Goal: Task Accomplishment & Management: Manage account settings

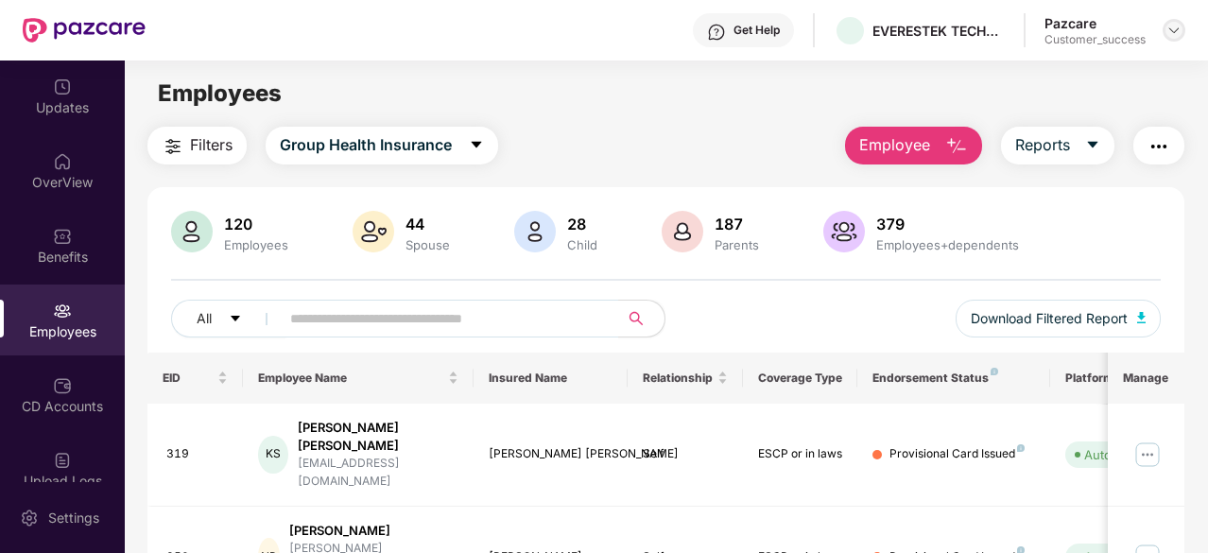
click at [1183, 31] on div at bounding box center [1174, 30] width 23 height 23
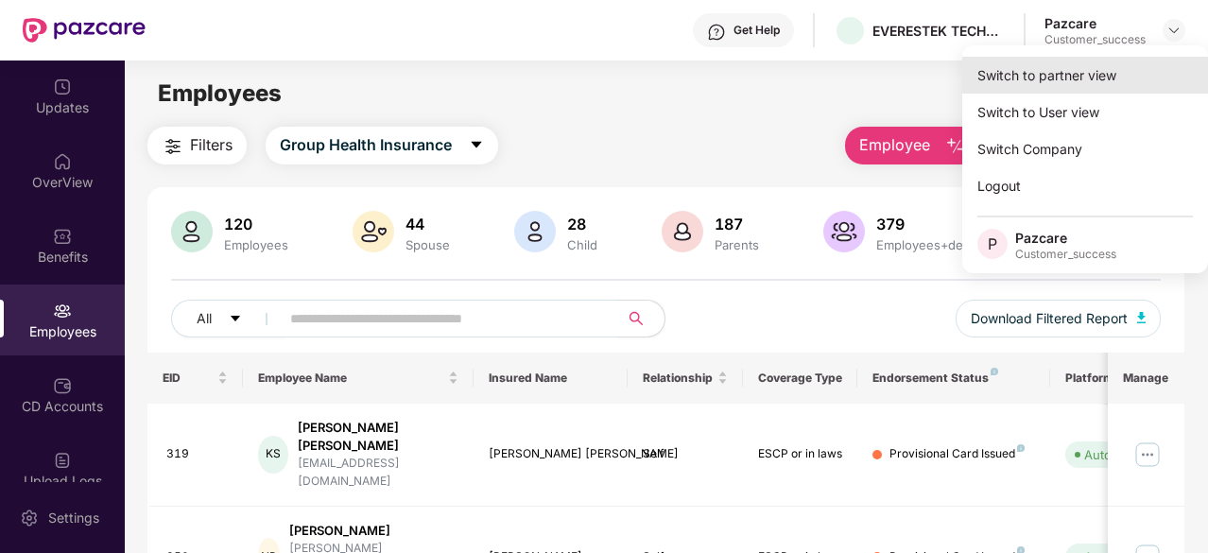
click at [1058, 75] on div "Switch to partner view" at bounding box center [1085, 75] width 246 height 37
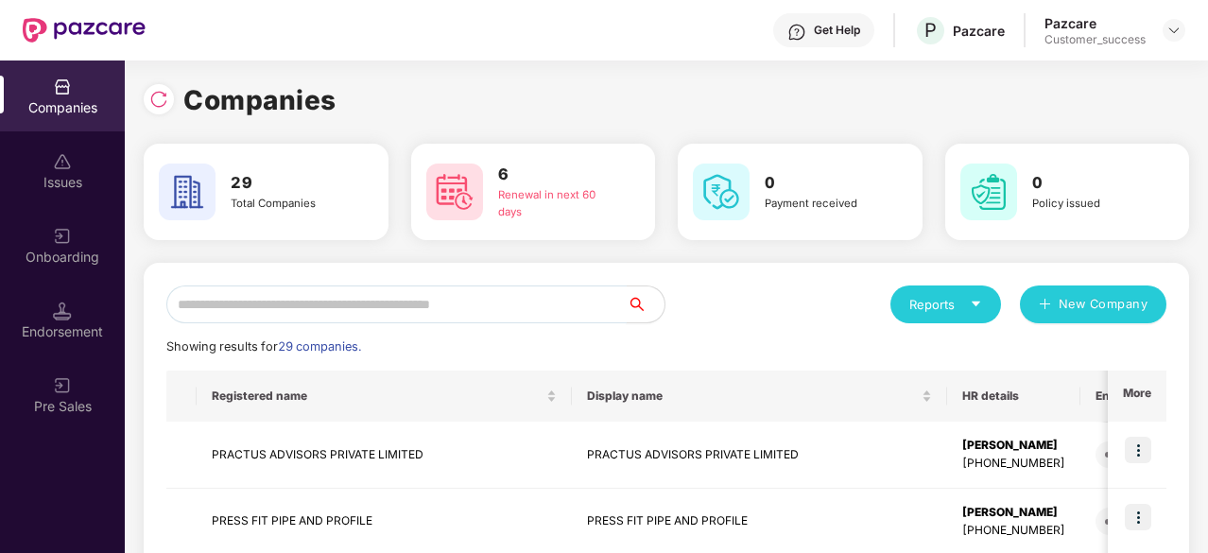
click at [558, 299] on input "text" at bounding box center [396, 304] width 460 height 38
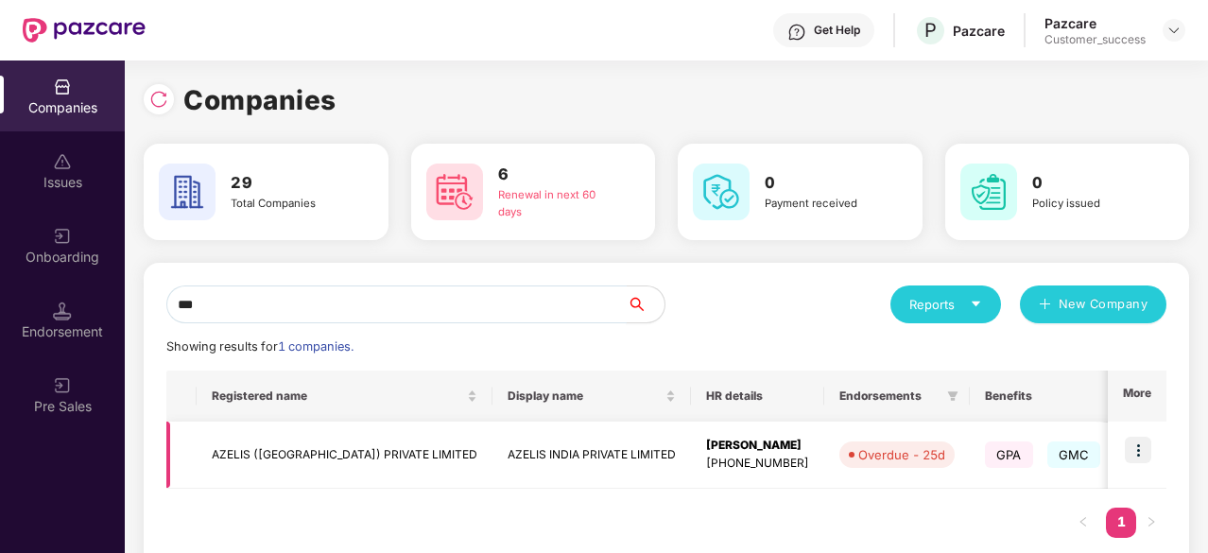
type input "***"
click at [1132, 444] on img at bounding box center [1138, 450] width 26 height 26
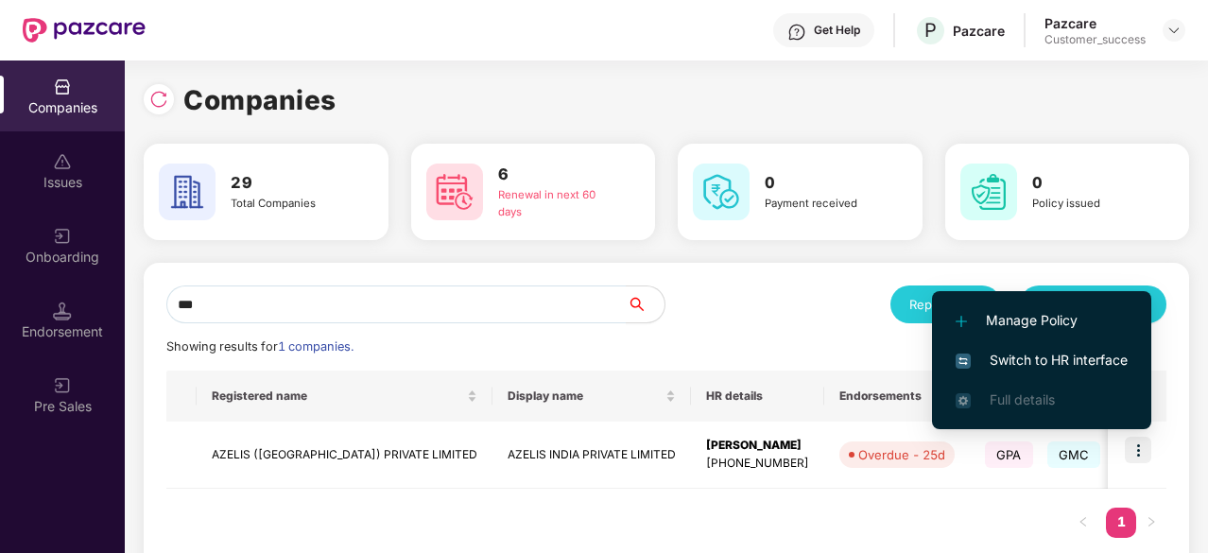
click at [1059, 368] on span "Switch to HR interface" at bounding box center [1042, 360] width 172 height 21
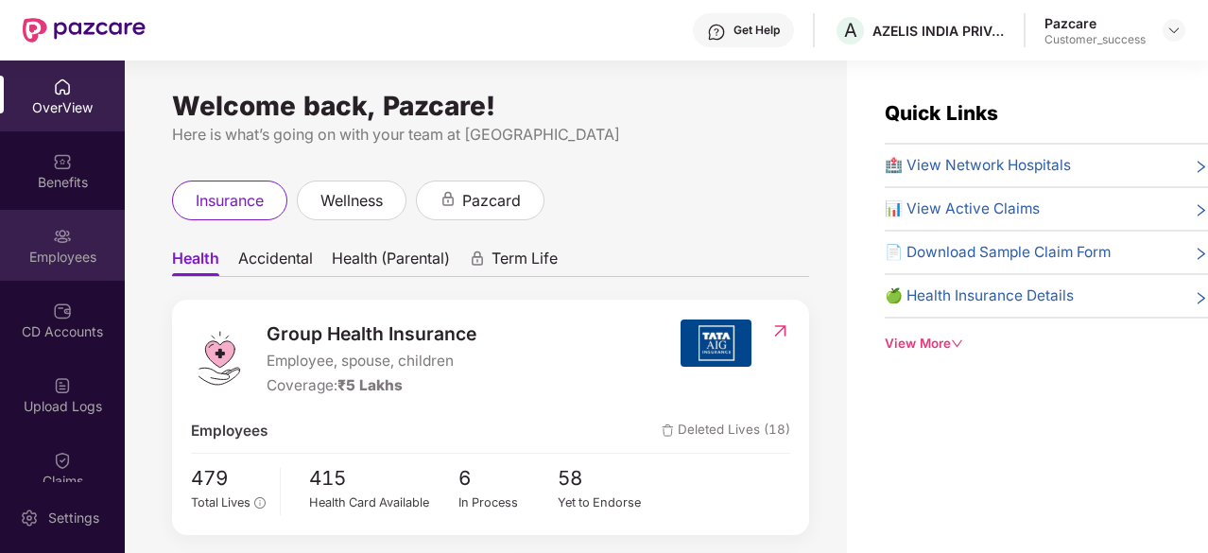
click at [51, 260] on div "Employees" at bounding box center [62, 257] width 125 height 19
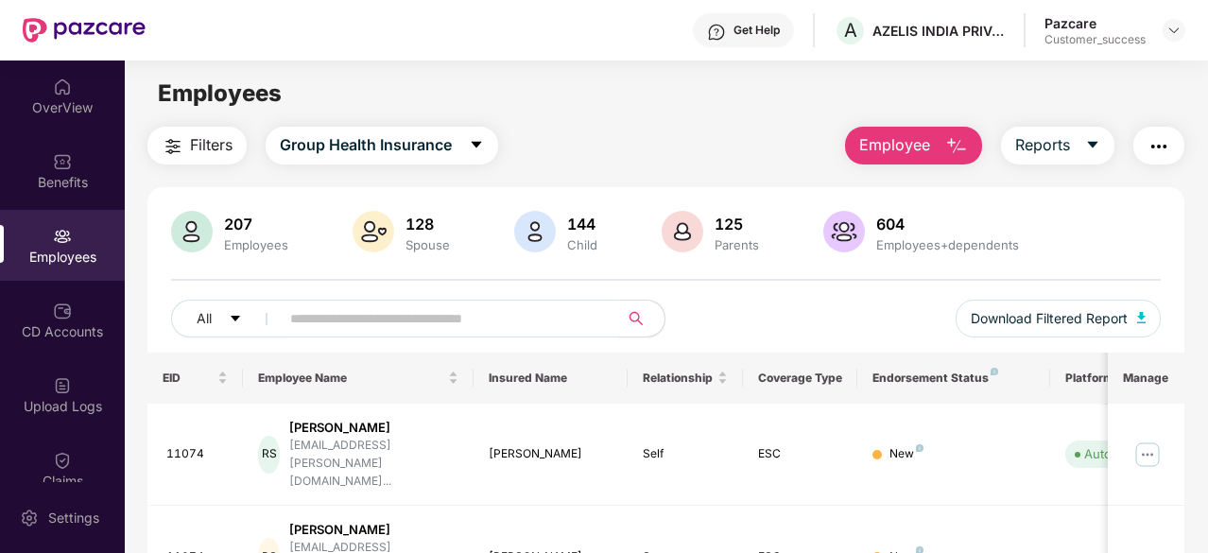
click at [387, 314] on input "text" at bounding box center [441, 318] width 303 height 28
paste input "*****"
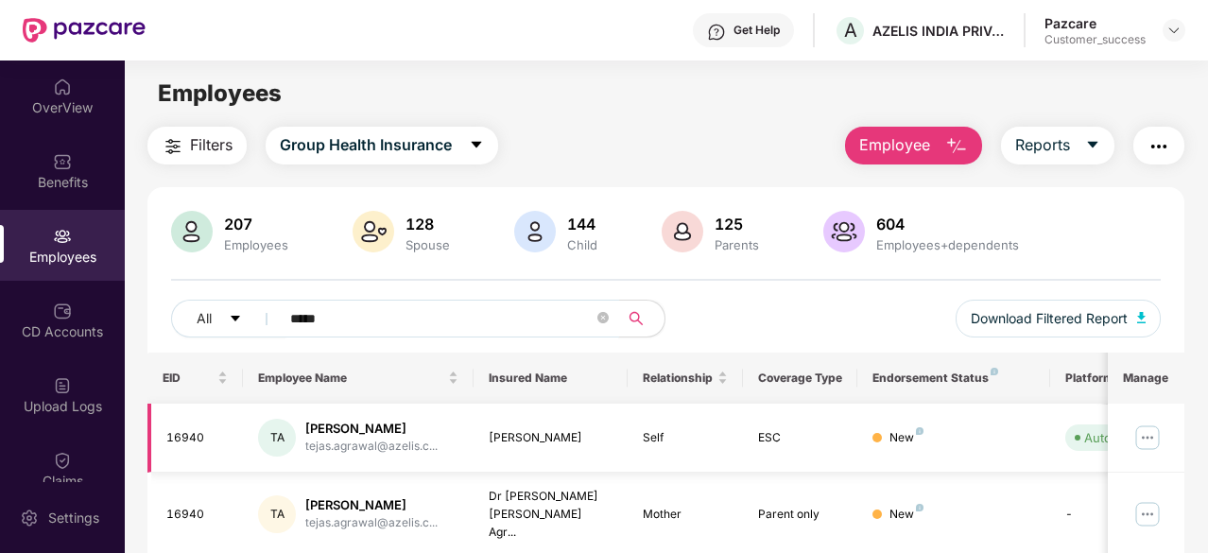
type input "*****"
click at [1148, 438] on img at bounding box center [1147, 438] width 30 height 30
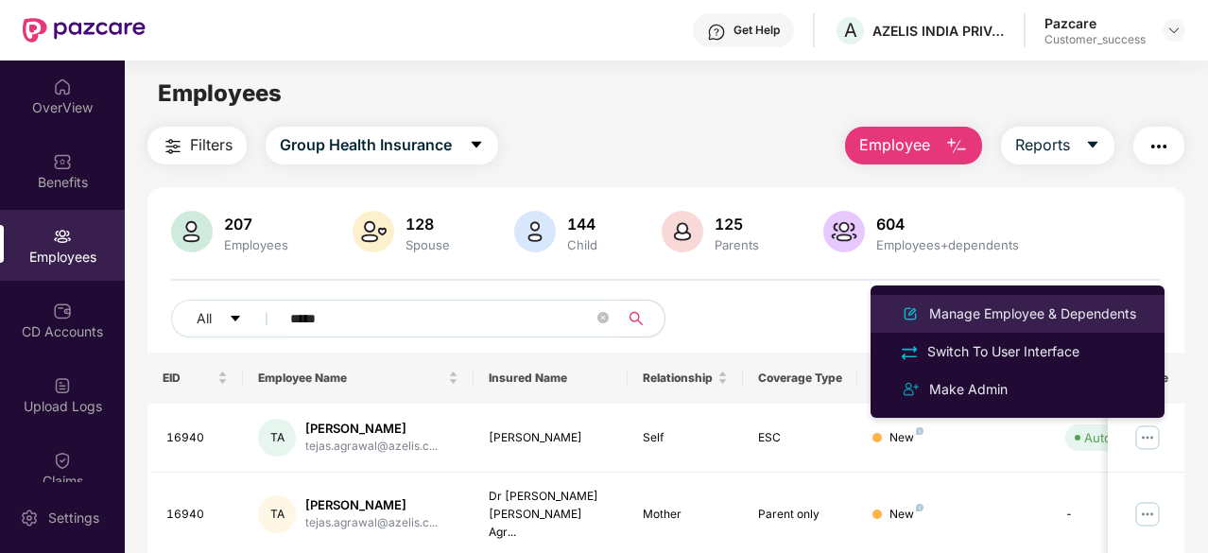
click at [1014, 317] on div "Manage Employee & Dependents" at bounding box center [1032, 313] width 215 height 21
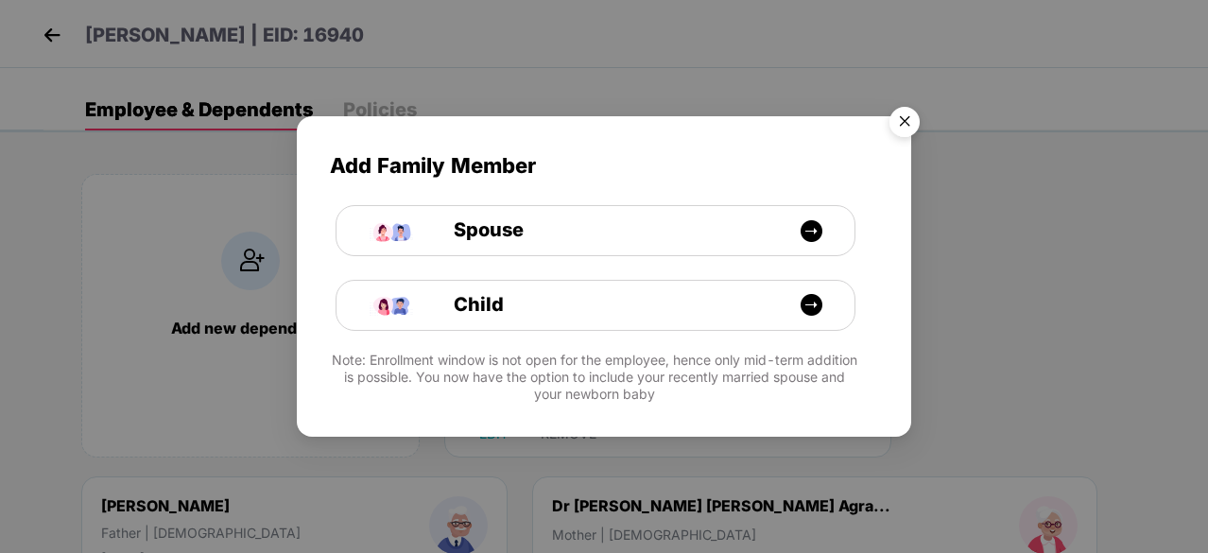
click at [891, 126] on img "Close" at bounding box center [904, 124] width 53 height 53
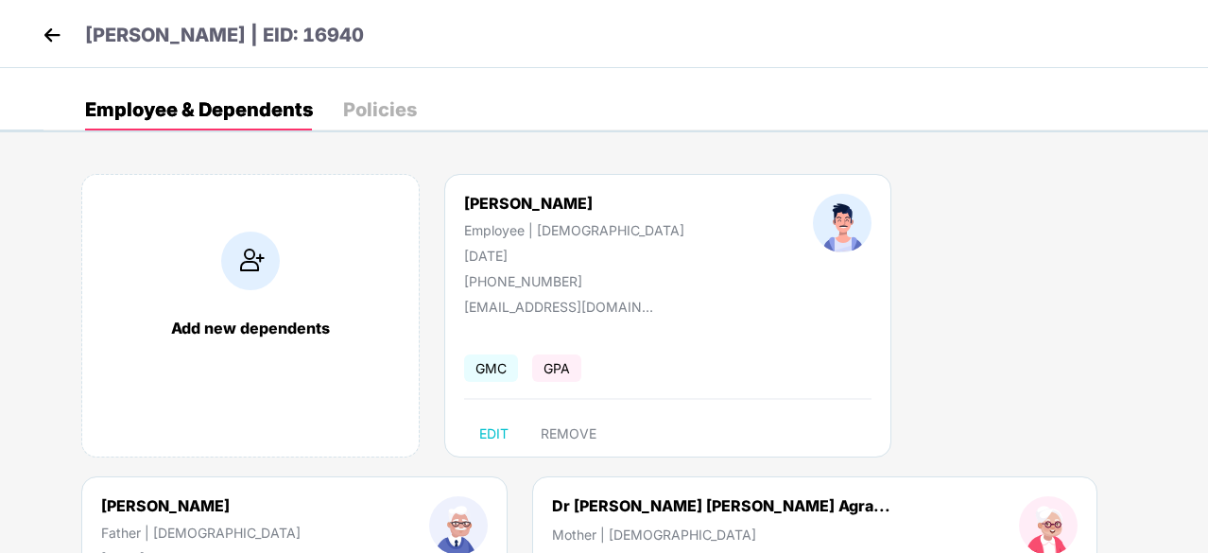
click at [40, 40] on img at bounding box center [52, 35] width 28 height 28
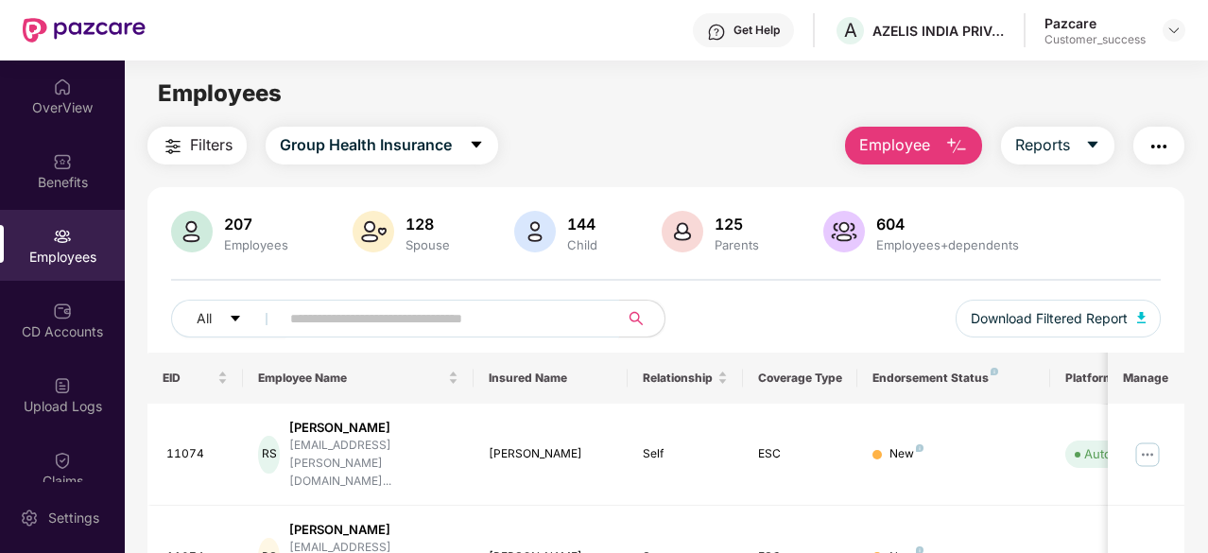
click at [374, 304] on input "text" at bounding box center [441, 318] width 303 height 28
paste input "*****"
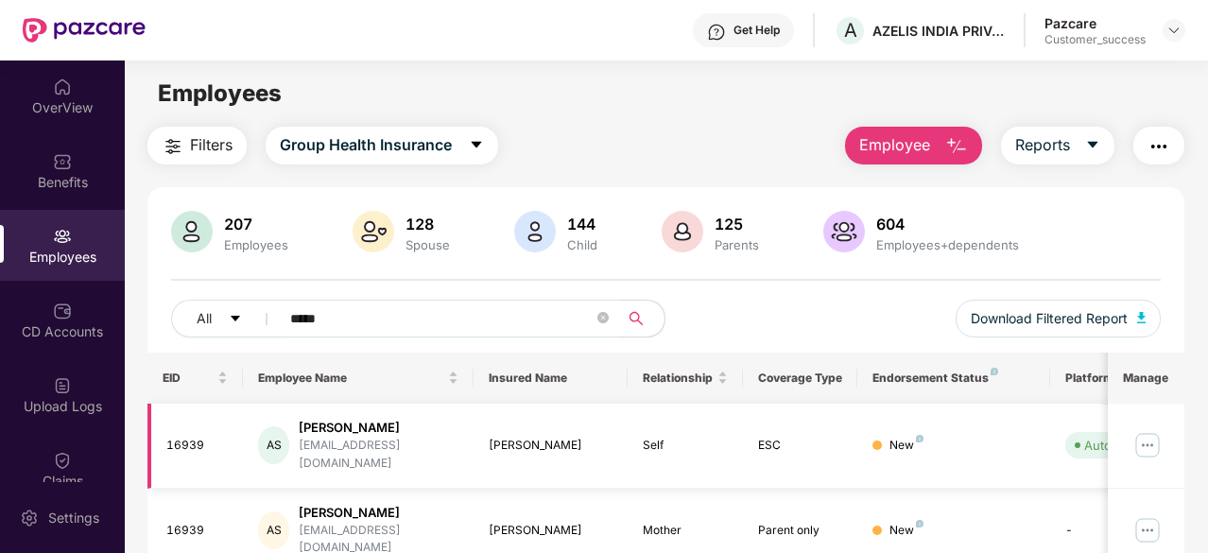
type input "*****"
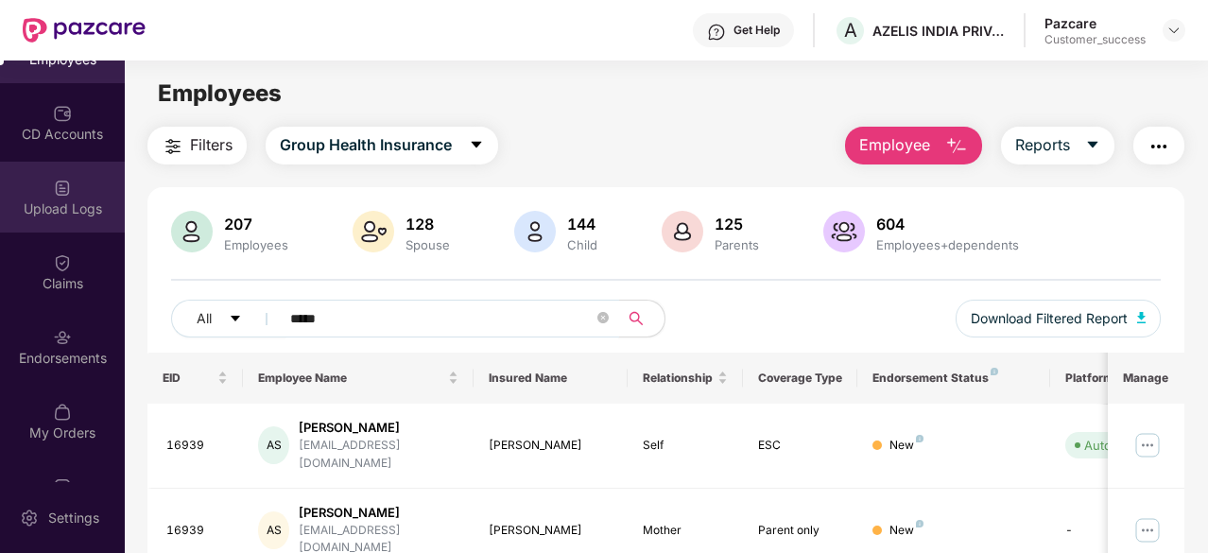
scroll to position [198, 0]
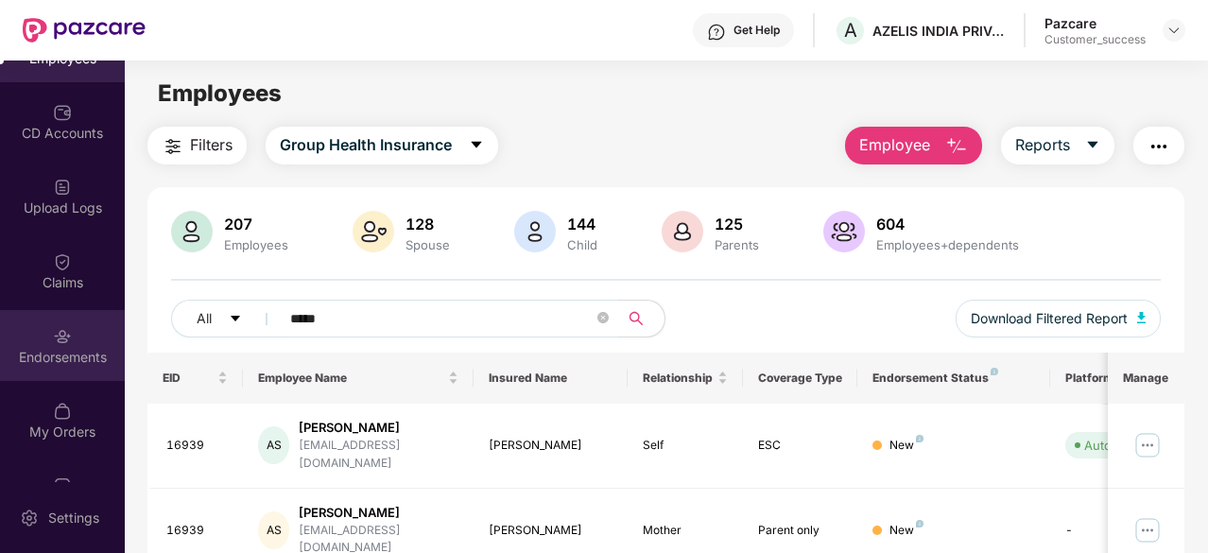
click at [57, 319] on div "Endorsements" at bounding box center [62, 345] width 125 height 71
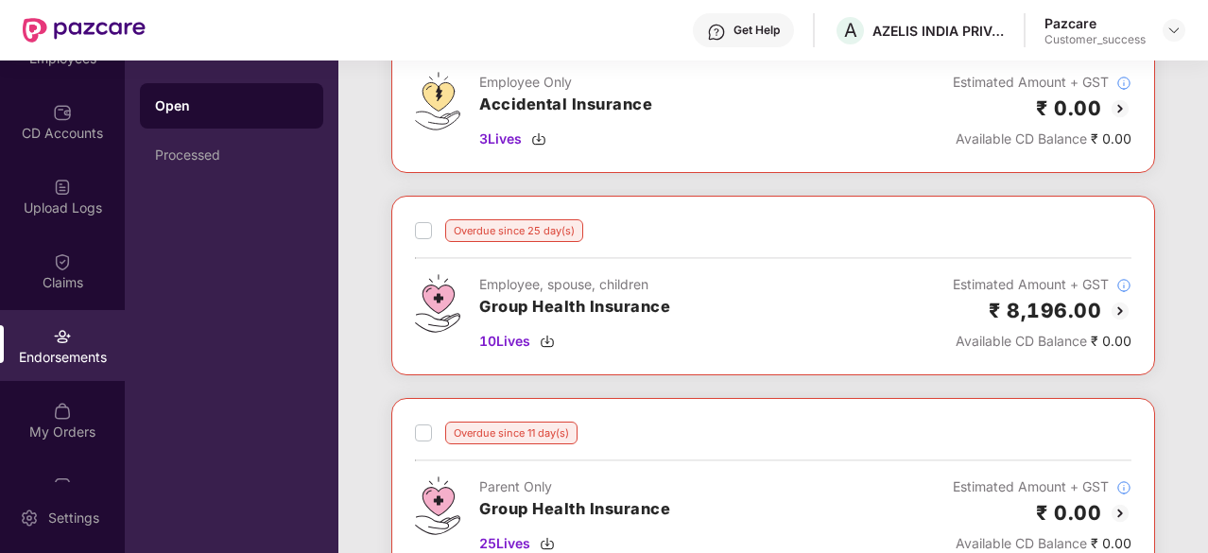
scroll to position [373, 0]
click at [235, 154] on div "Processed" at bounding box center [231, 154] width 153 height 15
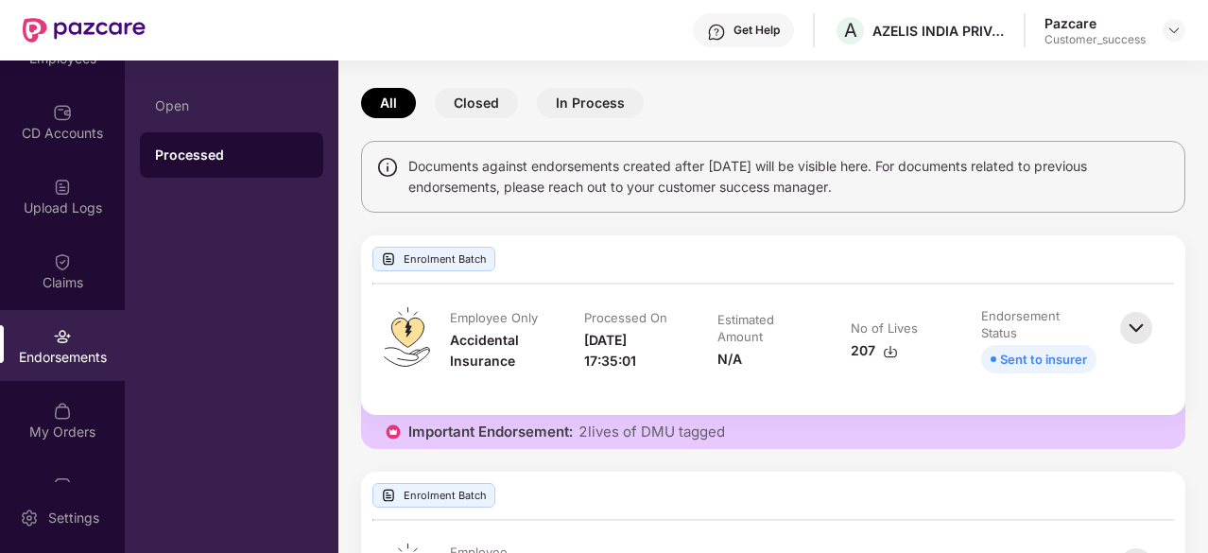
scroll to position [73, 0]
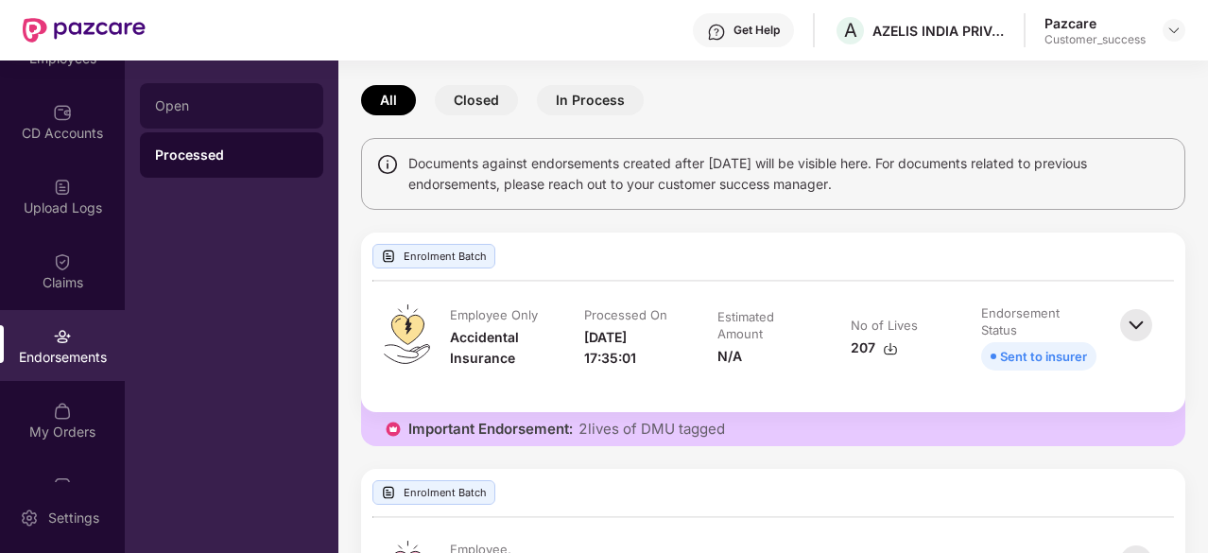
click at [226, 111] on div "Open" at bounding box center [231, 105] width 153 height 15
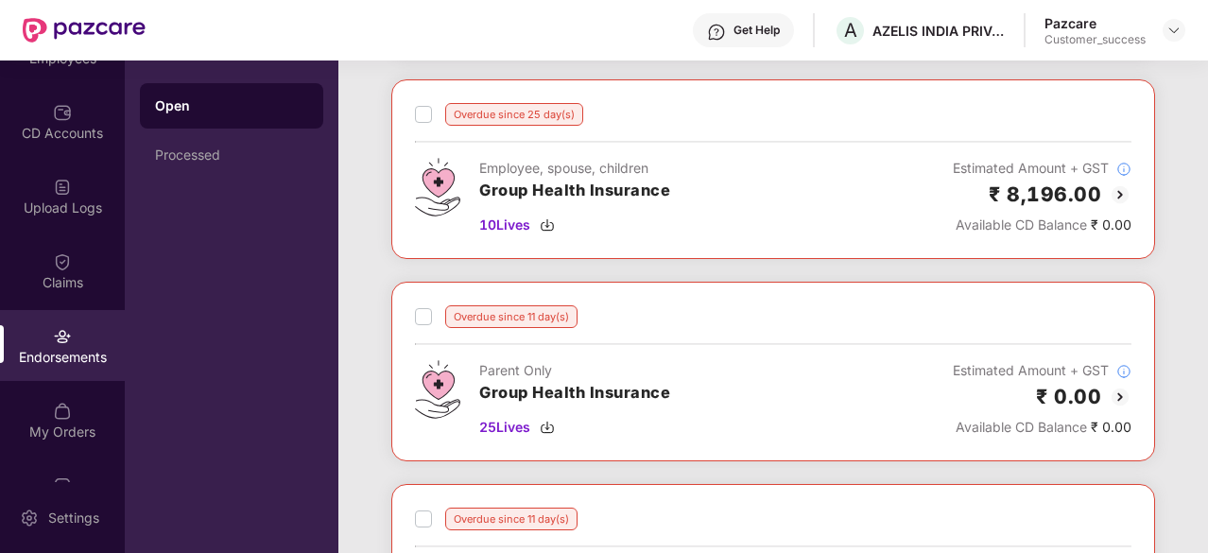
scroll to position [613, 0]
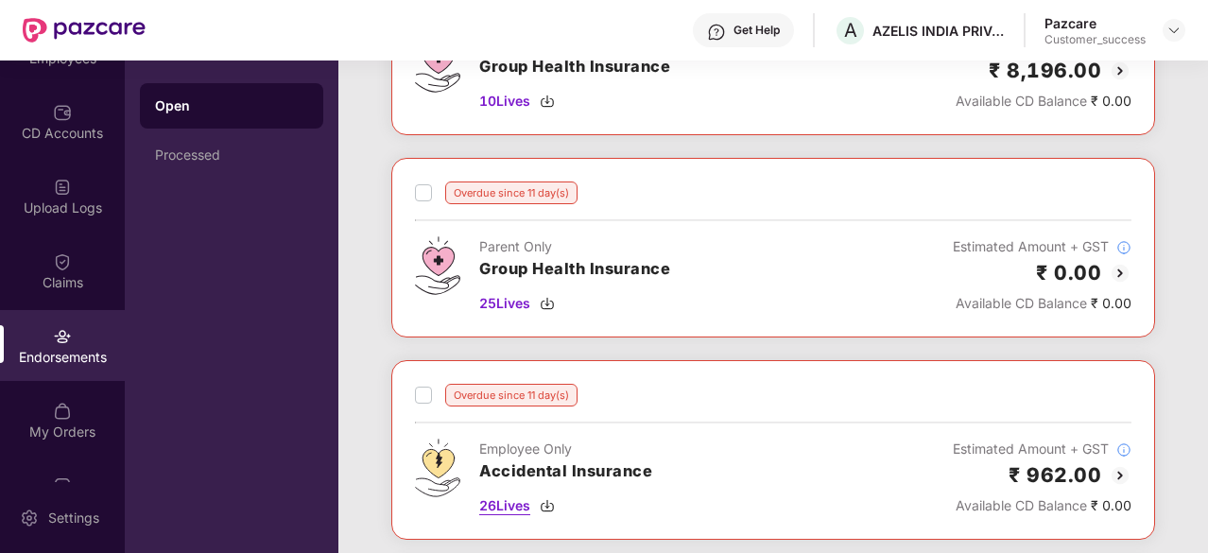
click at [551, 503] on img at bounding box center [547, 505] width 15 height 15
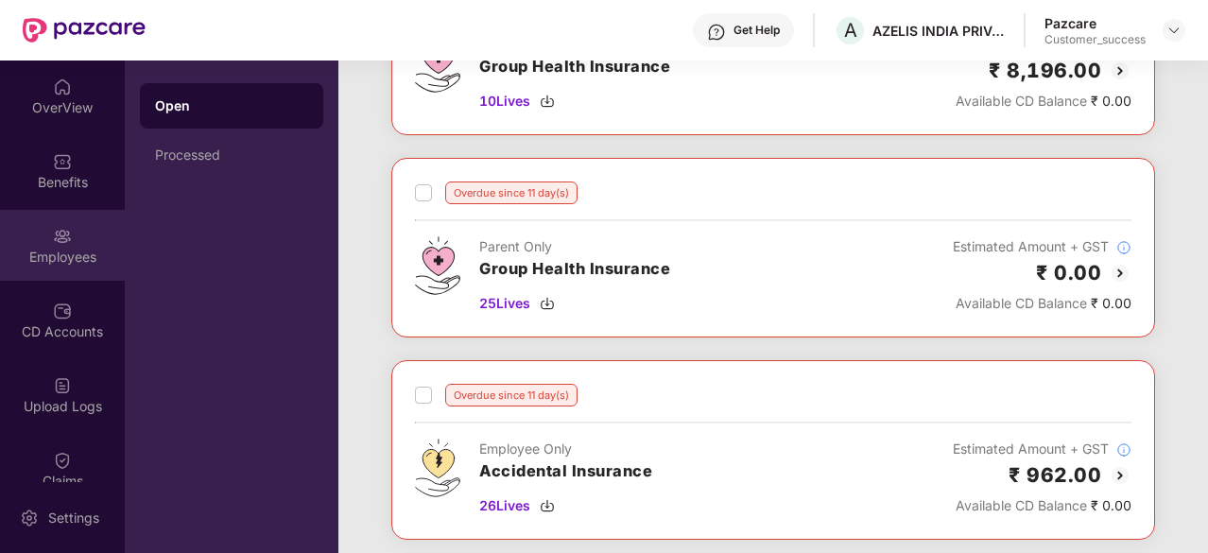
click at [66, 252] on div "Employees" at bounding box center [62, 257] width 125 height 19
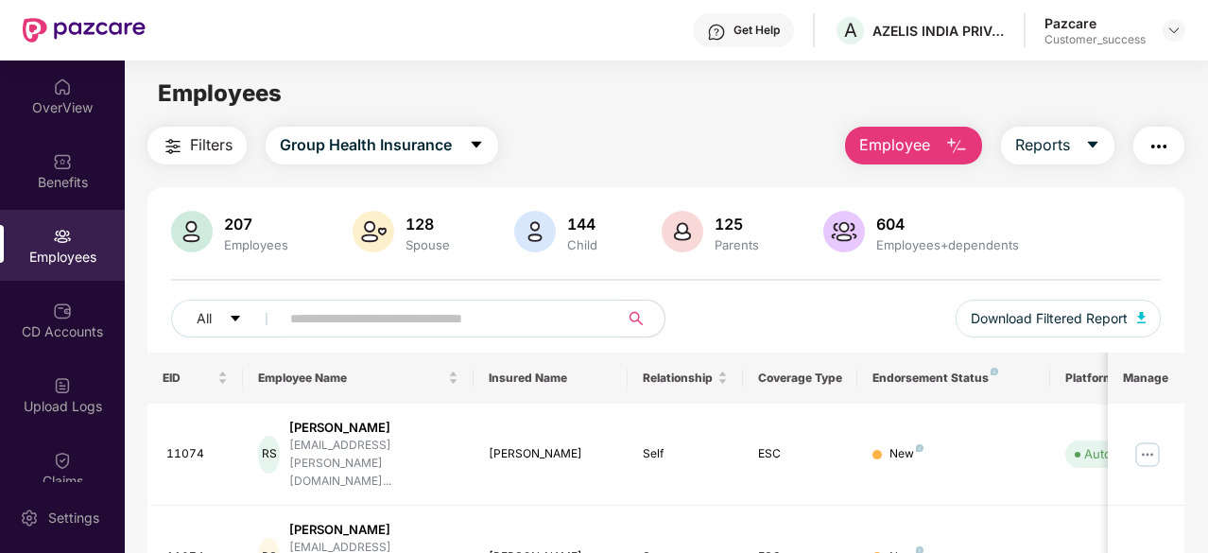
click at [334, 323] on input "text" at bounding box center [441, 318] width 303 height 28
paste input "*****"
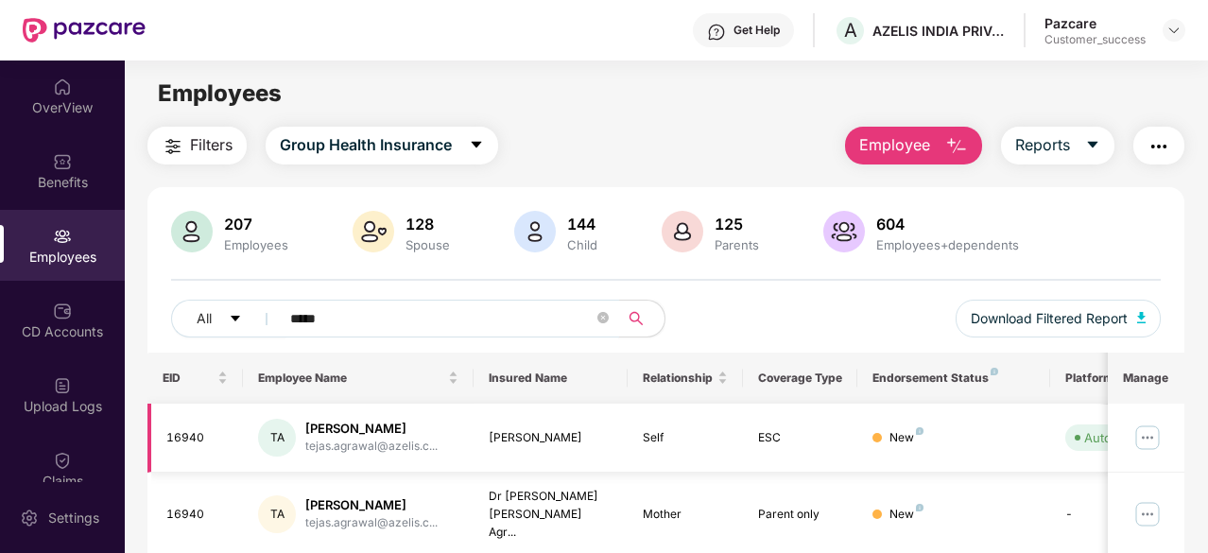
type input "*****"
click at [1156, 436] on img at bounding box center [1147, 438] width 30 height 30
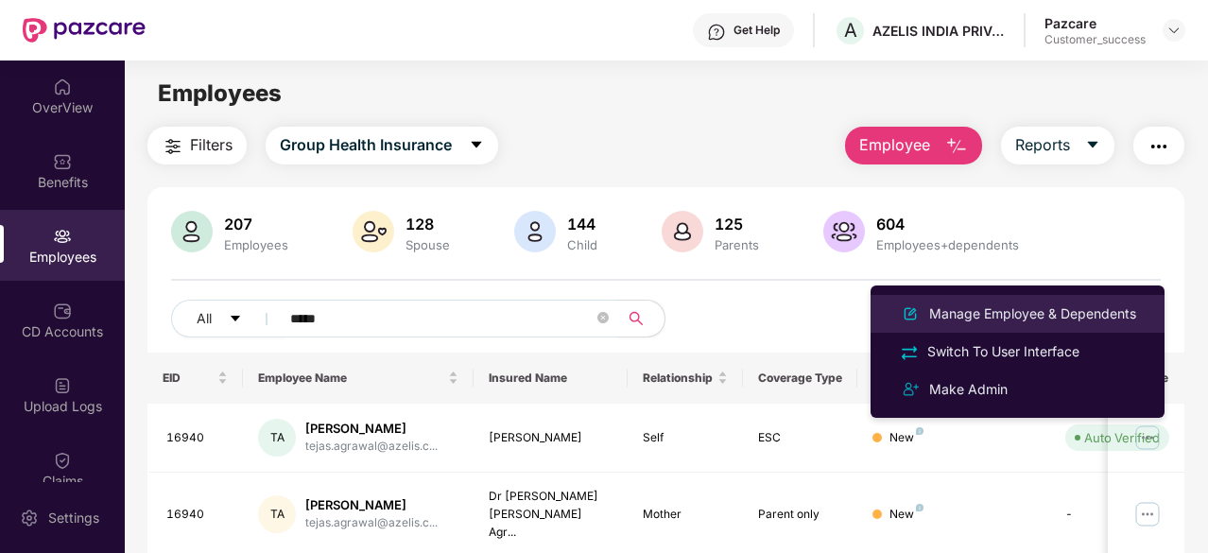
click at [1022, 318] on div "Manage Employee & Dependents" at bounding box center [1032, 313] width 215 height 21
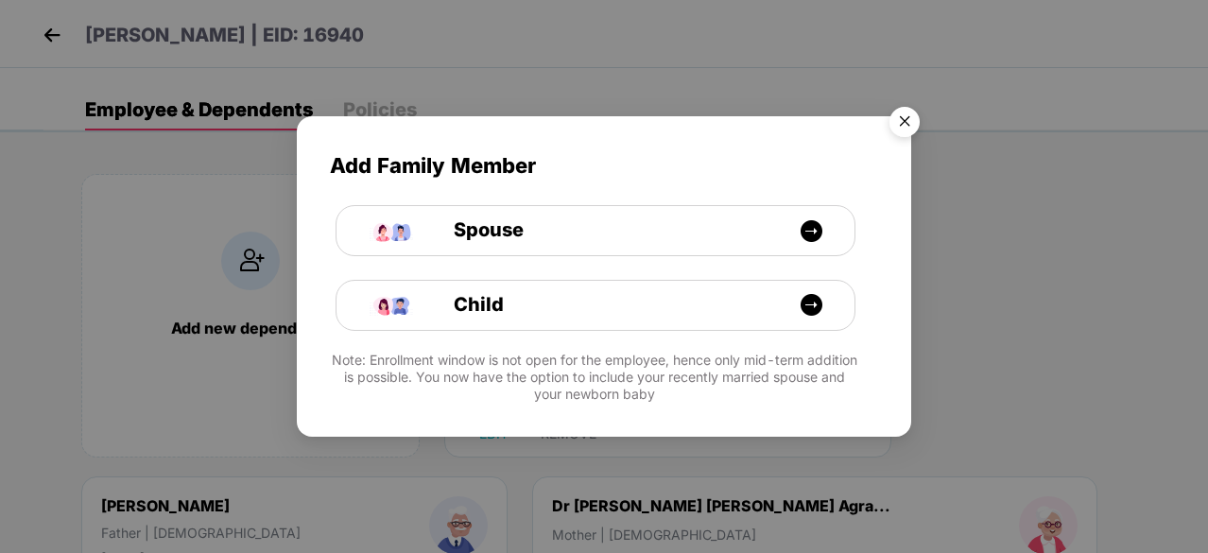
click at [905, 120] on img "Close" at bounding box center [904, 124] width 53 height 53
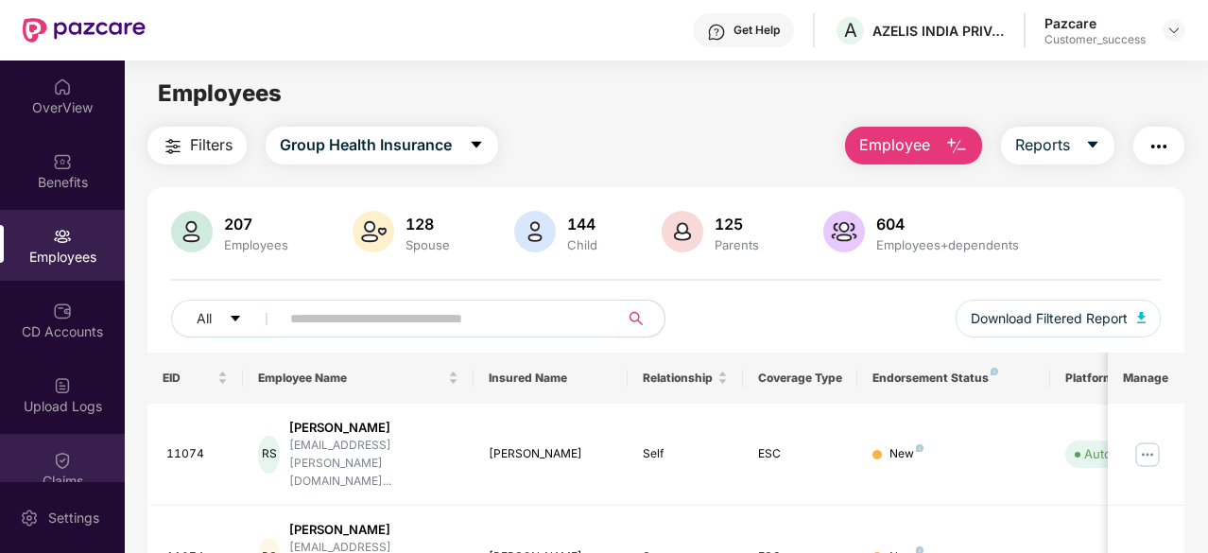
scroll to position [250, 0]
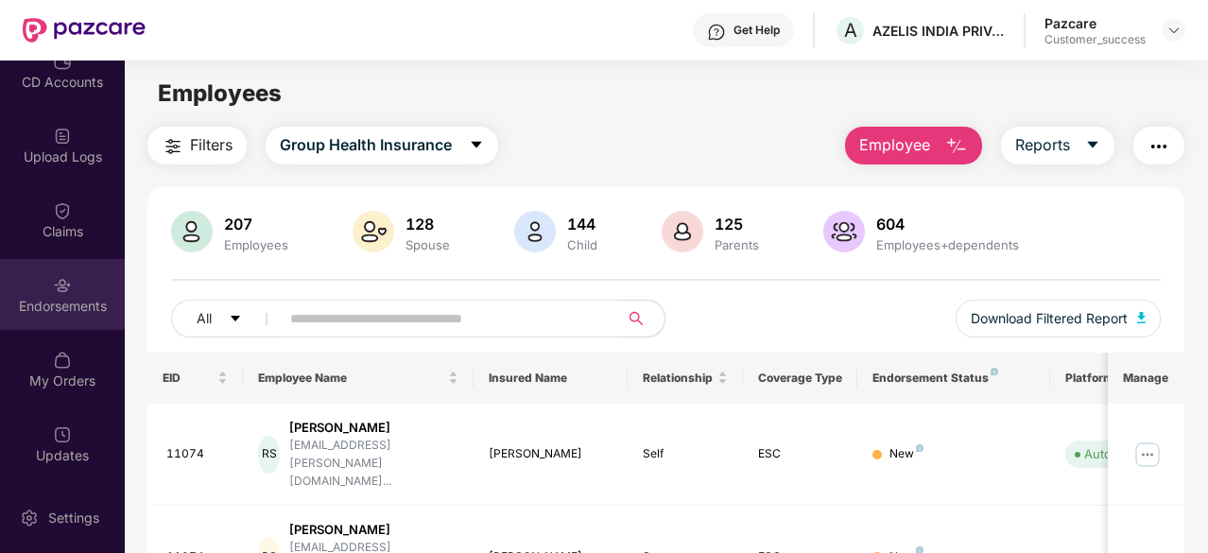
click at [57, 294] on img at bounding box center [62, 285] width 19 height 19
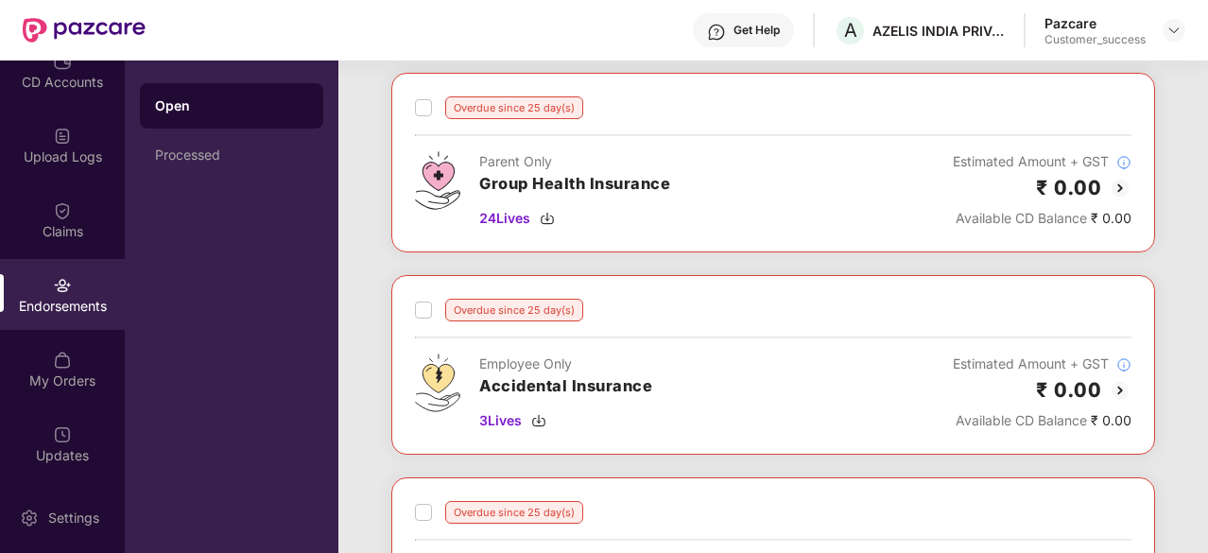
scroll to position [0, 0]
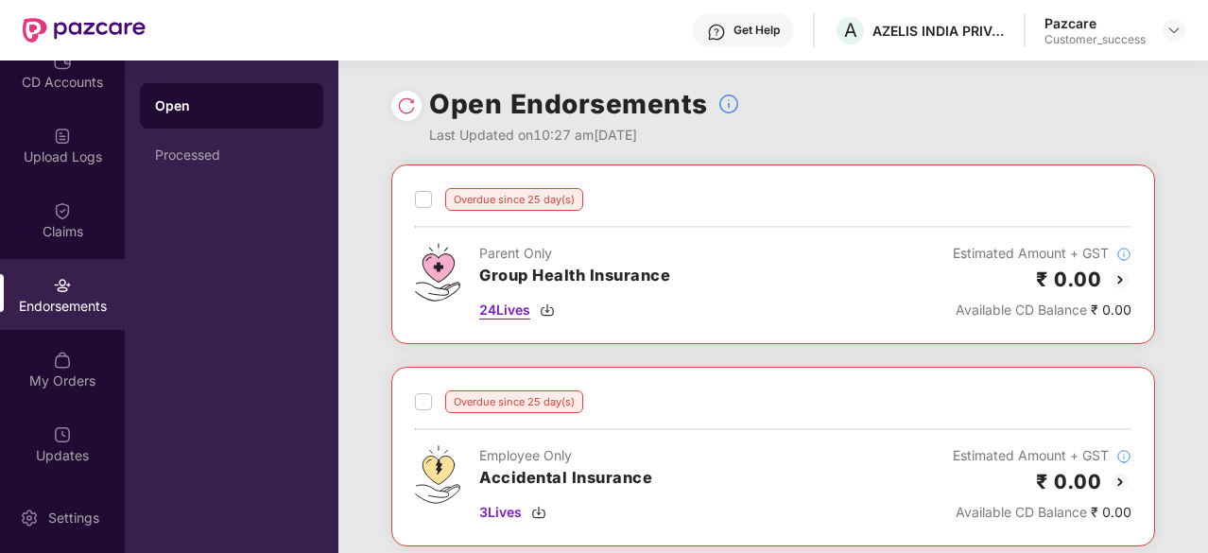
click at [548, 306] on img at bounding box center [547, 309] width 15 height 15
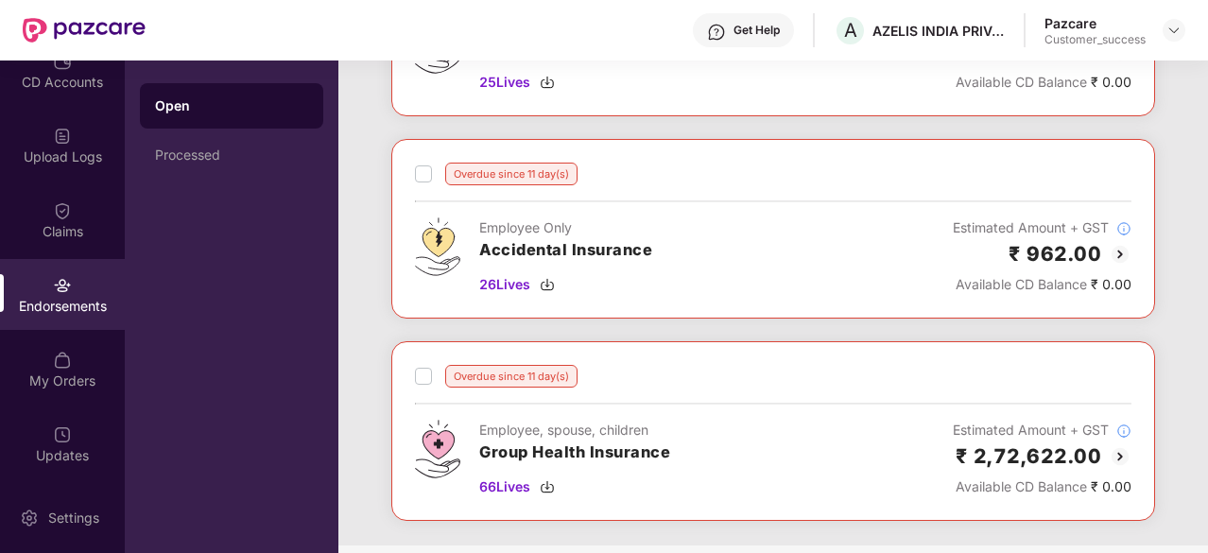
scroll to position [836, 0]
click at [546, 276] on img at bounding box center [547, 283] width 15 height 15
click at [643, 462] on div "Employee, spouse, children Group Health Insurance 66 Lives" at bounding box center [574, 458] width 191 height 78
click at [501, 485] on span "66 Lives" at bounding box center [504, 485] width 51 height 21
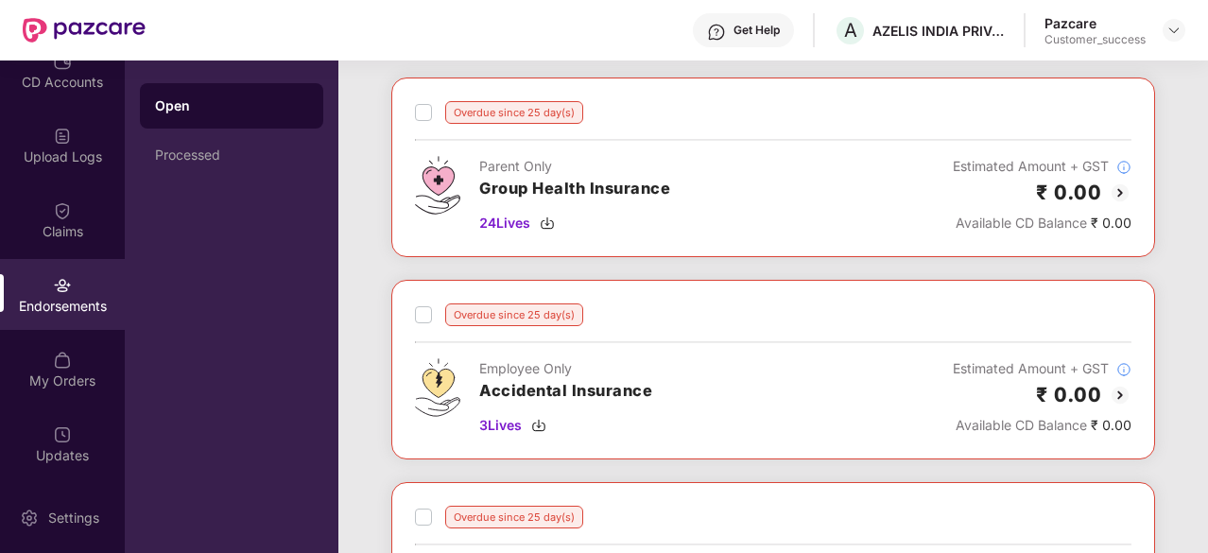
scroll to position [0, 0]
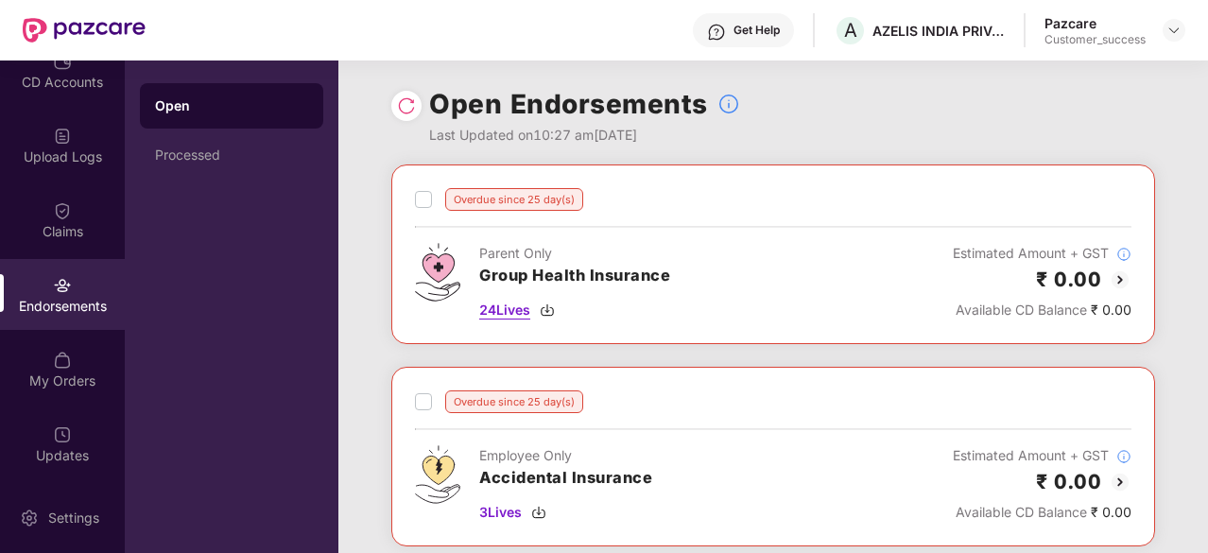
click at [550, 312] on img at bounding box center [547, 309] width 15 height 15
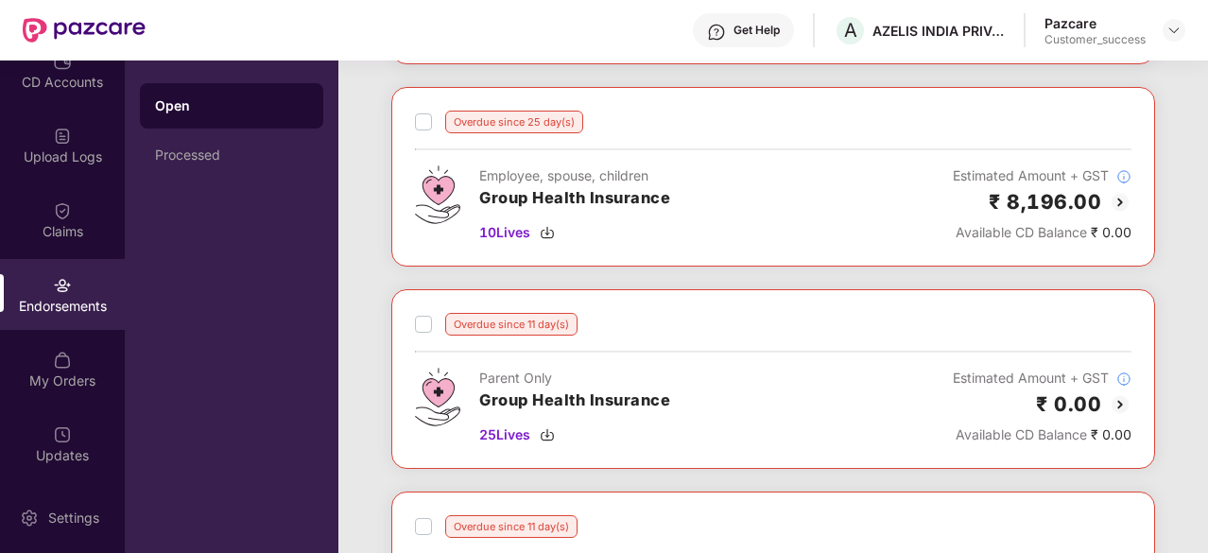
scroll to position [485, 0]
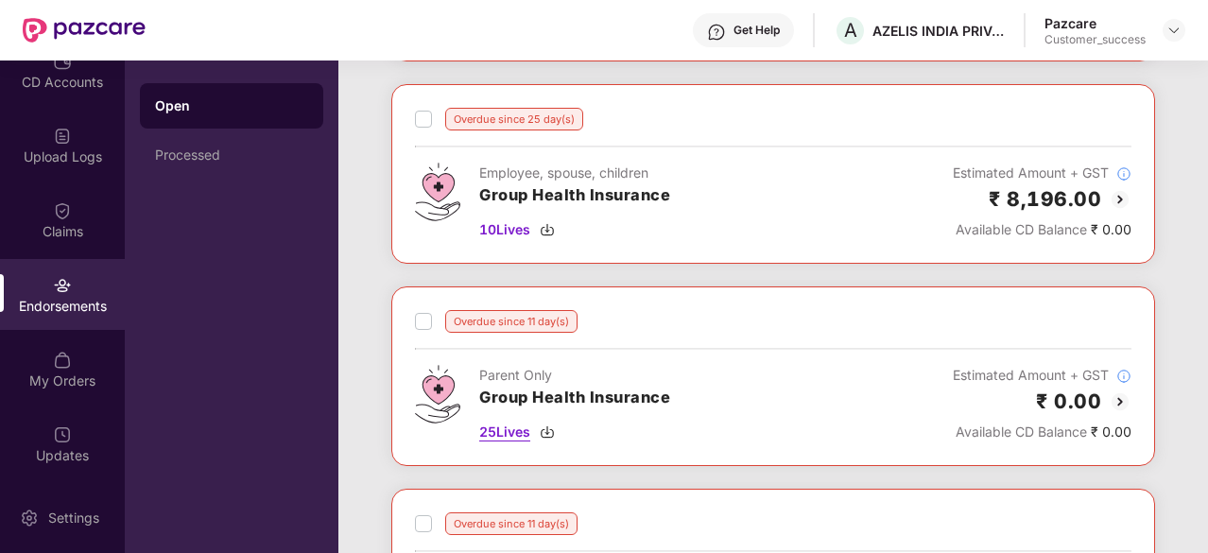
click at [550, 426] on img at bounding box center [547, 431] width 15 height 15
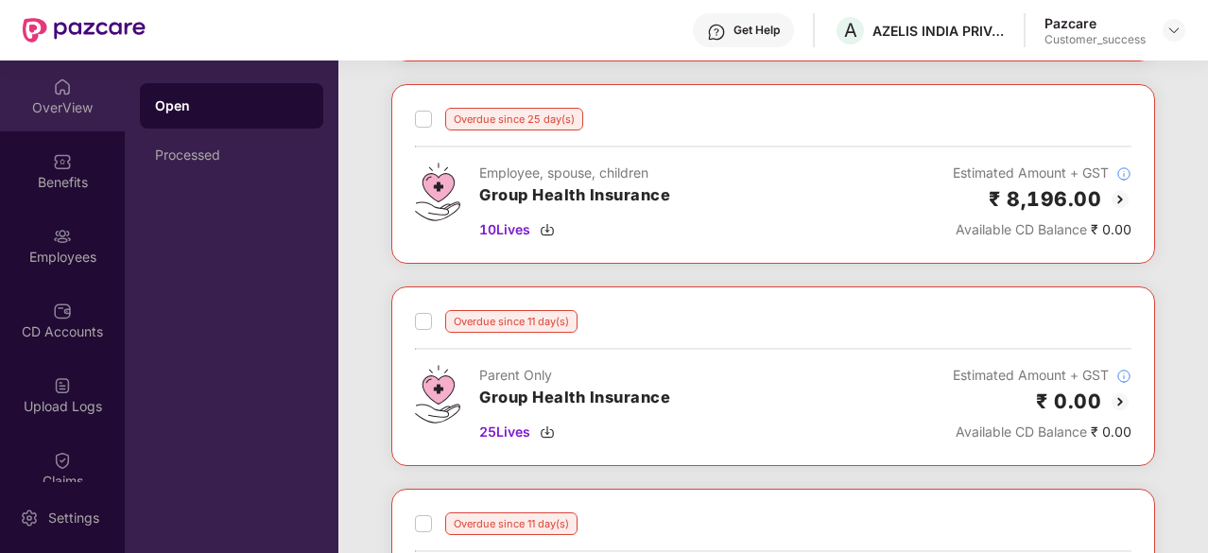
click at [55, 94] on img at bounding box center [62, 87] width 19 height 19
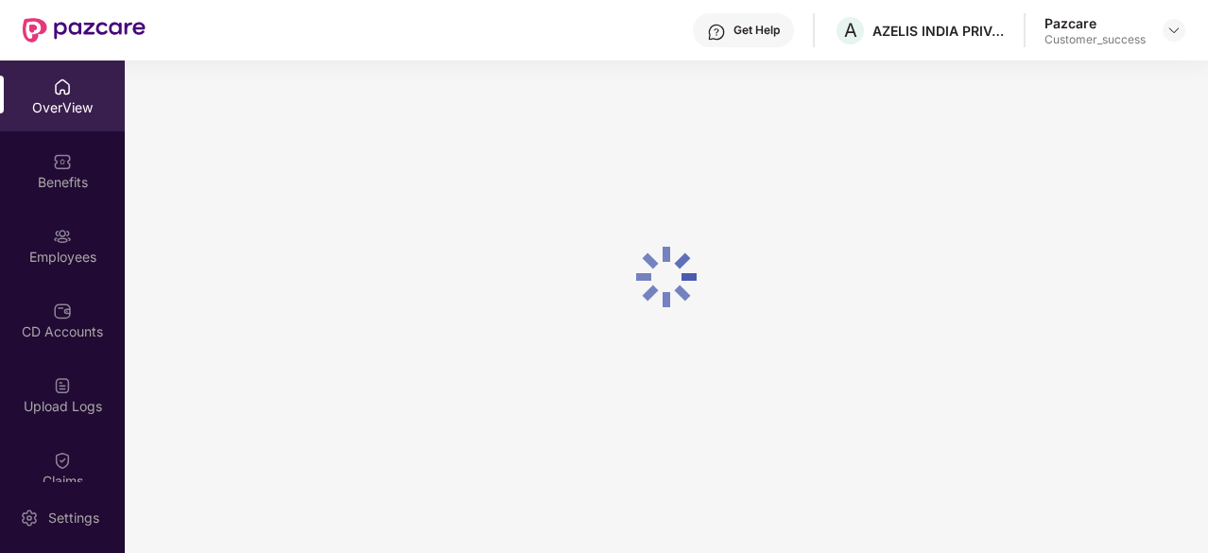
scroll to position [60, 0]
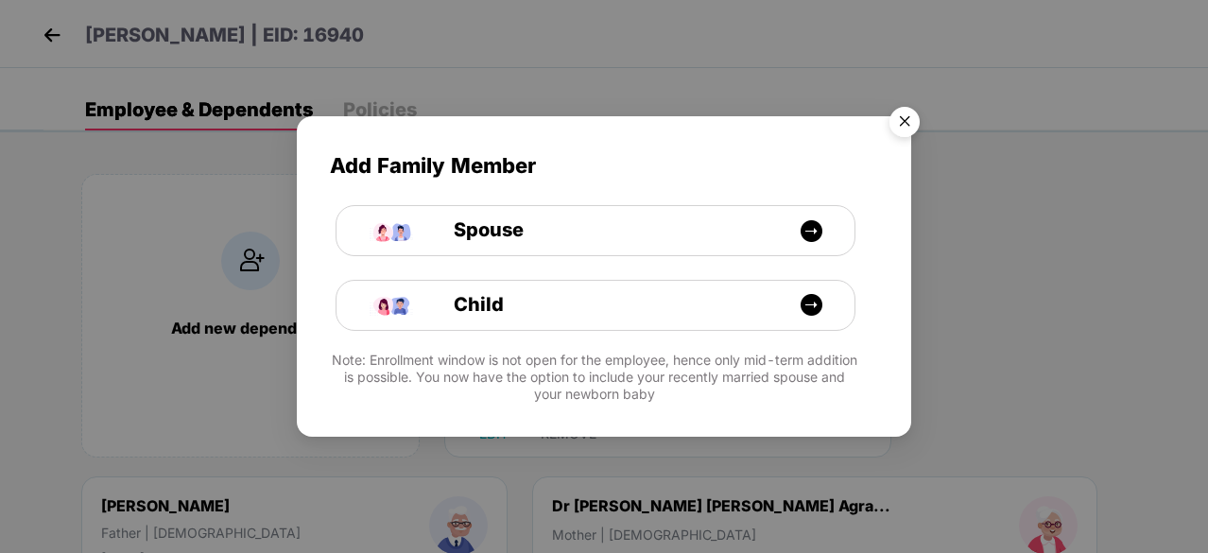
click at [902, 120] on img "Close" at bounding box center [904, 124] width 53 height 53
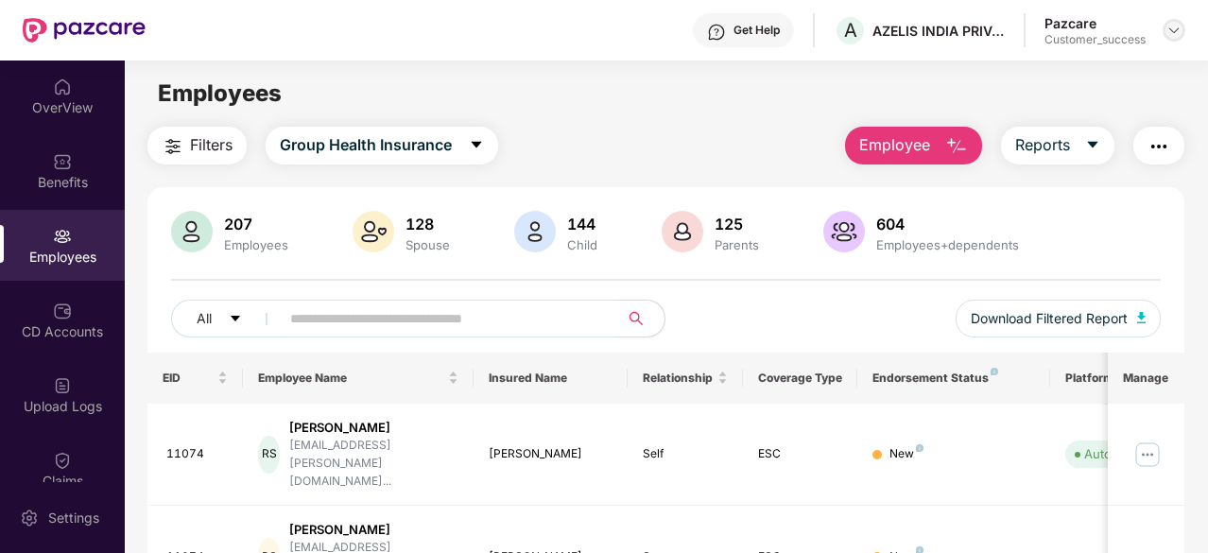
click at [1174, 33] on img at bounding box center [1173, 30] width 15 height 15
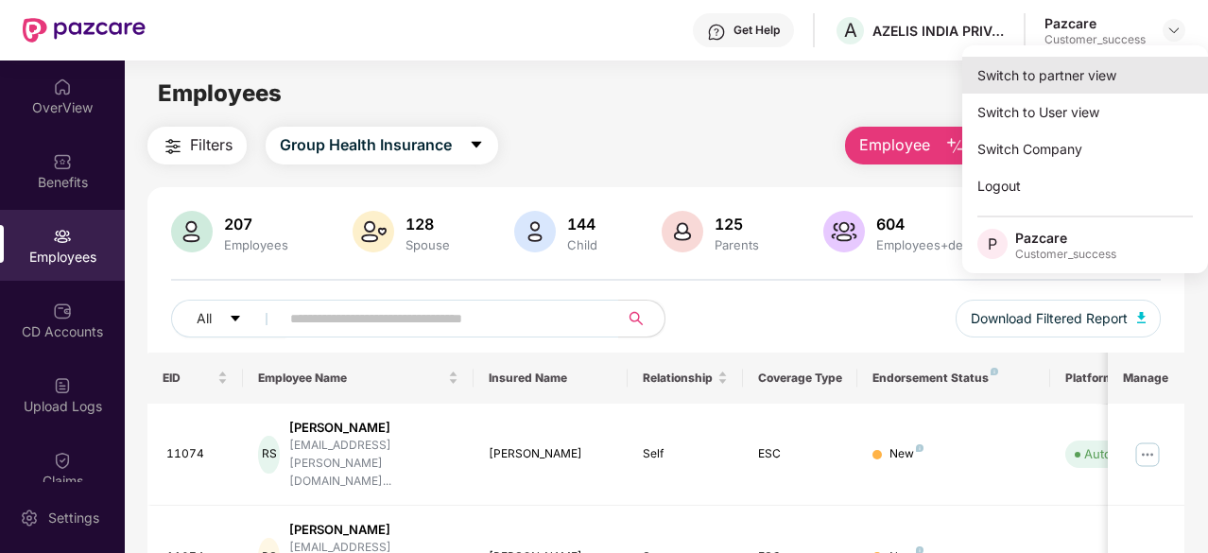
click at [1047, 84] on div "Switch to partner view" at bounding box center [1085, 75] width 246 height 37
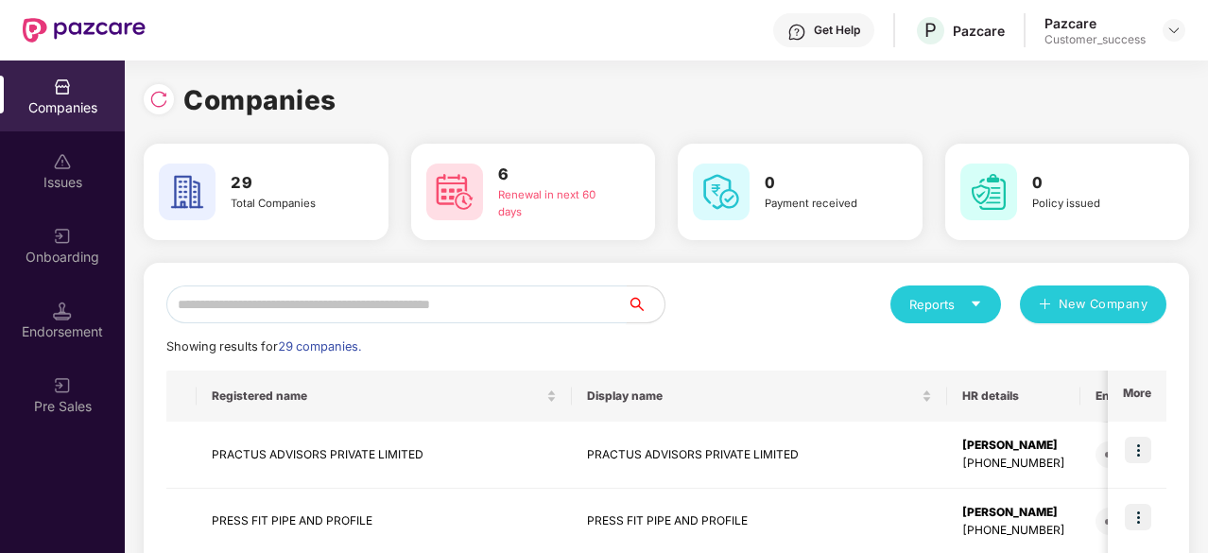
click at [406, 313] on input "text" at bounding box center [396, 304] width 460 height 38
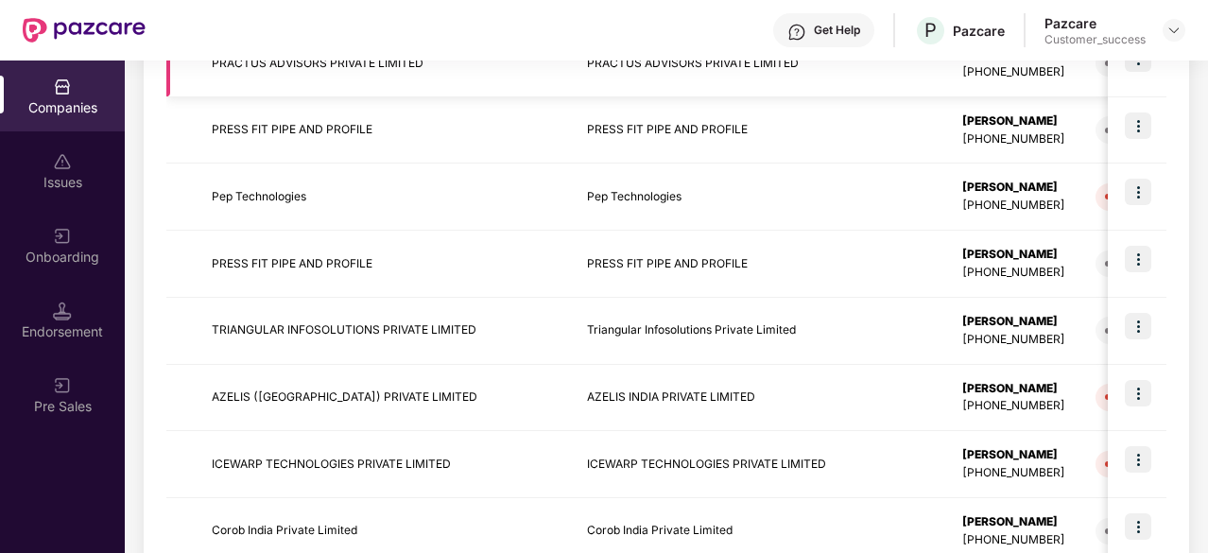
scroll to position [406, 0]
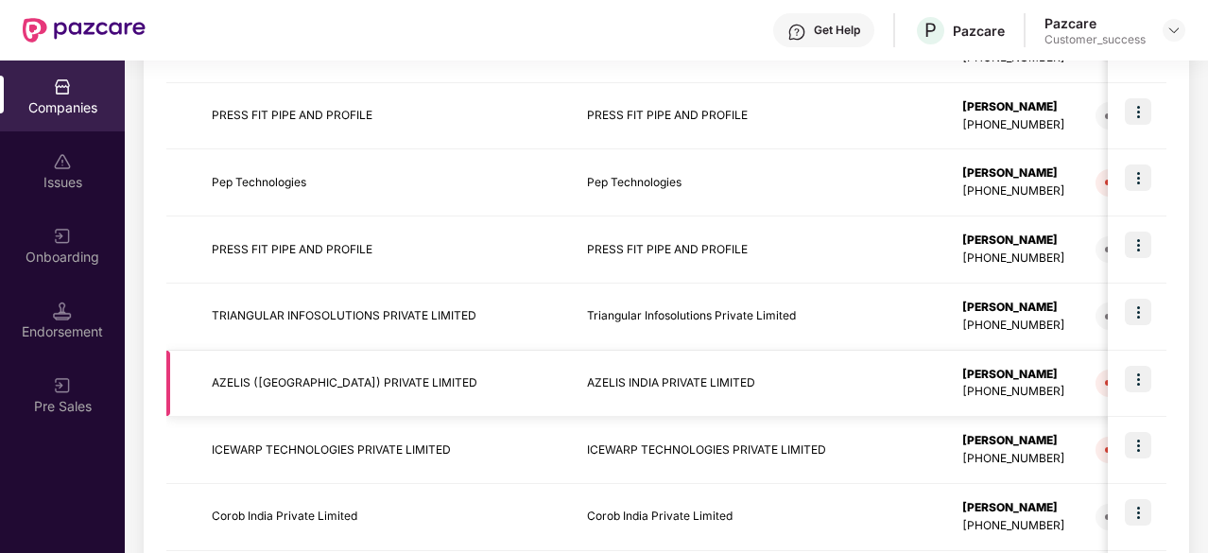
type input "**"
click at [373, 402] on td "AZELIS ([GEOGRAPHIC_DATA]) PRIVATE LIMITED" at bounding box center [384, 384] width 375 height 67
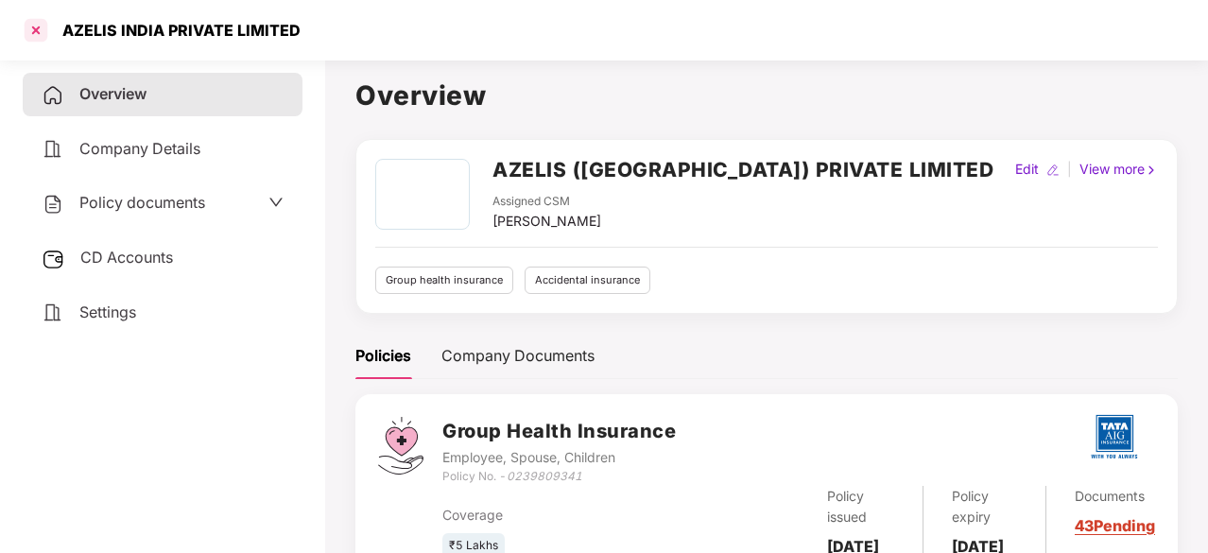
click at [32, 35] on div at bounding box center [36, 30] width 30 height 30
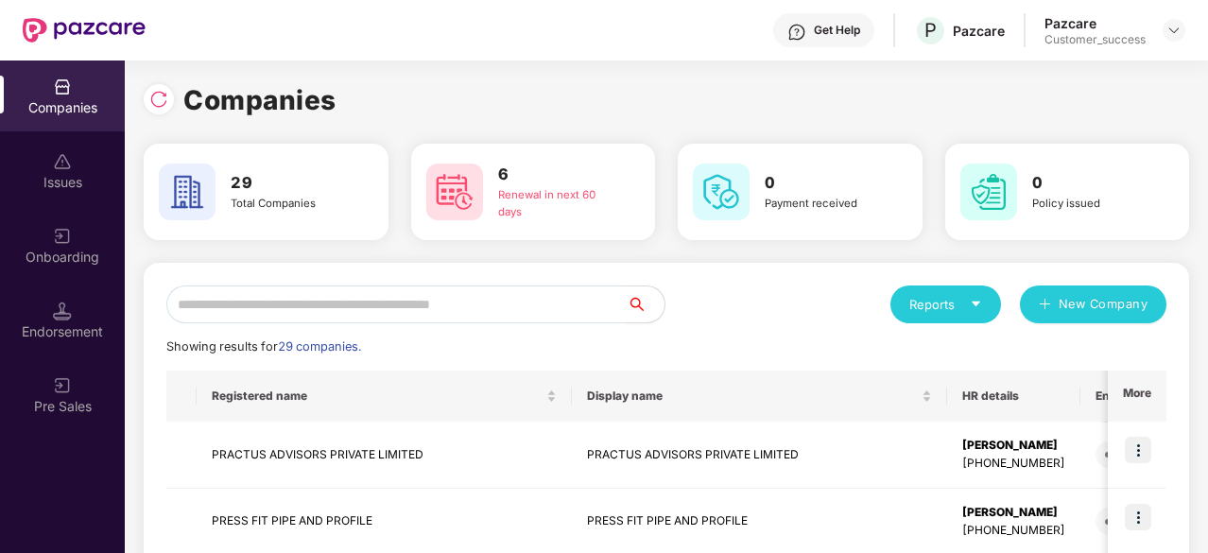
click at [401, 294] on input "text" at bounding box center [396, 304] width 460 height 38
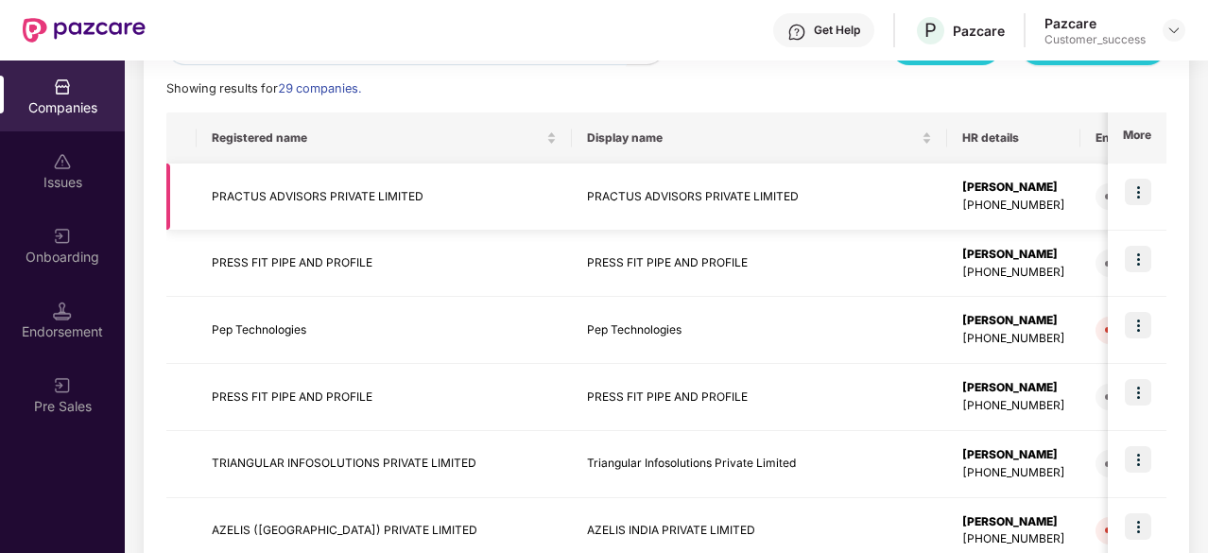
scroll to position [0, 0]
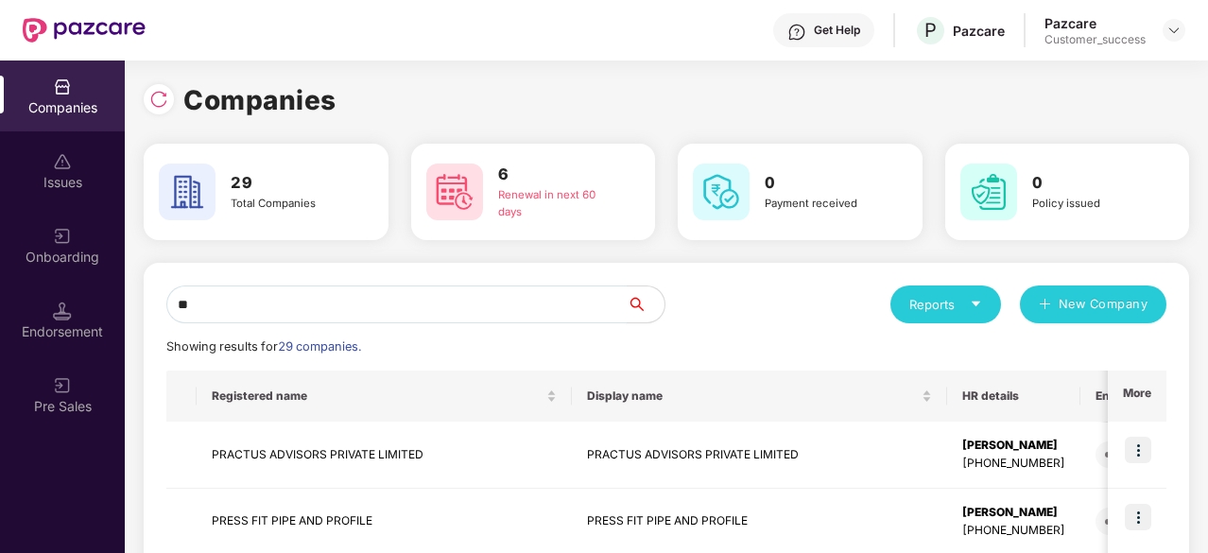
click at [340, 315] on input "**" at bounding box center [396, 304] width 460 height 38
type input "*"
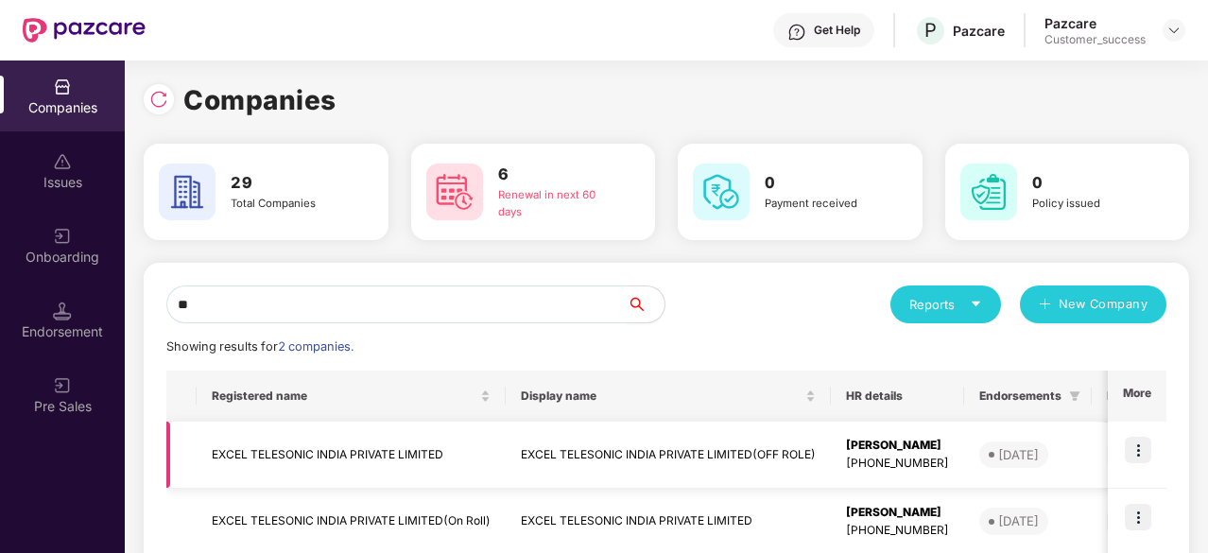
type input "**"
drag, startPoint x: 456, startPoint y: 450, endPoint x: 201, endPoint y: 451, distance: 254.3
click at [201, 451] on td "EXCEL TELESONIC INDIA PRIVATE LIMITED" at bounding box center [351, 455] width 309 height 67
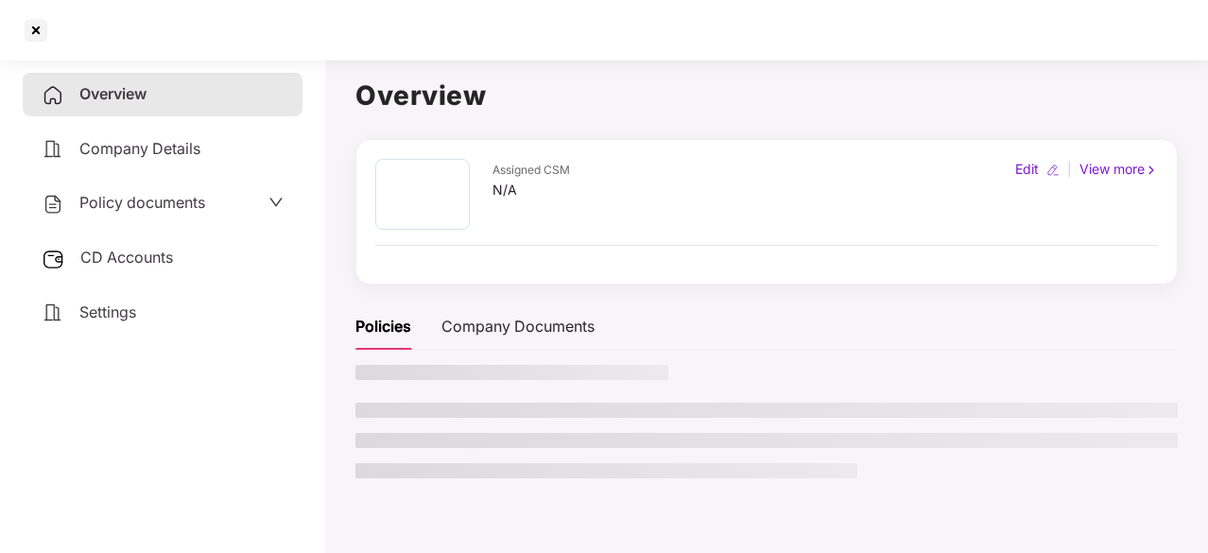
copy td "EXCEL TELESONIC INDIA PRIVATE LIMITED"
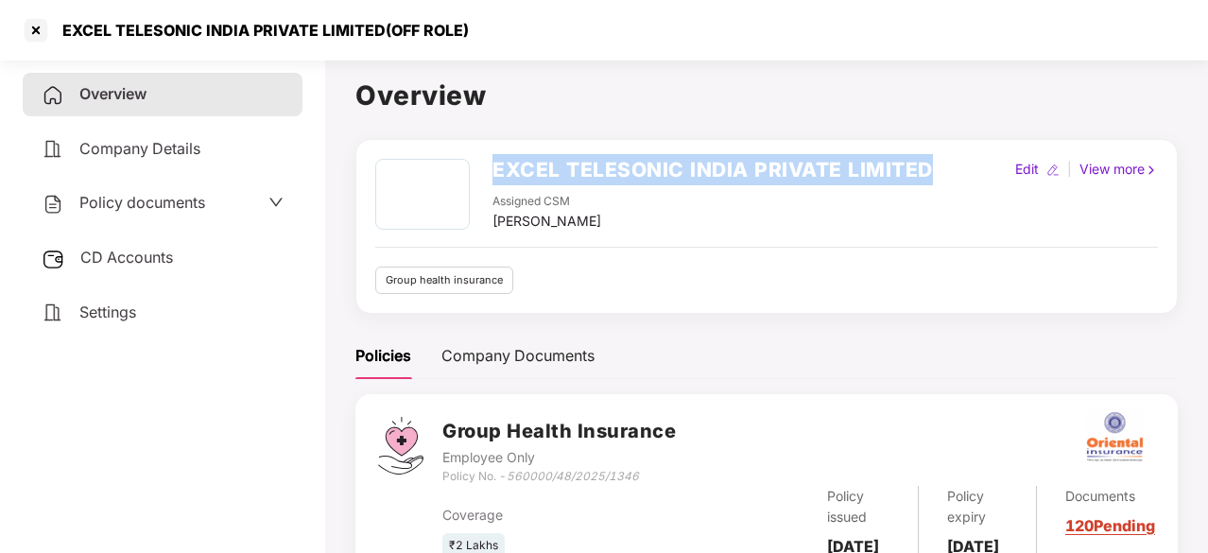
drag, startPoint x: 943, startPoint y: 174, endPoint x: 492, endPoint y: 150, distance: 452.4
click at [492, 150] on div "EXCEL TELESONIC INDIA PRIVATE LIMITED Assigned CSM [PERSON_NAME] Edit | View mo…" at bounding box center [766, 226] width 822 height 175
copy h2 "EXCEL TELESONIC INDIA PRIVATE LIMITED"
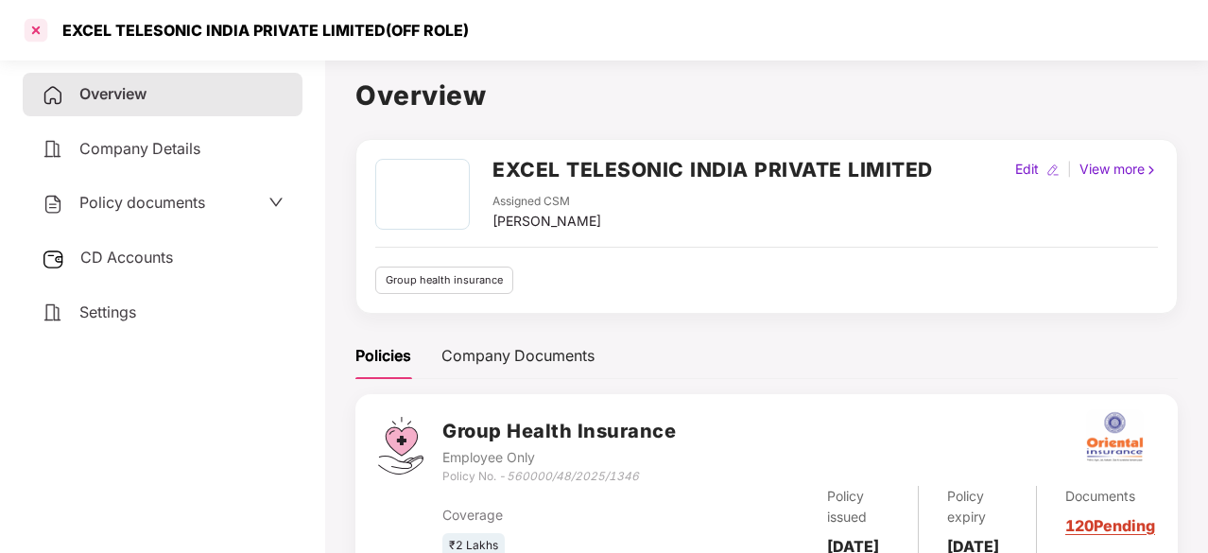
click at [34, 20] on div at bounding box center [36, 30] width 30 height 30
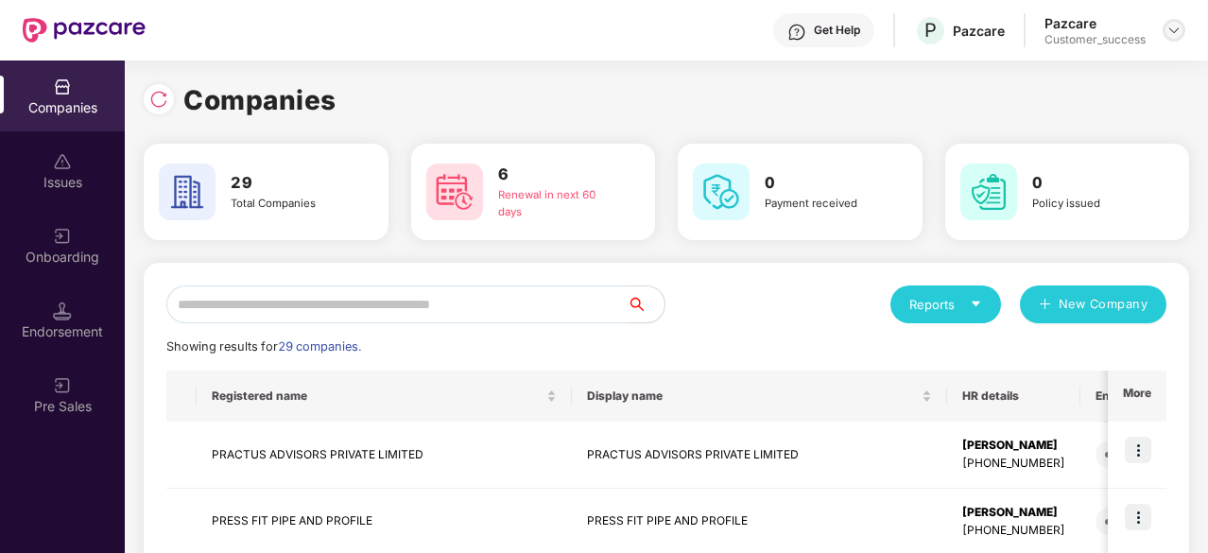
click at [1181, 29] on img at bounding box center [1173, 30] width 15 height 15
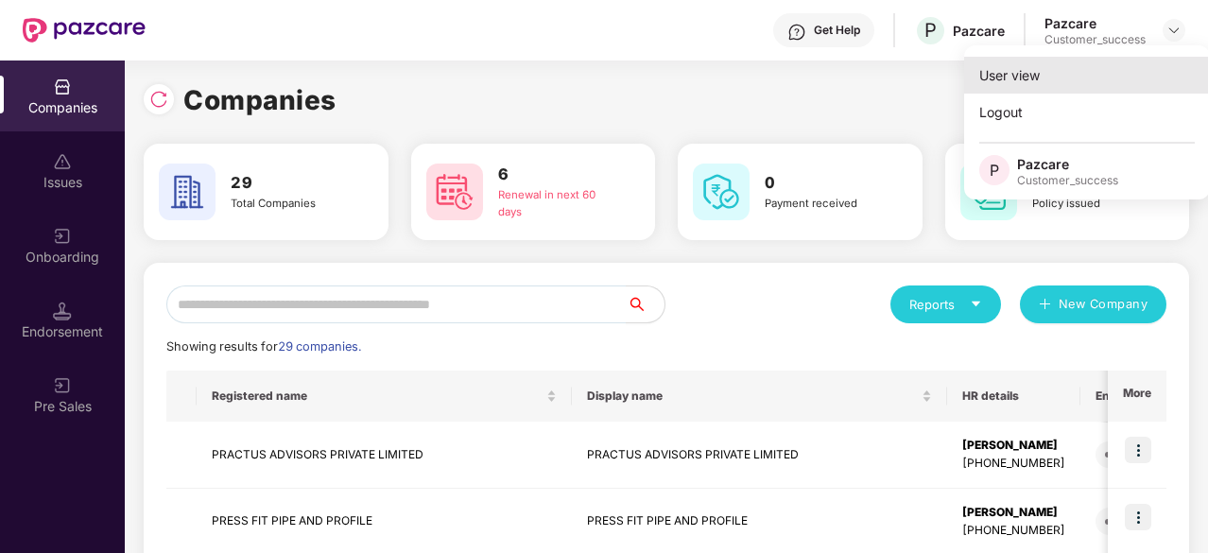
click at [1057, 75] on div "User view" at bounding box center [1087, 75] width 246 height 37
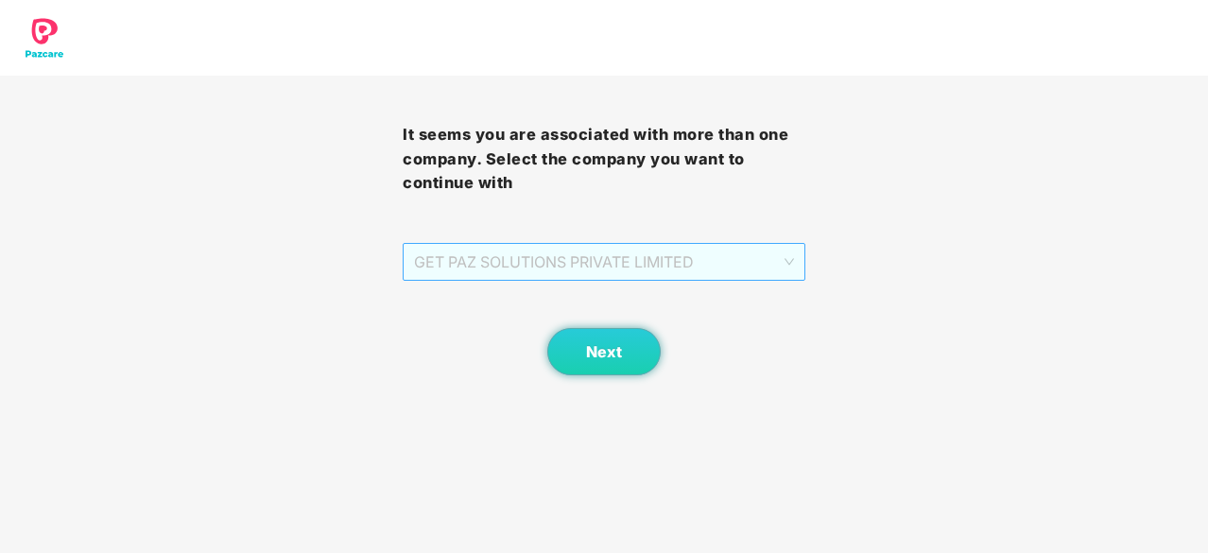
click at [762, 270] on span "GET PAZ SOLUTIONS PRIVATE LIMITED" at bounding box center [604, 262] width 380 height 36
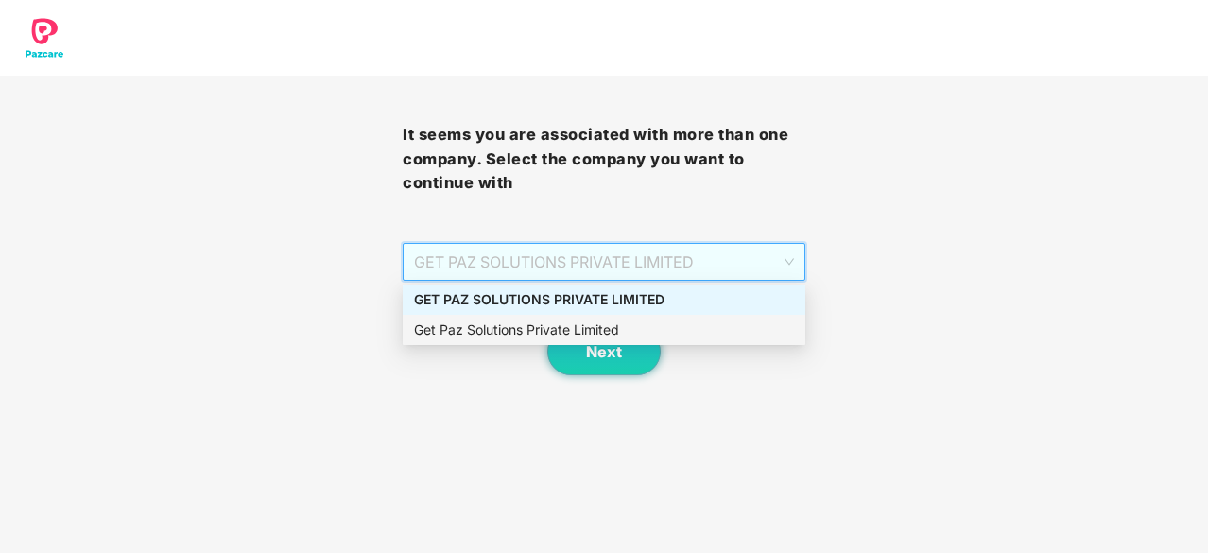
click at [609, 338] on div "Get Paz Solutions Private Limited" at bounding box center [604, 329] width 380 height 21
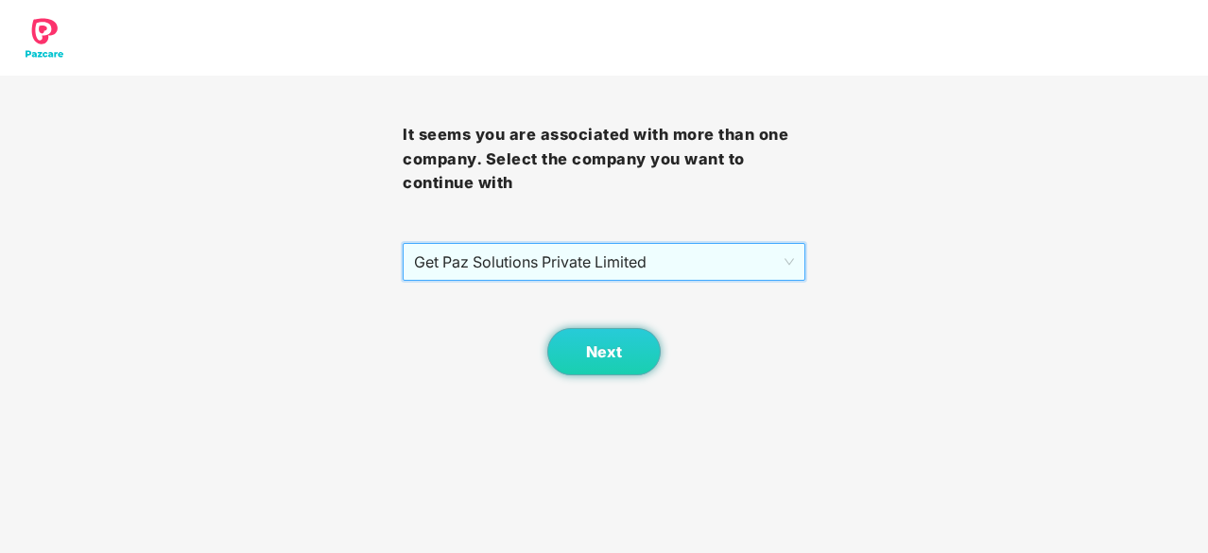
click at [726, 254] on span "Get Paz Solutions Private Limited" at bounding box center [604, 262] width 380 height 36
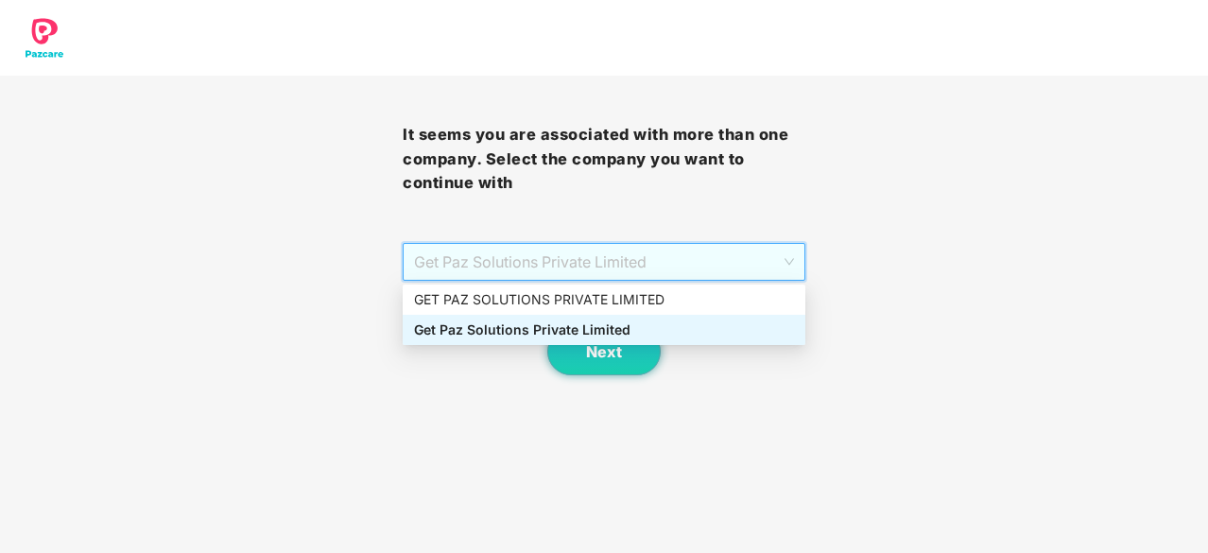
click at [724, 254] on span "Get Paz Solutions Private Limited" at bounding box center [604, 262] width 380 height 36
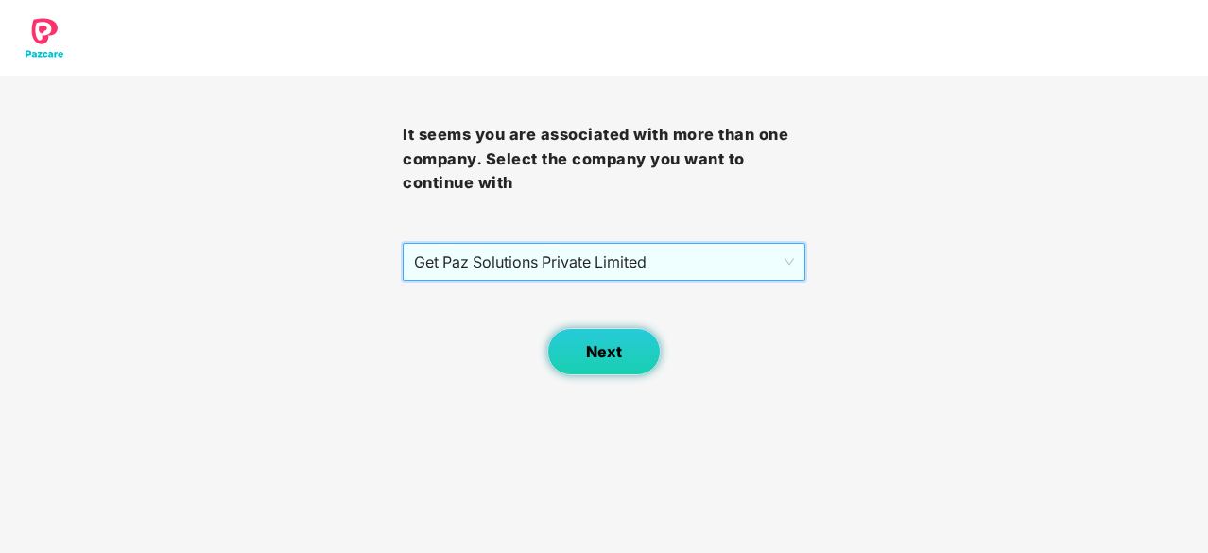
click at [620, 349] on span "Next" at bounding box center [604, 352] width 36 height 18
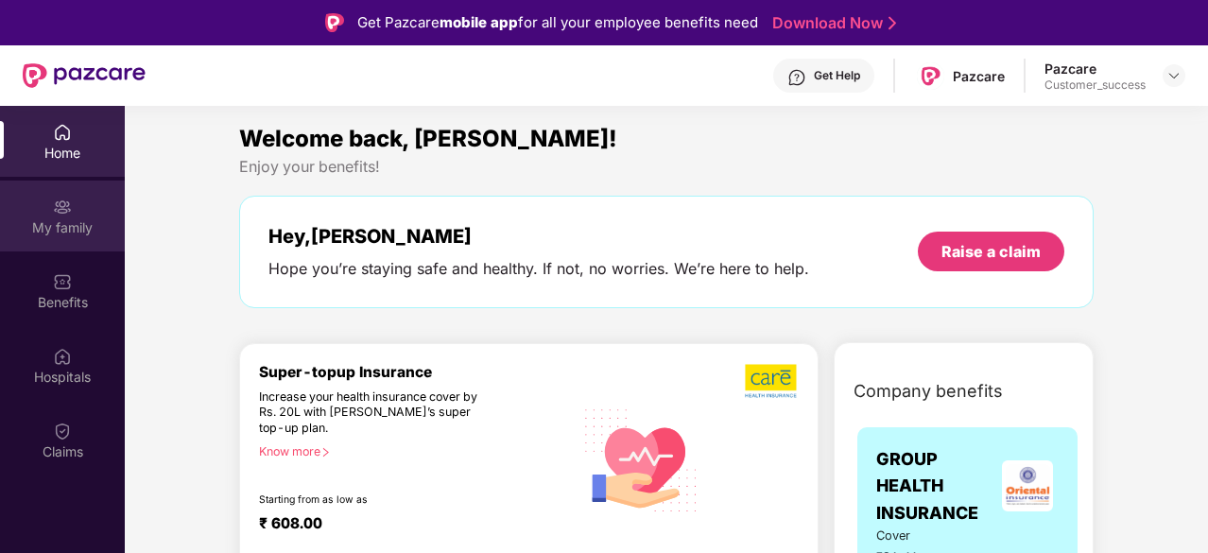
click at [49, 219] on div "My family" at bounding box center [62, 227] width 125 height 19
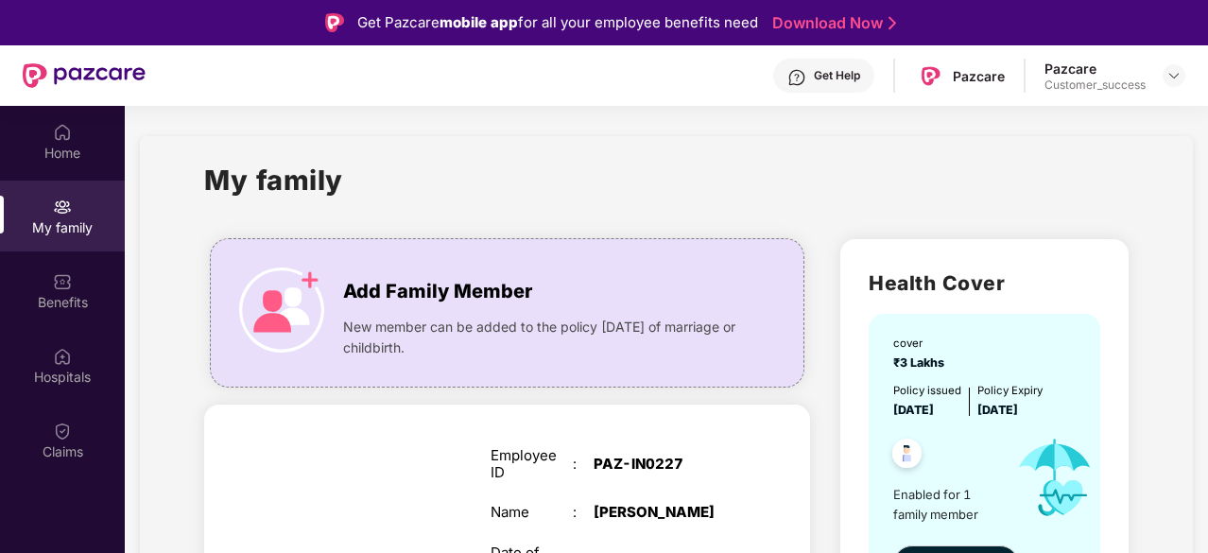
click at [473, 303] on span "Add Family Member" at bounding box center [437, 291] width 189 height 29
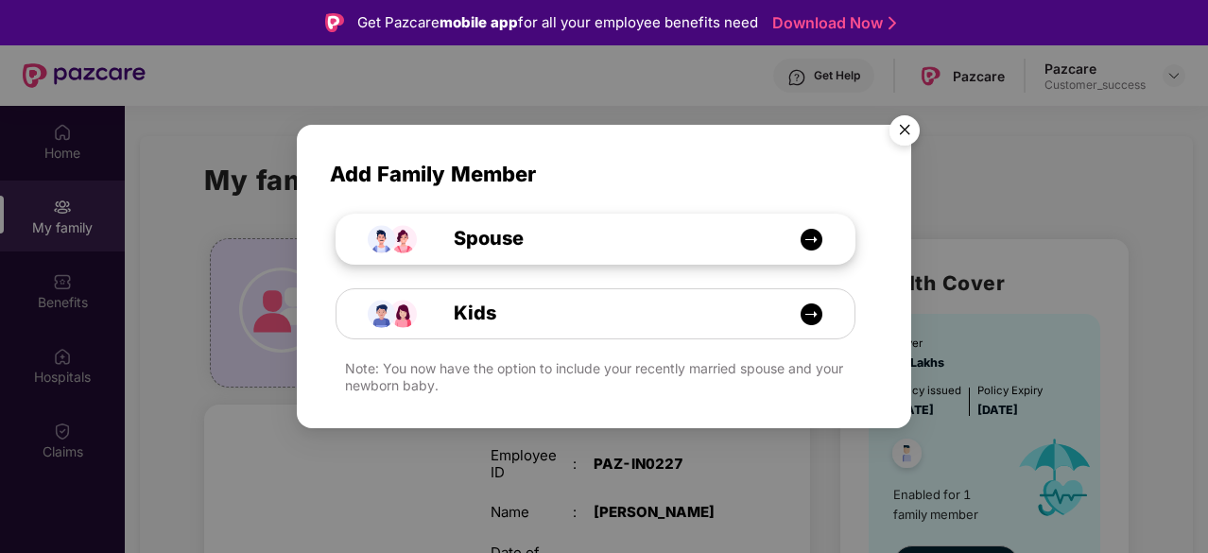
click at [606, 240] on div "Spouse" at bounding box center [605, 238] width 388 height 29
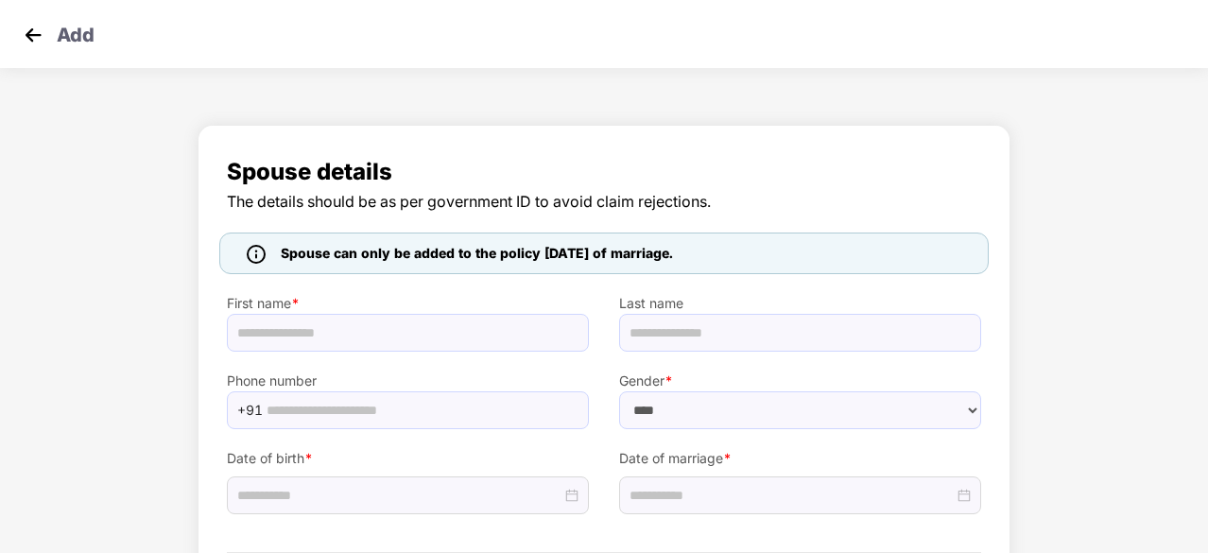
select select "******"
click at [384, 326] on input "text" at bounding box center [408, 333] width 362 height 38
type input "******"
type input "****"
type input "**********"
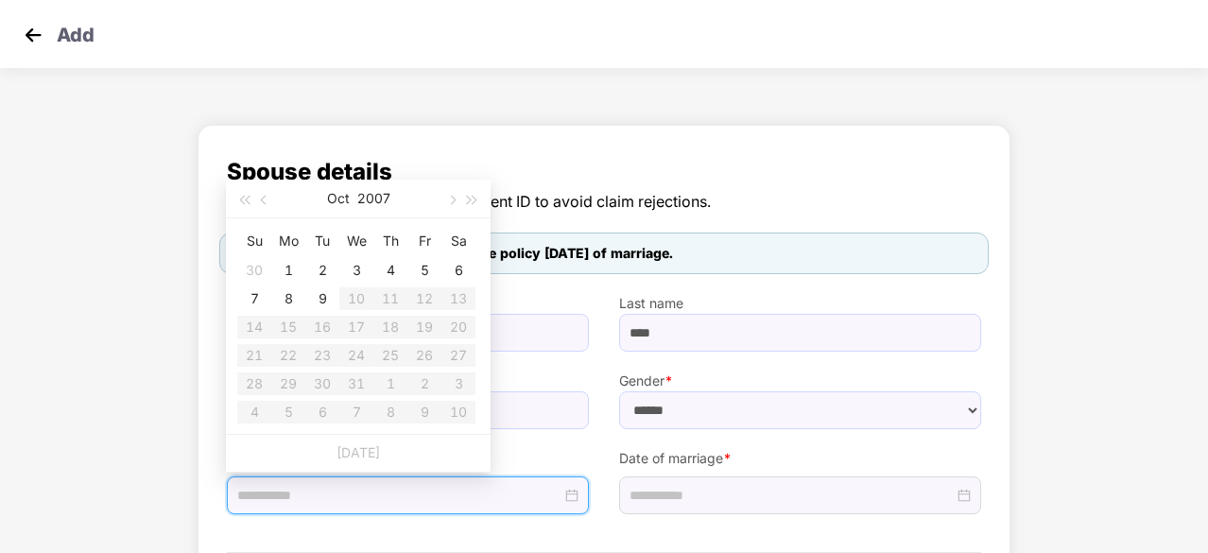
type input "**********"
click at [369, 194] on button "2007" at bounding box center [373, 199] width 33 height 38
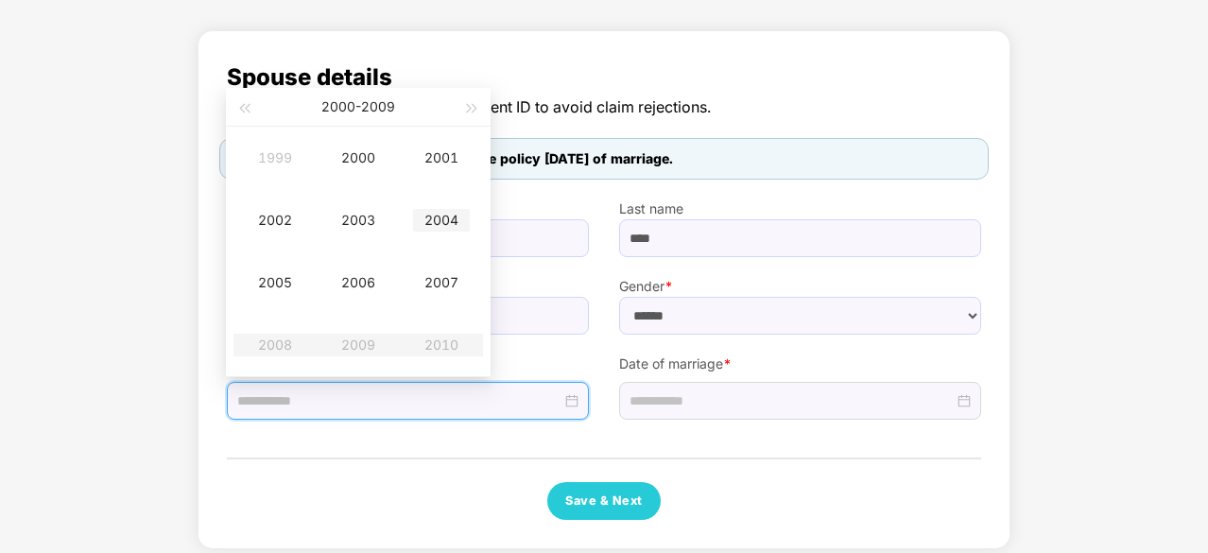
scroll to position [51, 0]
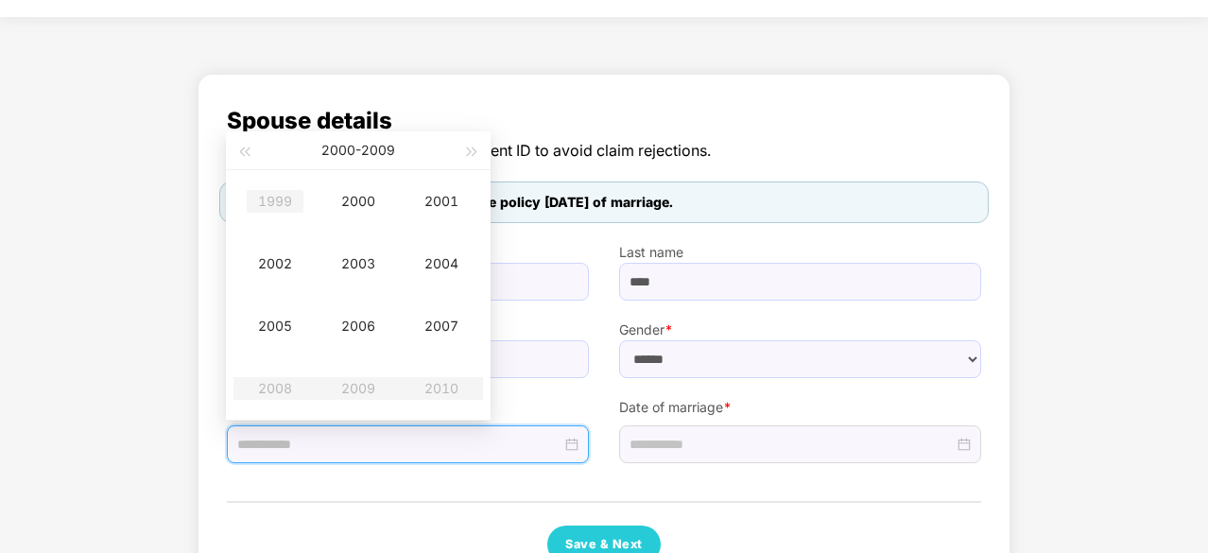
type input "**********"
click at [246, 144] on button "button" at bounding box center [243, 150] width 21 height 38
click at [470, 148] on span "button" at bounding box center [472, 151] width 9 height 9
type input "**********"
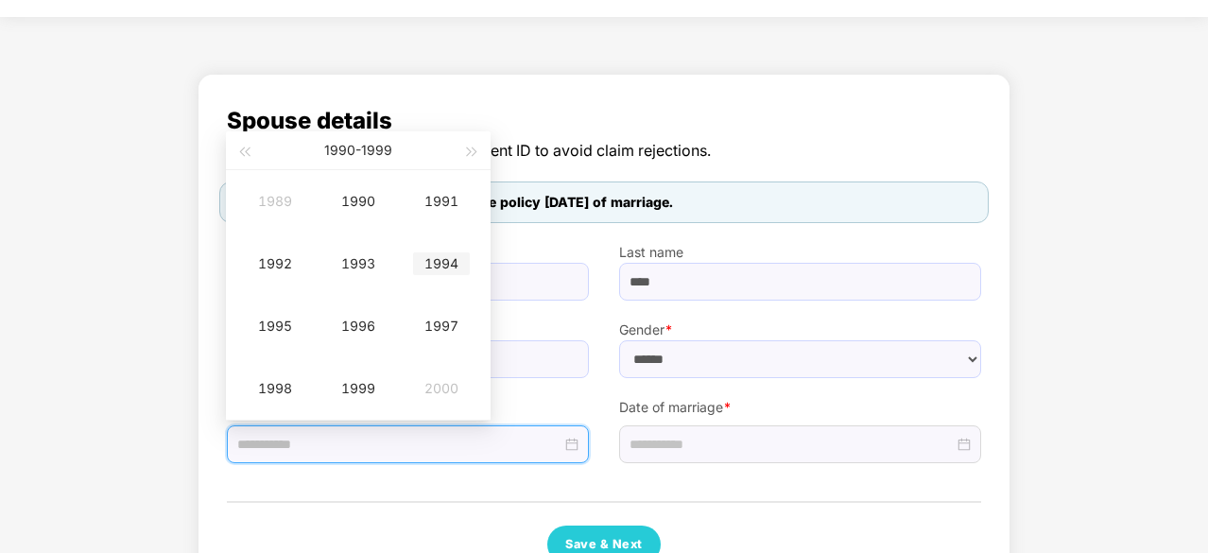
click at [431, 252] on div "1994" at bounding box center [441, 263] width 57 height 23
type input "**********"
click at [267, 267] on div "Apr" at bounding box center [275, 263] width 57 height 23
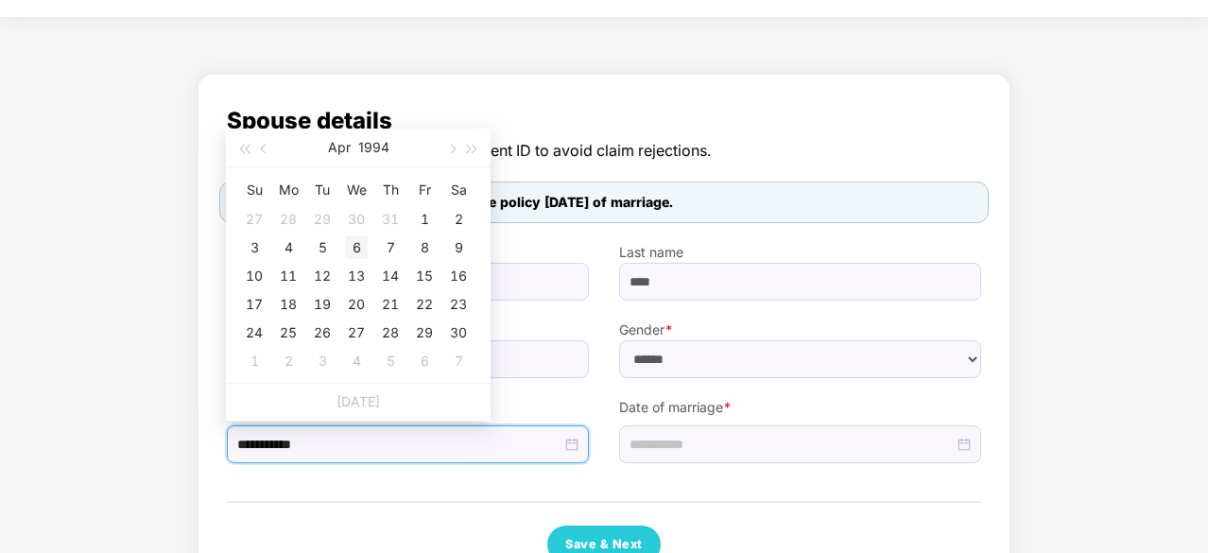
type input "**********"
click at [361, 243] on div "6" at bounding box center [356, 247] width 23 height 23
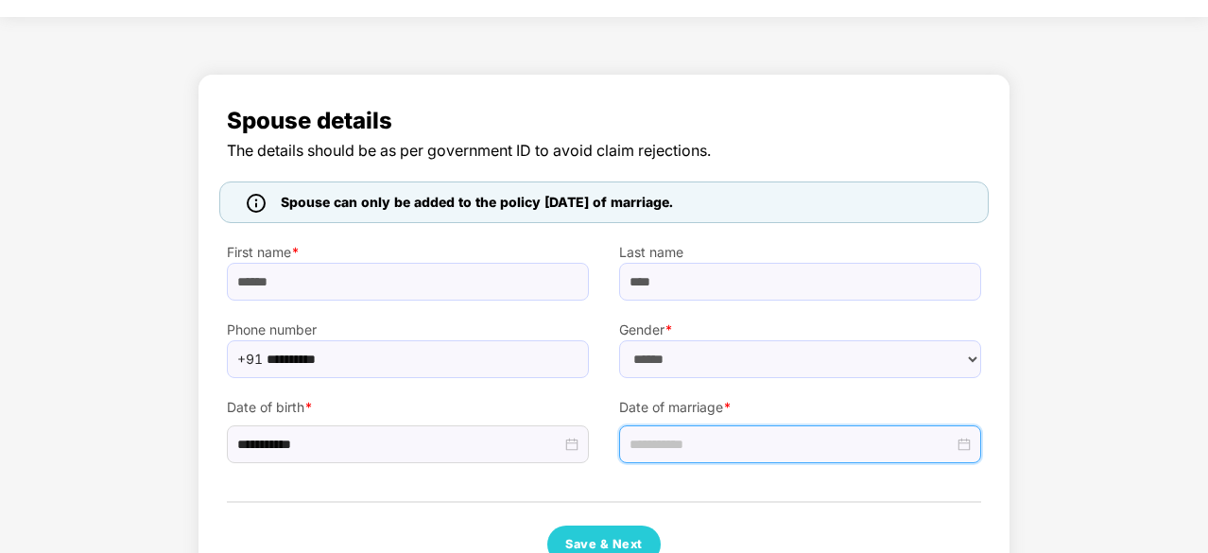
click at [794, 439] on input at bounding box center [792, 444] width 324 height 21
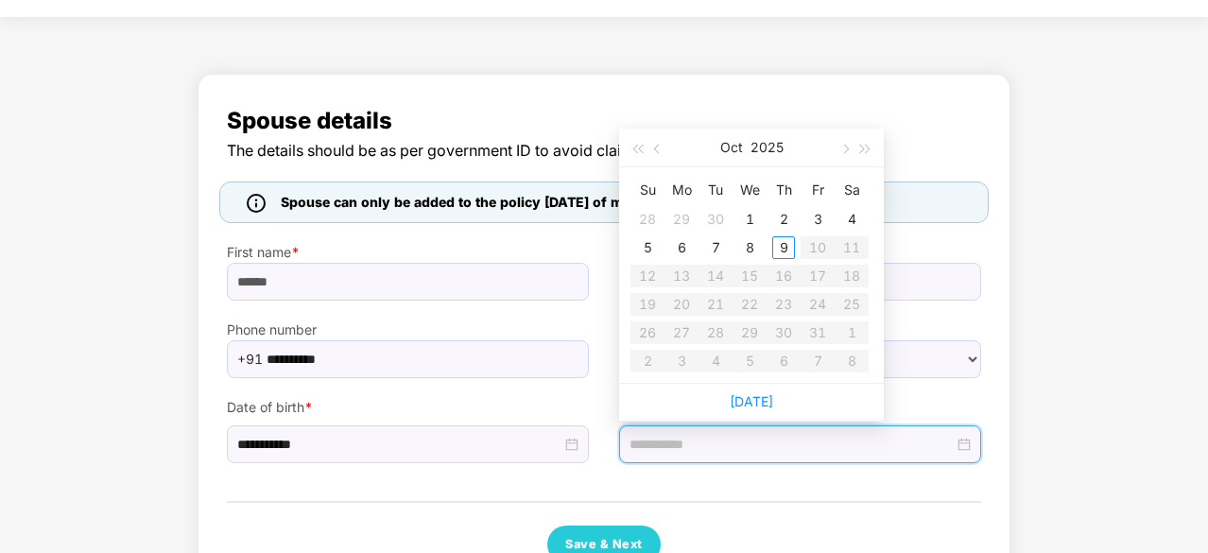
type input "**********"
click at [656, 147] on span "button" at bounding box center [658, 149] width 9 height 9
click at [636, 145] on span "button" at bounding box center [636, 149] width 9 height 9
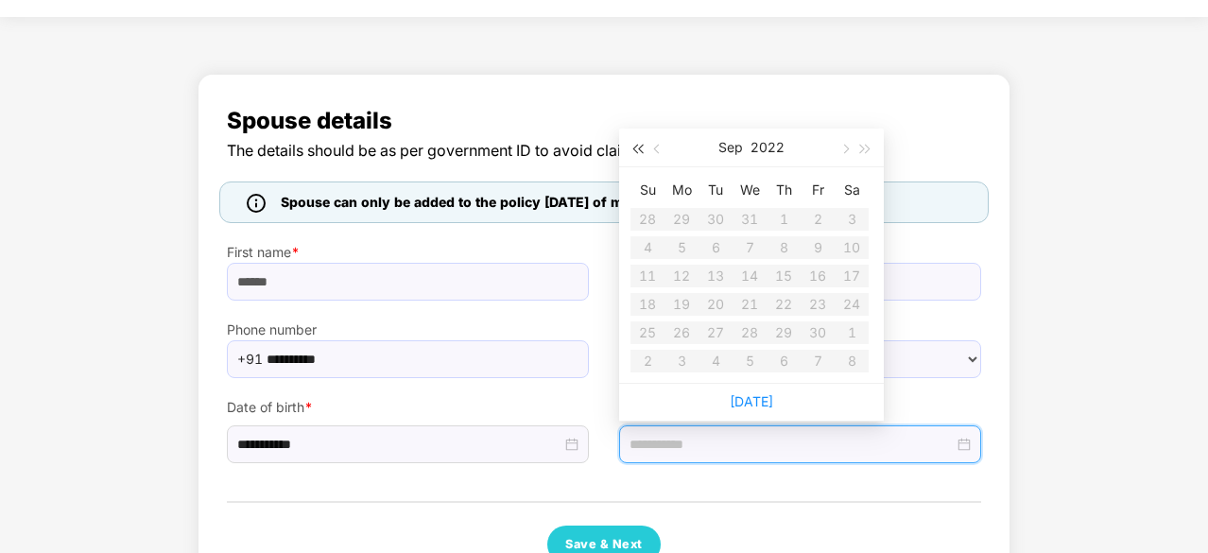
click at [636, 145] on span "button" at bounding box center [636, 149] width 9 height 9
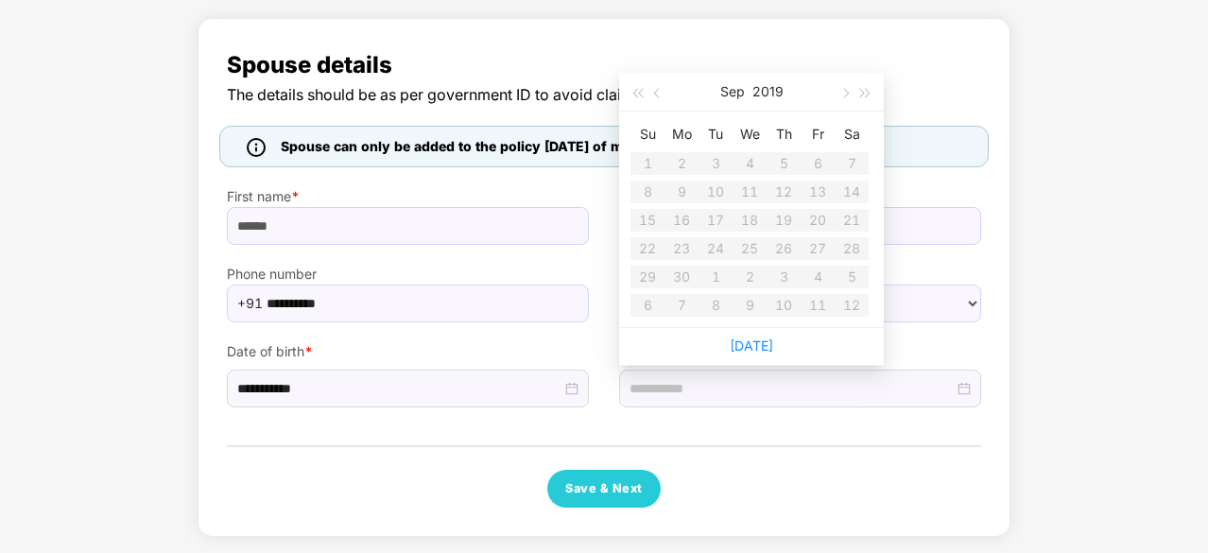
click at [971, 162] on div "Spouse can only be added to the policy [DATE] of marriage." at bounding box center [603, 147] width 769 height 42
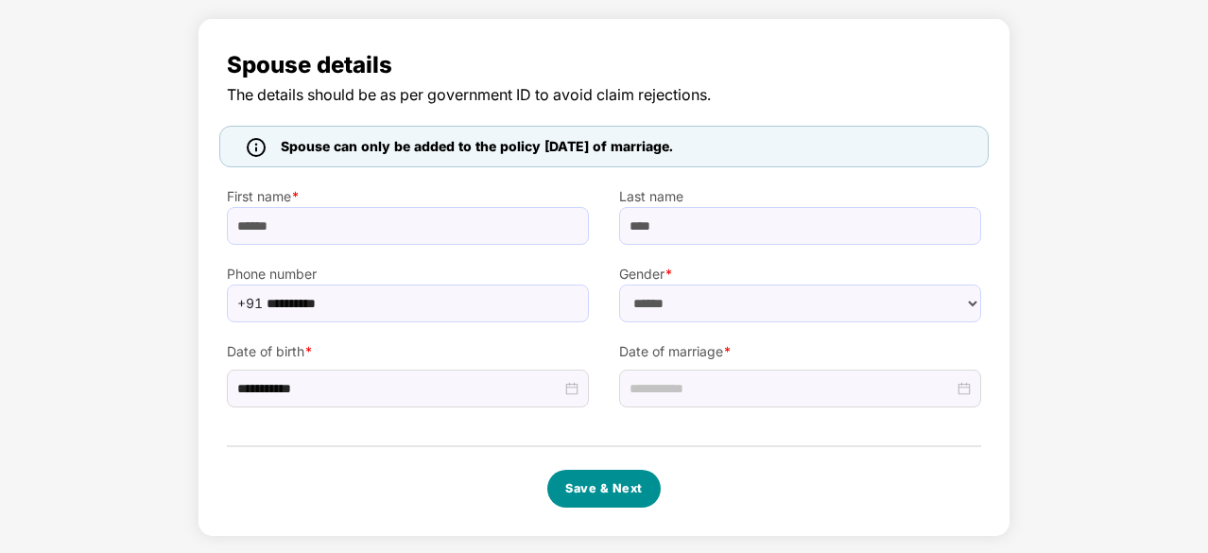
click at [599, 502] on button "Save & Next" at bounding box center [603, 489] width 113 height 38
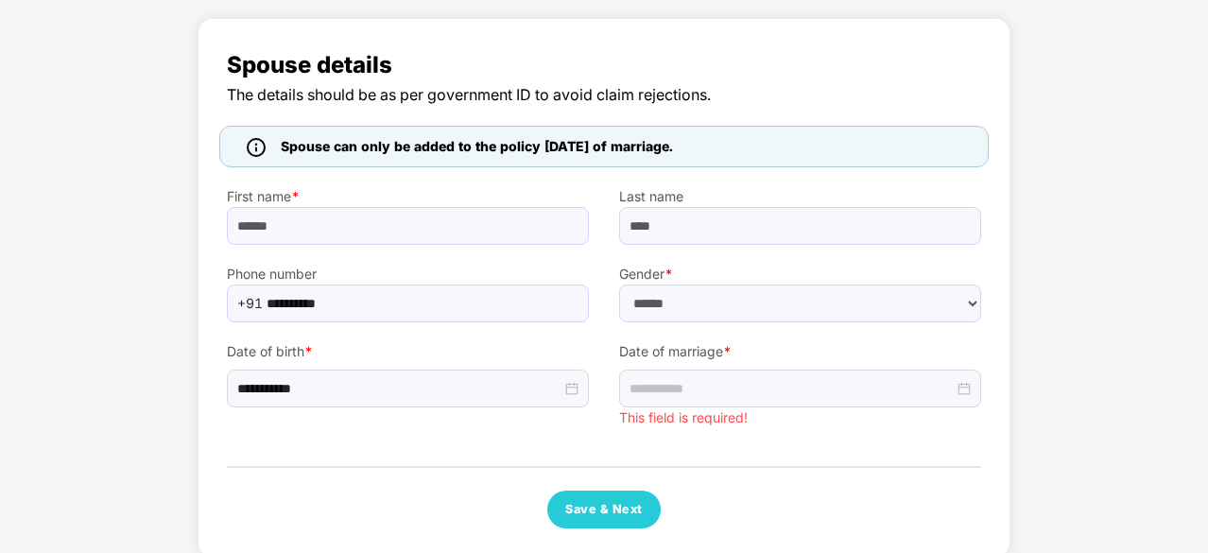
scroll to position [0, 0]
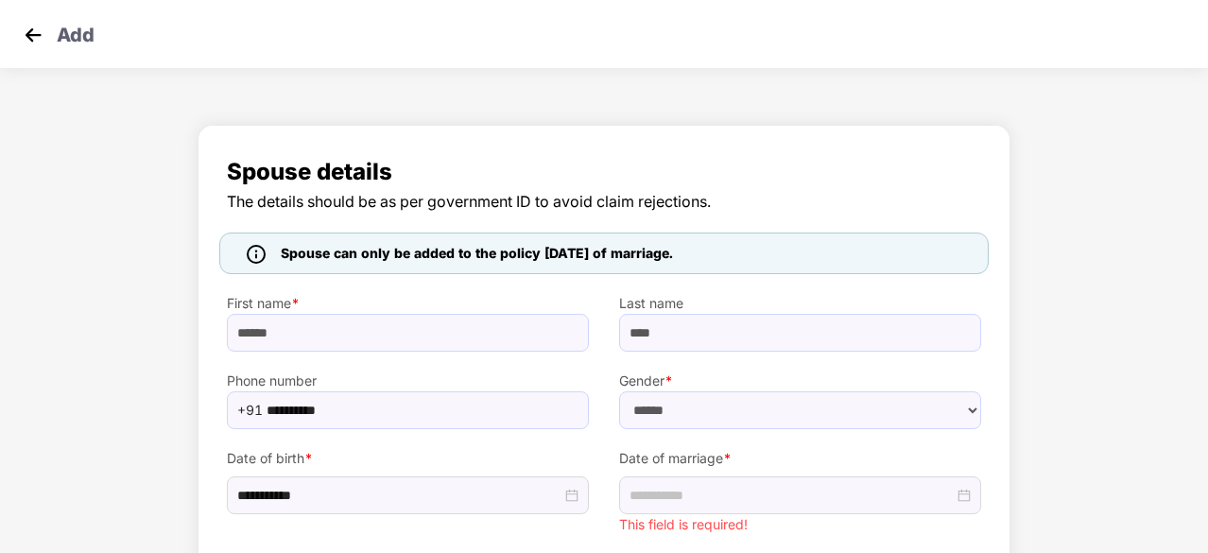
click at [26, 26] on img at bounding box center [33, 35] width 28 height 28
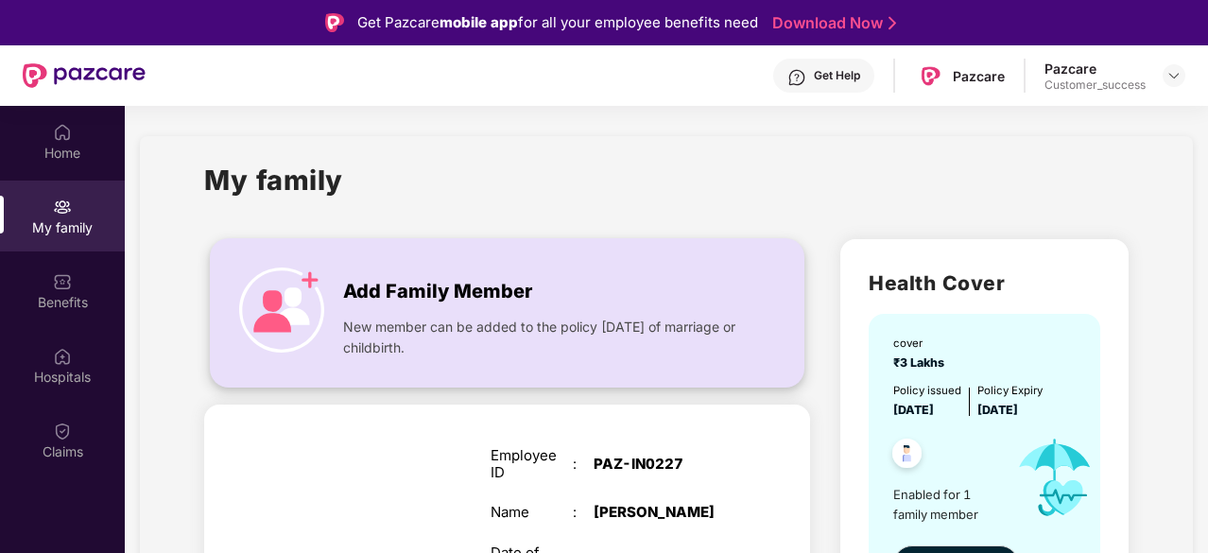
scroll to position [252, 0]
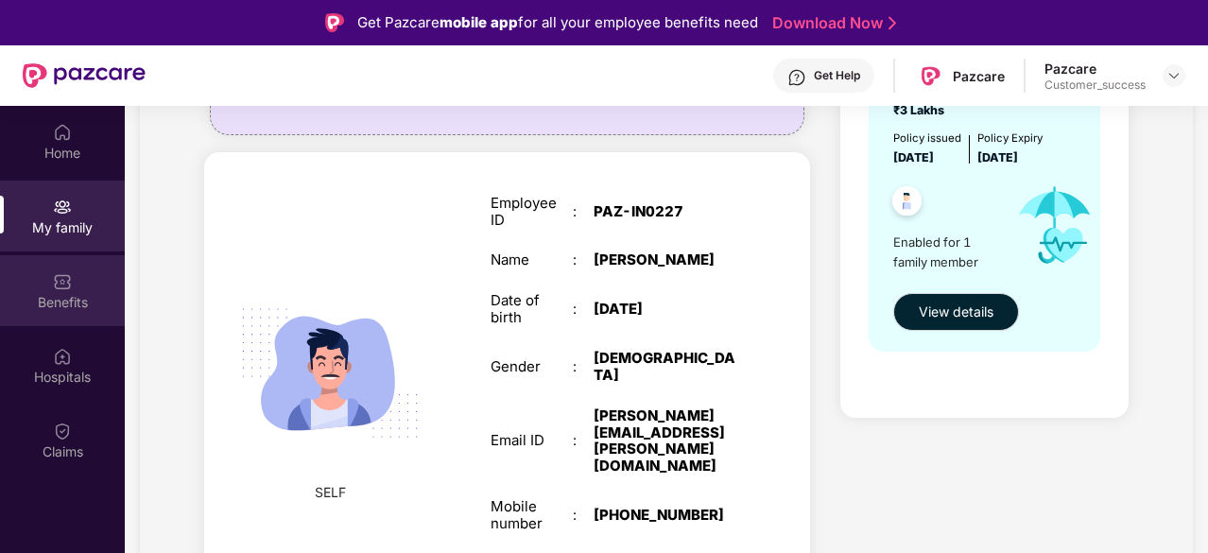
click at [76, 288] on div "Benefits" at bounding box center [62, 290] width 125 height 71
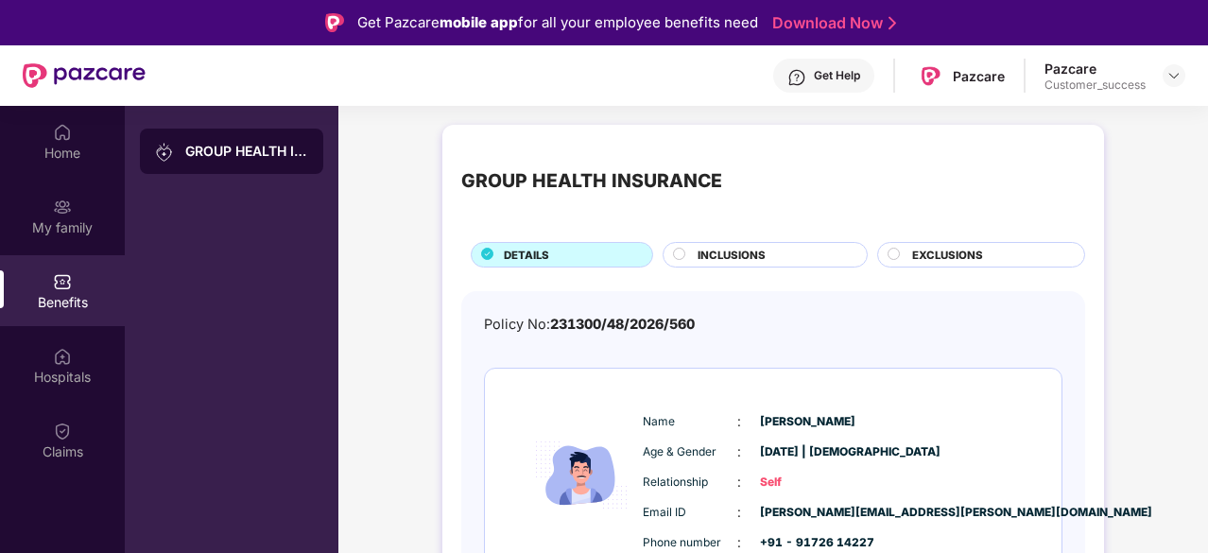
scroll to position [92, 0]
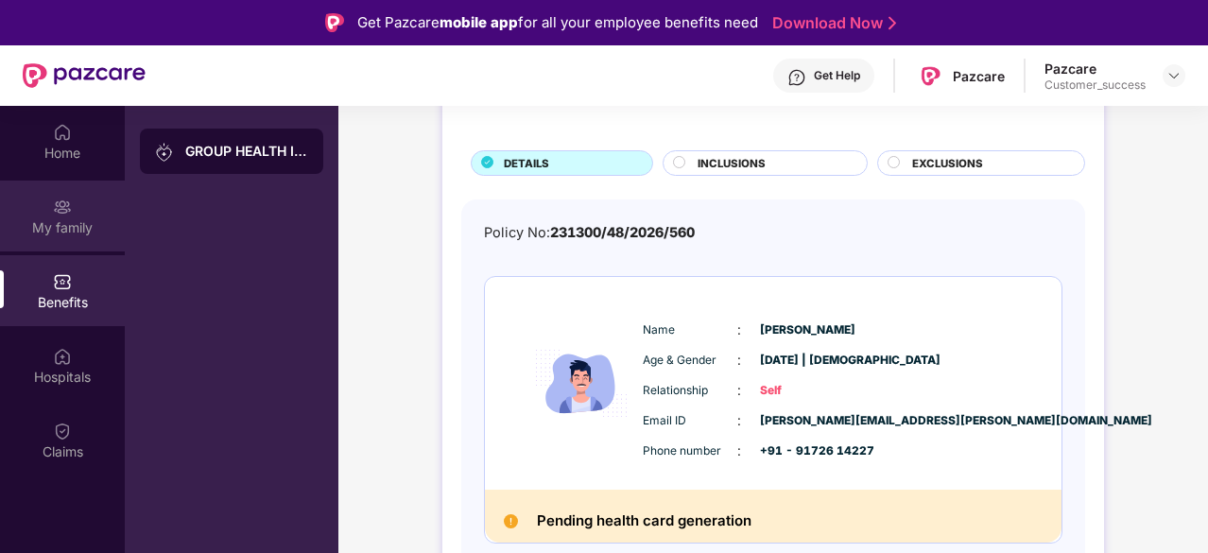
click at [86, 211] on div "My family" at bounding box center [62, 216] width 125 height 71
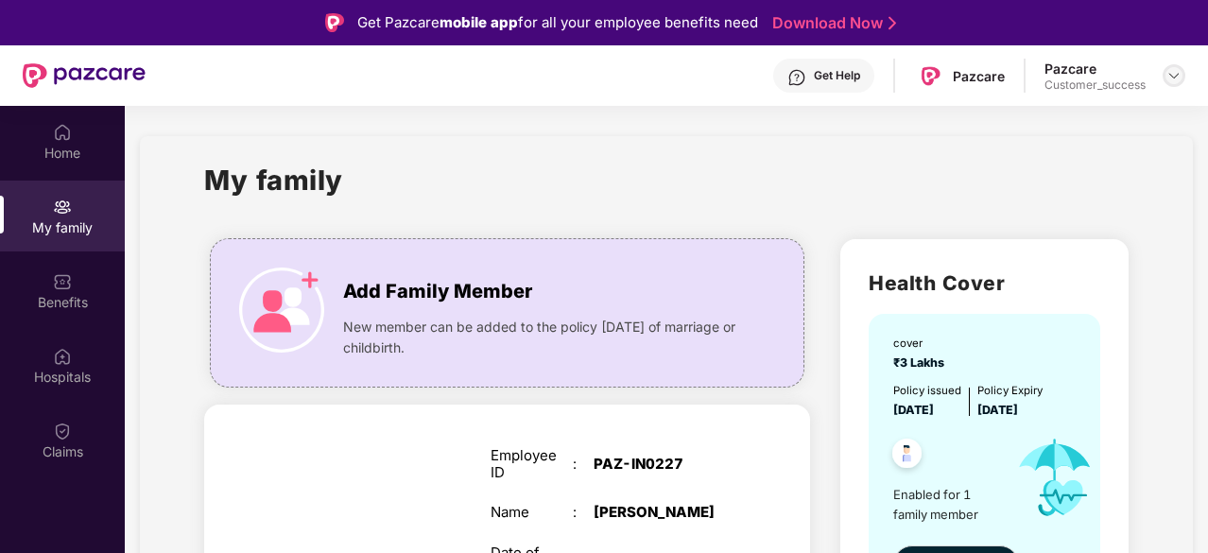
click at [1170, 71] on img at bounding box center [1173, 75] width 15 height 15
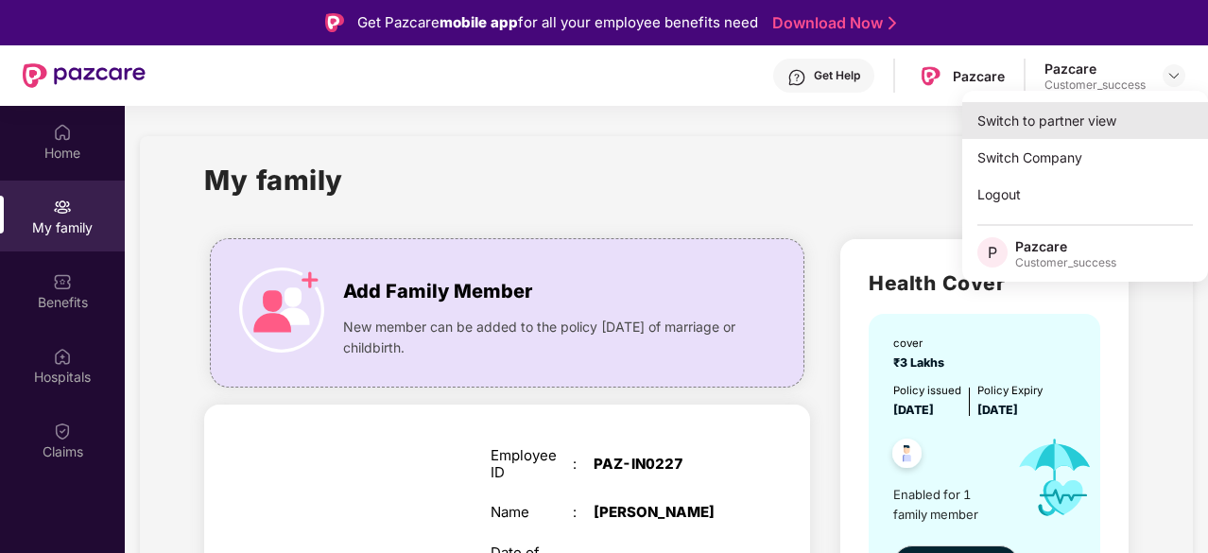
click at [1052, 124] on div "Switch to partner view" at bounding box center [1085, 120] width 246 height 37
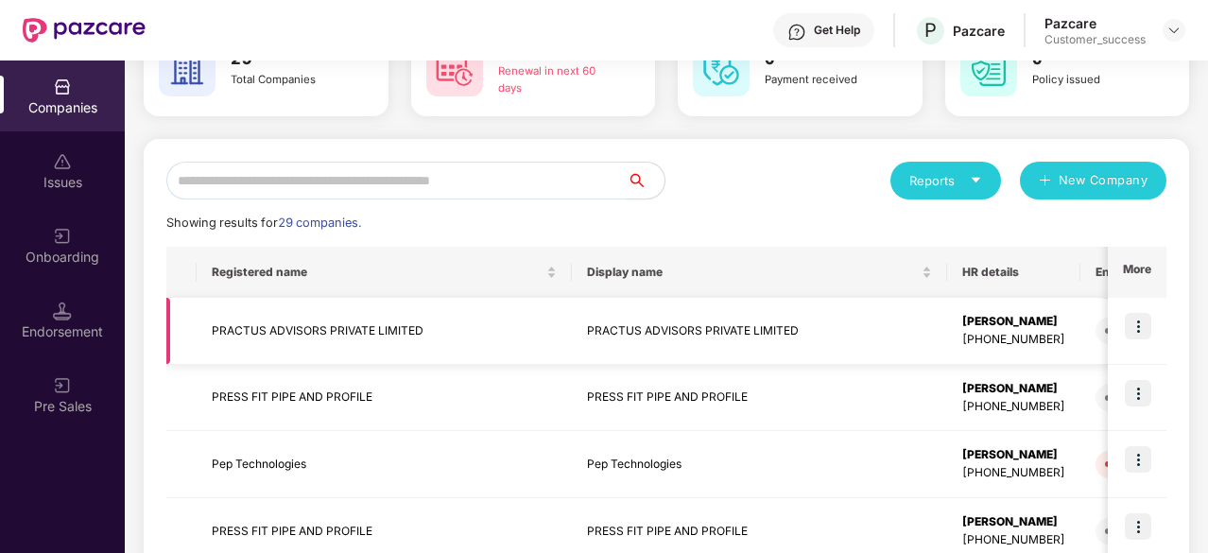
scroll to position [140, 0]
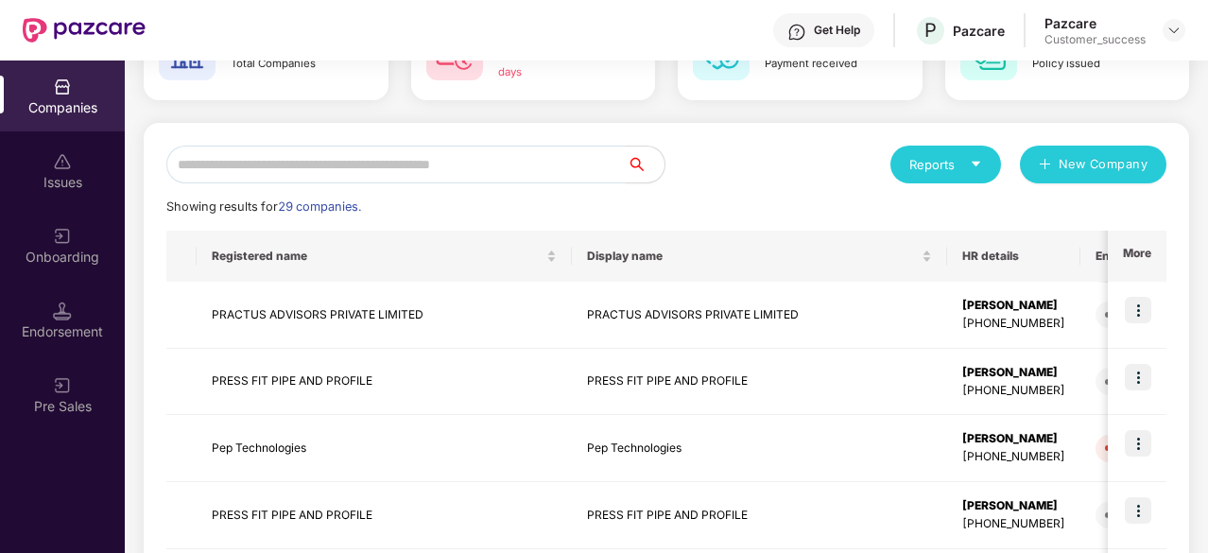
click at [454, 175] on input "text" at bounding box center [396, 165] width 460 height 38
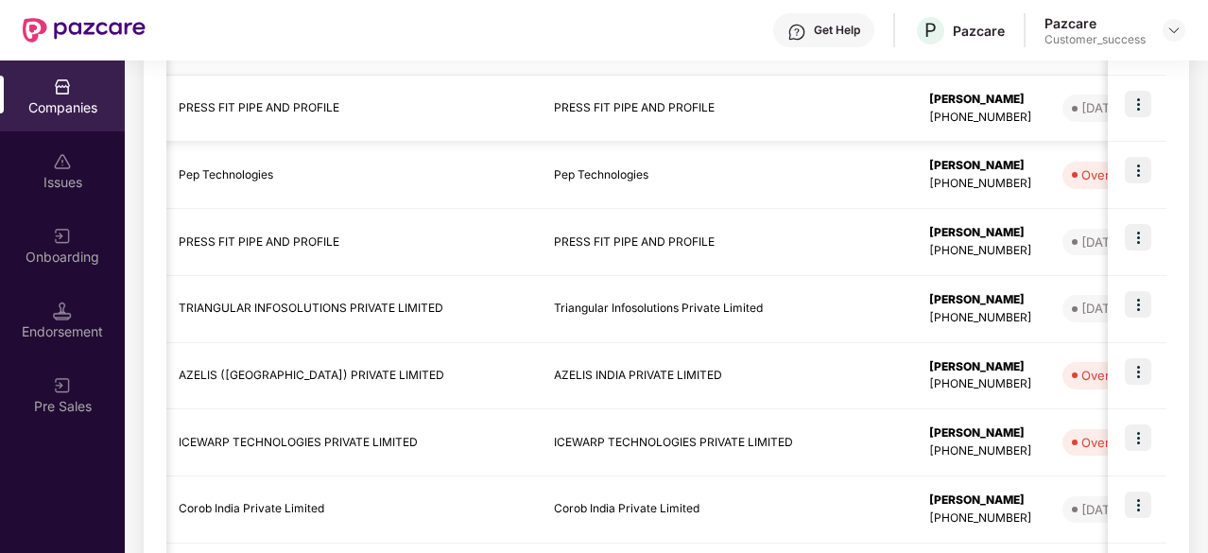
scroll to position [0, 0]
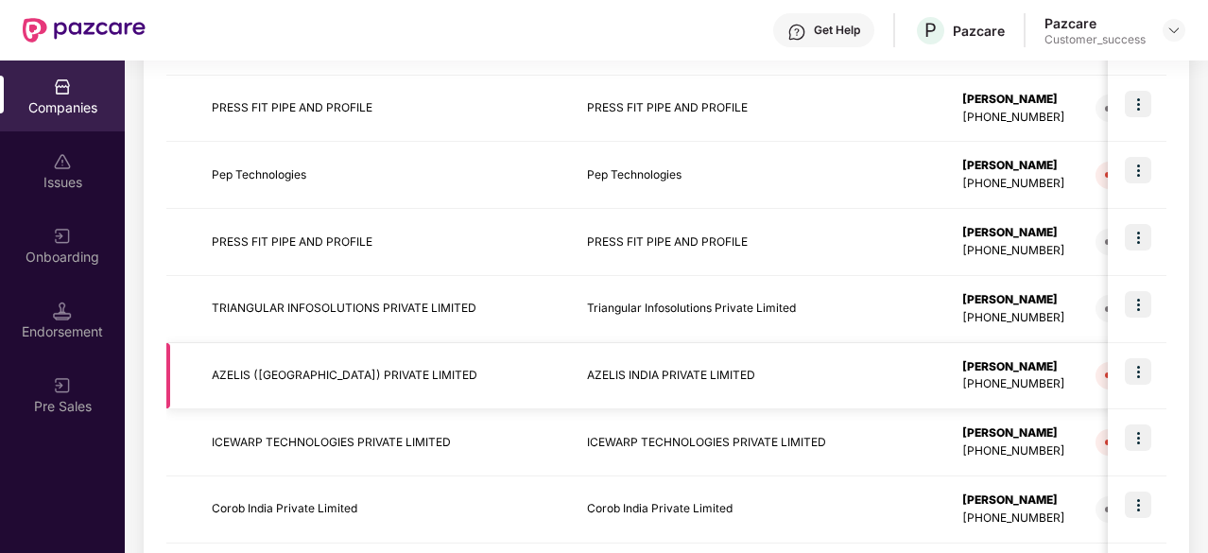
type input "**"
click at [341, 358] on td "AZELIS ([GEOGRAPHIC_DATA]) PRIVATE LIMITED" at bounding box center [384, 376] width 375 height 67
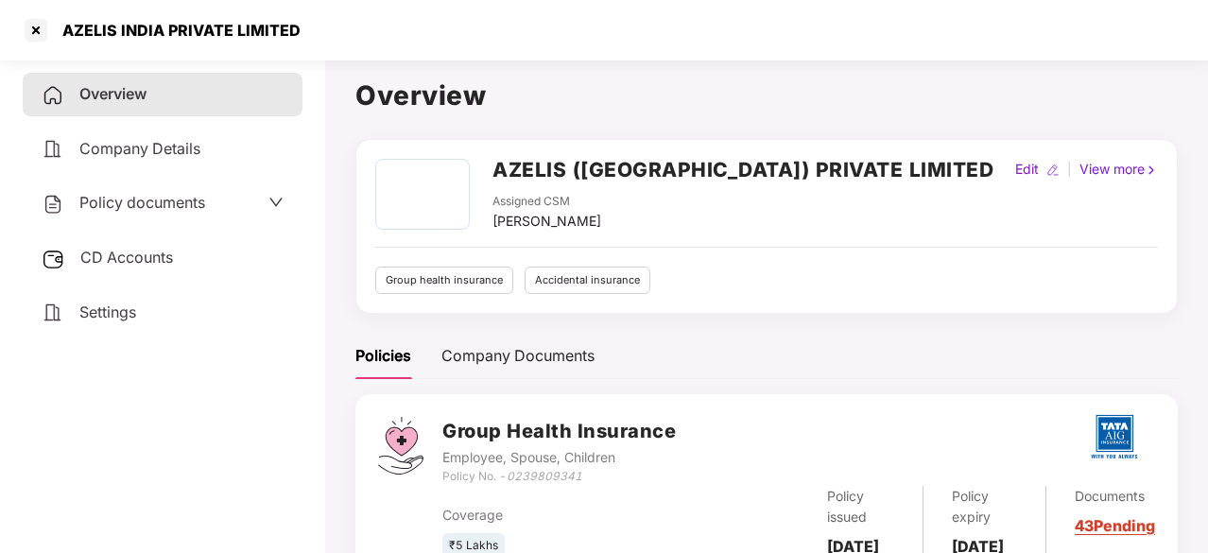
click at [184, 198] on span "Policy documents" at bounding box center [142, 202] width 126 height 19
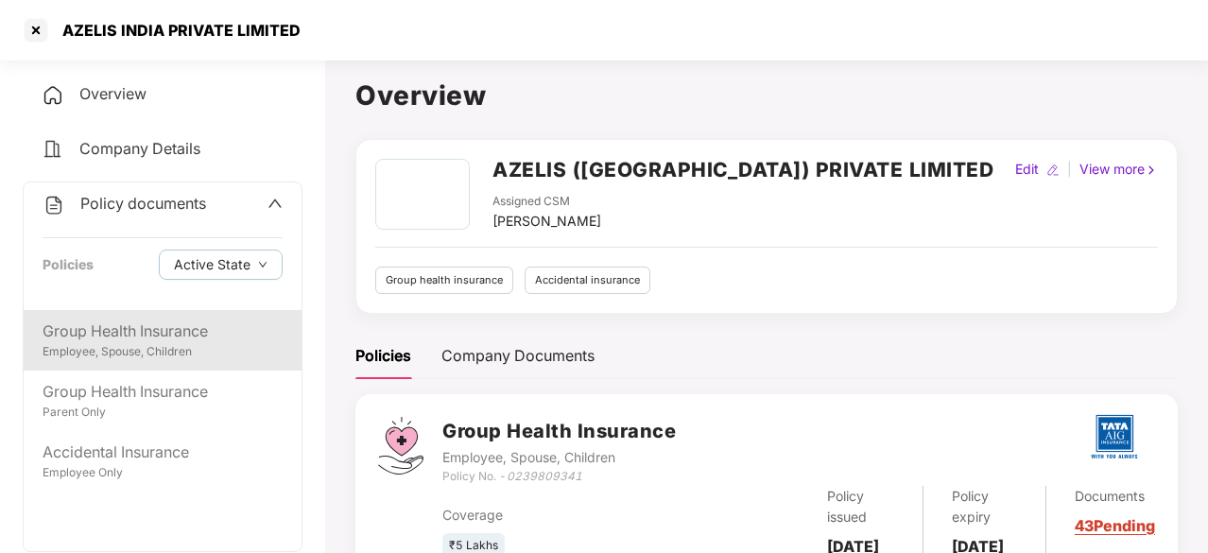
click at [141, 347] on div "Employee, Spouse, Children" at bounding box center [163, 352] width 240 height 18
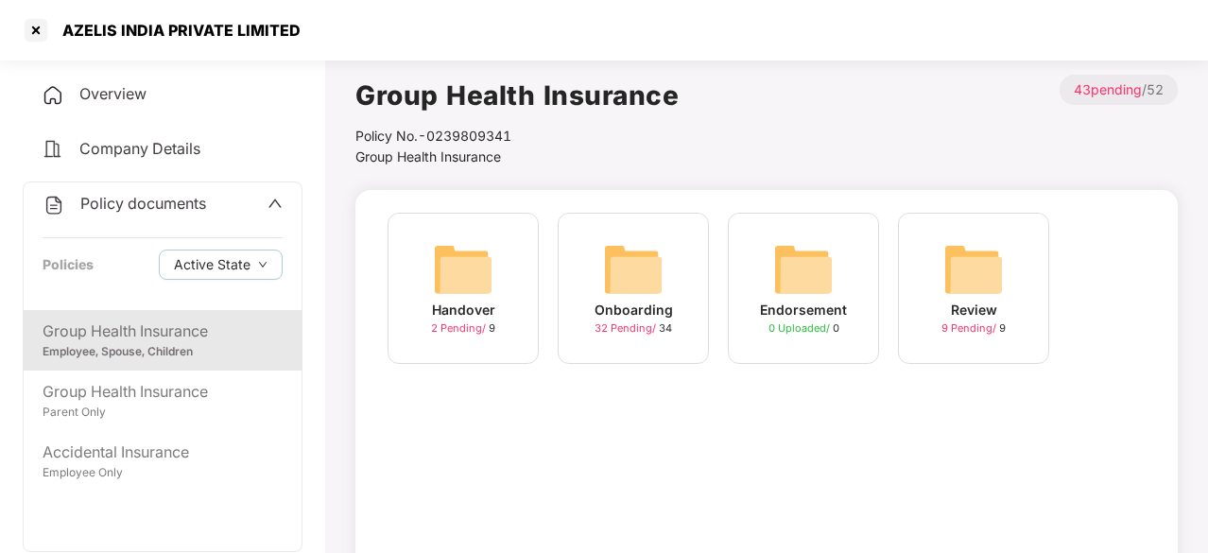
click at [790, 276] on img at bounding box center [803, 269] width 60 height 60
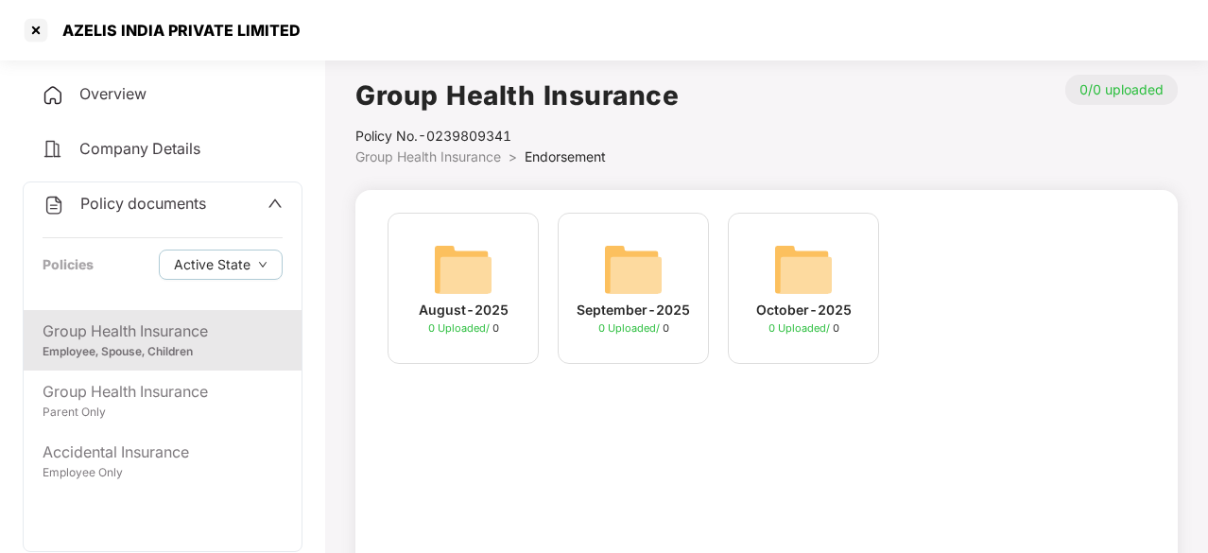
click at [151, 322] on div "Group Health Insurance" at bounding box center [163, 331] width 240 height 24
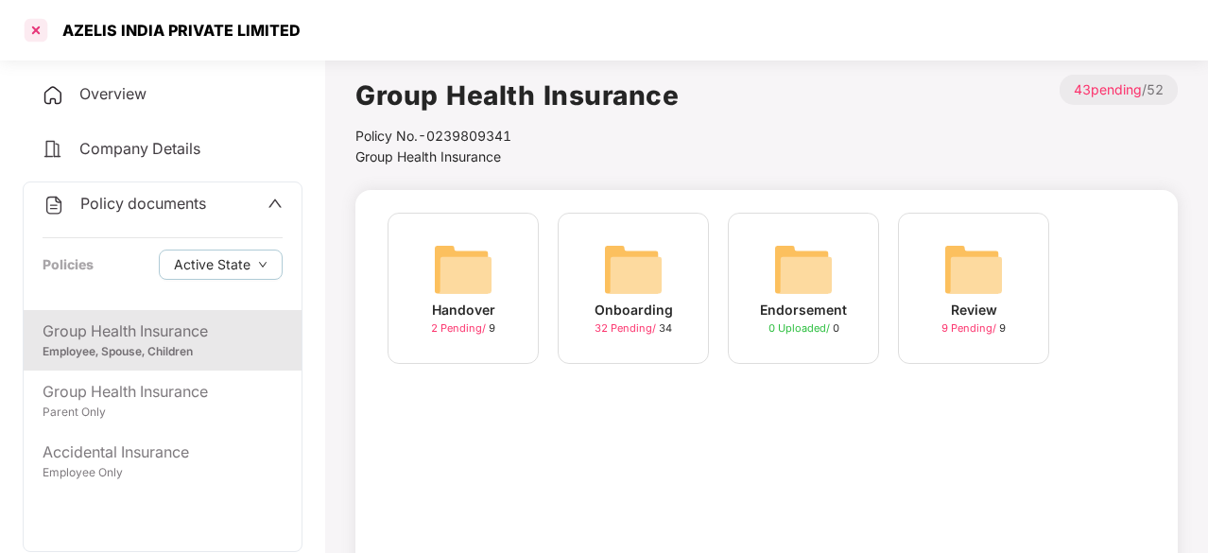
click at [35, 35] on div at bounding box center [36, 30] width 30 height 30
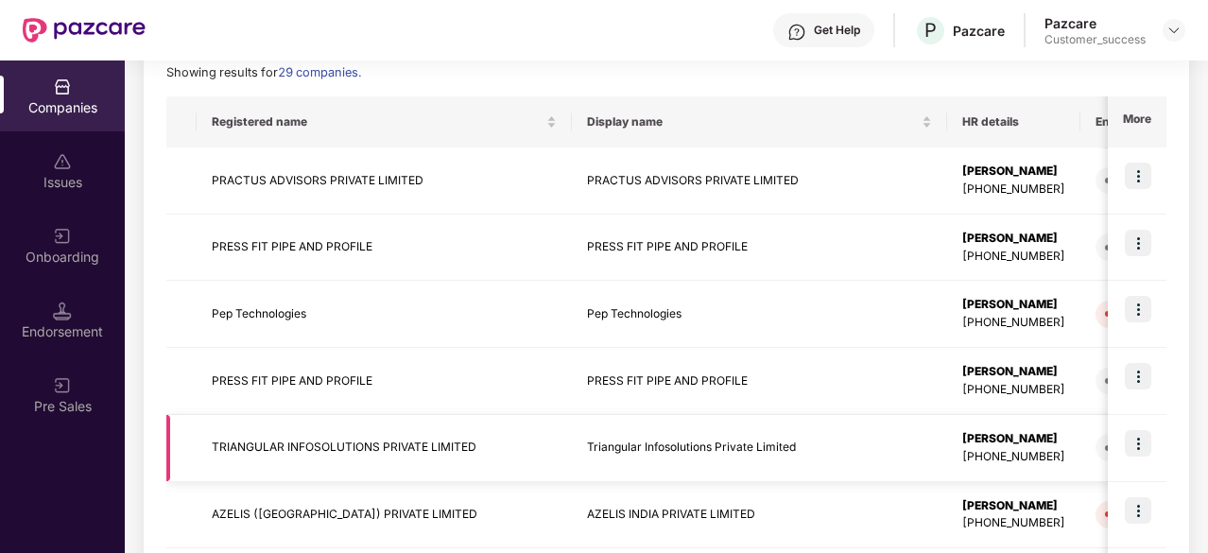
scroll to position [342, 0]
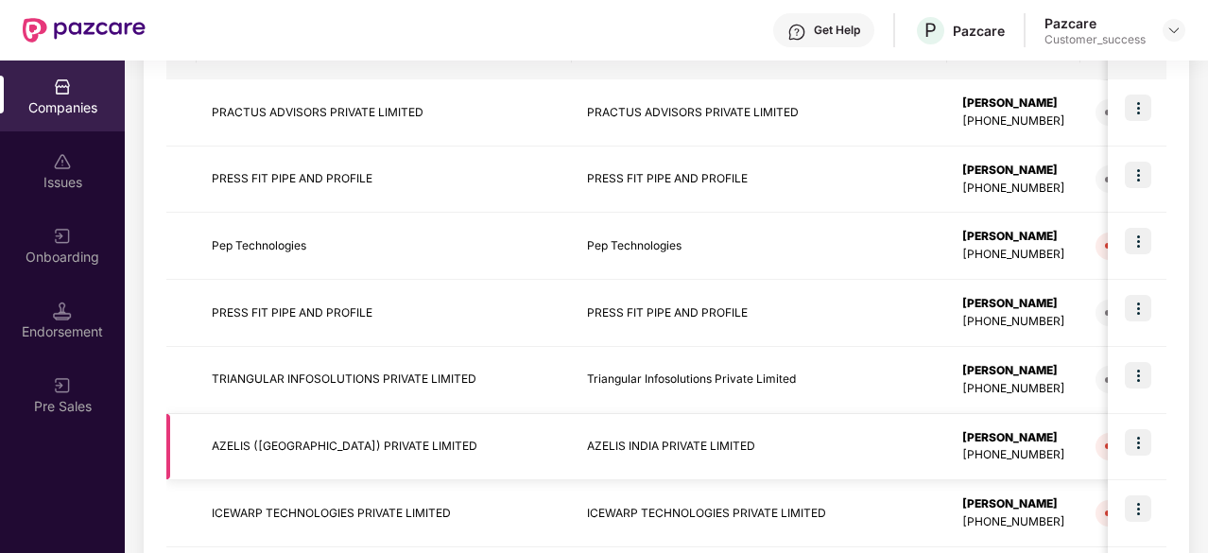
click at [344, 443] on td "AZELIS ([GEOGRAPHIC_DATA]) PRIVATE LIMITED" at bounding box center [384, 447] width 375 height 67
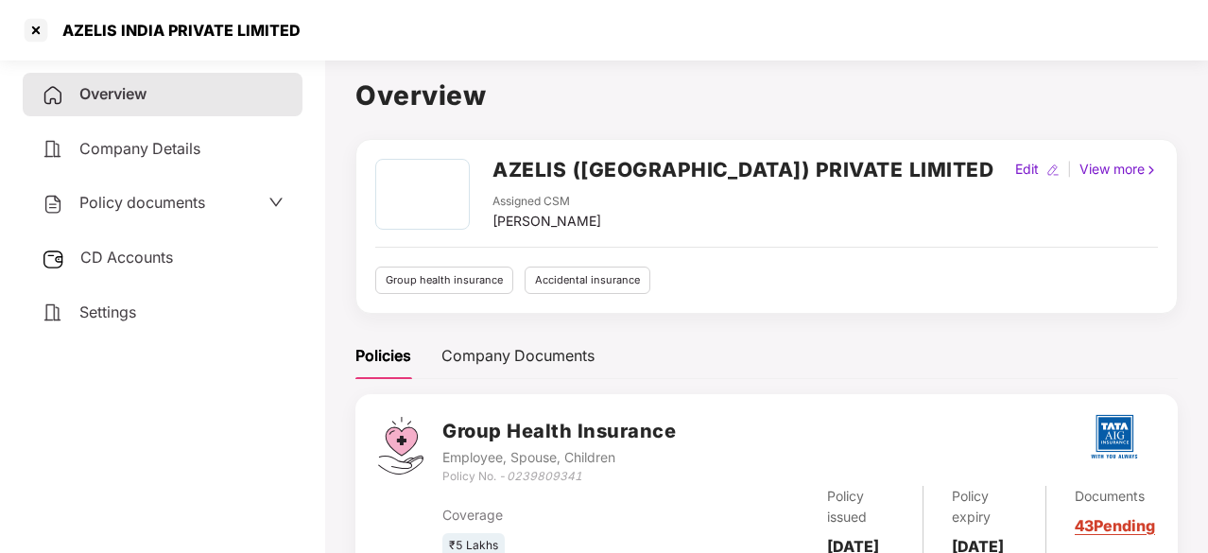
click at [159, 204] on span "Policy documents" at bounding box center [142, 202] width 126 height 19
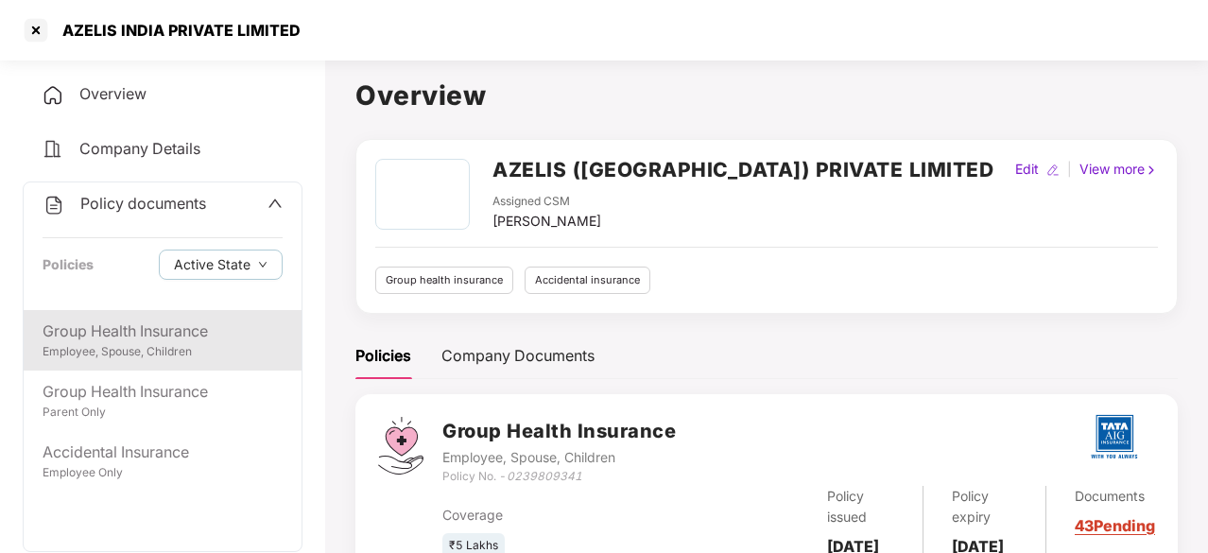
click at [136, 336] on div "Group Health Insurance" at bounding box center [163, 331] width 240 height 24
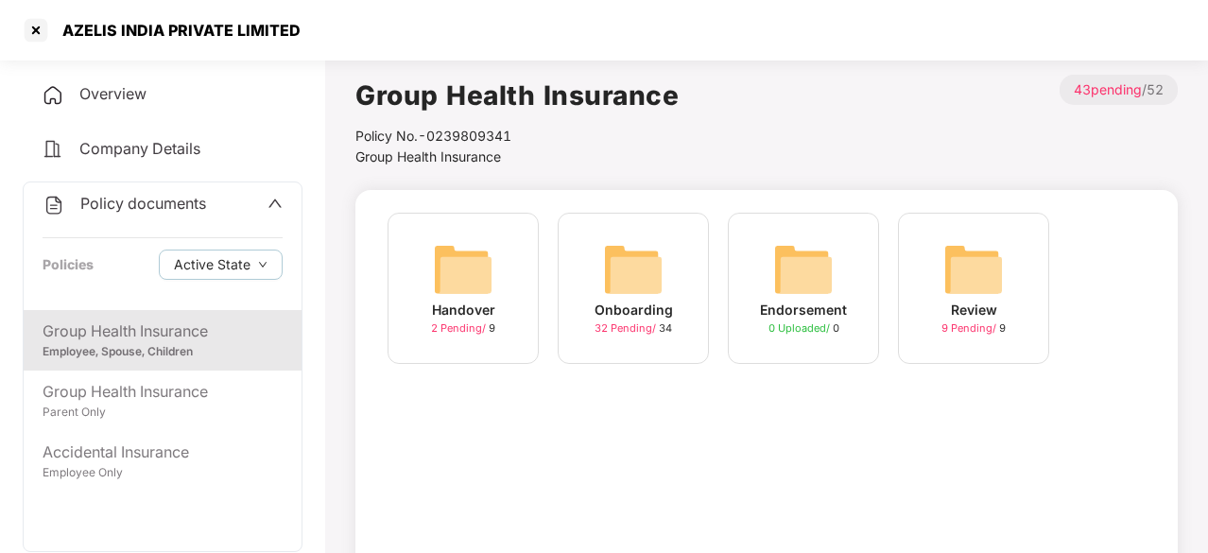
click at [640, 292] on img at bounding box center [633, 269] width 60 height 60
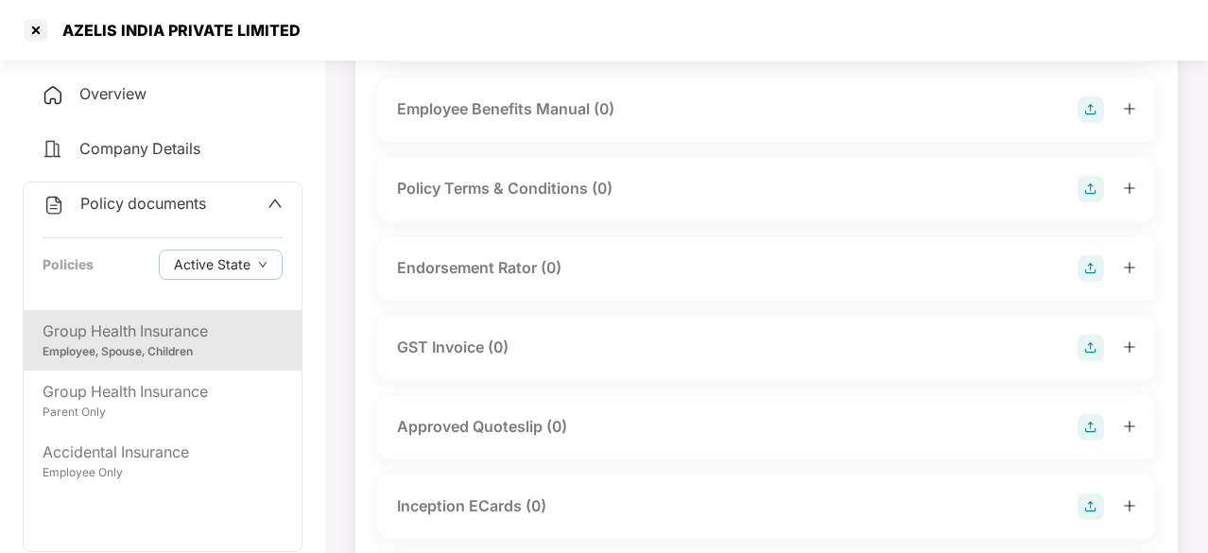
scroll to position [400, 0]
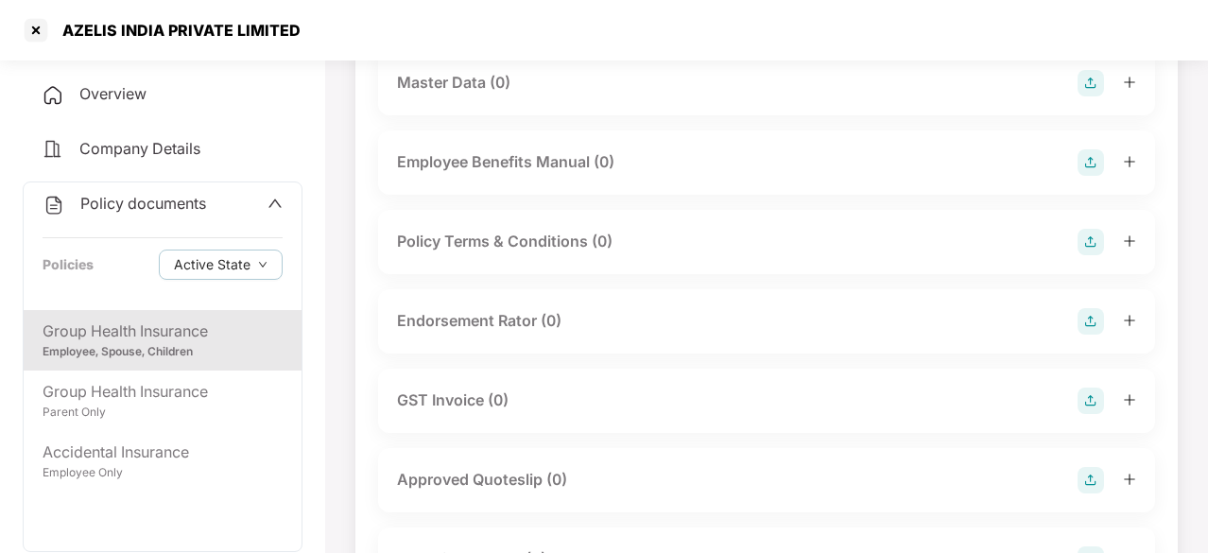
click at [145, 77] on div "Overview" at bounding box center [163, 94] width 280 height 43
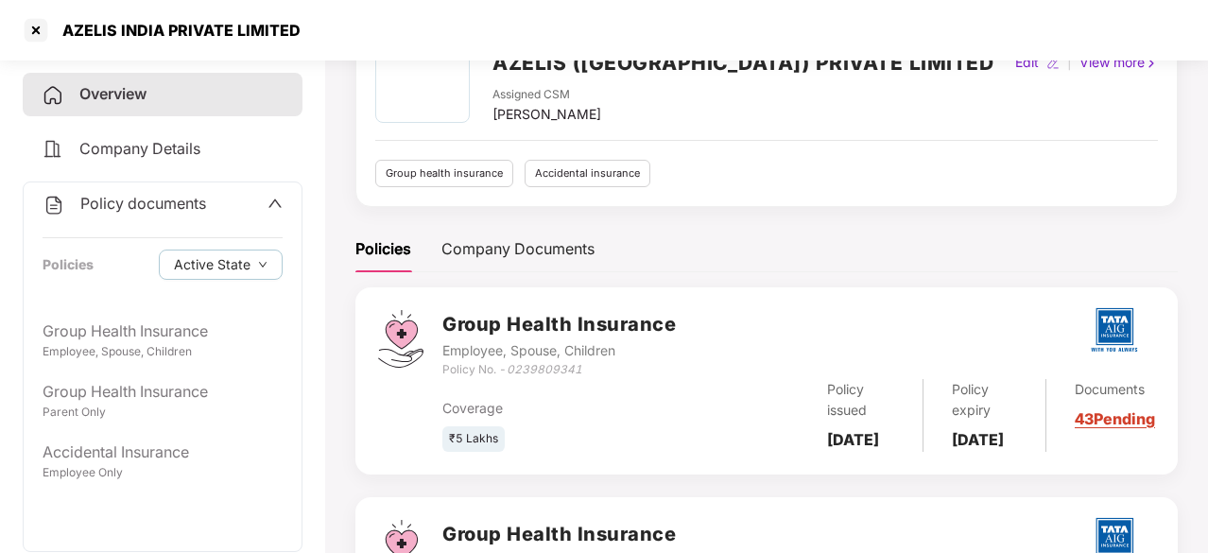
scroll to position [107, 0]
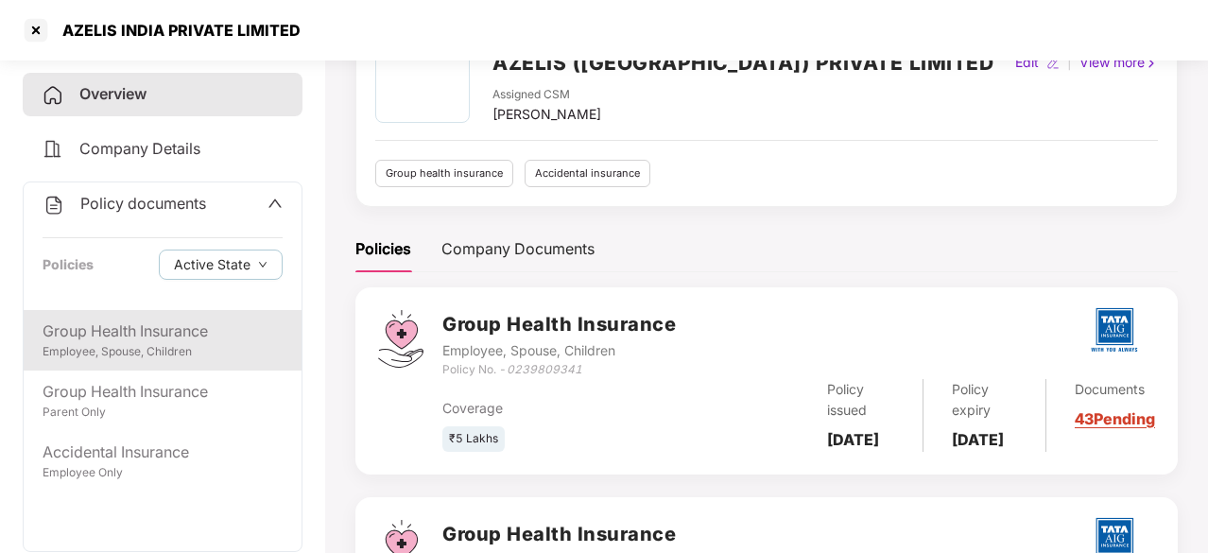
click at [161, 328] on div "Group Health Insurance" at bounding box center [163, 331] width 240 height 24
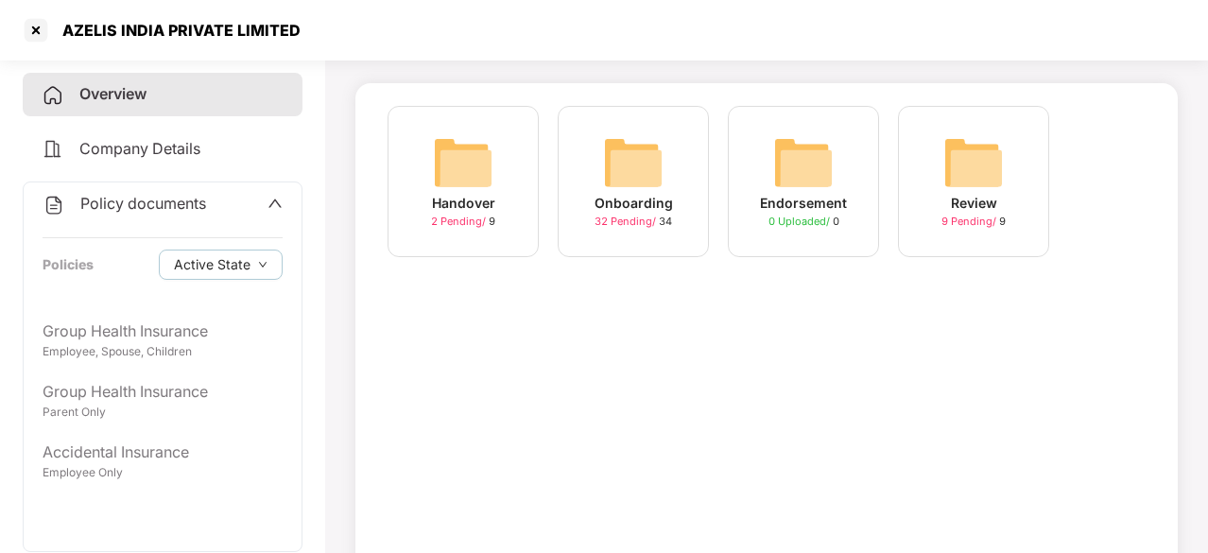
click at [492, 163] on img at bounding box center [463, 162] width 60 height 60
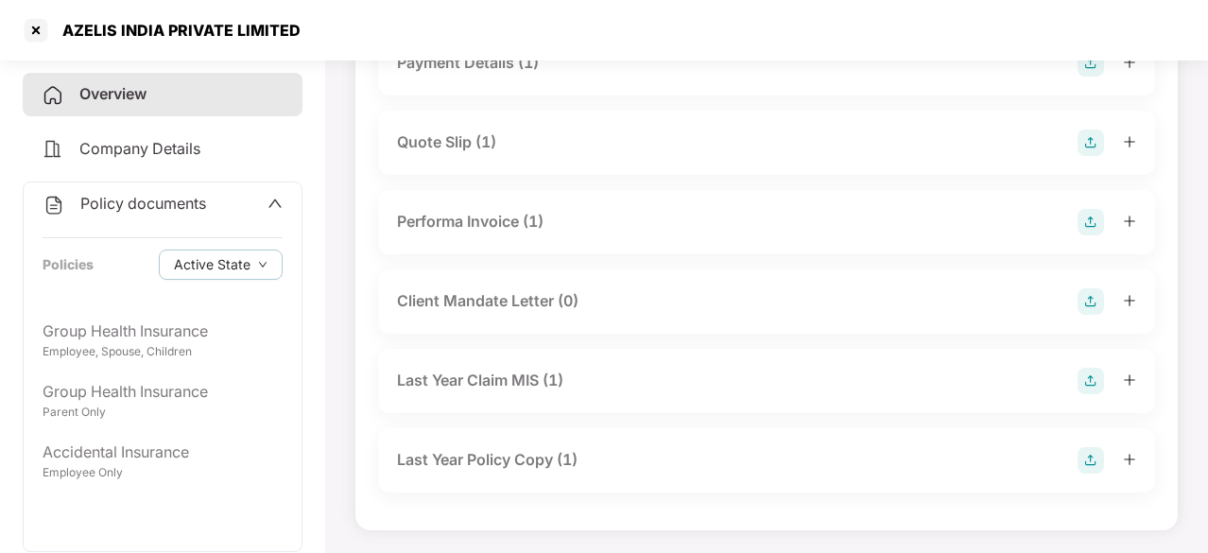
scroll to position [290, 0]
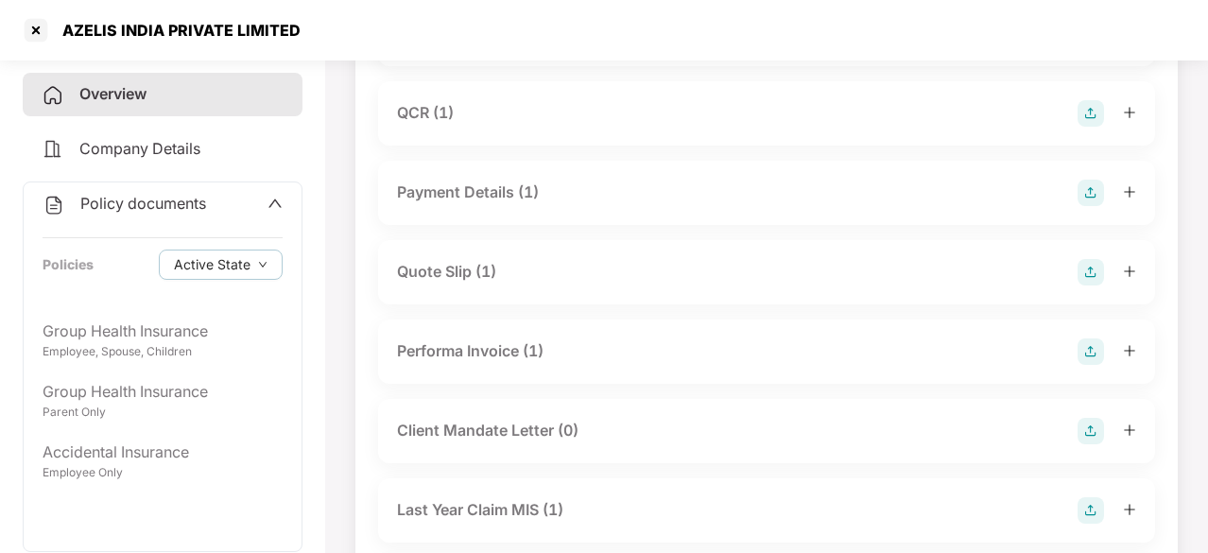
click at [455, 285] on div "Quote Slip (1)" at bounding box center [766, 272] width 777 height 64
click at [449, 275] on div "Quote Slip (1)" at bounding box center [446, 272] width 99 height 24
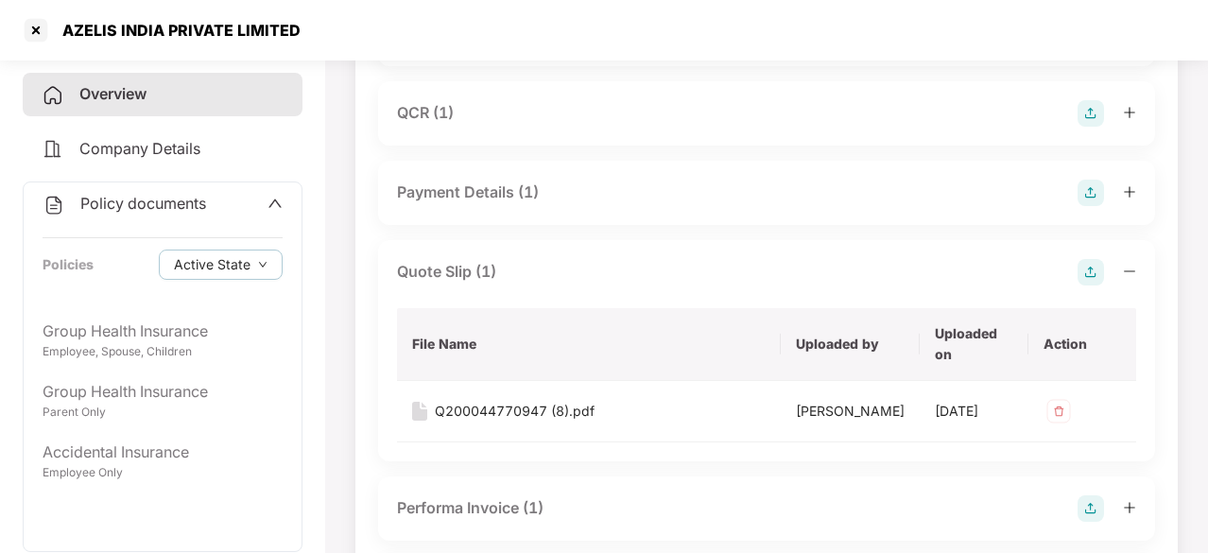
click at [449, 275] on div "Quote Slip (1)" at bounding box center [446, 272] width 99 height 24
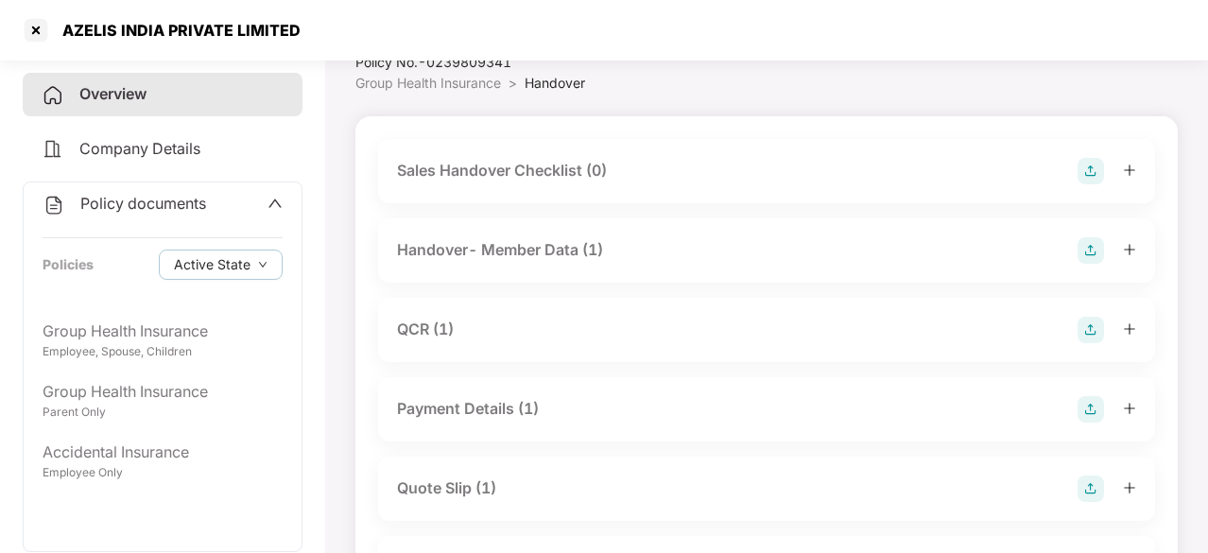
scroll to position [63, 0]
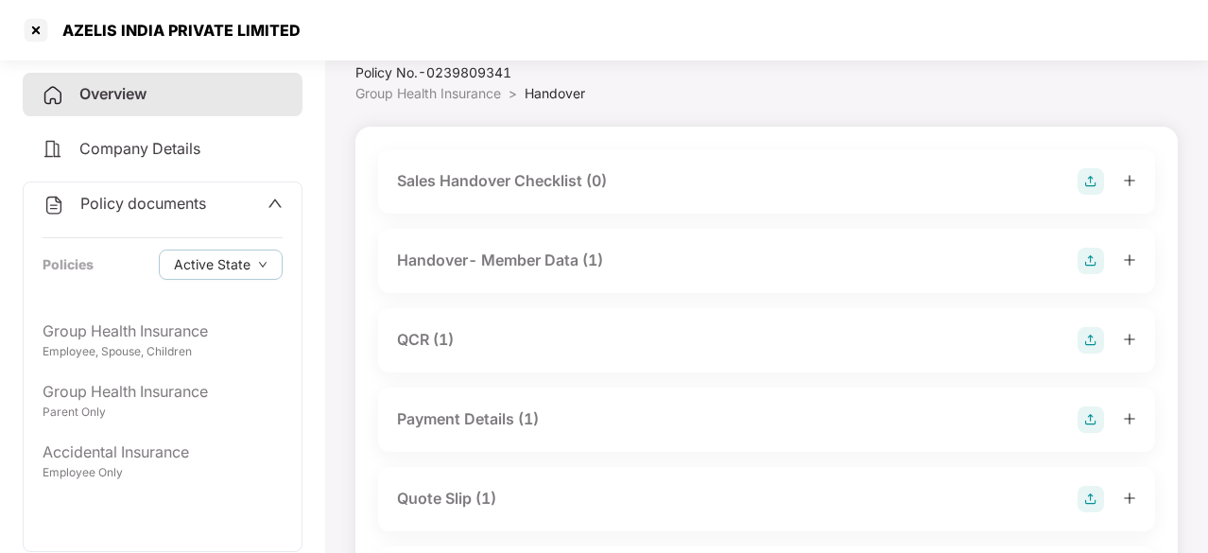
click at [474, 267] on div "Handover- Member Data (1)" at bounding box center [500, 261] width 206 height 24
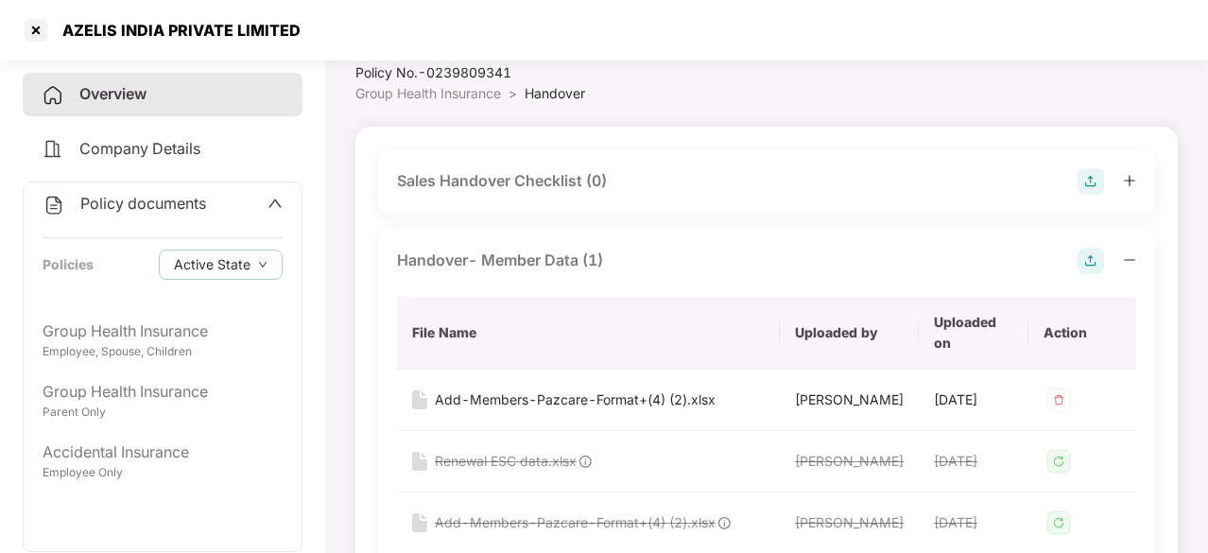
click at [474, 267] on div "Handover- Member Data (1)" at bounding box center [500, 261] width 206 height 24
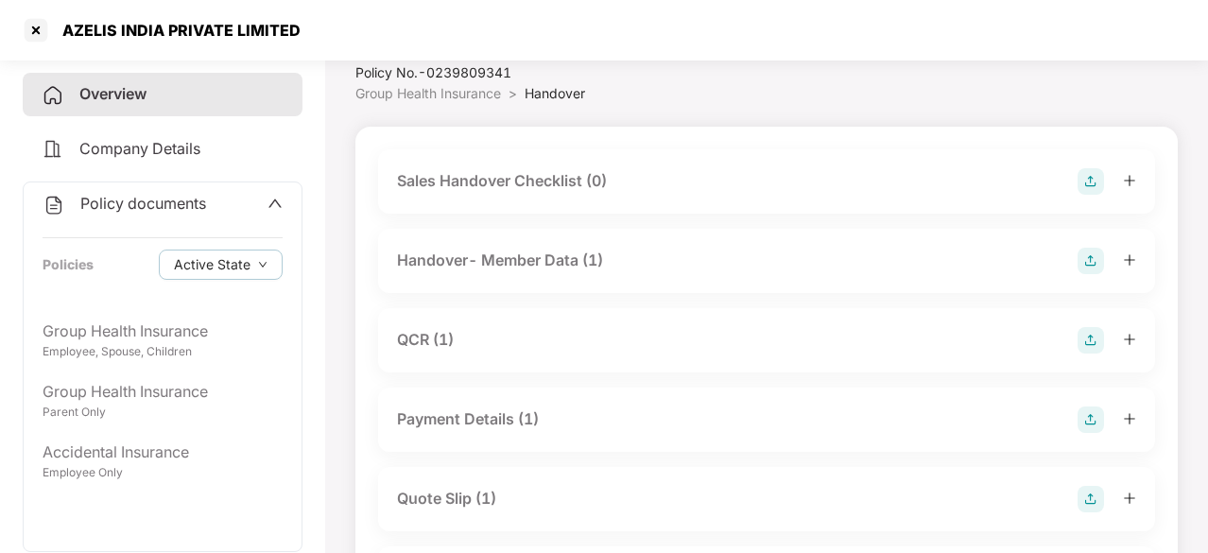
click at [444, 340] on div "QCR (1)" at bounding box center [425, 340] width 57 height 24
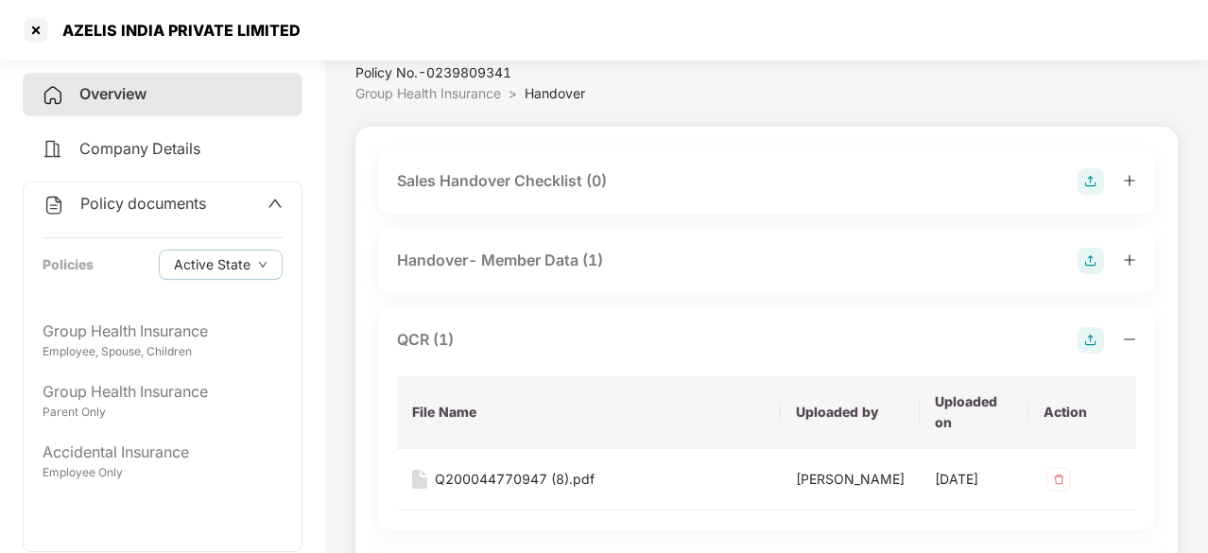
click at [444, 340] on div "QCR (1)" at bounding box center [425, 340] width 57 height 24
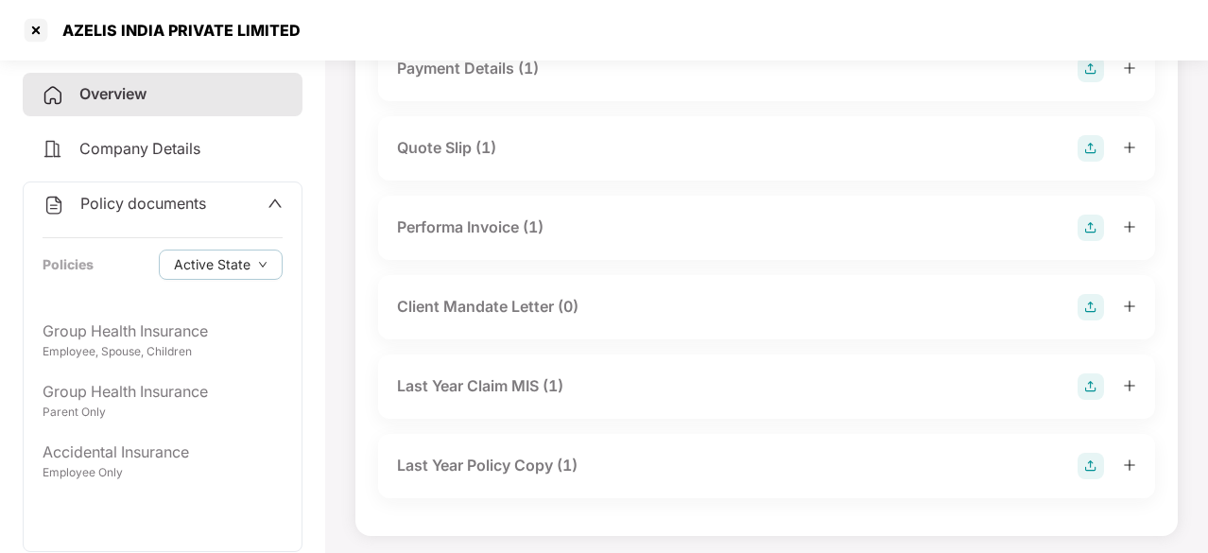
scroll to position [420, 0]
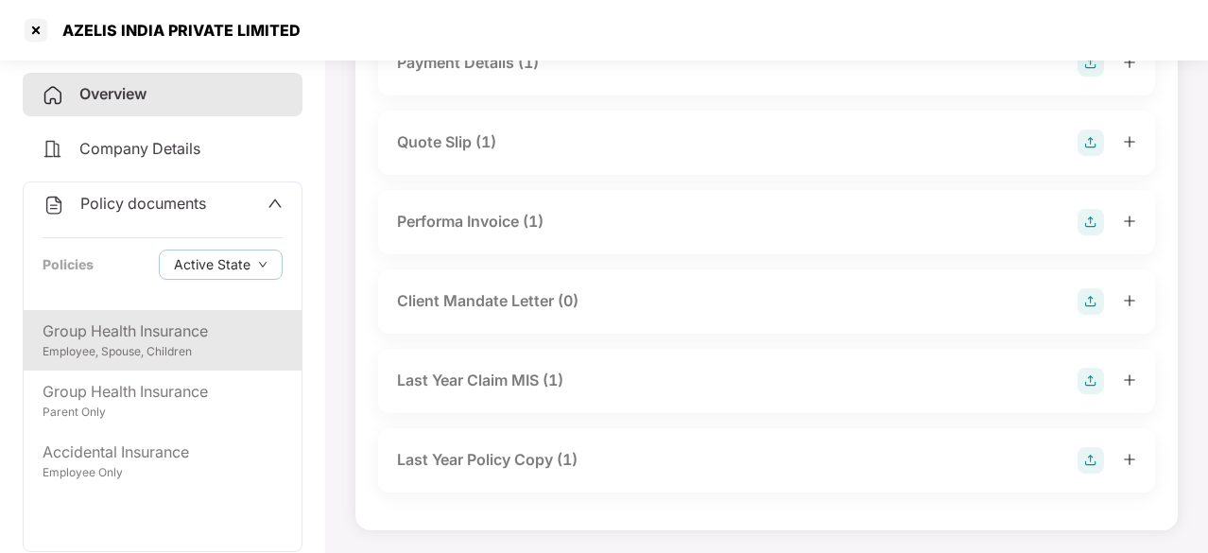
click at [174, 339] on div "Group Health Insurance" at bounding box center [163, 331] width 240 height 24
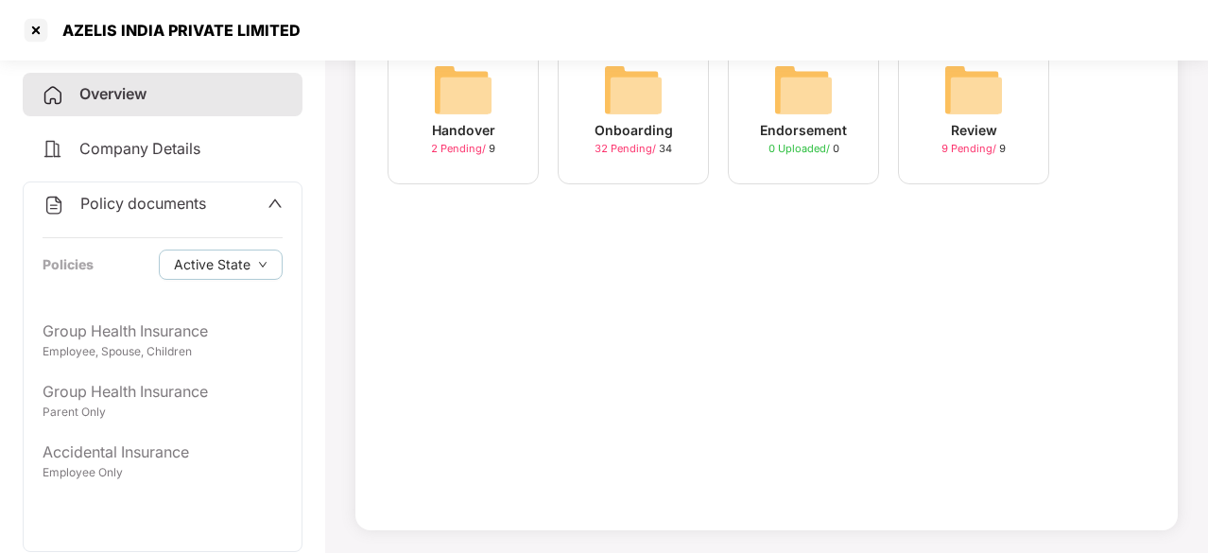
click at [786, 120] on div "Endorsement" at bounding box center [803, 130] width 87 height 21
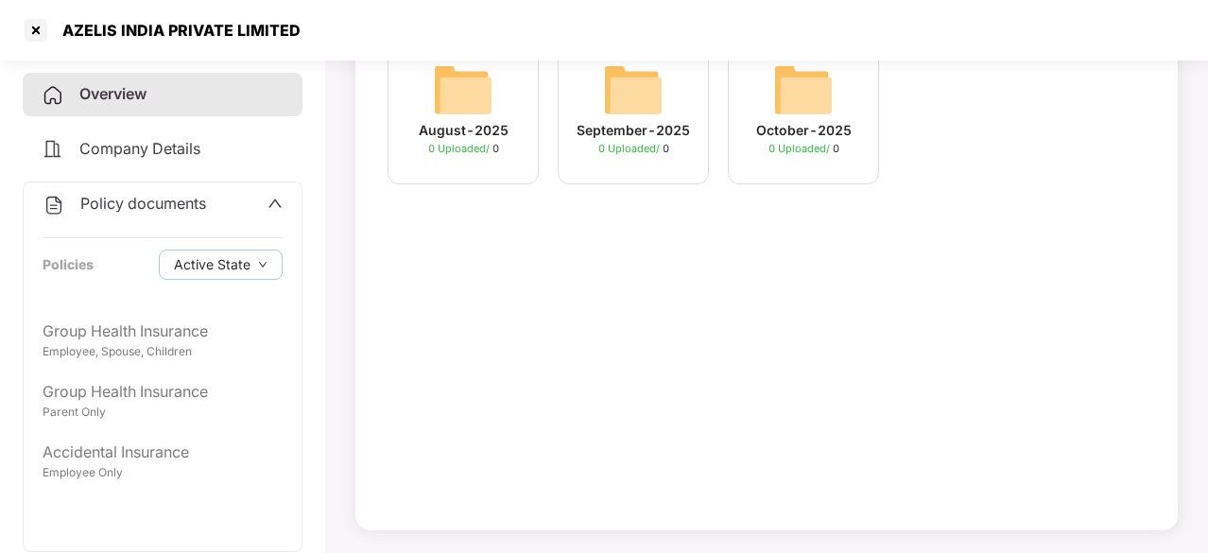
click at [468, 108] on img at bounding box center [463, 90] width 60 height 60
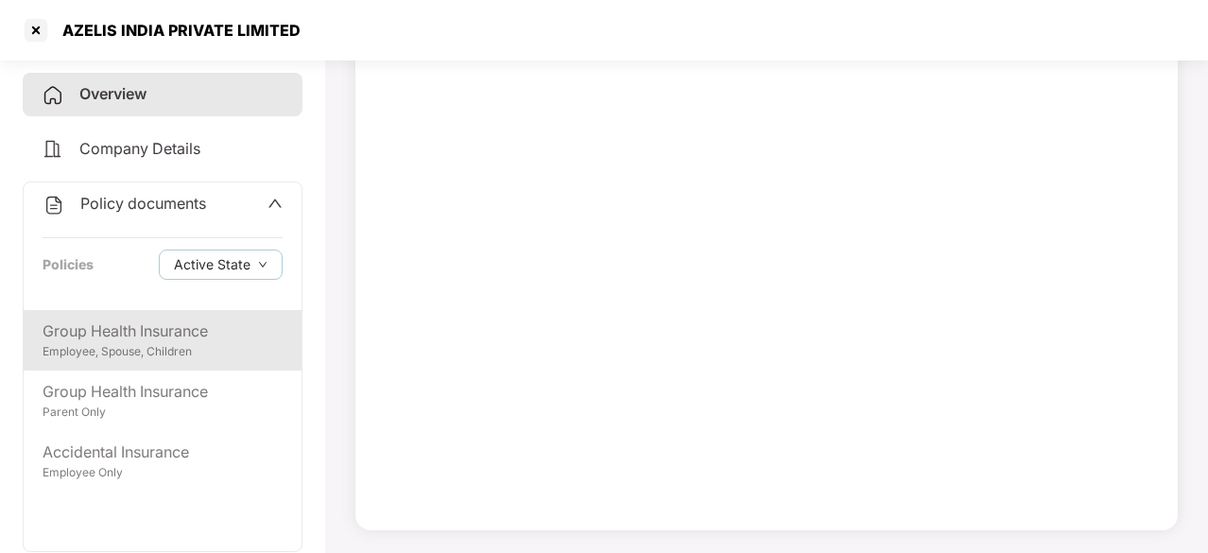
click at [191, 338] on div "Group Health Insurance" at bounding box center [163, 331] width 240 height 24
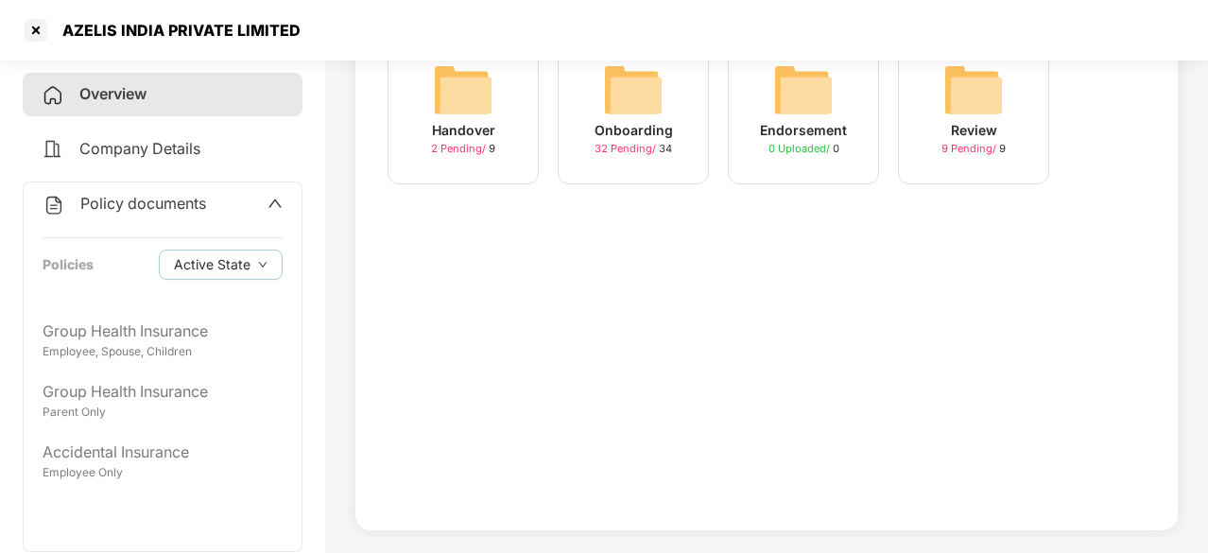
click at [651, 88] on img at bounding box center [633, 90] width 60 height 60
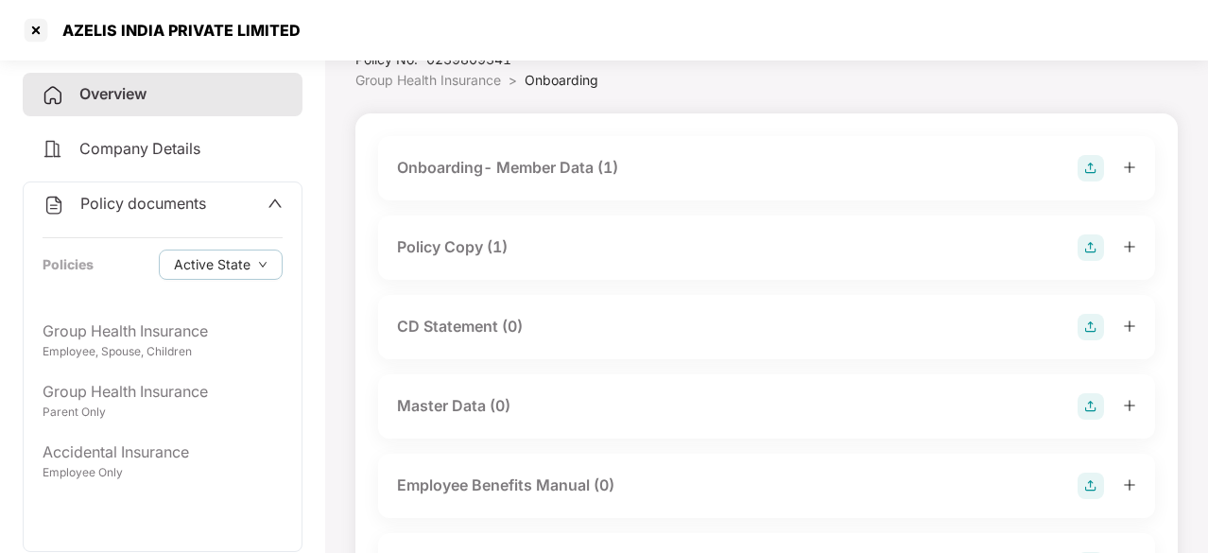
scroll to position [78, 0]
click at [466, 249] on div "Policy Copy (1)" at bounding box center [452, 246] width 111 height 24
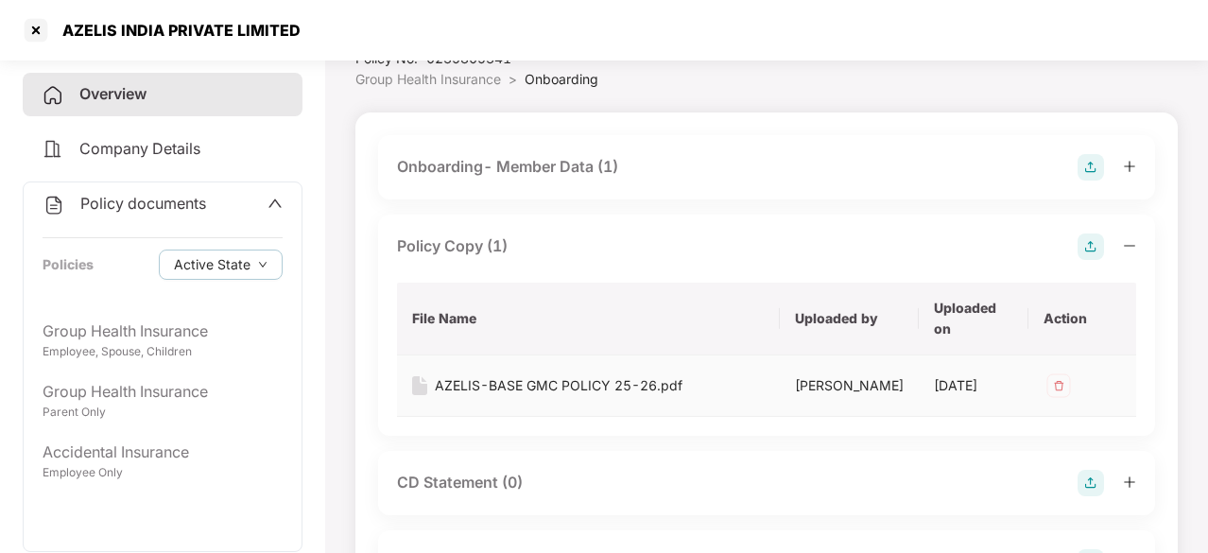
click at [567, 383] on div "AZELIS-BASE GMC POLICY 25-26.pdf" at bounding box center [559, 385] width 248 height 21
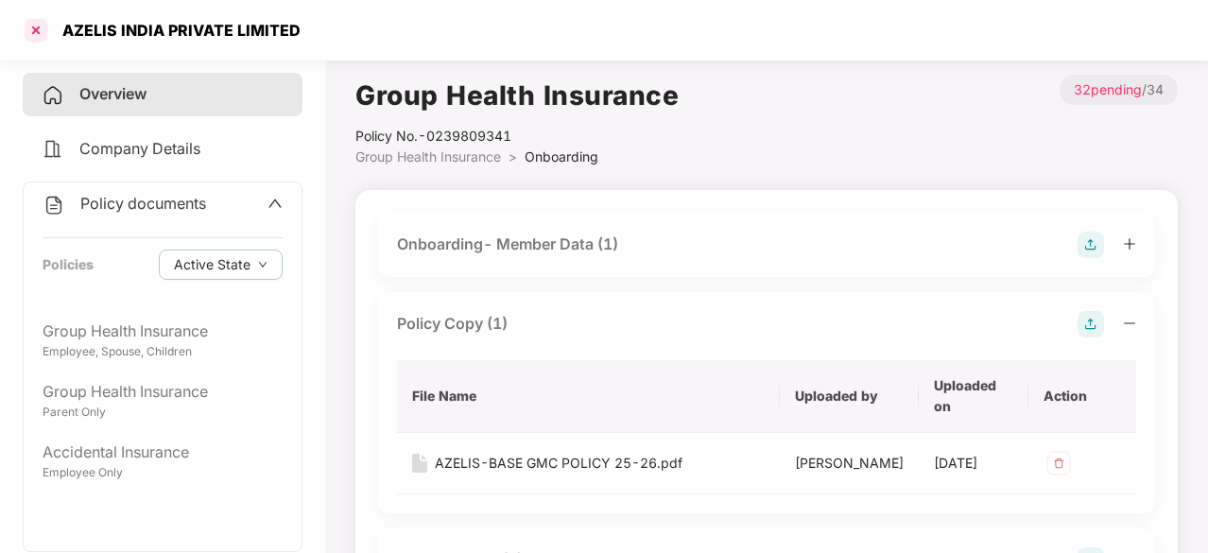
click at [36, 38] on div at bounding box center [36, 30] width 30 height 30
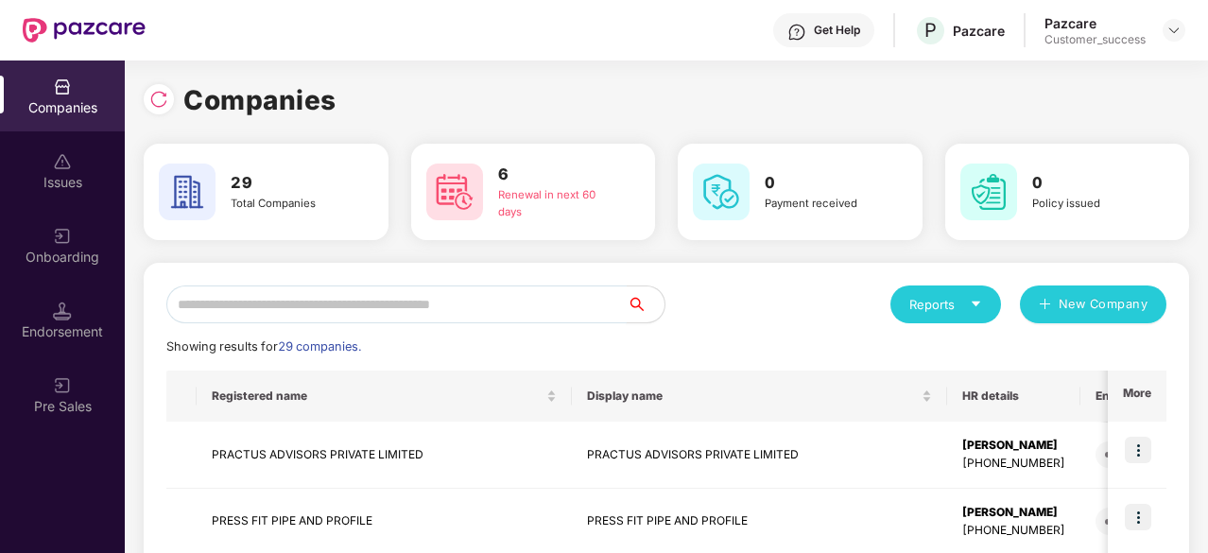
click at [249, 303] on input "text" at bounding box center [396, 304] width 460 height 38
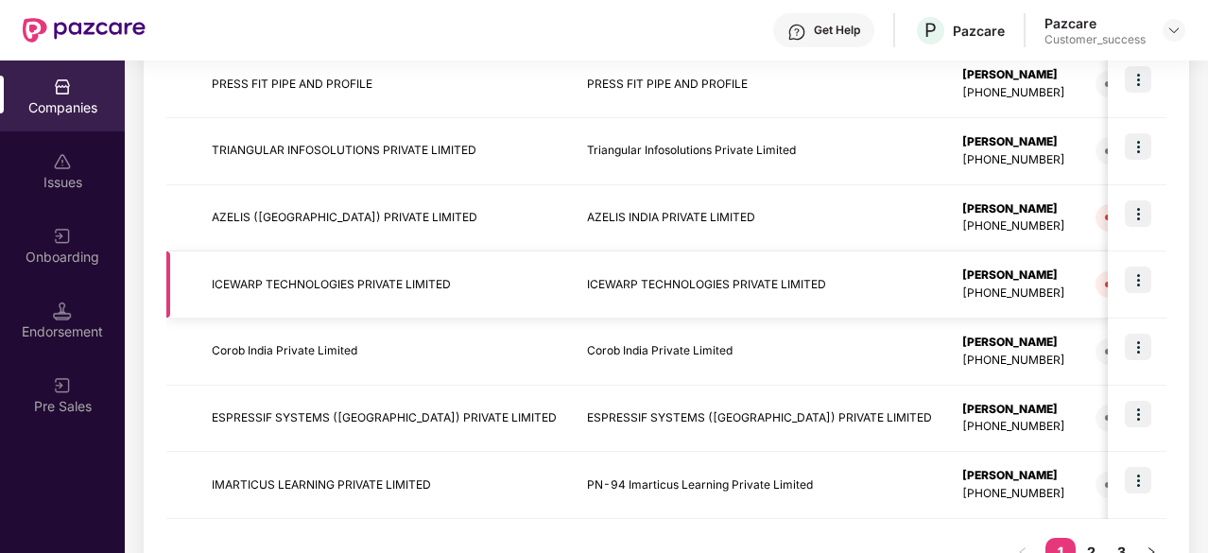
scroll to position [576, 0]
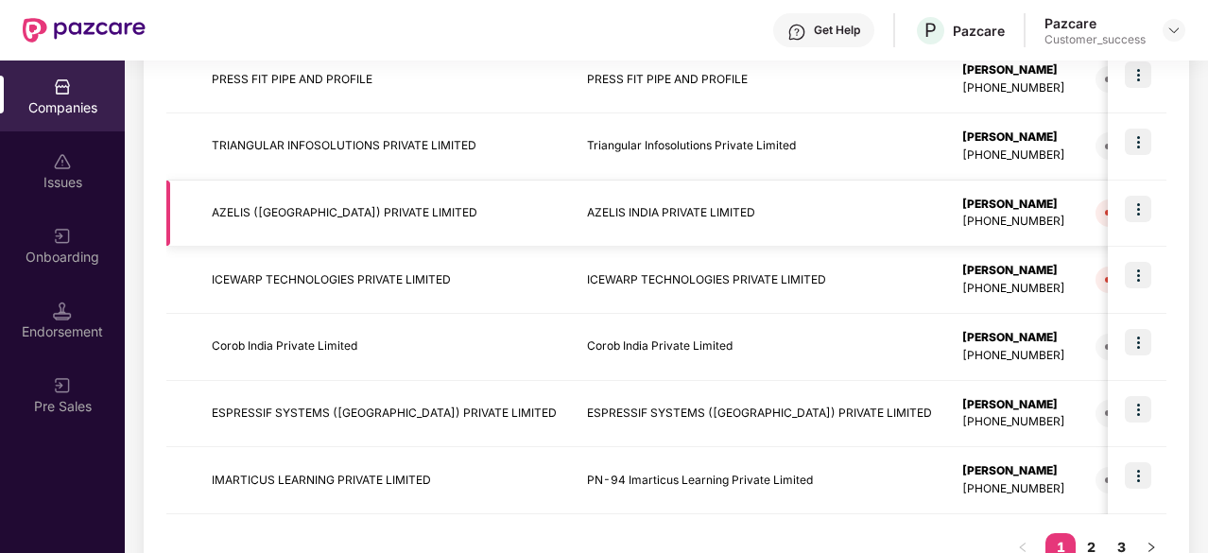
type input "**"
click at [1140, 206] on img at bounding box center [1138, 209] width 26 height 26
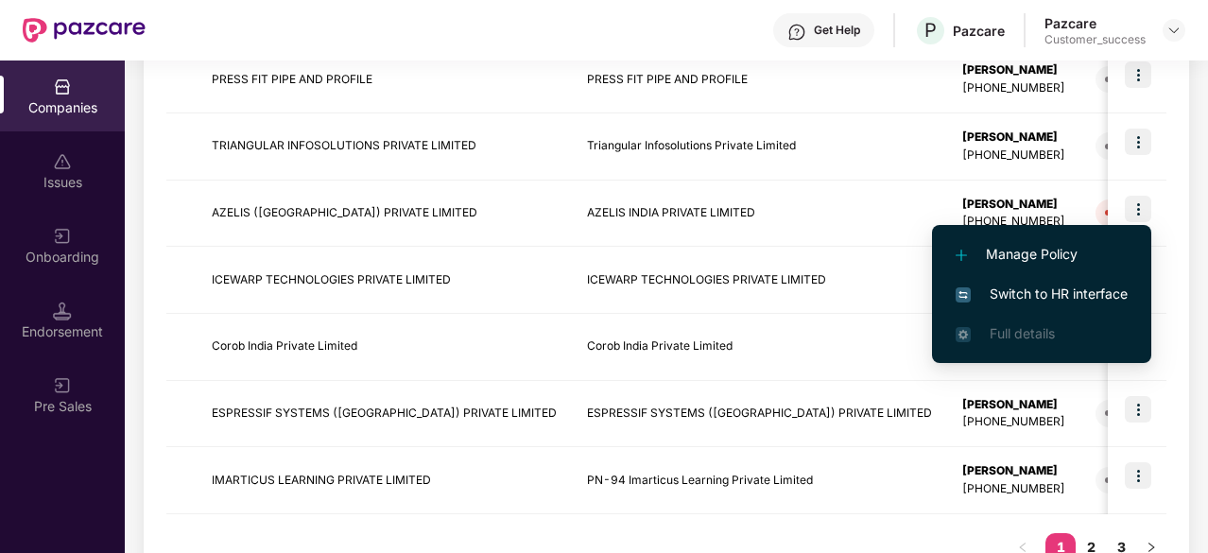
click at [1027, 292] on span "Switch to HR interface" at bounding box center [1042, 294] width 172 height 21
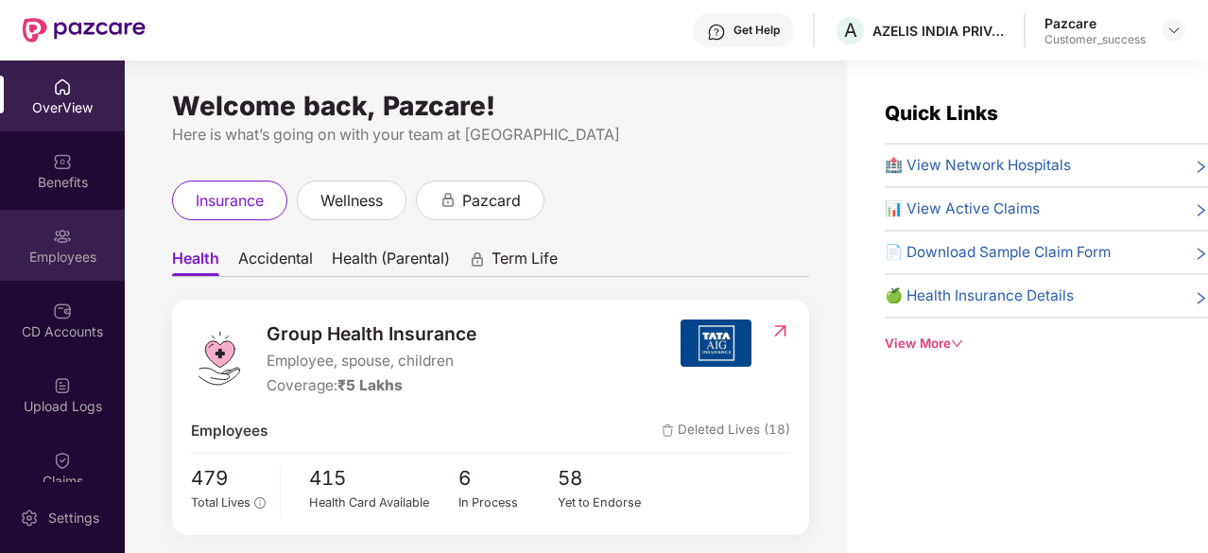
click at [60, 225] on div at bounding box center [62, 234] width 19 height 19
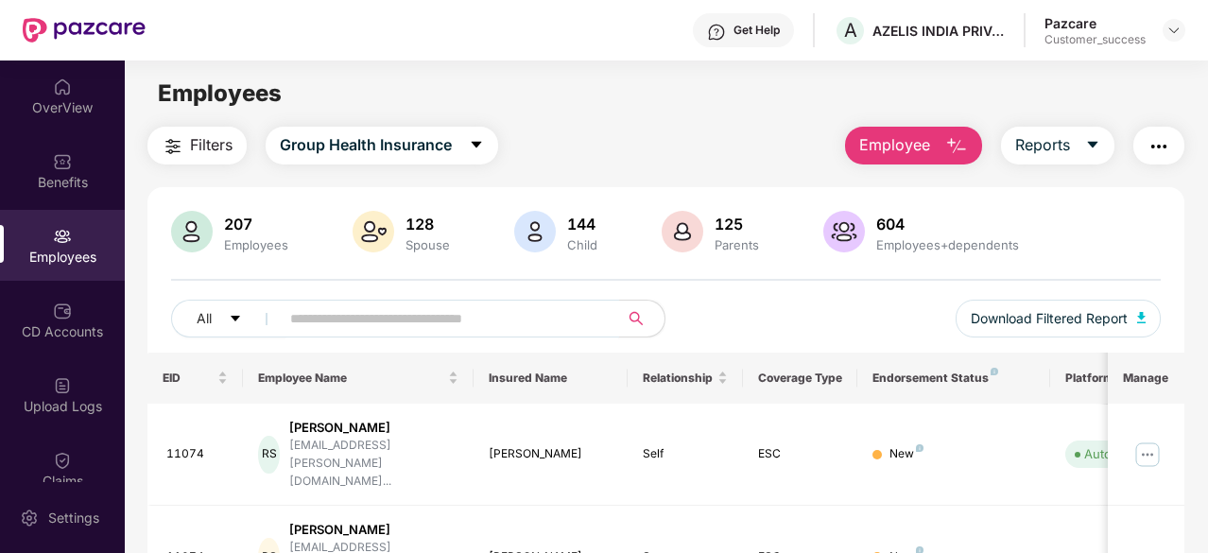
click at [325, 308] on input "text" at bounding box center [441, 318] width 303 height 28
paste input "**********"
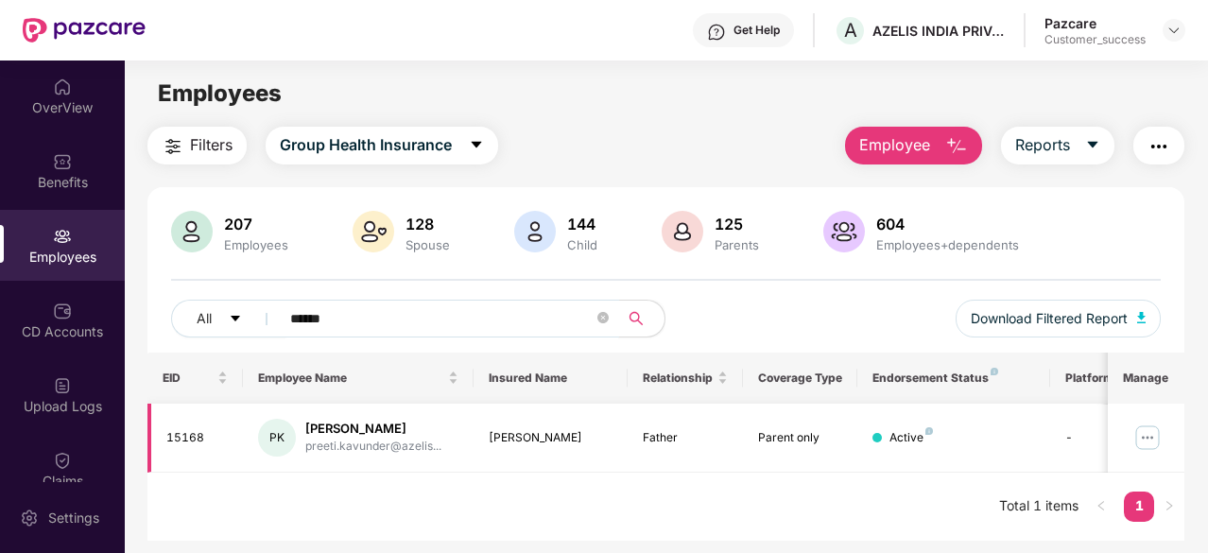
type input "******"
click at [1161, 440] on img at bounding box center [1147, 438] width 30 height 30
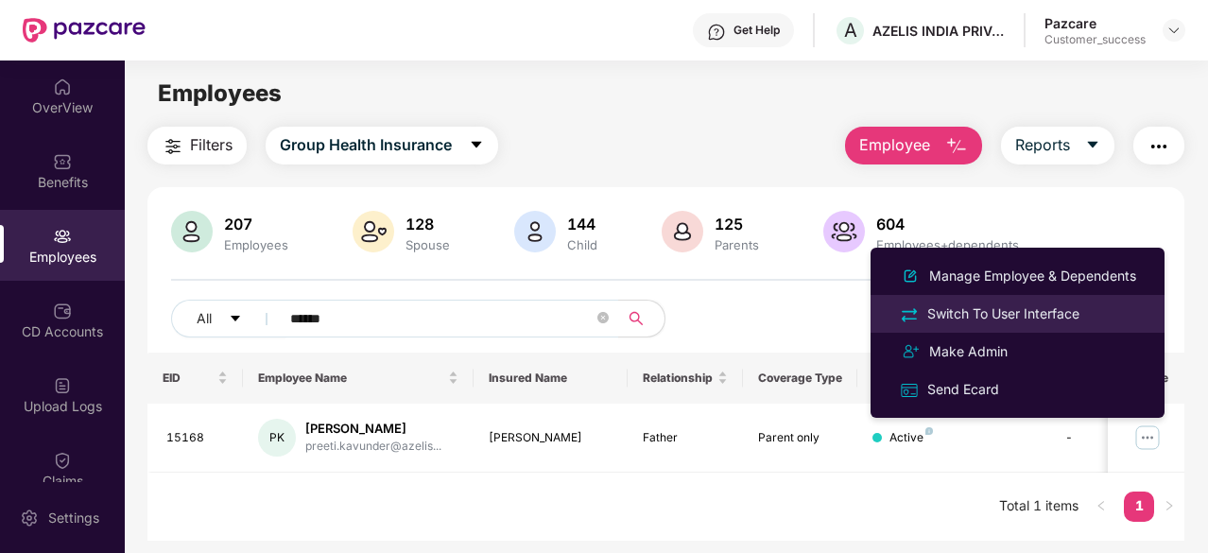
click at [1043, 304] on div "Switch To User Interface" at bounding box center [1003, 313] width 160 height 21
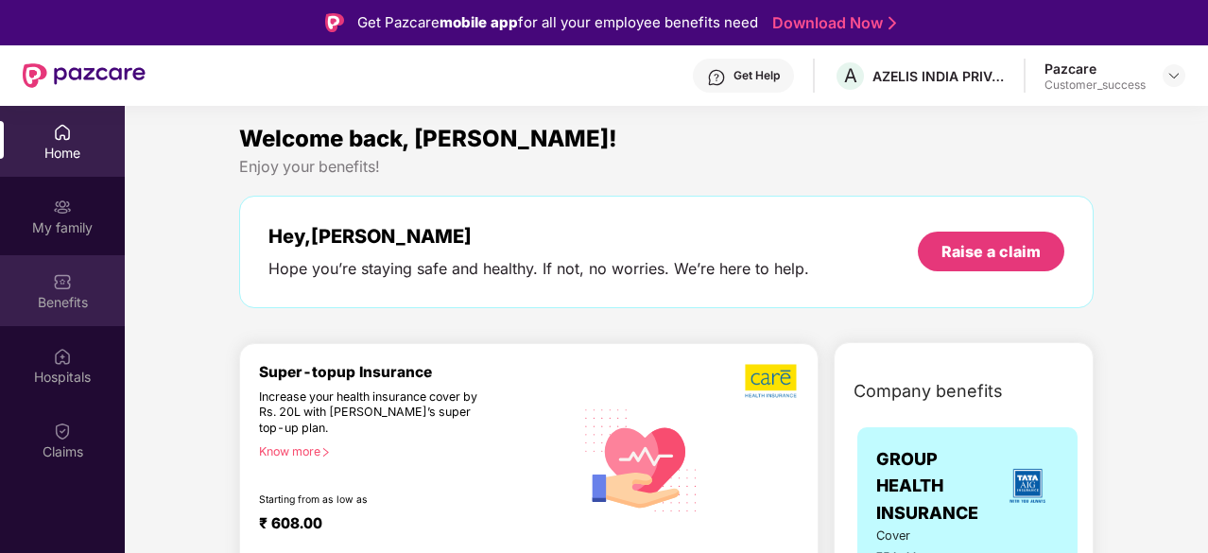
click at [73, 281] on div "Benefits" at bounding box center [62, 290] width 125 height 71
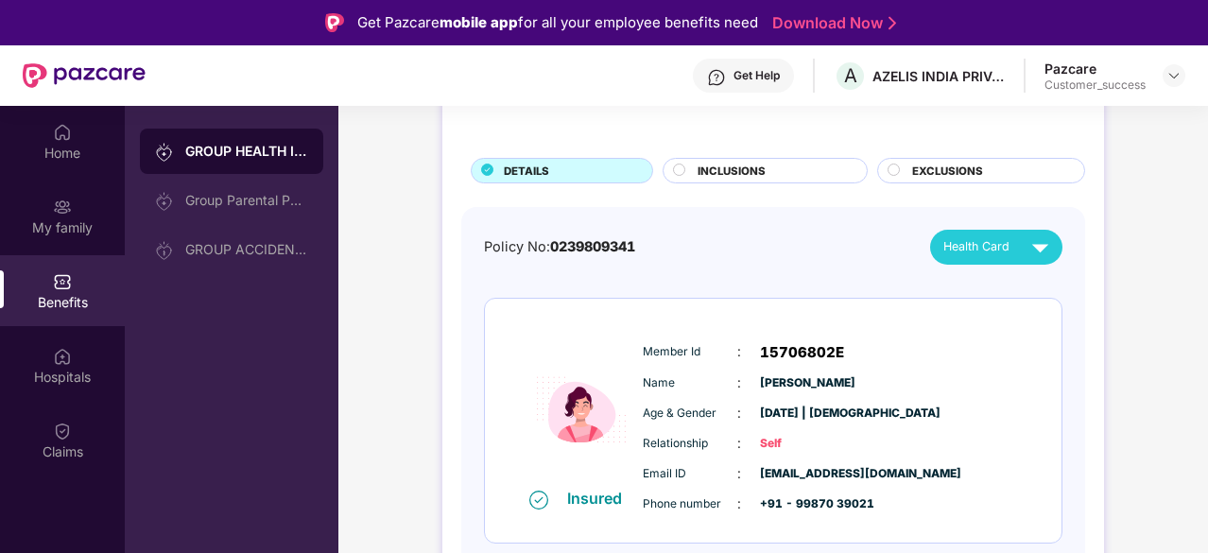
scroll to position [106, 0]
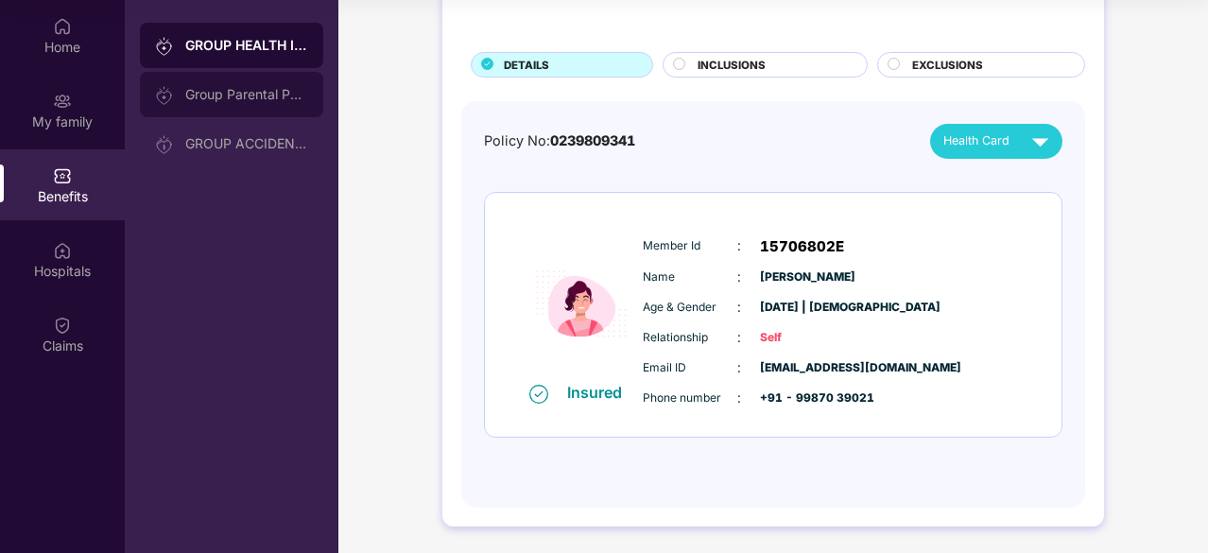
click at [261, 107] on div "Group Parental Policy" at bounding box center [231, 94] width 183 height 45
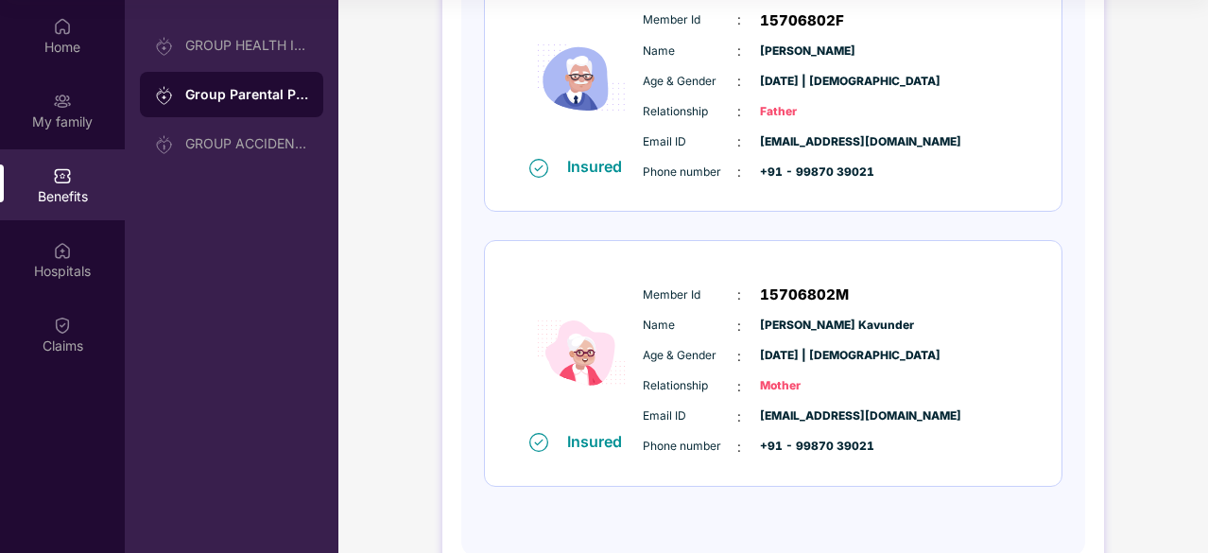
scroll to position [311, 0]
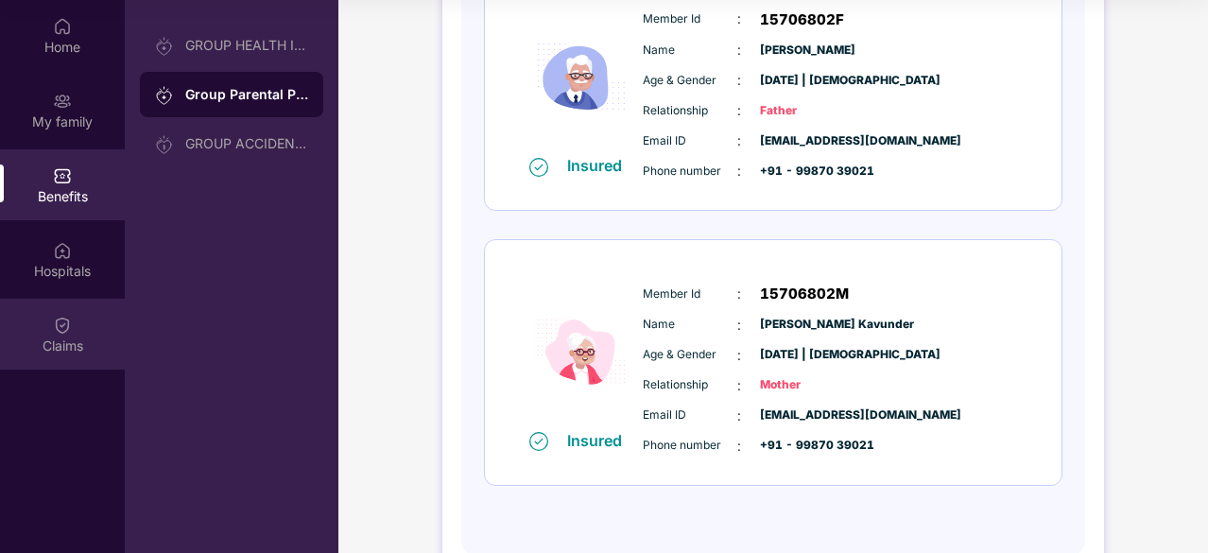
click at [62, 339] on div "Claims" at bounding box center [62, 346] width 125 height 19
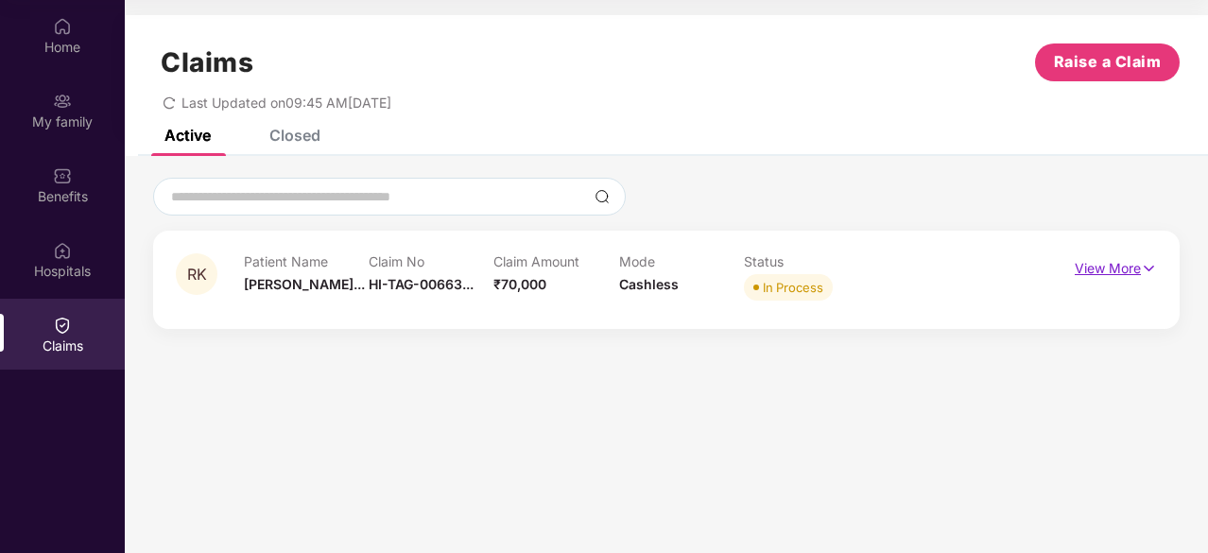
click at [1135, 258] on p "View More" at bounding box center [1116, 266] width 82 height 26
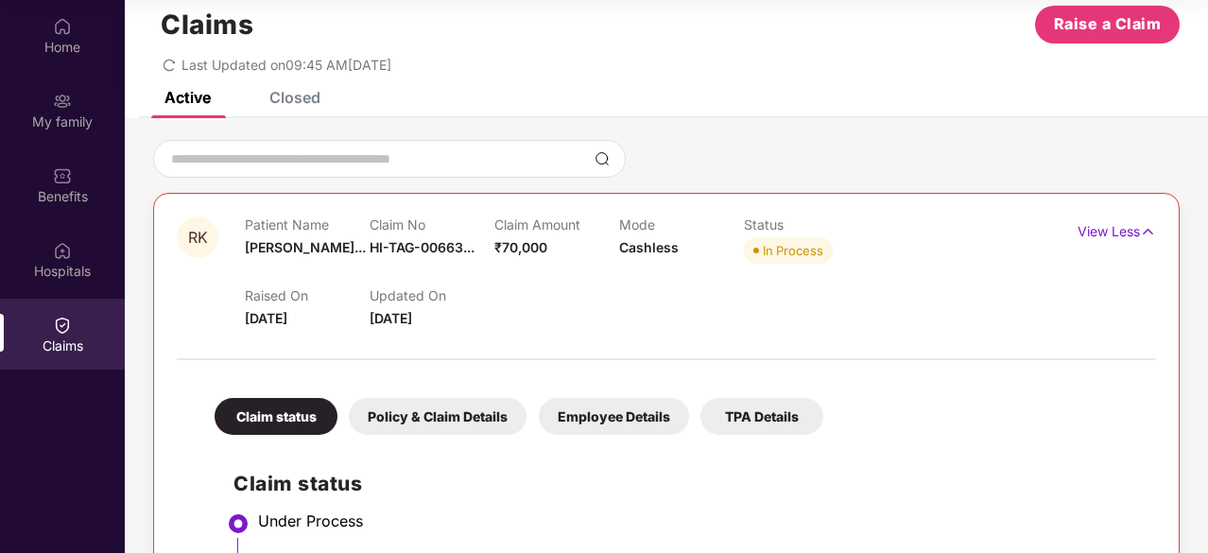
scroll to position [32, 0]
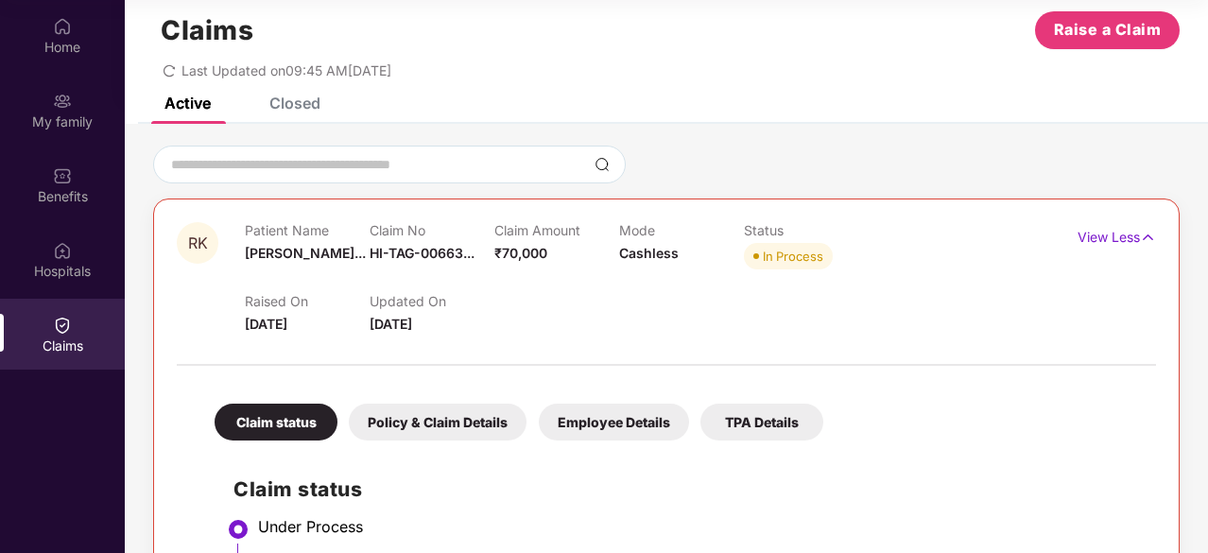
click at [471, 424] on div "Policy & Claim Details" at bounding box center [438, 422] width 178 height 37
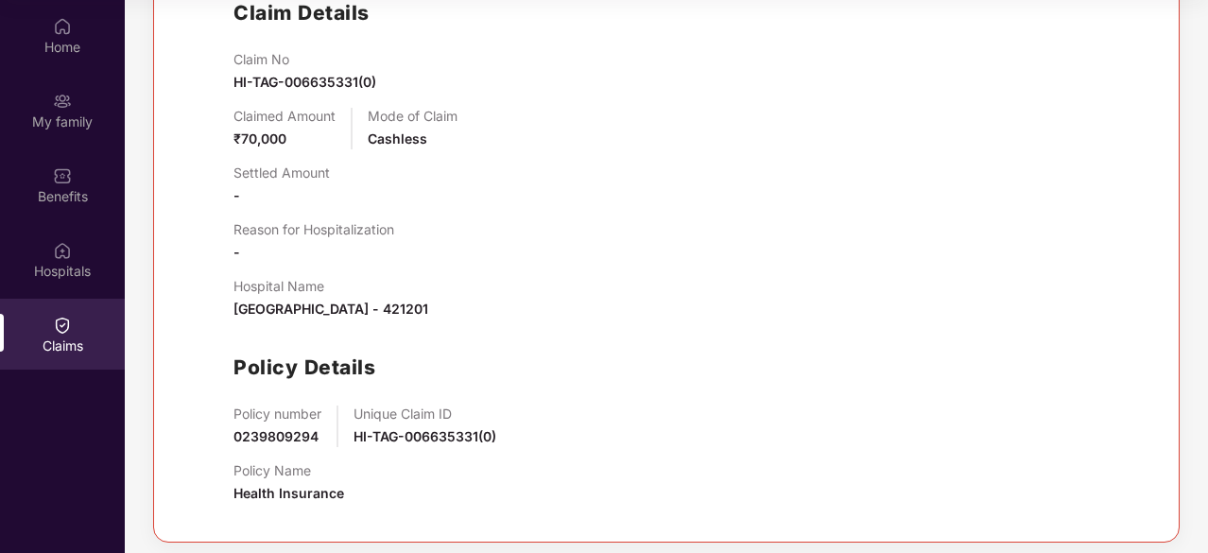
scroll to position [501, 0]
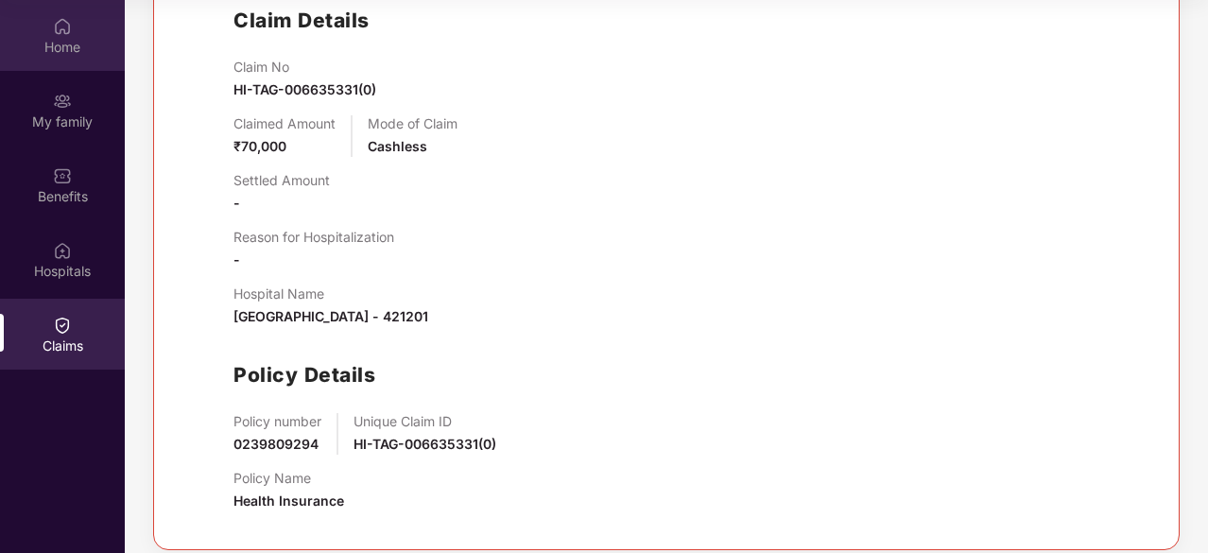
click at [55, 38] on div "Home" at bounding box center [62, 47] width 125 height 19
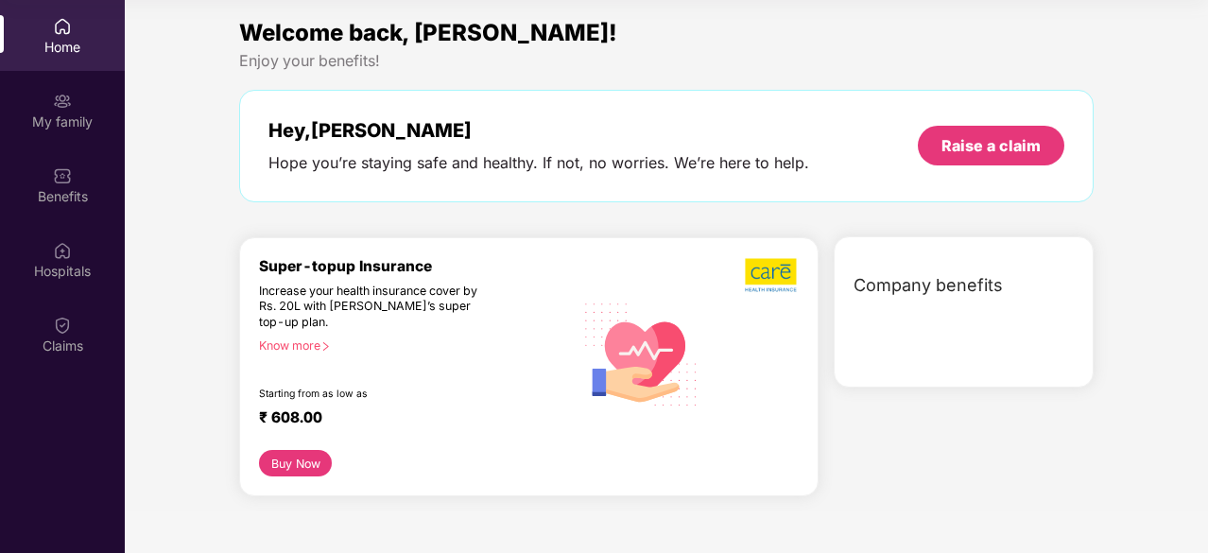
scroll to position [0, 0]
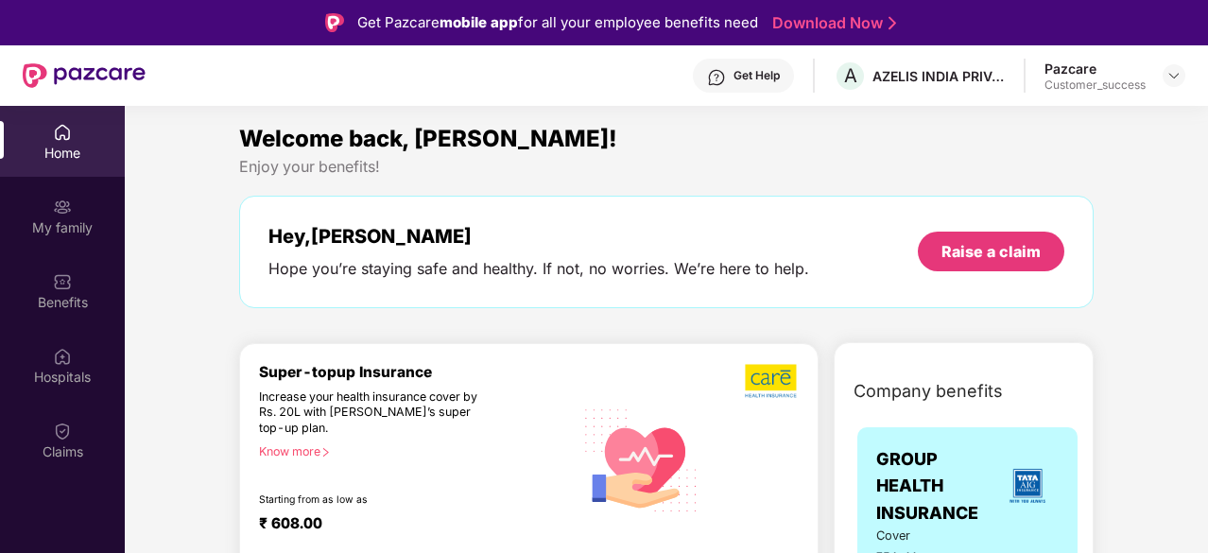
click at [1134, 75] on div "Pazcare" at bounding box center [1094, 69] width 101 height 18
click at [1159, 75] on div "Pazcare Customer_success" at bounding box center [1114, 76] width 141 height 33
click at [1168, 76] on img at bounding box center [1173, 75] width 15 height 15
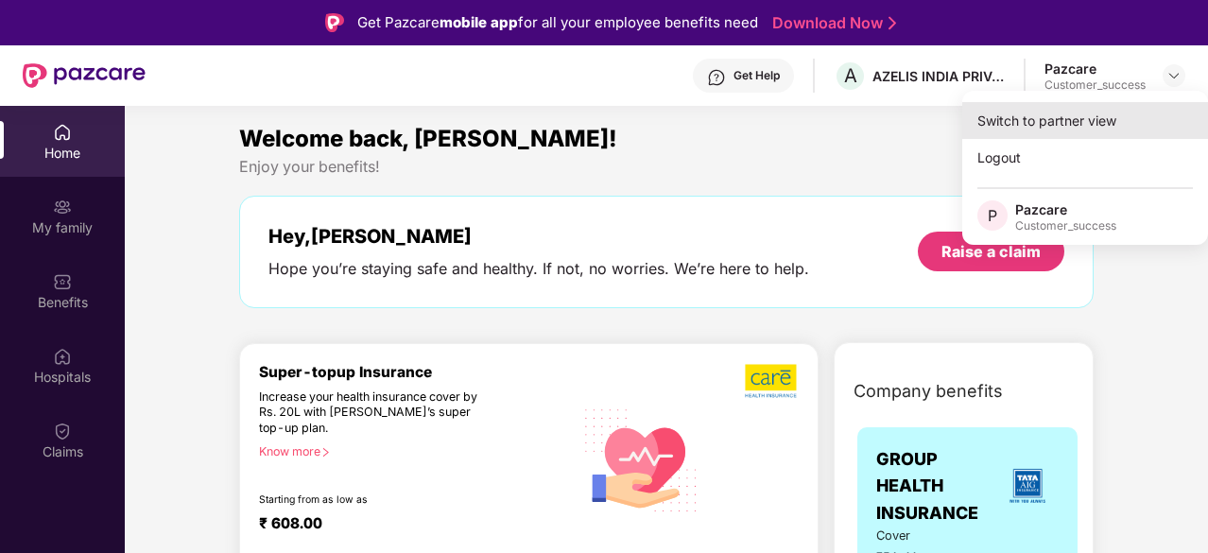
click at [1053, 122] on div "Switch to partner view" at bounding box center [1085, 120] width 246 height 37
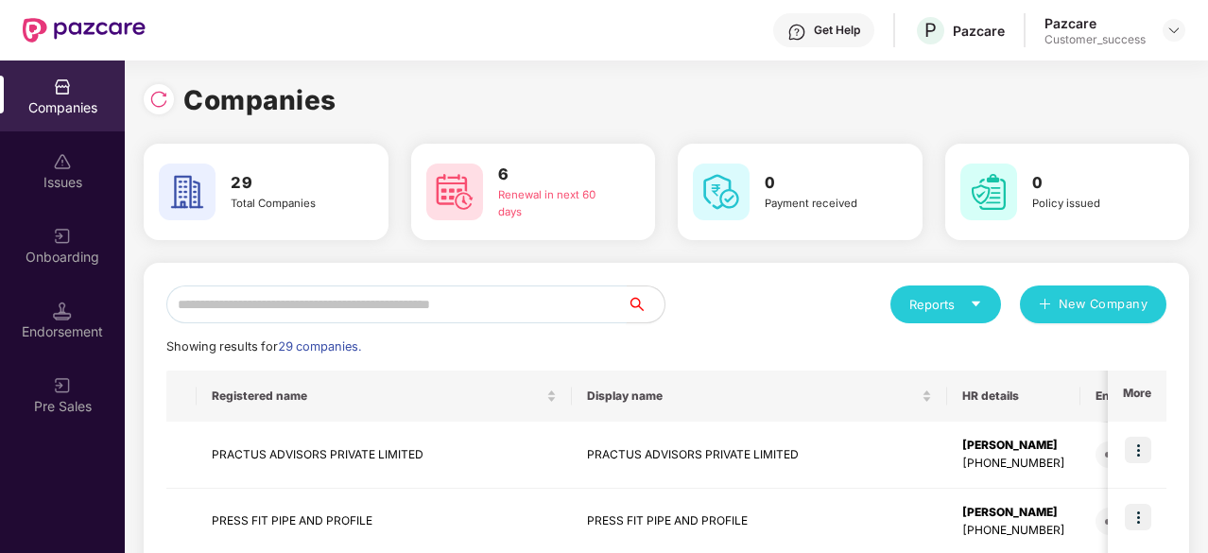
click at [284, 305] on input "text" at bounding box center [396, 304] width 460 height 38
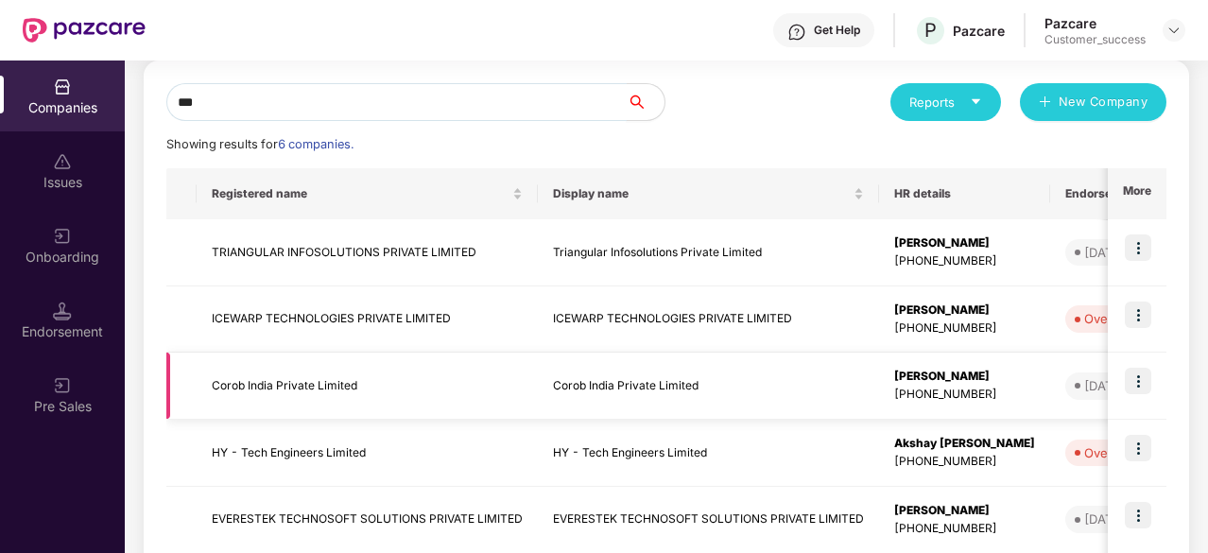
scroll to position [373, 0]
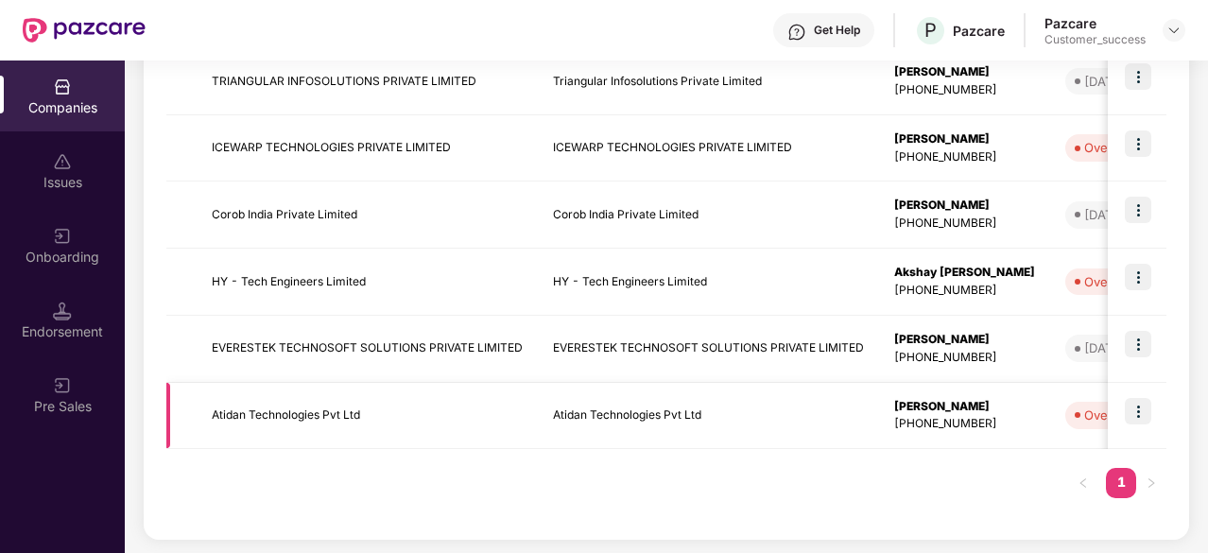
type input "***"
click at [326, 409] on td "Atidan Technologies Pvt Ltd" at bounding box center [367, 416] width 341 height 67
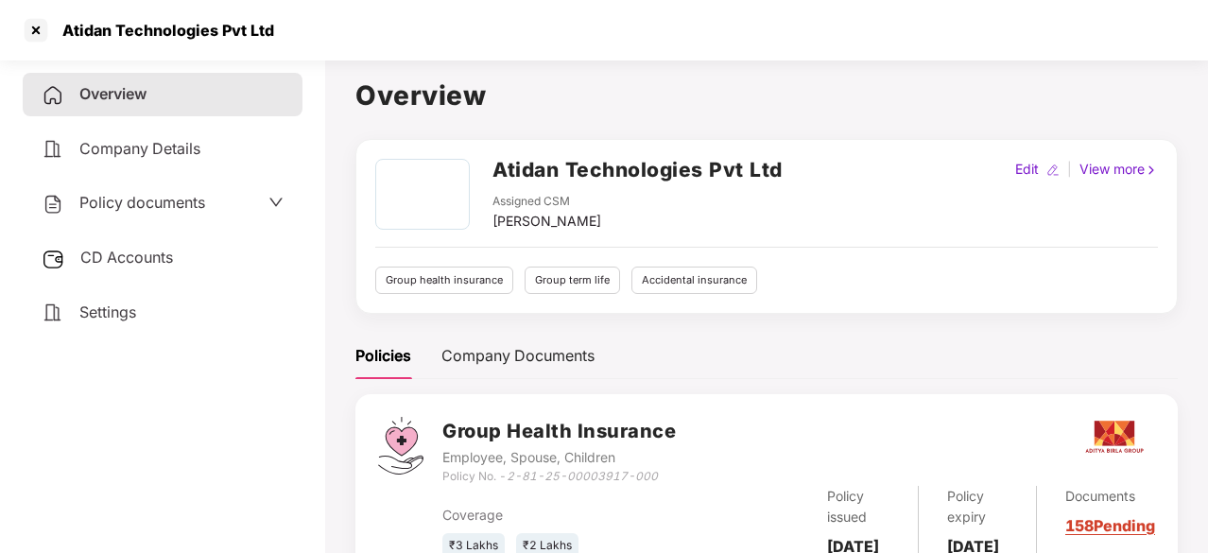
click at [19, 24] on div "Atidan Technologies Pvt Ltd" at bounding box center [604, 30] width 1208 height 60
click at [24, 24] on div at bounding box center [36, 30] width 30 height 30
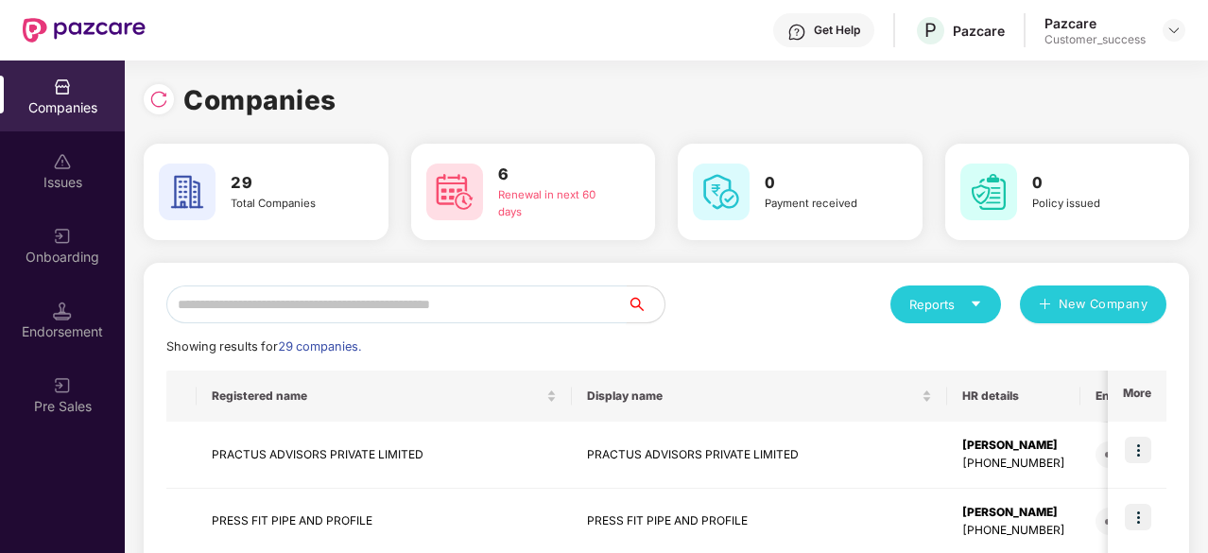
click at [273, 291] on input "text" at bounding box center [396, 304] width 460 height 38
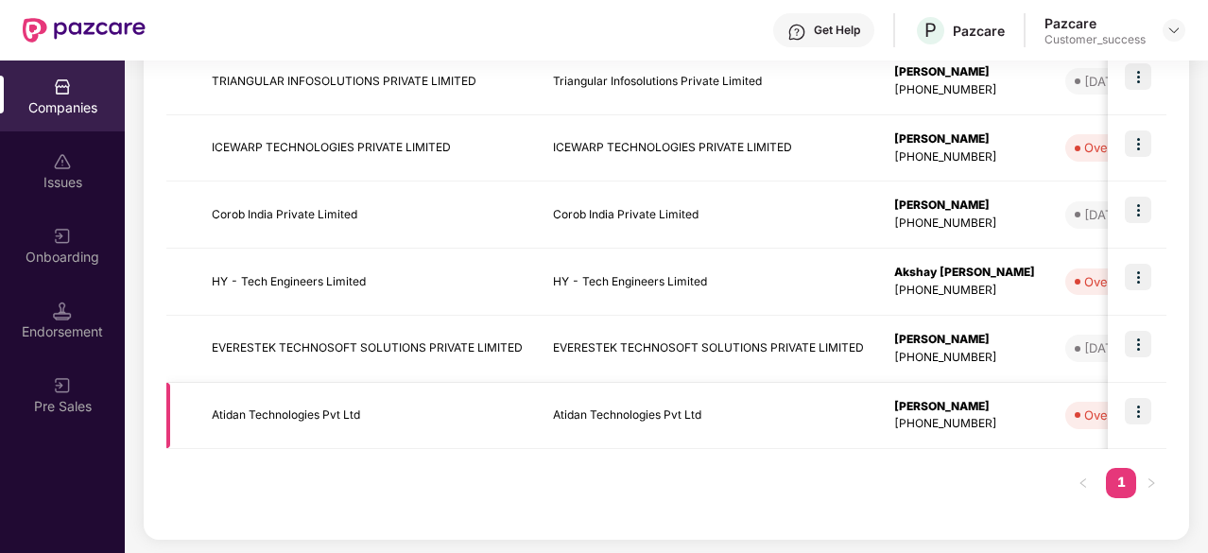
type input "***"
click at [1134, 407] on img at bounding box center [1138, 411] width 26 height 26
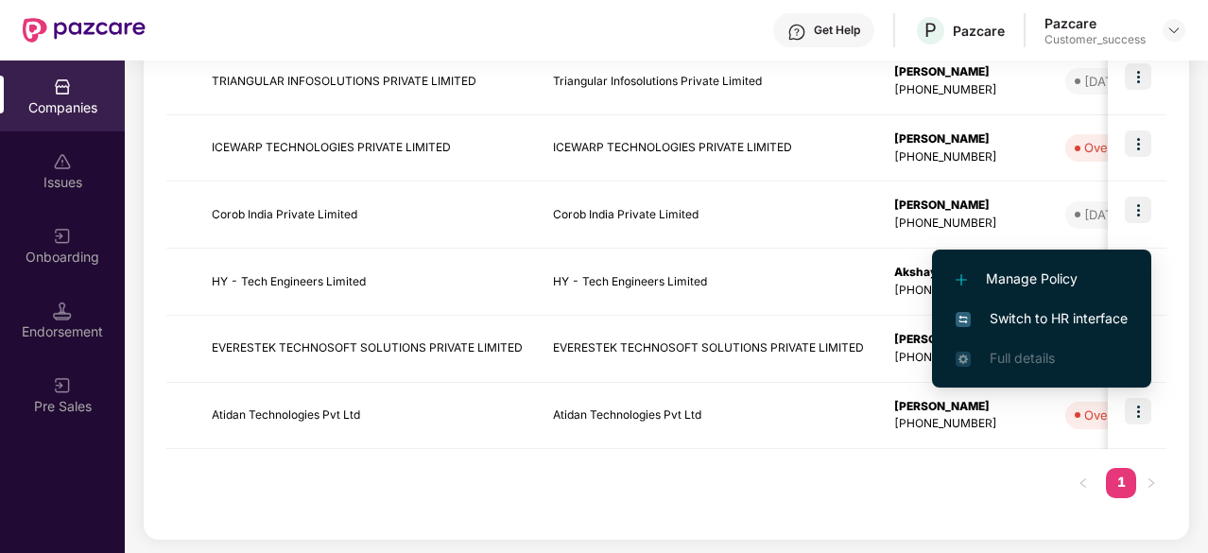
click at [1019, 319] on span "Switch to HR interface" at bounding box center [1042, 318] width 172 height 21
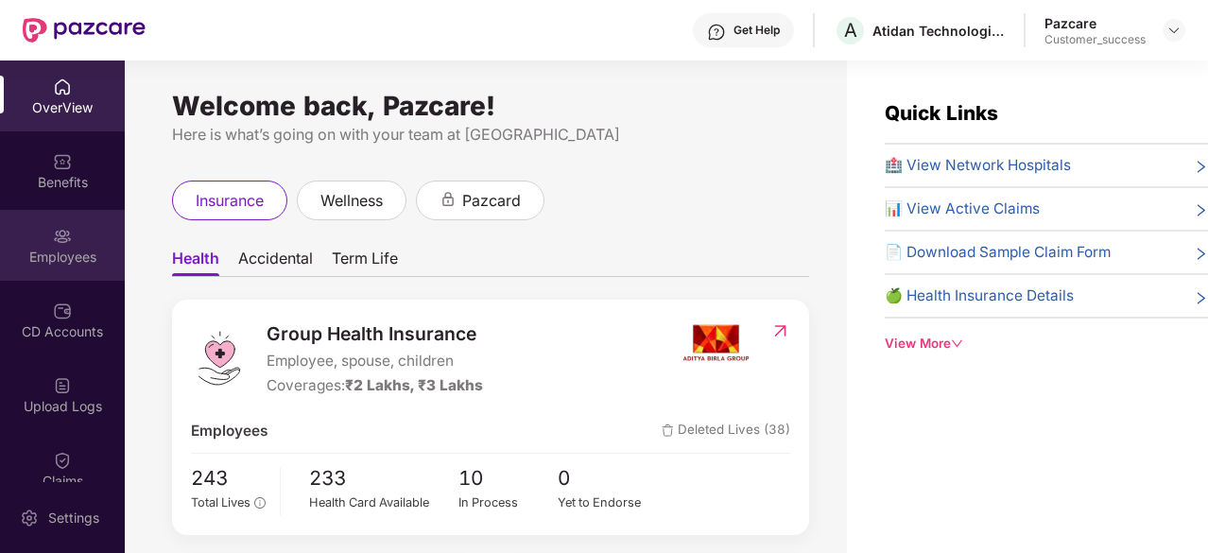
click at [64, 226] on div at bounding box center [62, 234] width 19 height 19
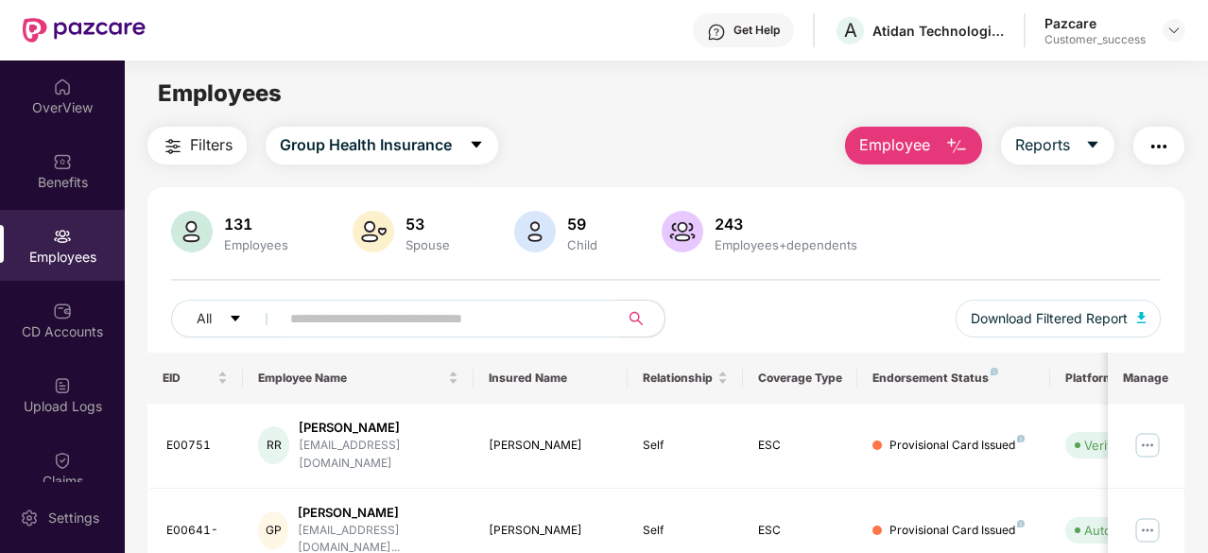
click at [385, 311] on input "text" at bounding box center [441, 318] width 303 height 28
paste input "******"
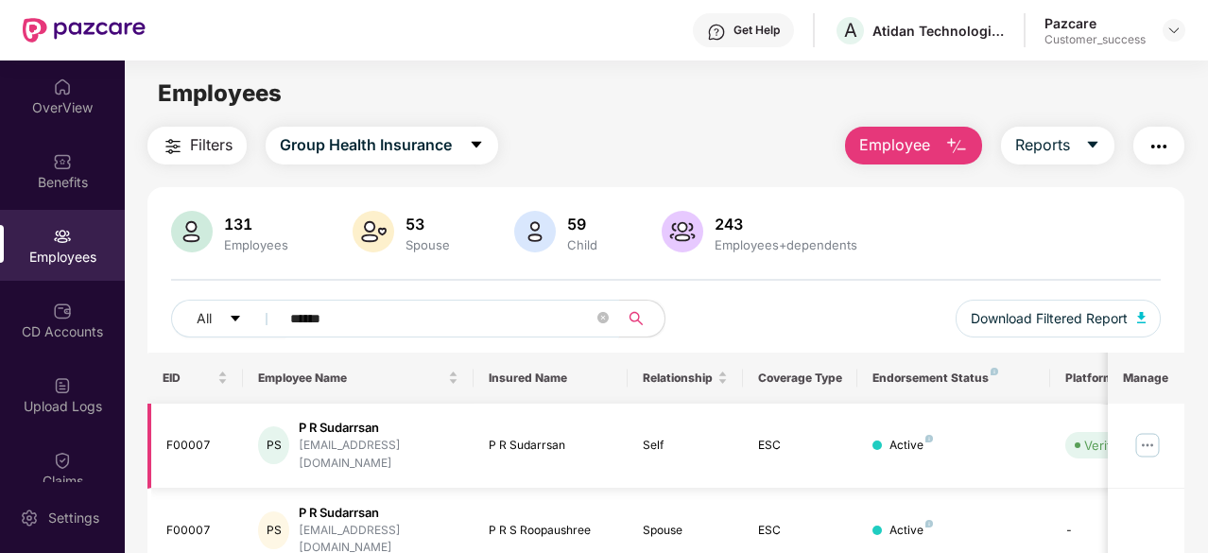
type input "******"
click at [1151, 438] on img at bounding box center [1147, 445] width 30 height 30
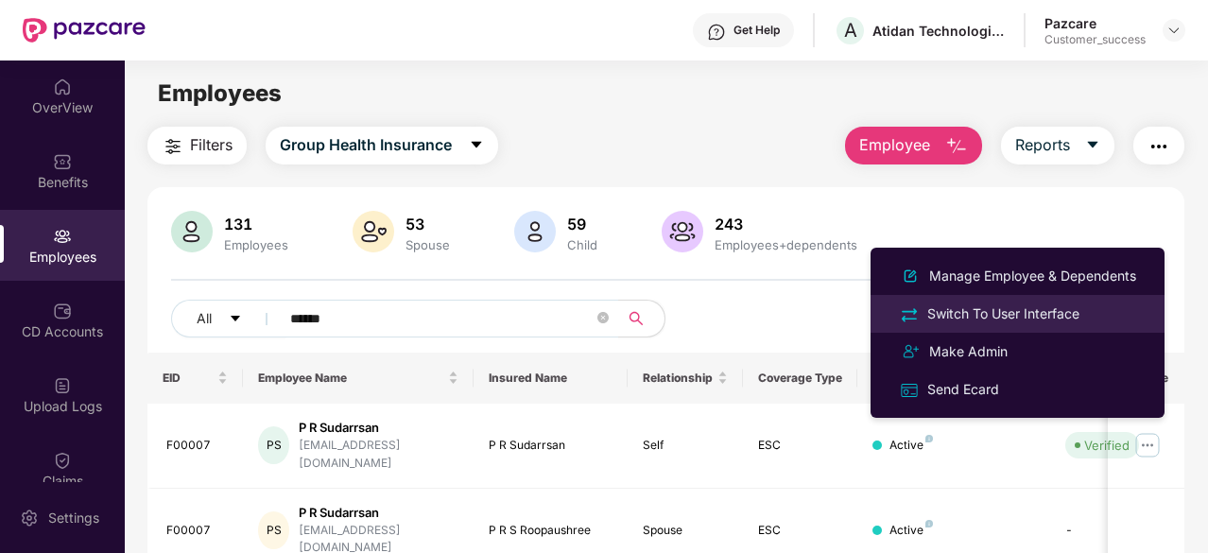
click at [1021, 313] on div "Switch To User Interface" at bounding box center [1003, 313] width 160 height 21
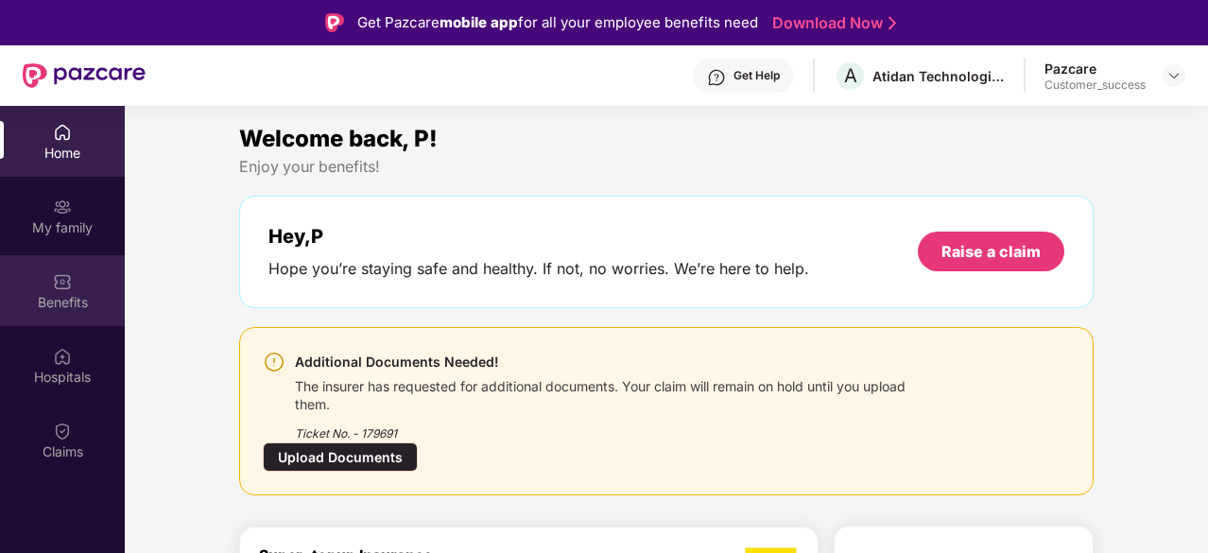
click at [67, 286] on img at bounding box center [62, 281] width 19 height 19
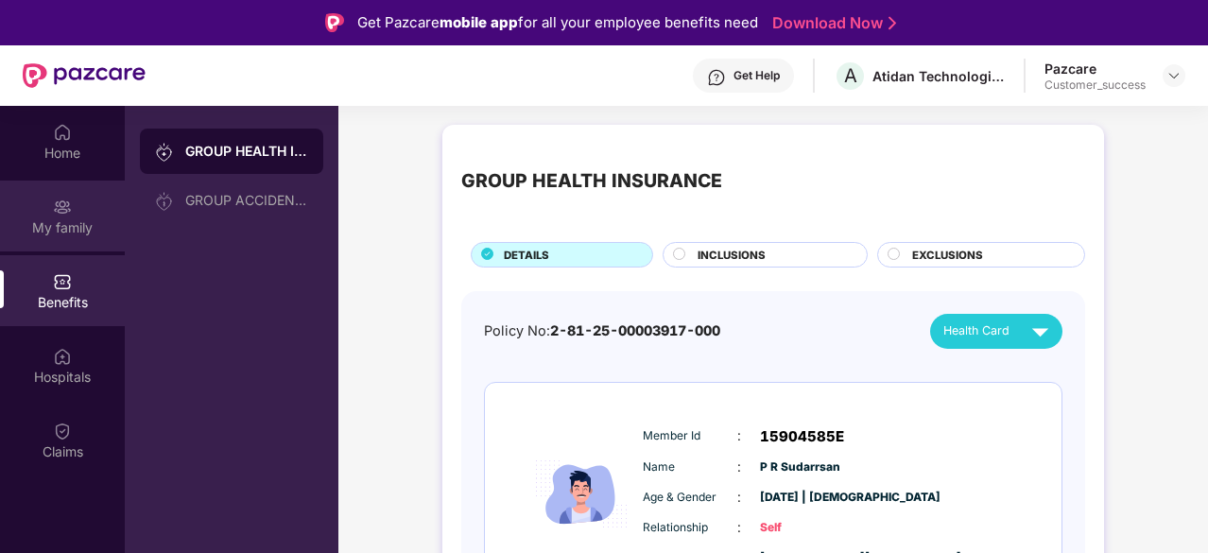
click at [51, 233] on div "My family" at bounding box center [62, 227] width 125 height 19
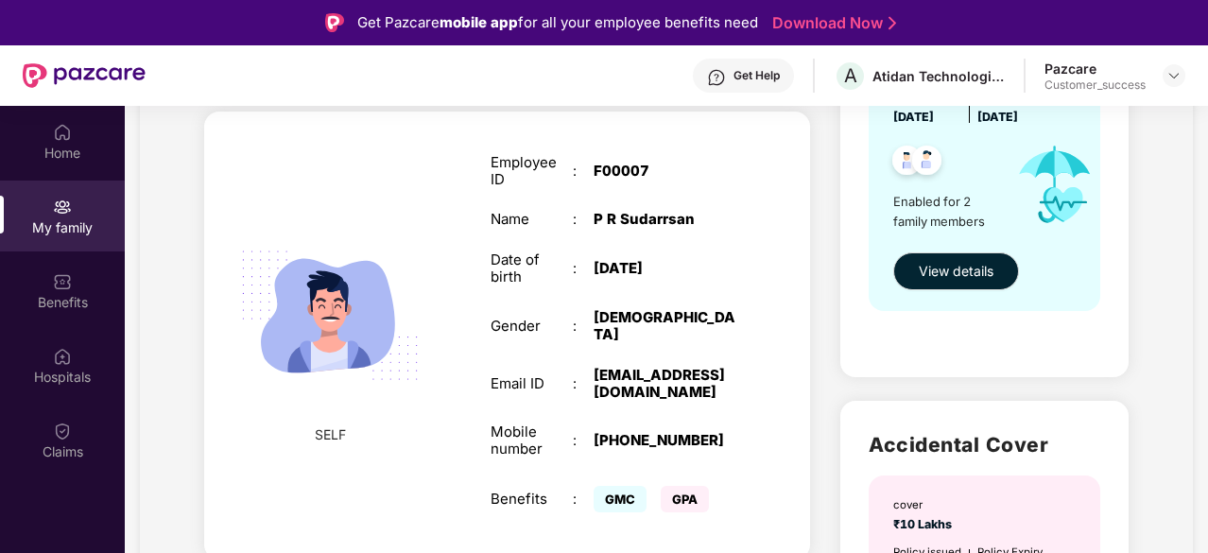
scroll to position [320, 0]
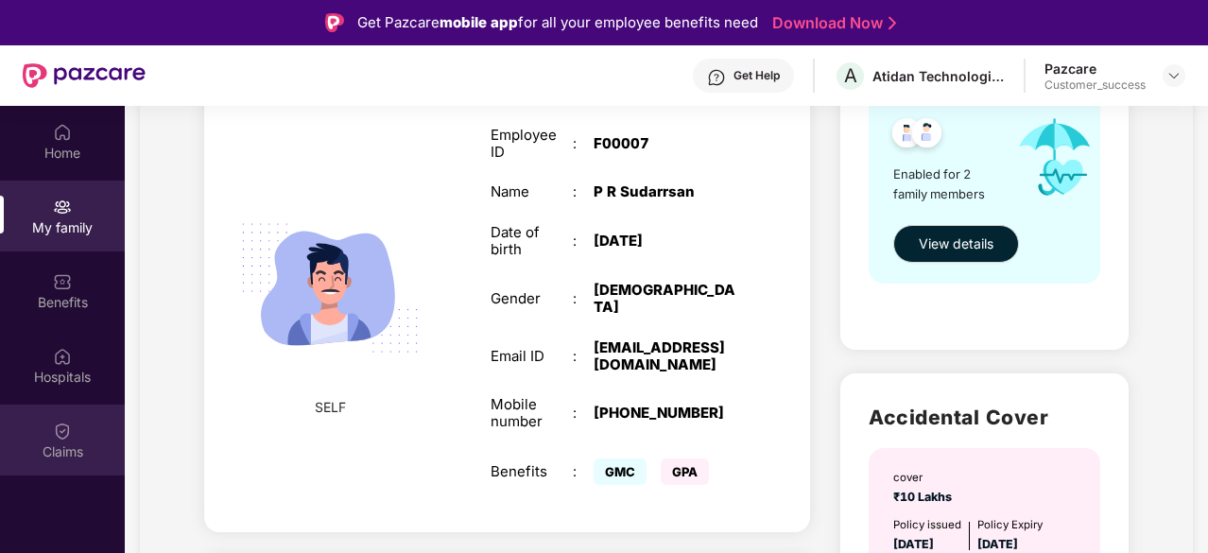
click at [59, 460] on div "Claims" at bounding box center [62, 440] width 125 height 71
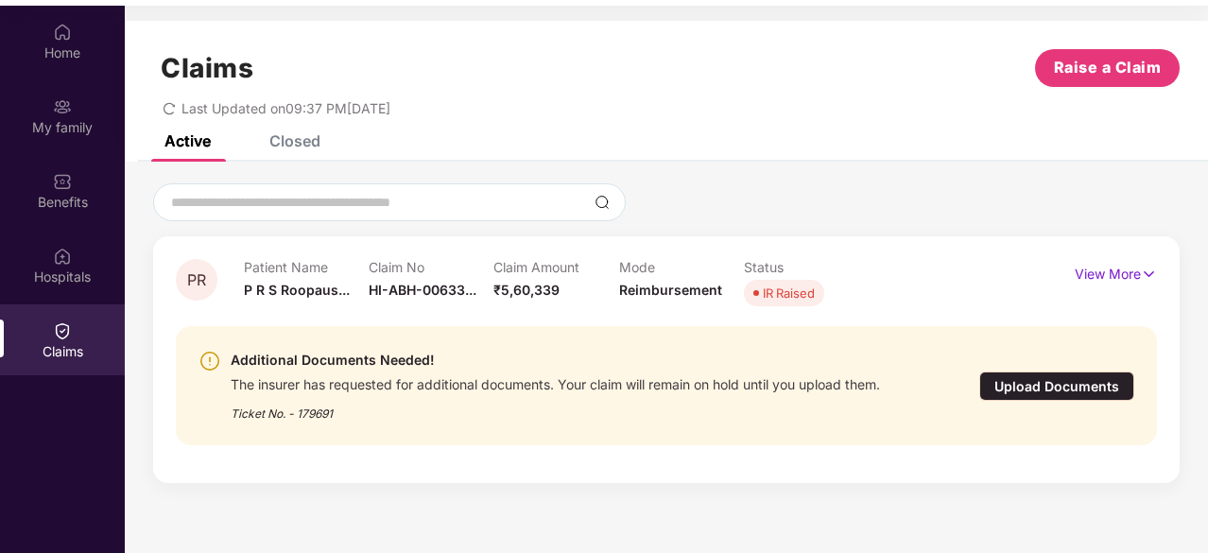
scroll to position [106, 0]
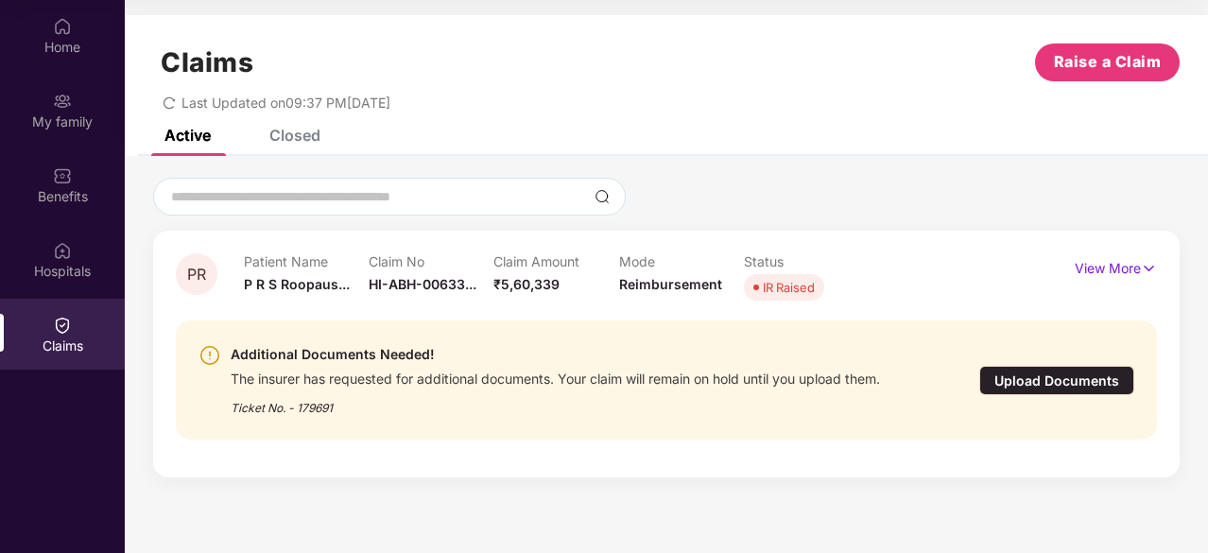
click at [290, 136] on div "Closed" at bounding box center [294, 135] width 51 height 19
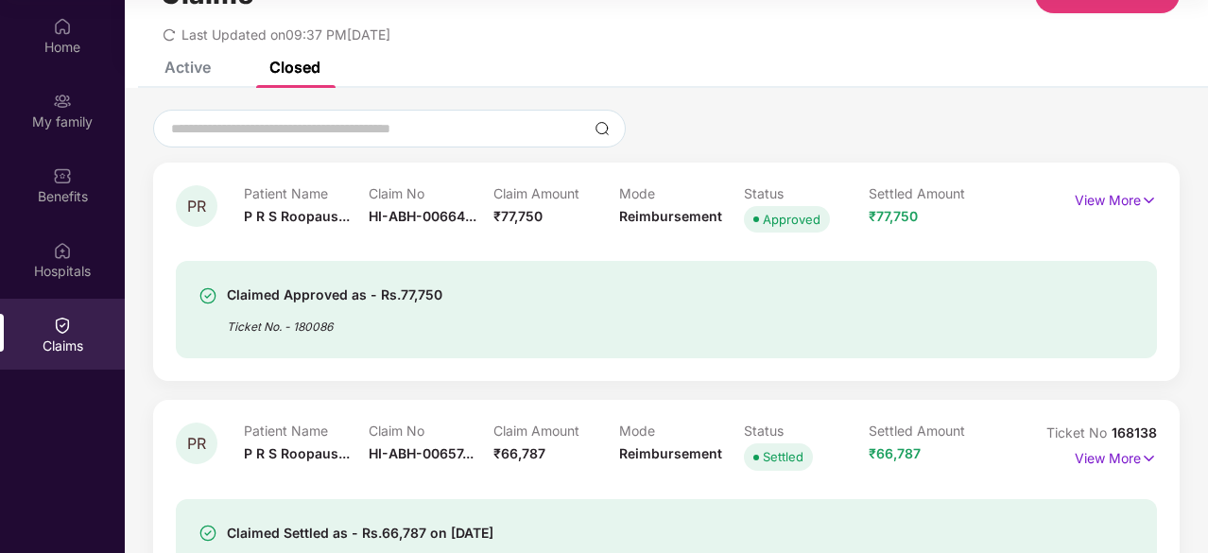
scroll to position [56, 0]
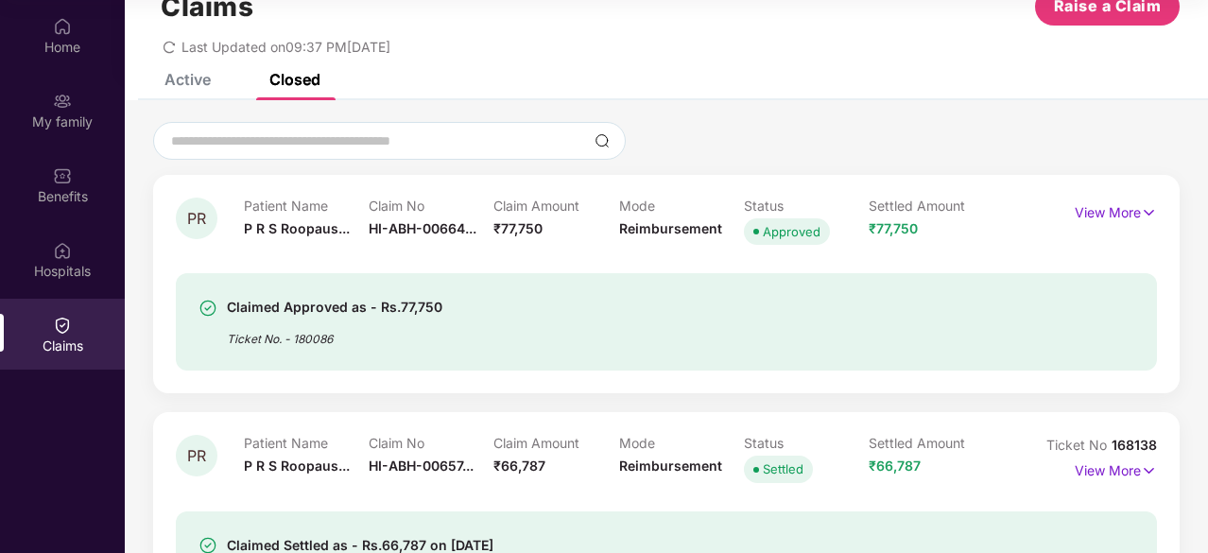
click at [191, 78] on div "Active" at bounding box center [187, 79] width 46 height 19
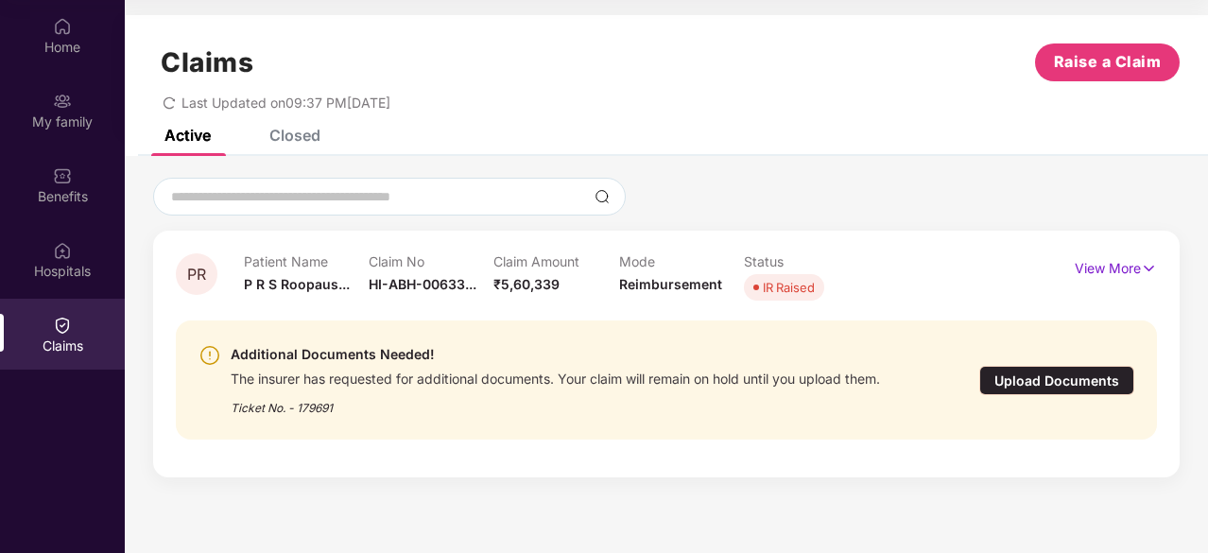
click at [631, 382] on div "The insurer has requested for additional documents. Your claim will remain on h…" at bounding box center [555, 377] width 649 height 22
click at [463, 289] on span "HI-ABH-00633..." at bounding box center [423, 284] width 108 height 16
click at [62, 123] on div "My family" at bounding box center [62, 121] width 125 height 19
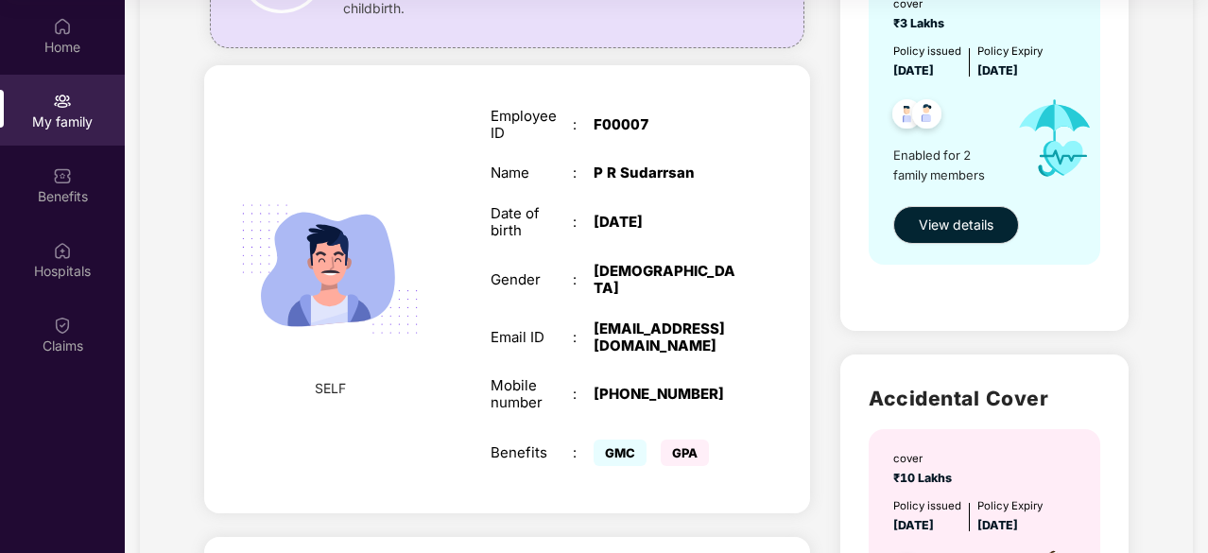
scroll to position [234, 0]
drag, startPoint x: 636, startPoint y: 325, endPoint x: 593, endPoint y: 308, distance: 46.7
click at [594, 319] on div "[EMAIL_ADDRESS][DOMAIN_NAME]" at bounding box center [666, 336] width 144 height 34
copy div "[EMAIL_ADDRESS][DOMAIN_NAME]"
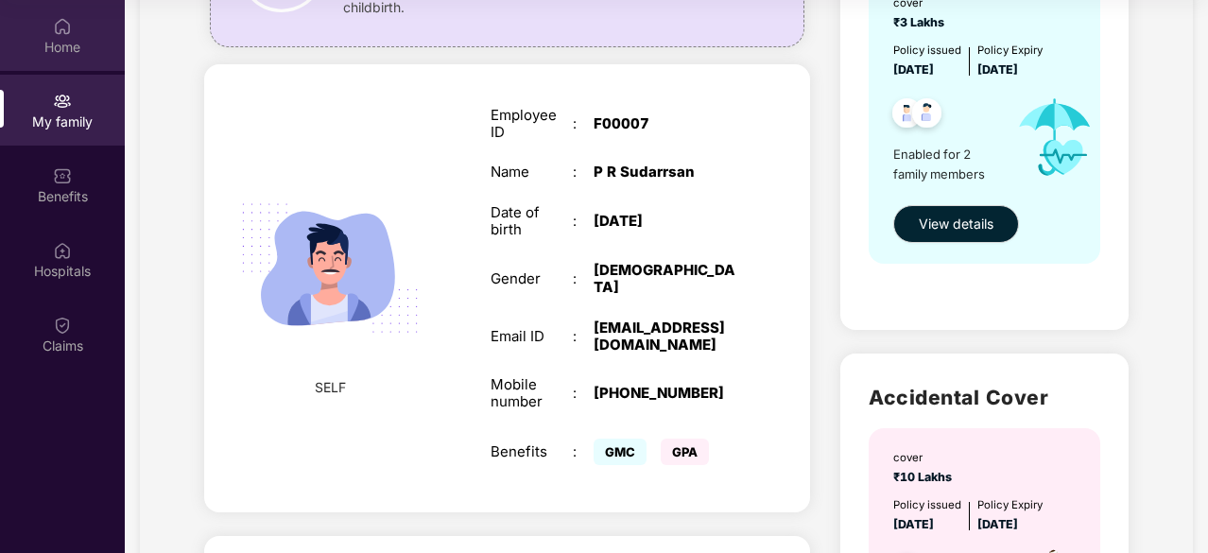
click at [89, 41] on div "Home" at bounding box center [62, 47] width 125 height 19
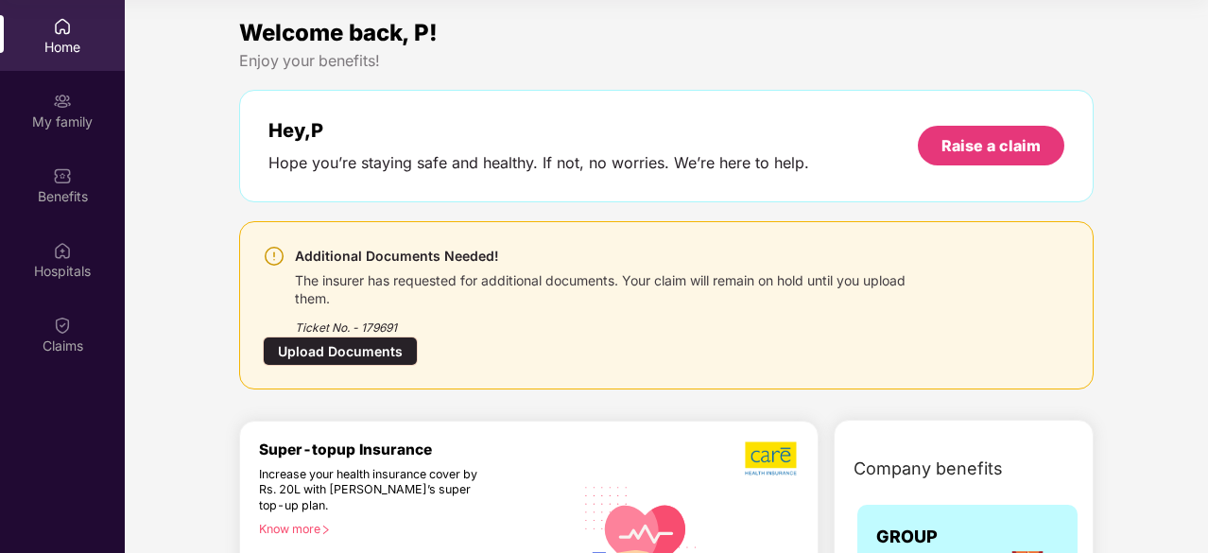
scroll to position [0, 0]
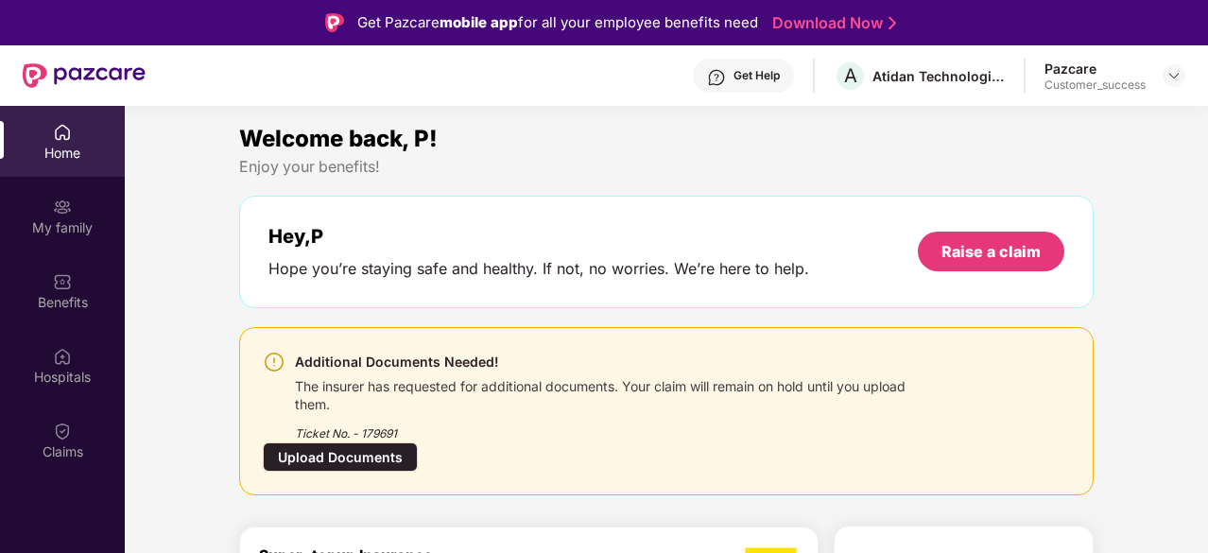
click at [1167, 64] on div at bounding box center [1174, 75] width 23 height 23
click at [1168, 68] on img at bounding box center [1173, 75] width 15 height 15
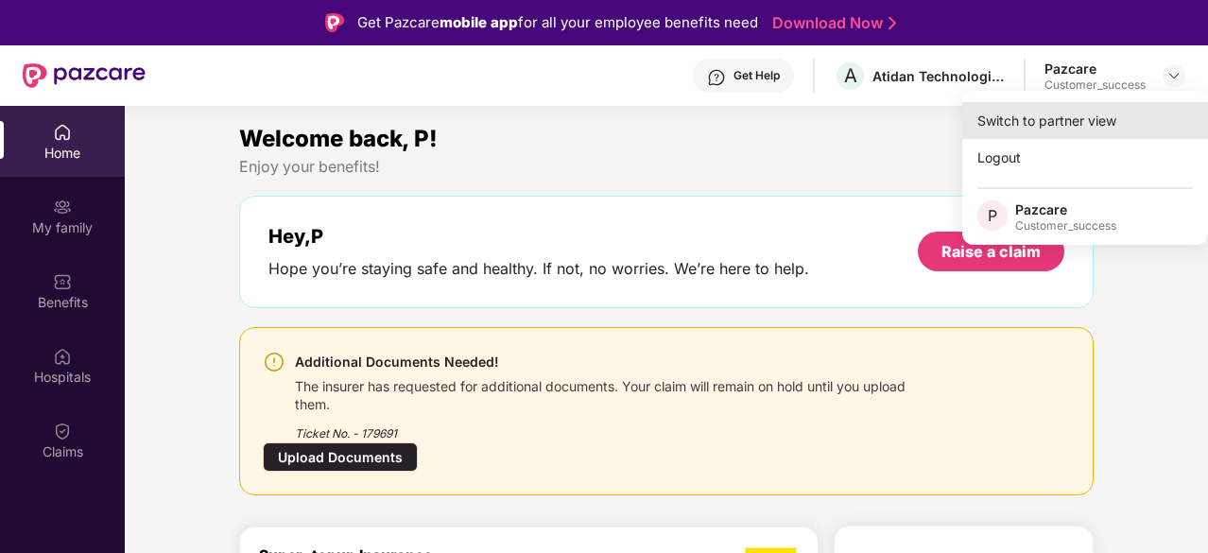
click at [1133, 111] on div "Switch to partner view" at bounding box center [1085, 120] width 246 height 37
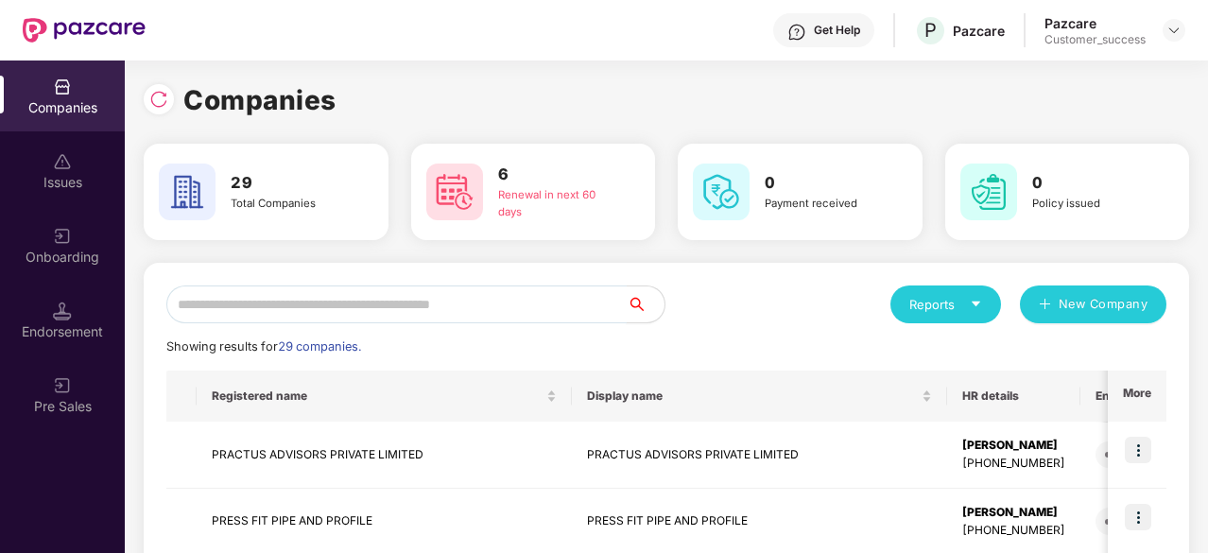
click at [422, 309] on input "text" at bounding box center [396, 304] width 460 height 38
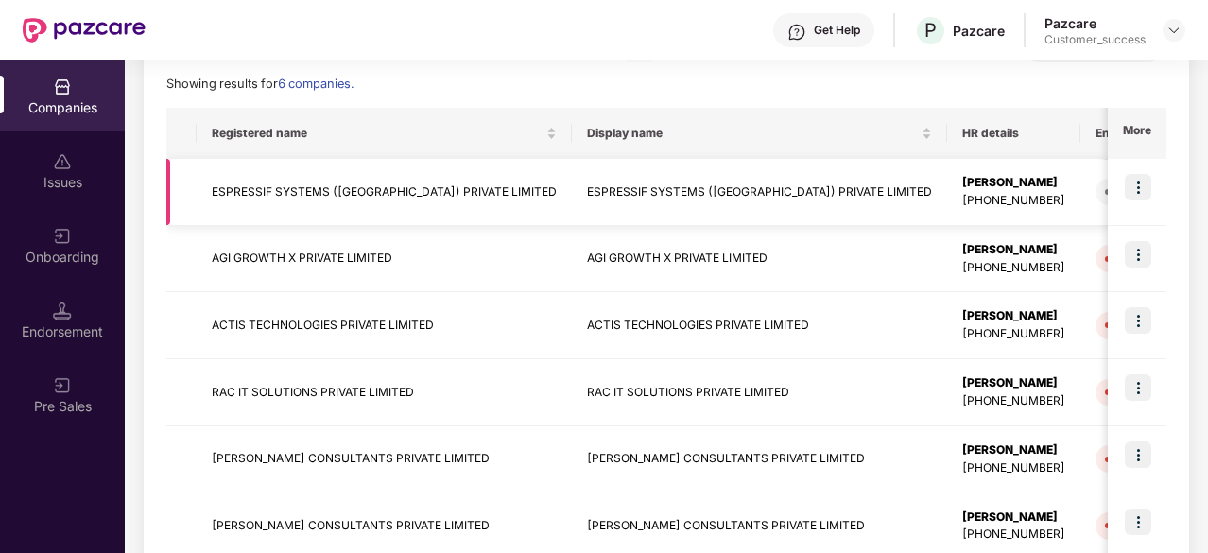
scroll to position [327, 0]
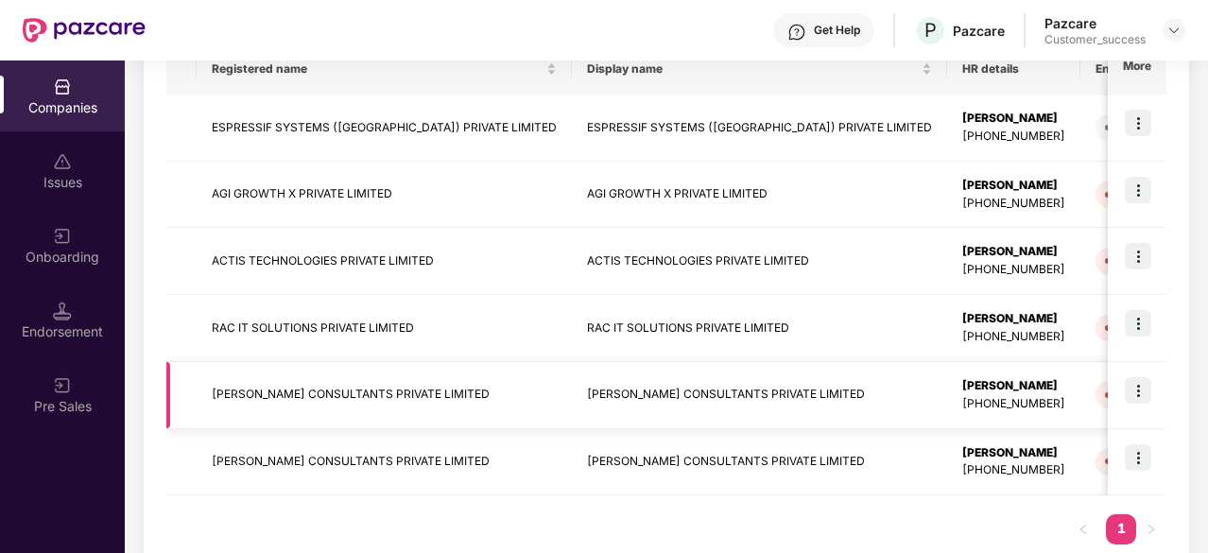
type input "**"
click at [1130, 381] on img at bounding box center [1138, 390] width 26 height 26
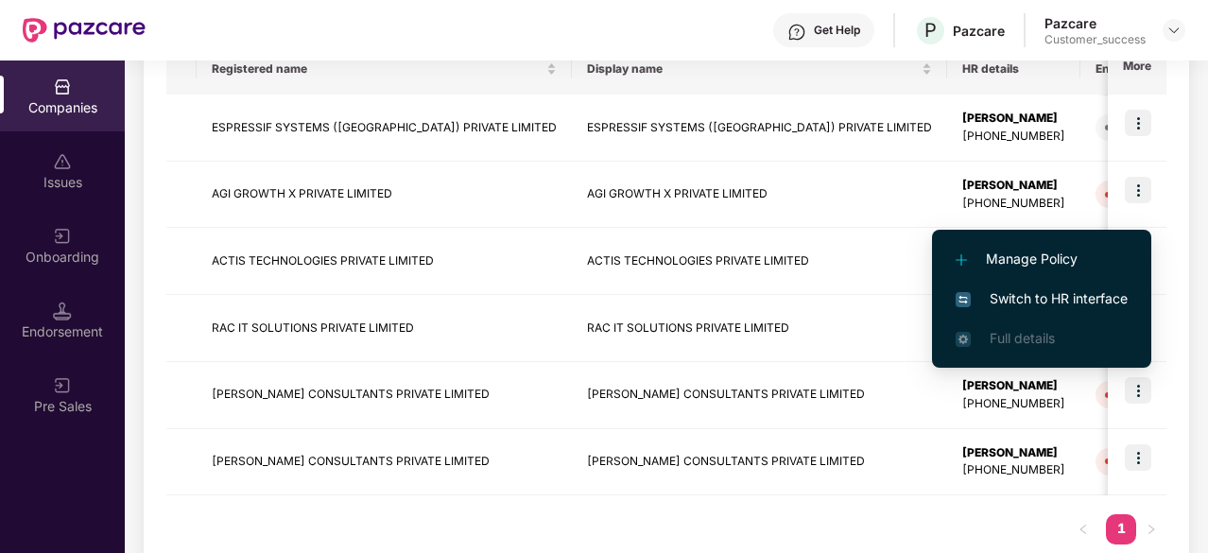
click at [1085, 300] on span "Switch to HR interface" at bounding box center [1042, 298] width 172 height 21
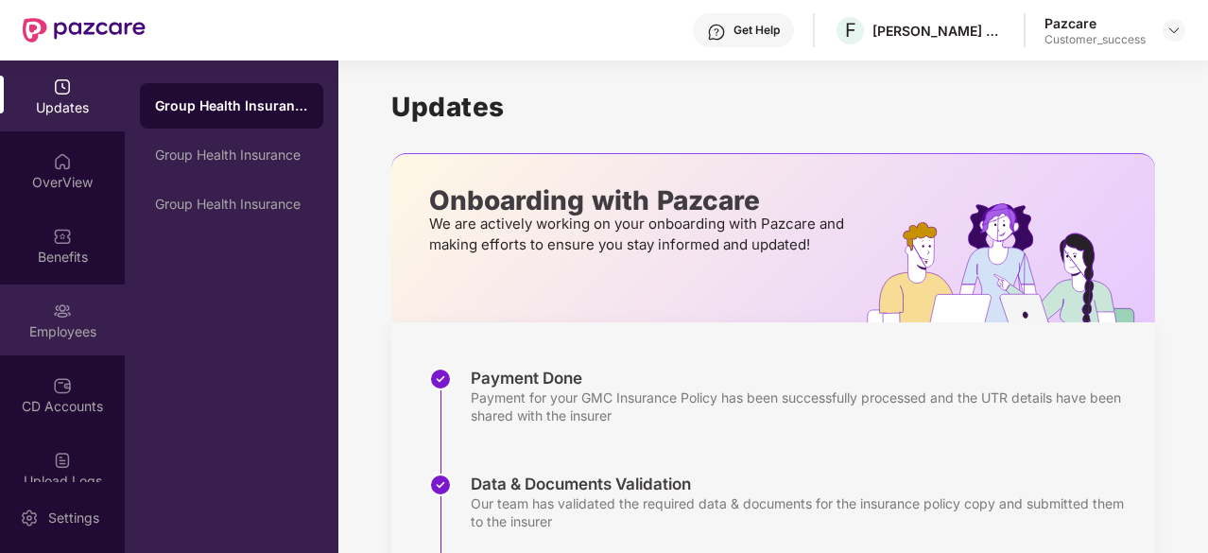
click at [53, 330] on div "Employees" at bounding box center [62, 331] width 125 height 19
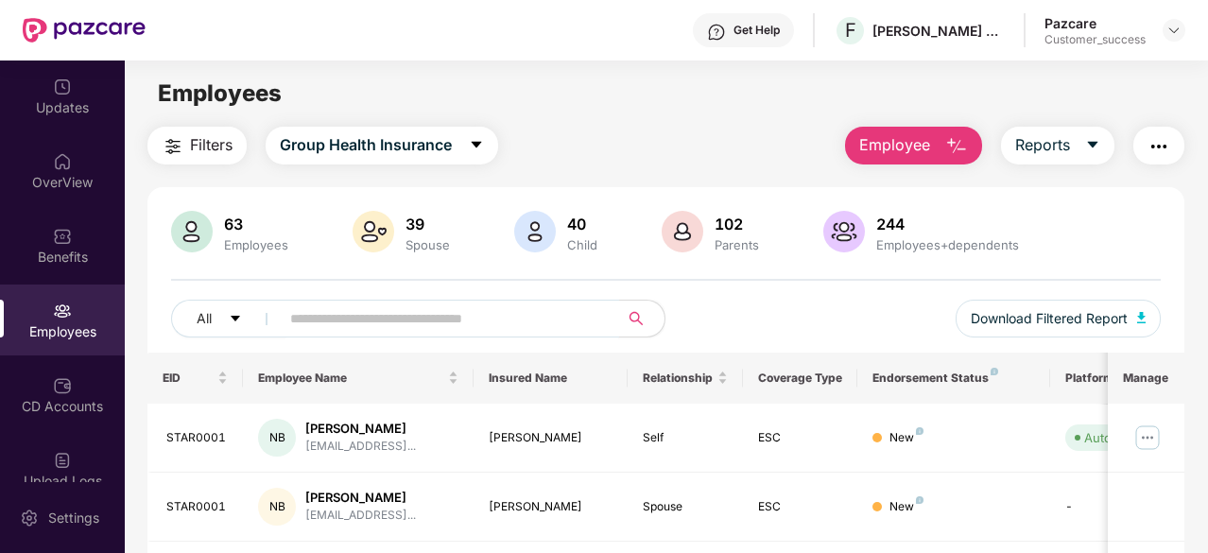
click at [399, 319] on input "text" at bounding box center [441, 318] width 303 height 28
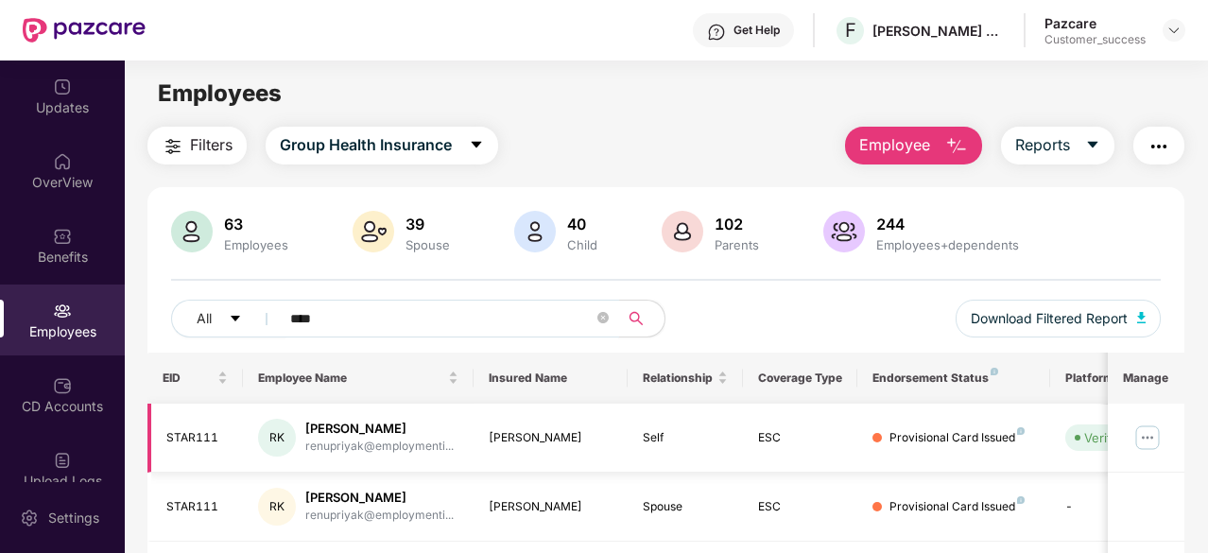
type input "****"
click at [1154, 432] on img at bounding box center [1147, 438] width 30 height 30
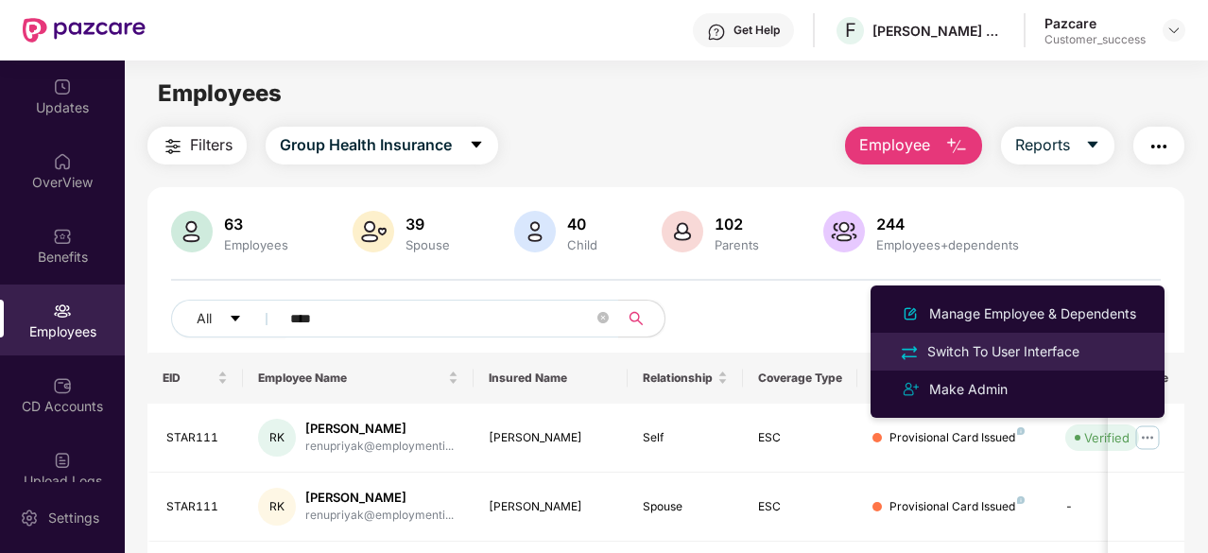
click at [1045, 342] on div "Switch To User Interface" at bounding box center [1003, 351] width 160 height 21
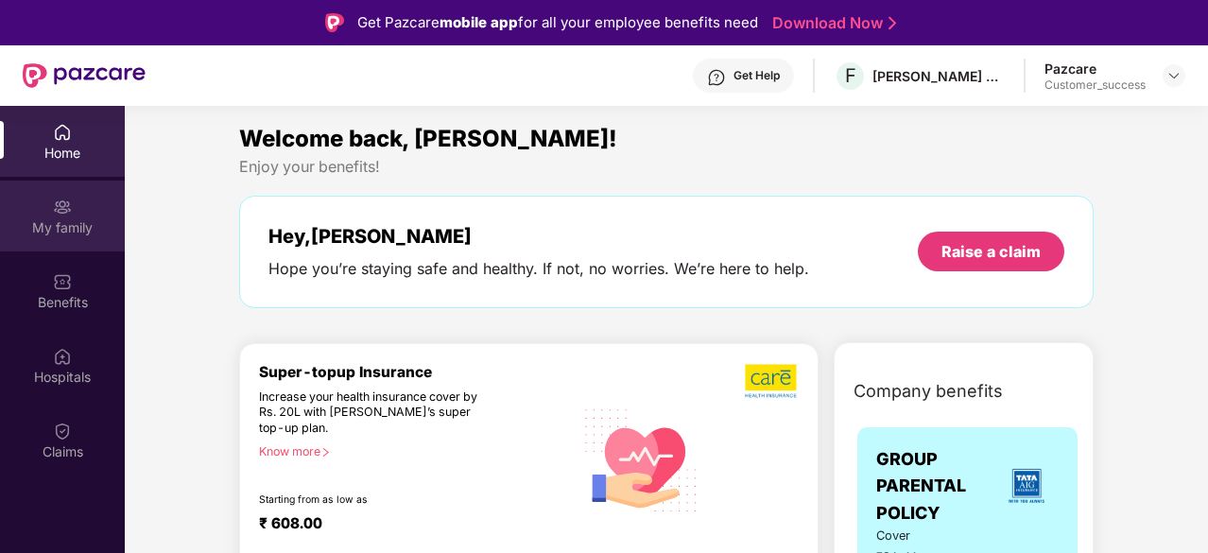
click at [94, 216] on div "My family" at bounding box center [62, 216] width 125 height 71
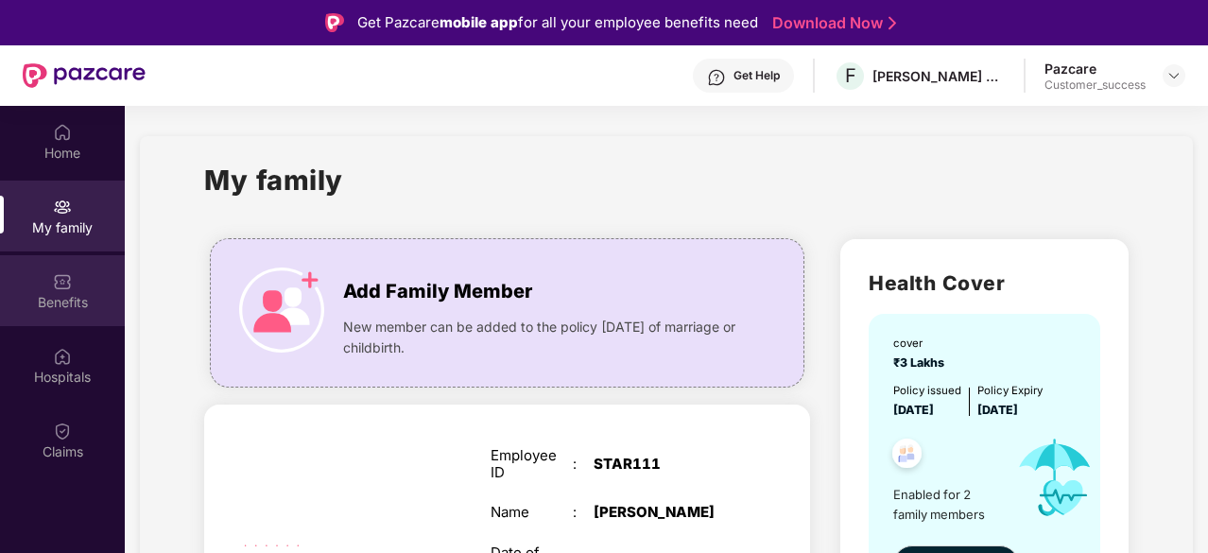
click at [57, 293] on div "Benefits" at bounding box center [62, 302] width 125 height 19
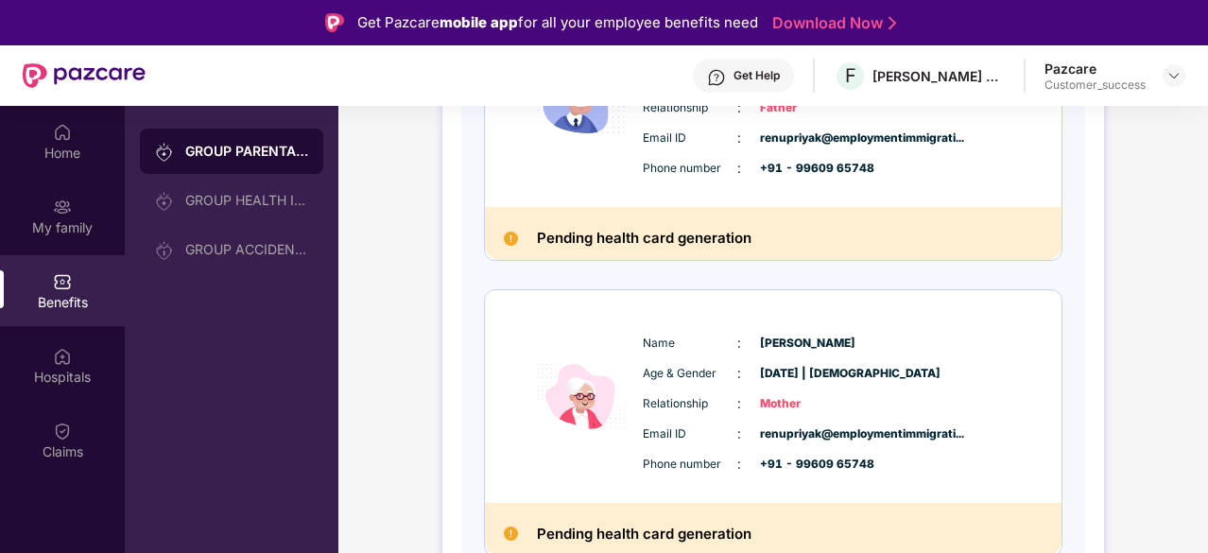
scroll to position [0, 0]
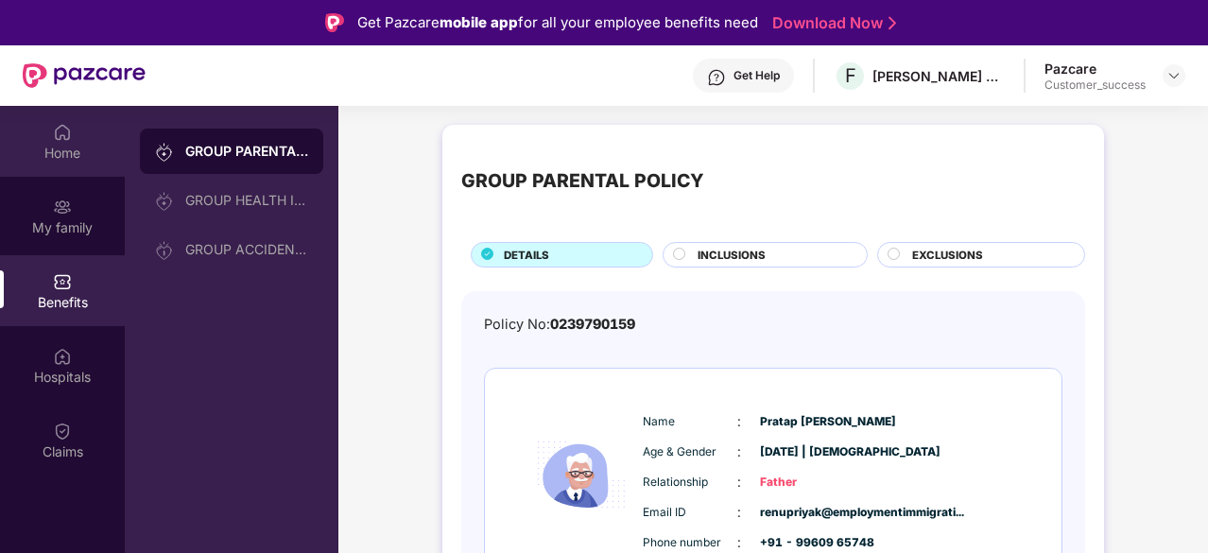
click at [64, 133] on img at bounding box center [62, 132] width 19 height 19
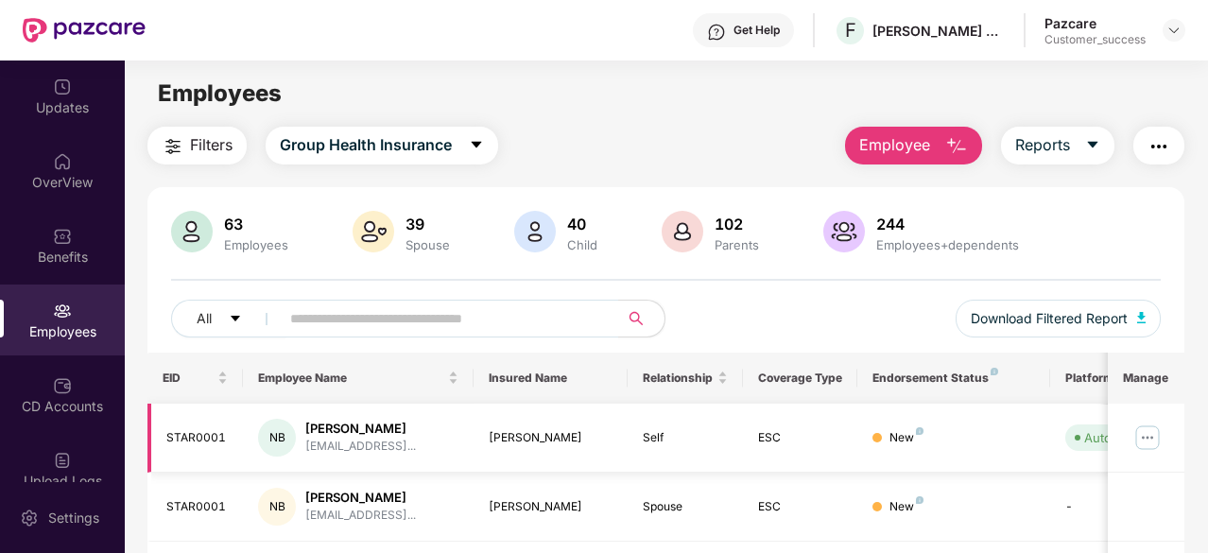
click at [1150, 429] on img at bounding box center [1147, 438] width 30 height 30
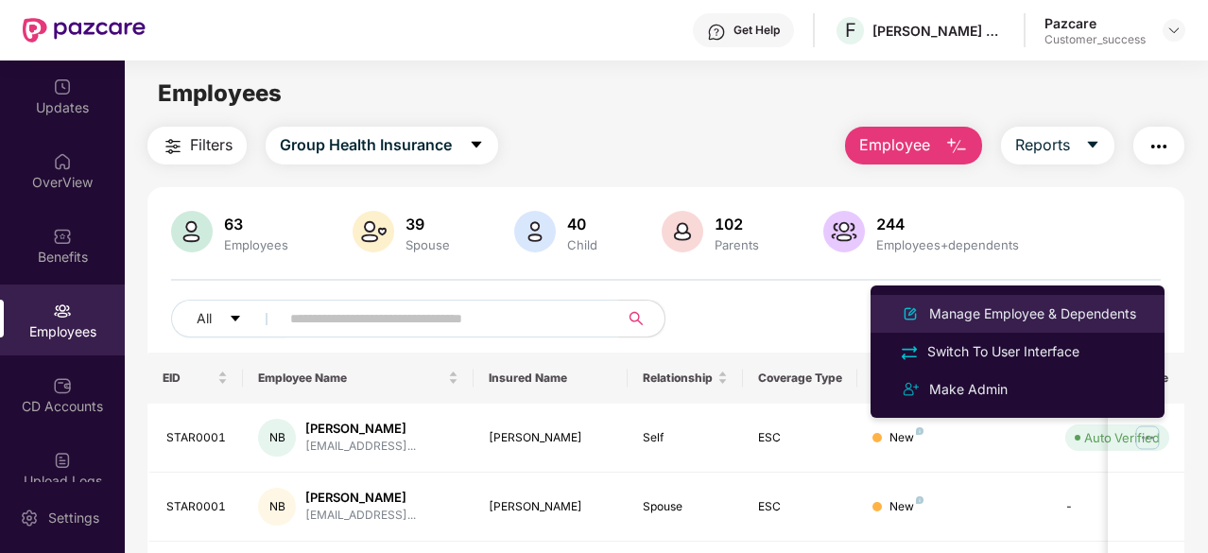
click at [1097, 317] on div "Manage Employee & Dependents" at bounding box center [1032, 313] width 215 height 21
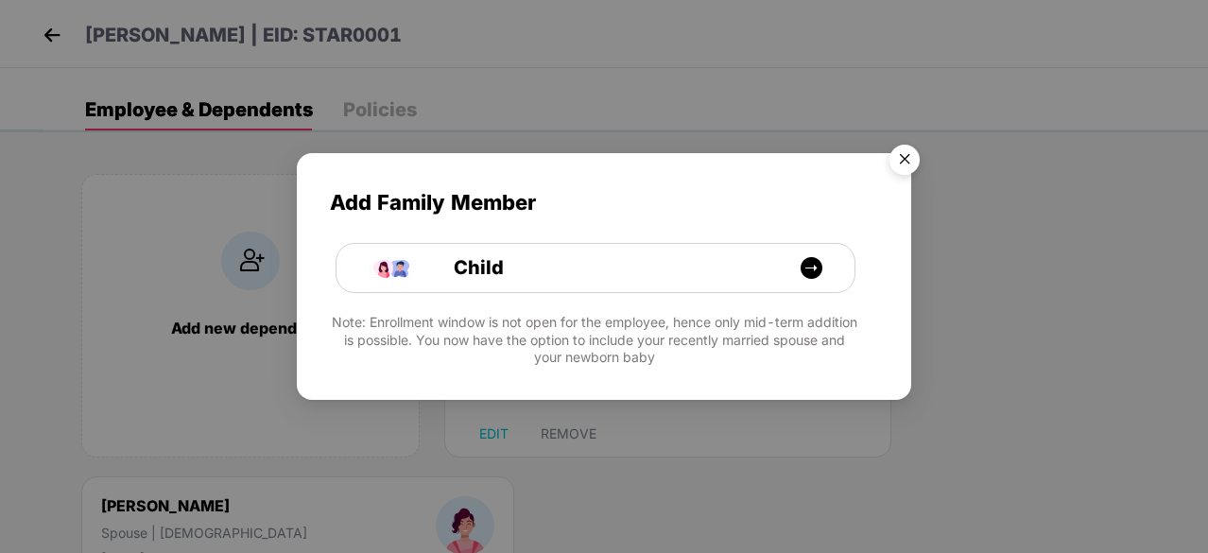
click at [906, 157] on img "Close" at bounding box center [904, 162] width 53 height 53
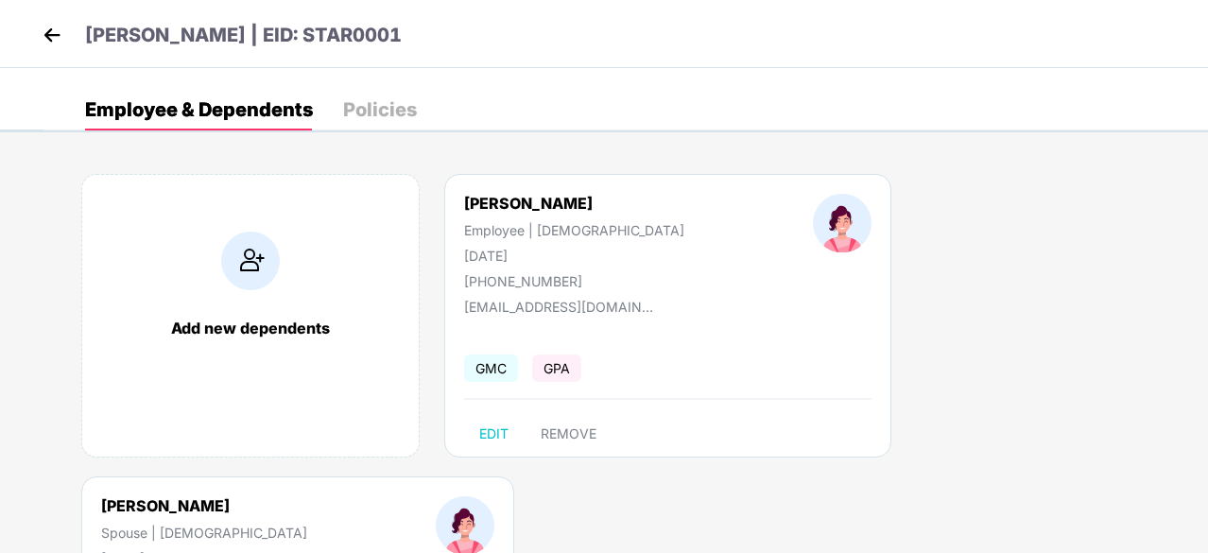
click at [906, 157] on div "Add Family Member Child Note: Enrollment window is not open for the employee, h…" at bounding box center [604, 276] width 1208 height 553
click at [60, 31] on img at bounding box center [52, 35] width 28 height 28
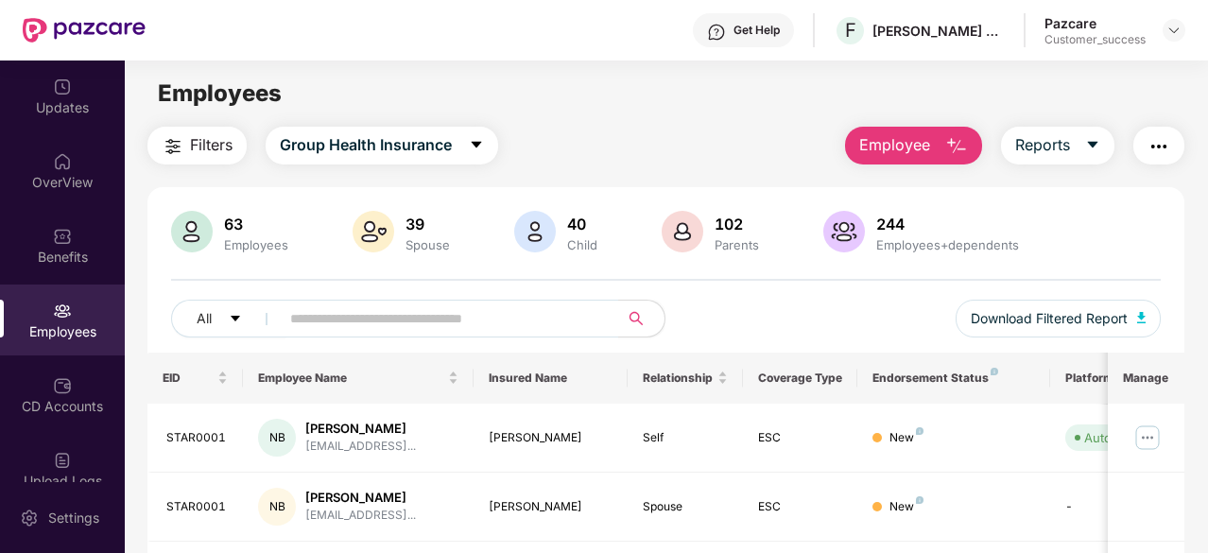
click at [1156, 158] on button "button" at bounding box center [1158, 146] width 51 height 38
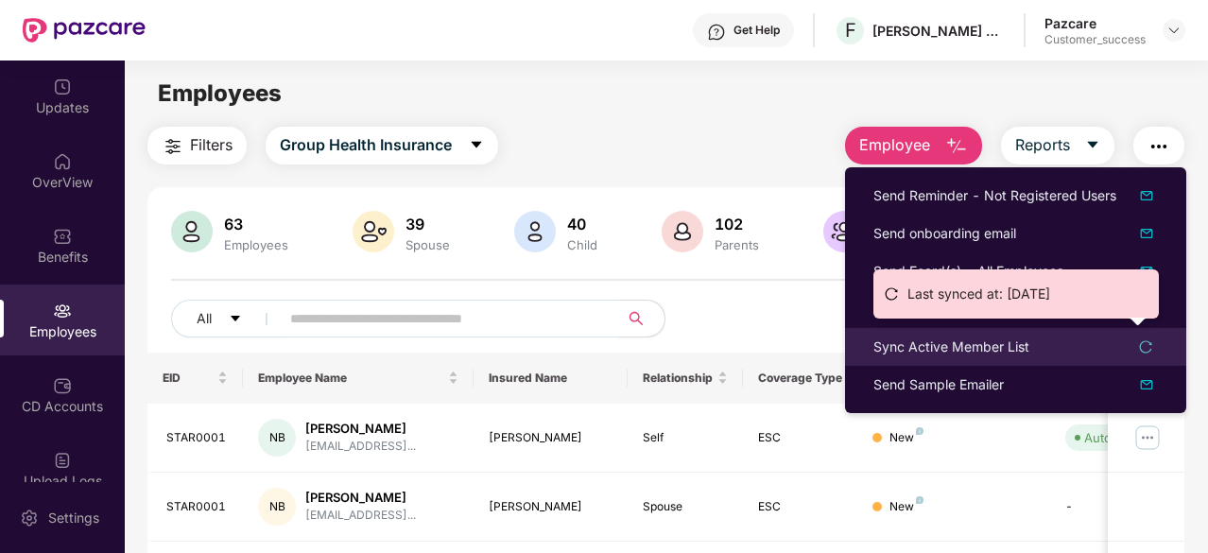
click at [995, 339] on div "Sync Active Member List" at bounding box center [951, 347] width 156 height 21
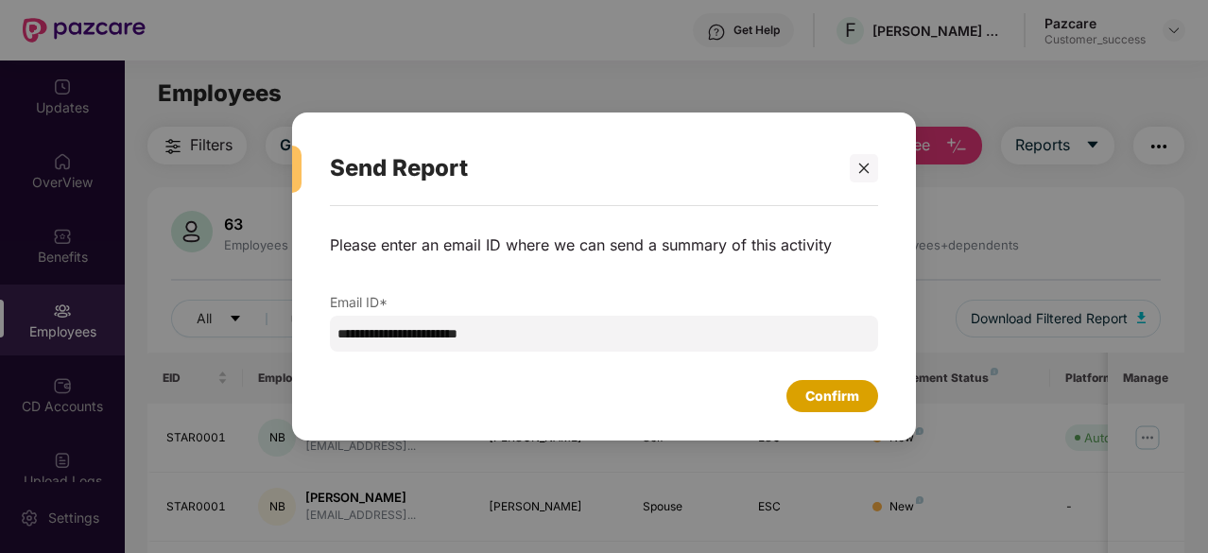
click at [828, 394] on div "Confirm" at bounding box center [832, 396] width 54 height 21
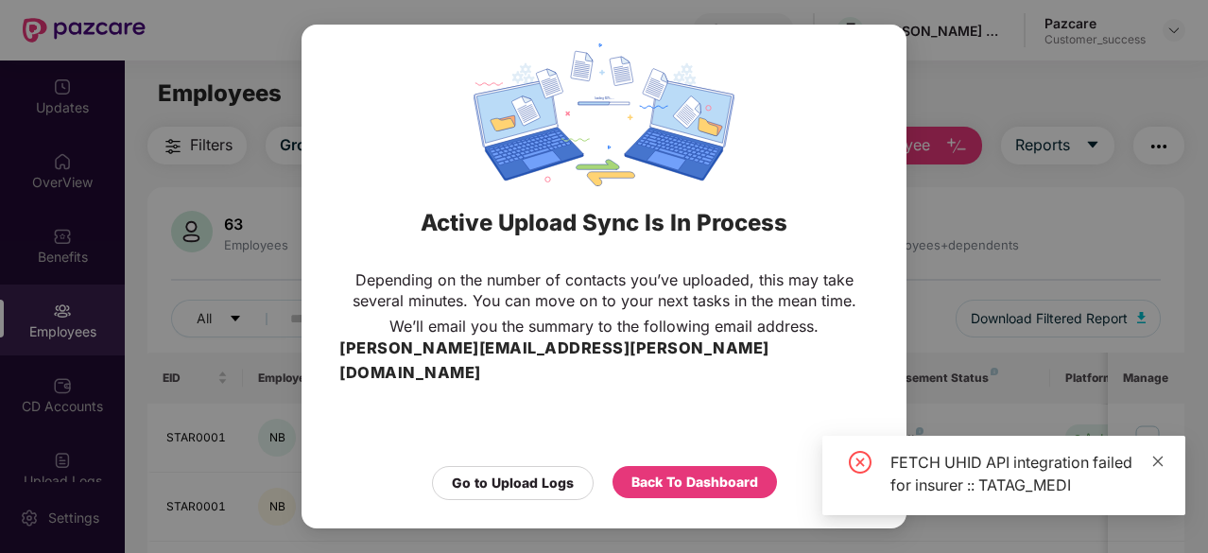
click at [1154, 457] on icon "close" at bounding box center [1158, 461] width 10 height 10
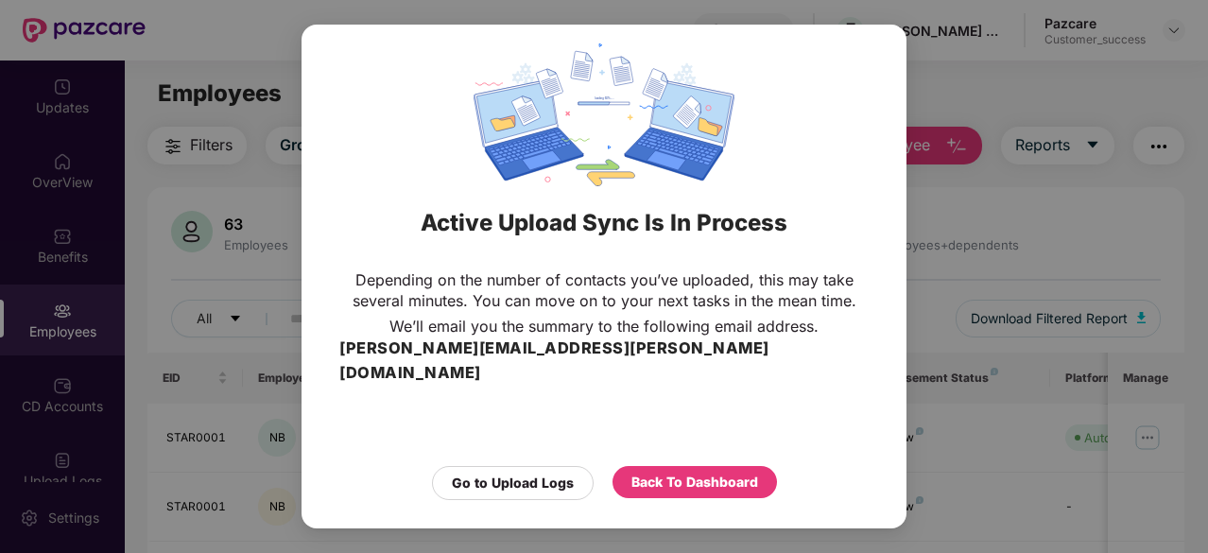
click at [261, 194] on div "Active Upload Sync Is In Process Depending on the number of contacts you’ve upl…" at bounding box center [604, 276] width 1208 height 553
click at [695, 472] on div "Back To Dashboard" at bounding box center [694, 482] width 127 height 21
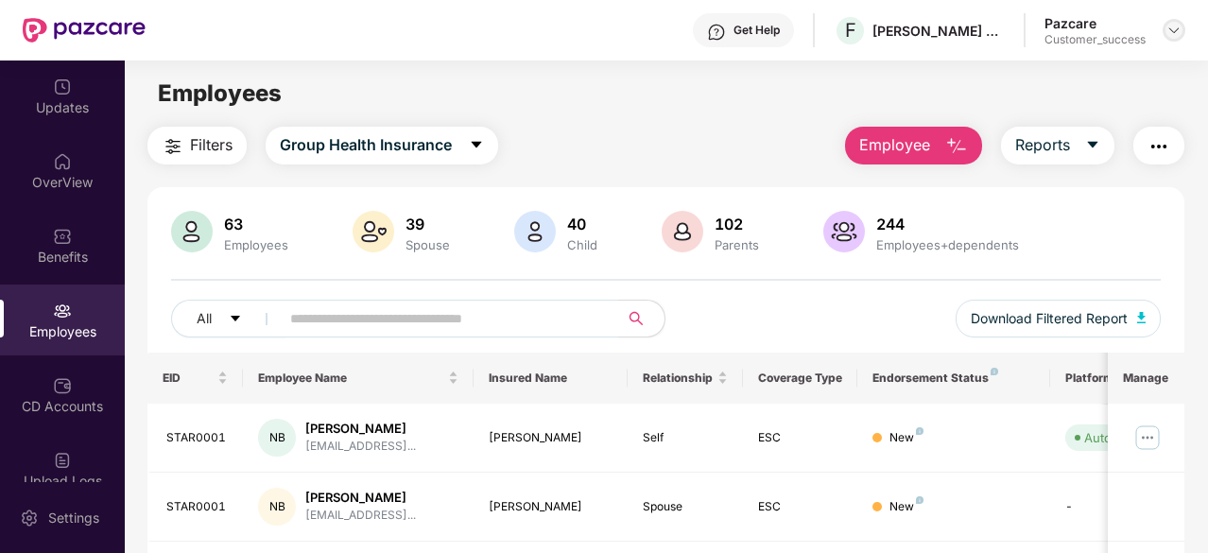
click at [1178, 32] on img at bounding box center [1173, 30] width 15 height 15
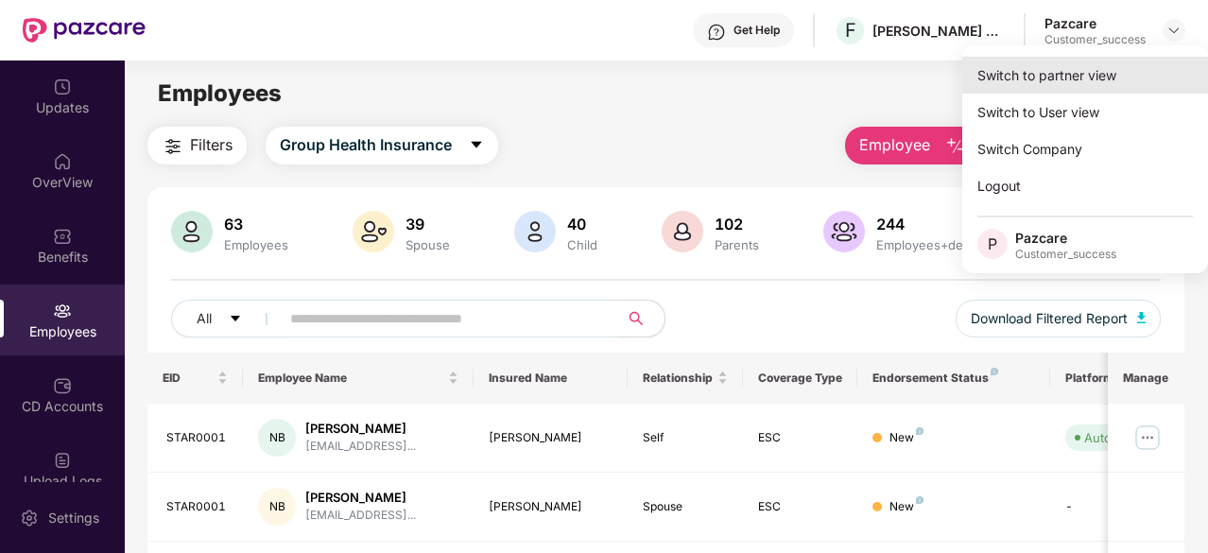
click at [1079, 69] on div "Switch to partner view" at bounding box center [1085, 75] width 246 height 37
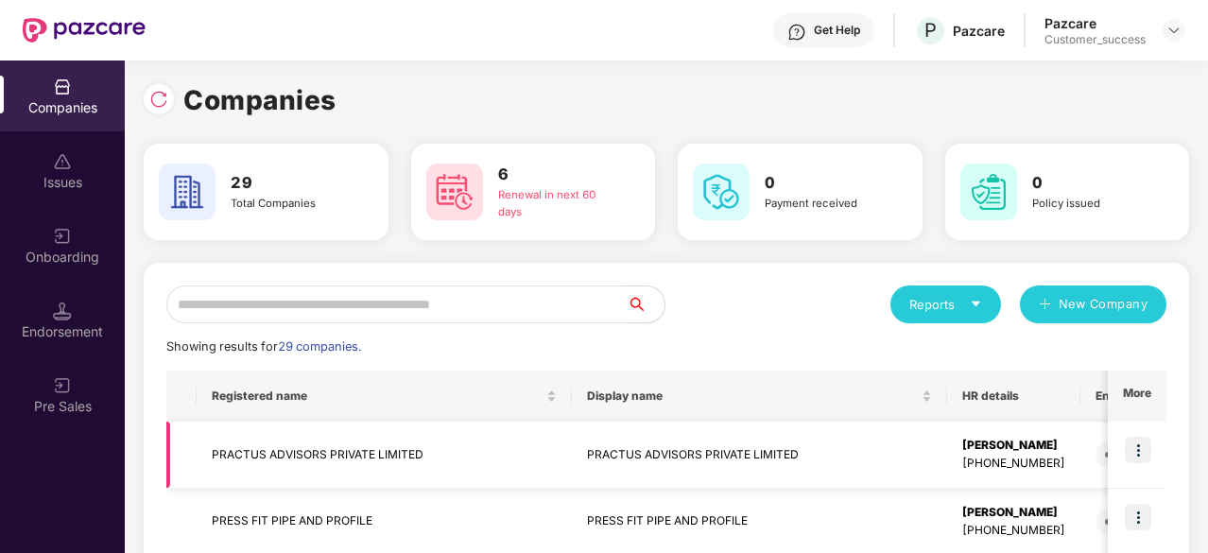
click at [317, 438] on td "PRACTUS ADVISORS PRIVATE LIMITED" at bounding box center [384, 455] width 375 height 67
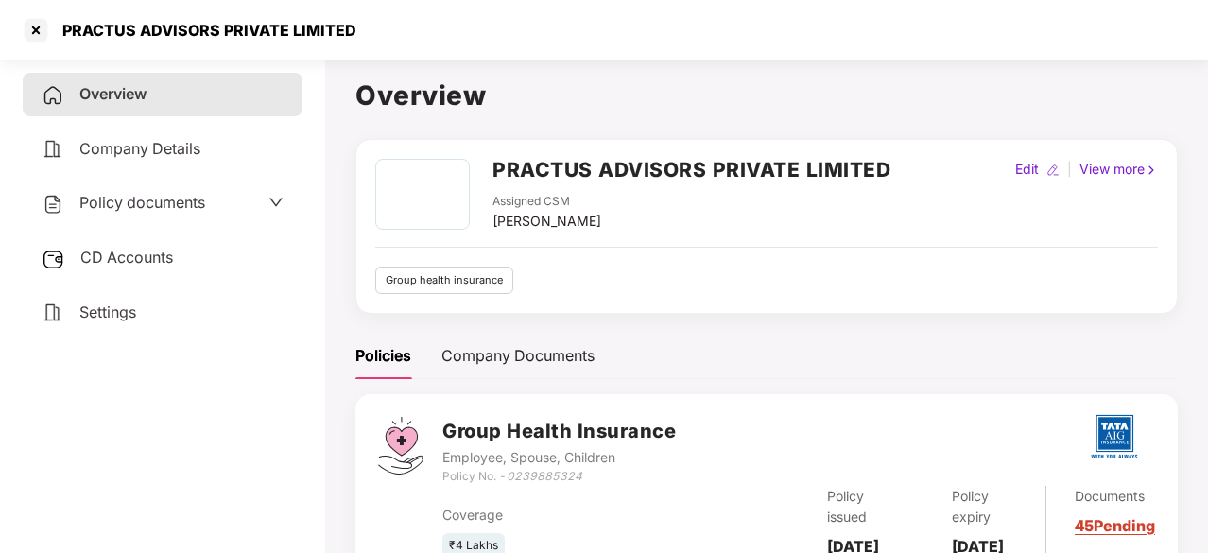
click at [209, 186] on div "Policy documents" at bounding box center [163, 202] width 280 height 43
click at [198, 199] on span "Policy documents" at bounding box center [142, 202] width 126 height 19
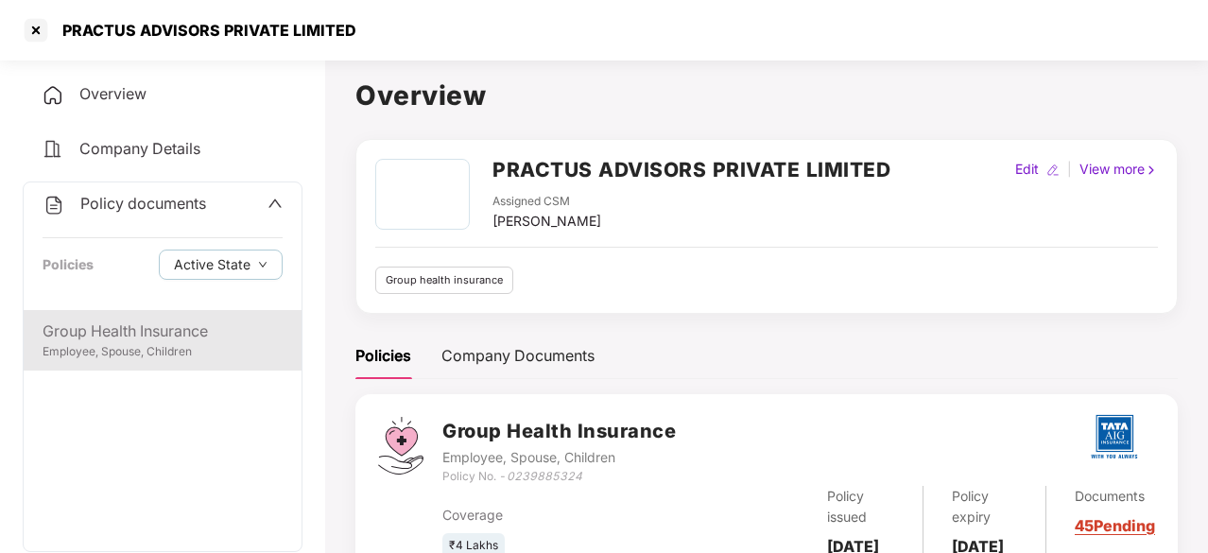
click at [117, 339] on div "Group Health Insurance" at bounding box center [163, 331] width 240 height 24
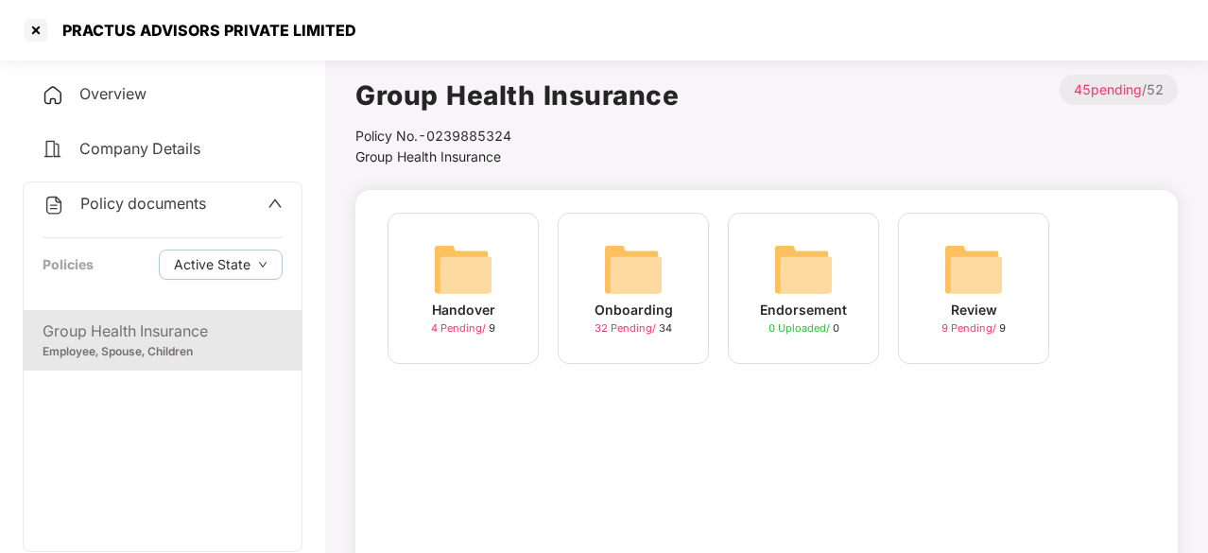
click at [813, 284] on img at bounding box center [803, 269] width 60 height 60
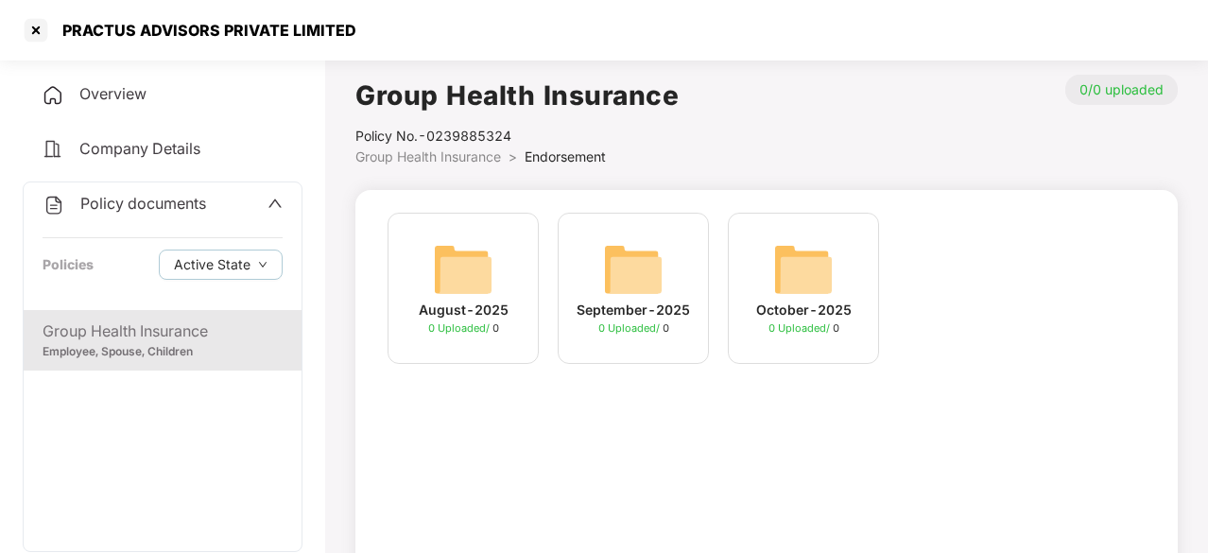
click at [438, 305] on div "August-2025" at bounding box center [464, 310] width 90 height 21
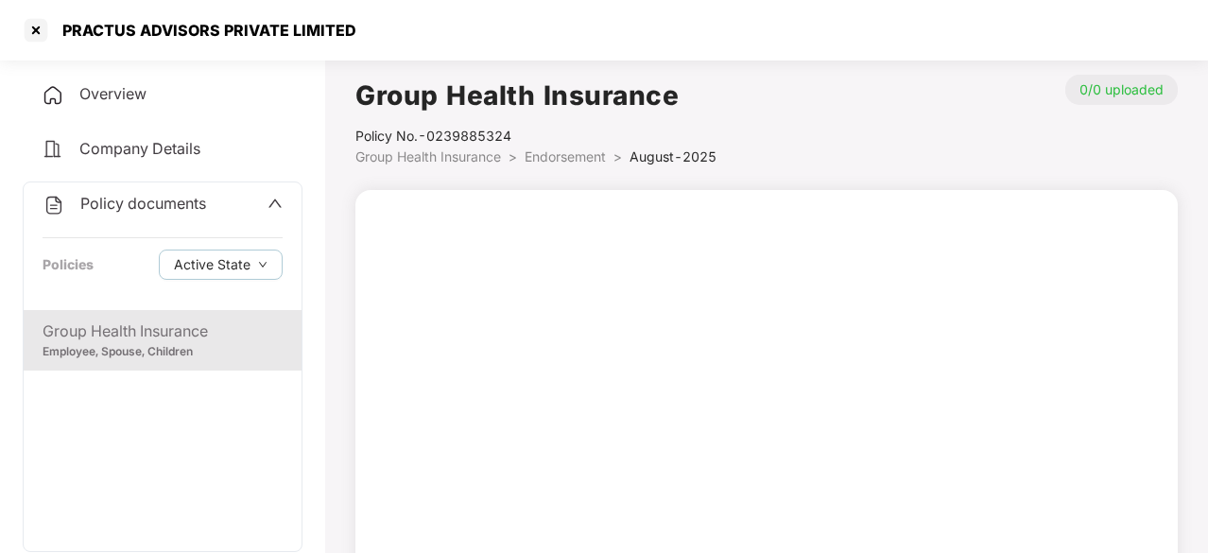
click at [162, 345] on div "Employee, Spouse, Children" at bounding box center [163, 352] width 240 height 18
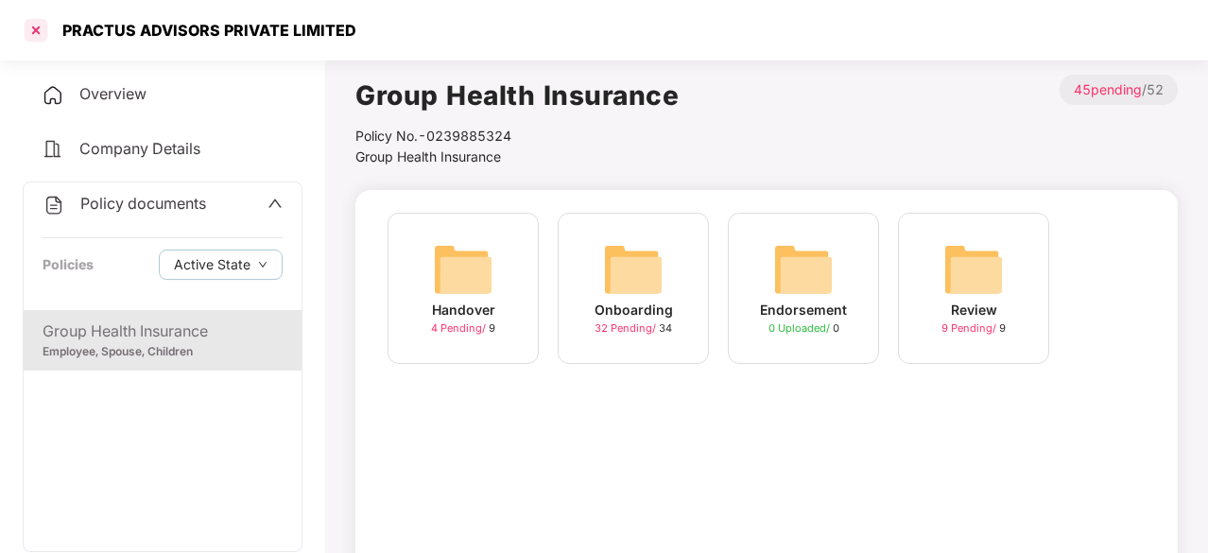
click at [32, 35] on div at bounding box center [36, 30] width 30 height 30
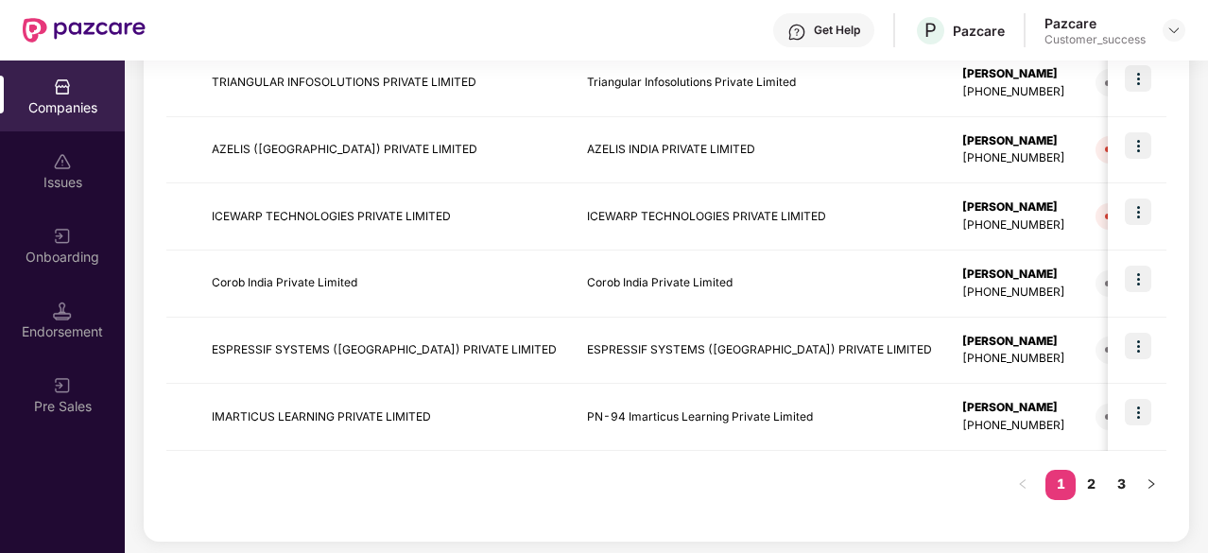
scroll to position [524, 0]
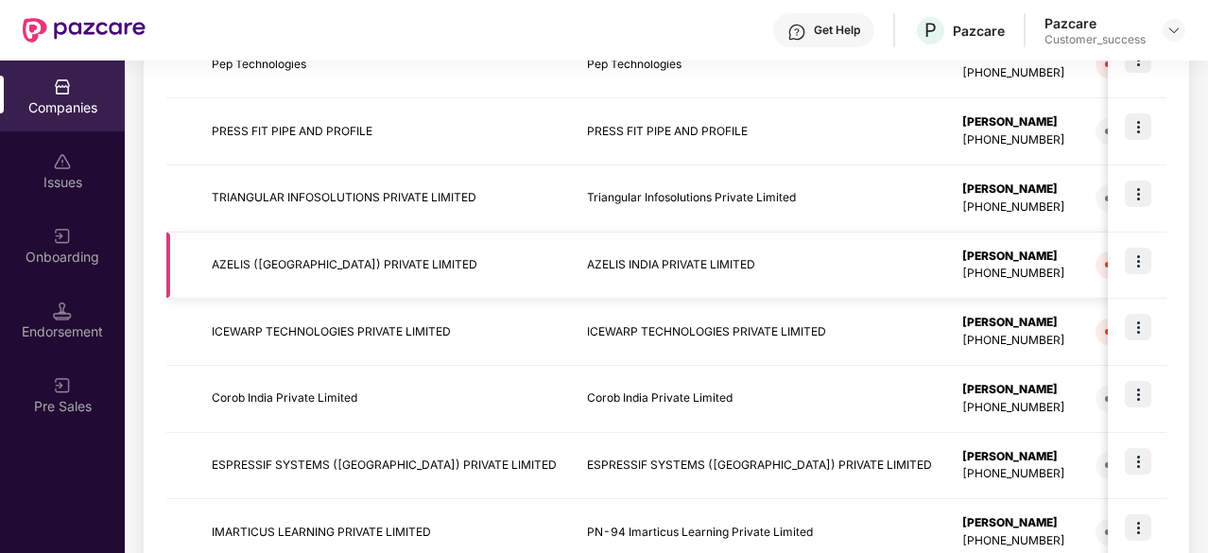
click at [738, 244] on td "AZELIS INDIA PRIVATE LIMITED" at bounding box center [759, 266] width 375 height 67
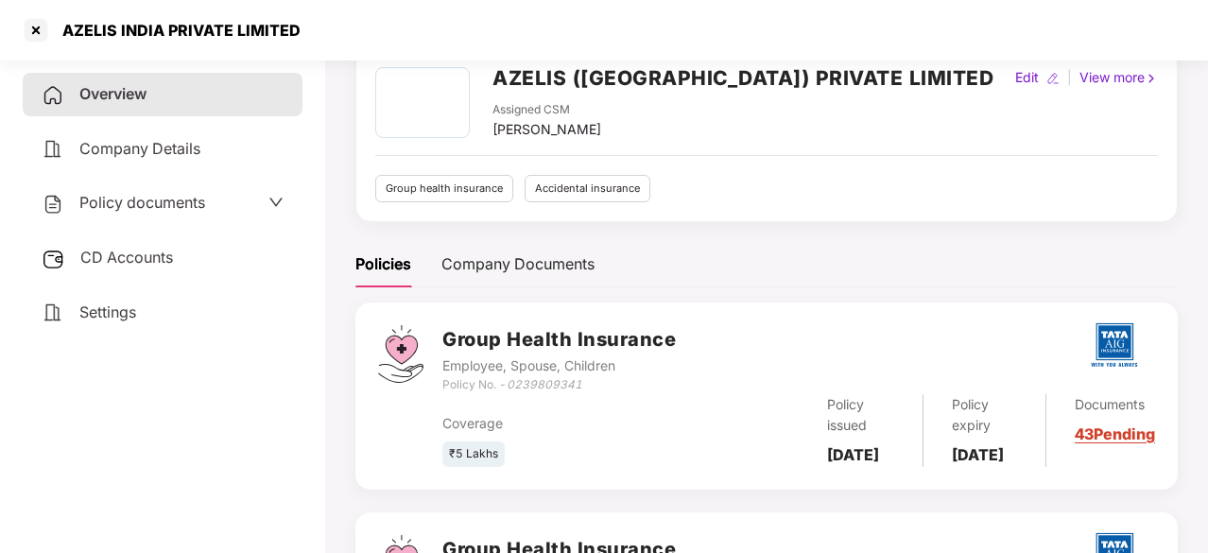
scroll to position [93, 0]
click at [33, 28] on div at bounding box center [36, 30] width 30 height 30
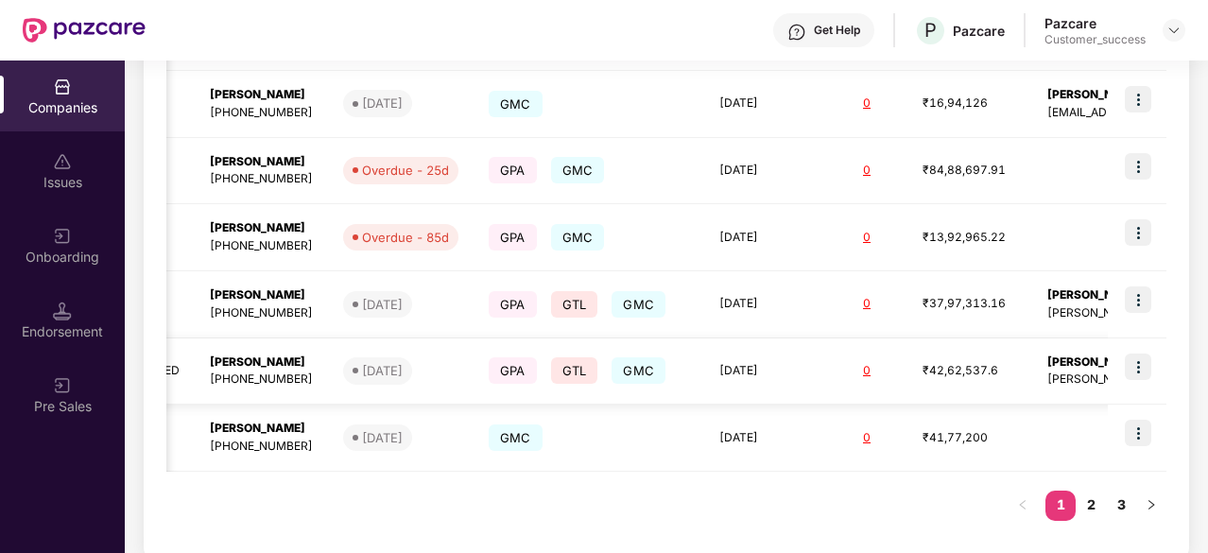
scroll to position [0, 0]
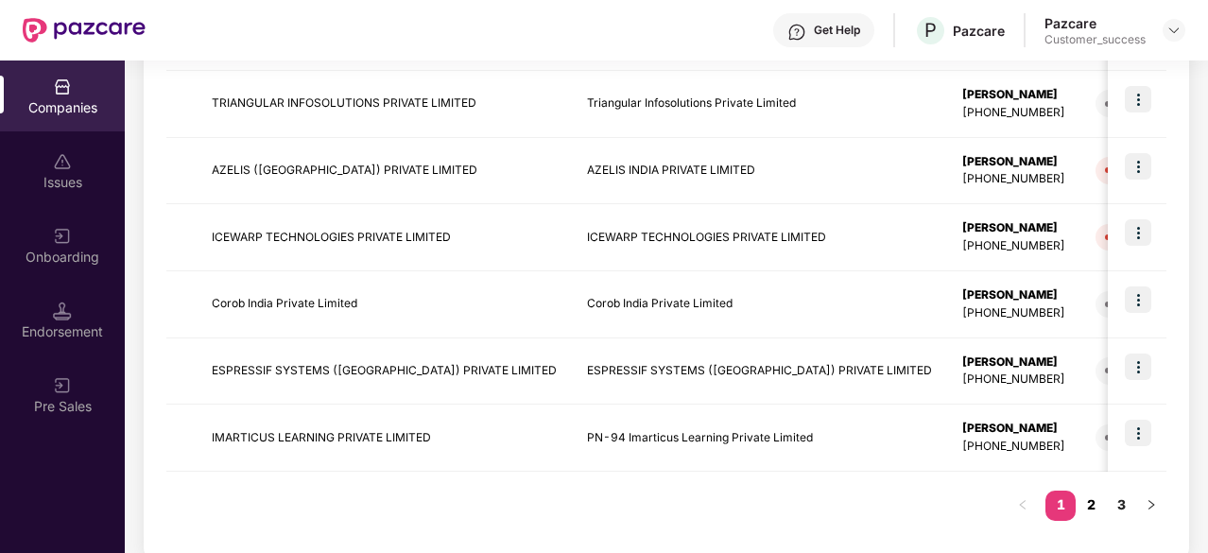
click at [1090, 504] on link "2" at bounding box center [1091, 505] width 30 height 28
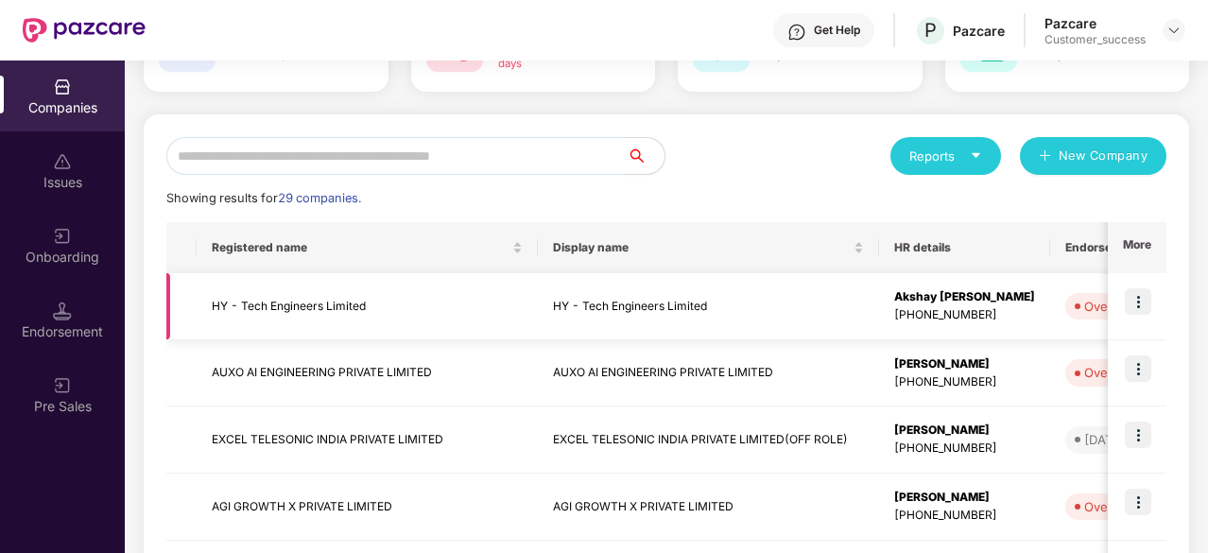
click at [369, 294] on td "HY - Tech Engineers Limited" at bounding box center [367, 306] width 341 height 67
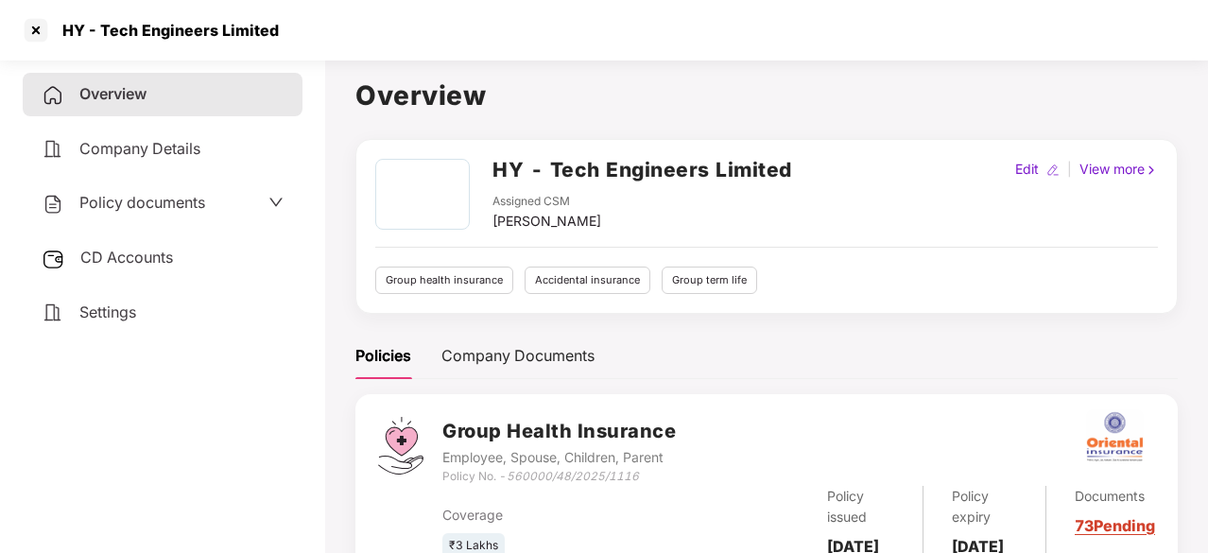
click at [189, 209] on span "Policy documents" at bounding box center [142, 202] width 126 height 19
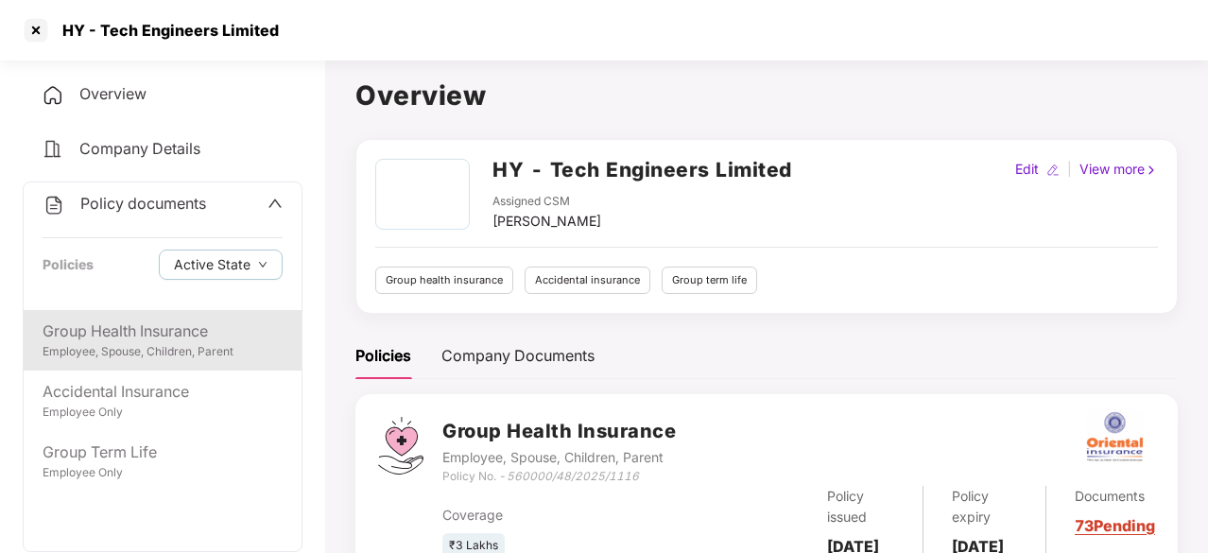
click at [136, 343] on div "Employee, Spouse, Children, Parent" at bounding box center [163, 352] width 240 height 18
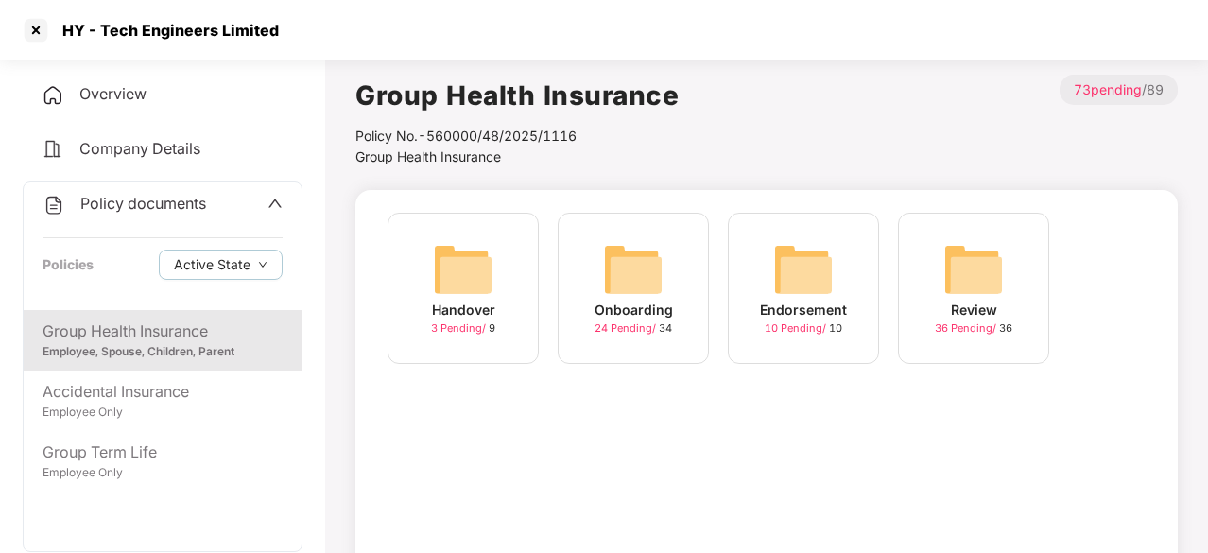
click at [837, 294] on div "Endorsement 10 Pending / 10" at bounding box center [803, 288] width 151 height 151
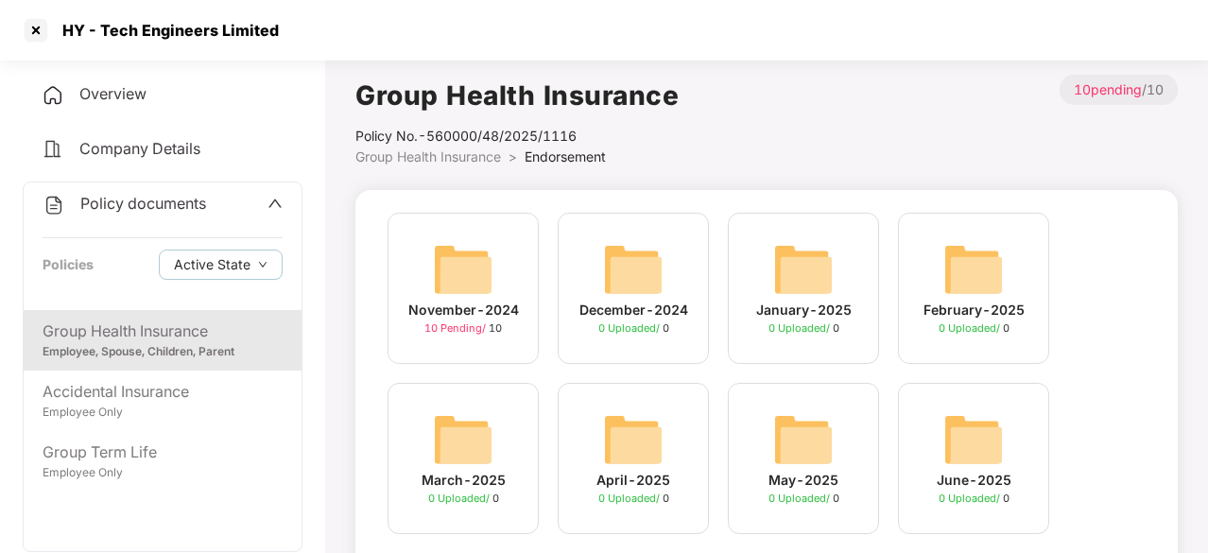
click at [100, 354] on div "Employee, Spouse, Children, Parent" at bounding box center [163, 352] width 240 height 18
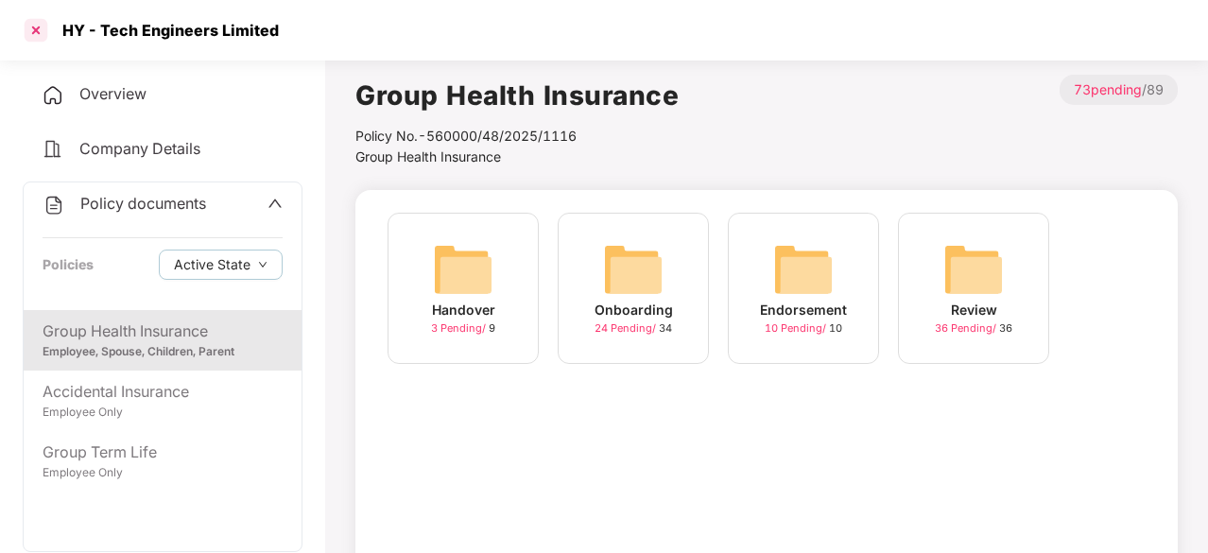
click at [31, 33] on div at bounding box center [36, 30] width 30 height 30
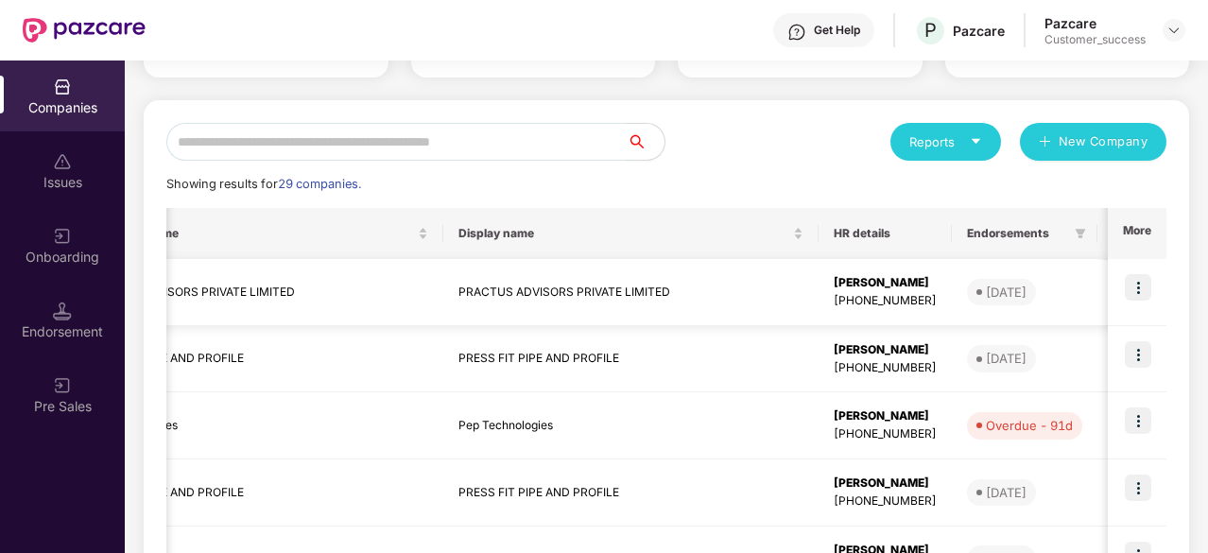
scroll to position [0, 124]
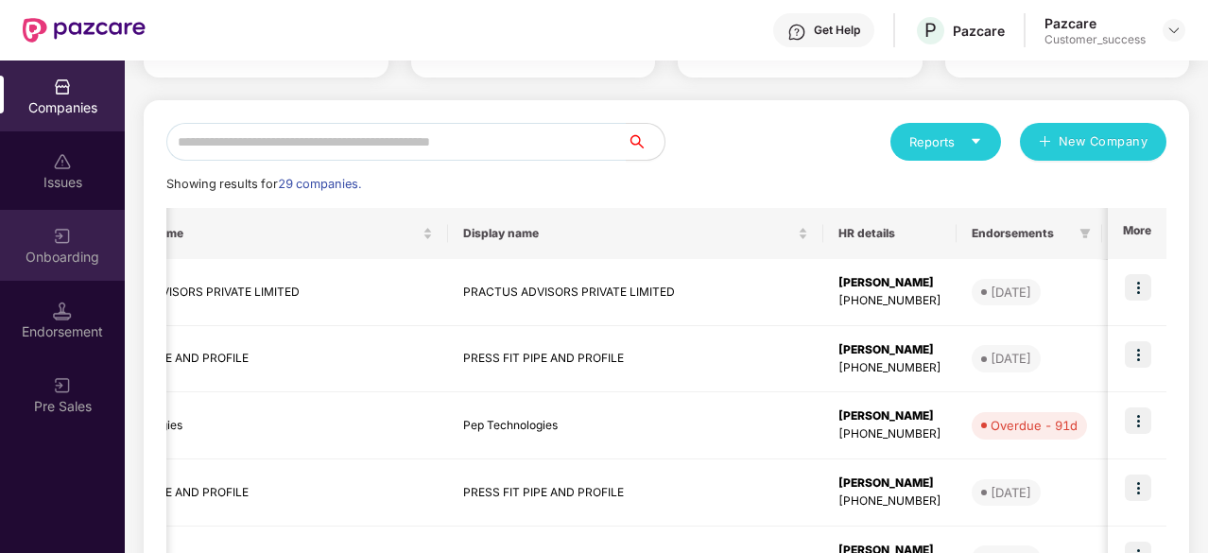
click at [84, 216] on div "Onboarding" at bounding box center [62, 245] width 125 height 71
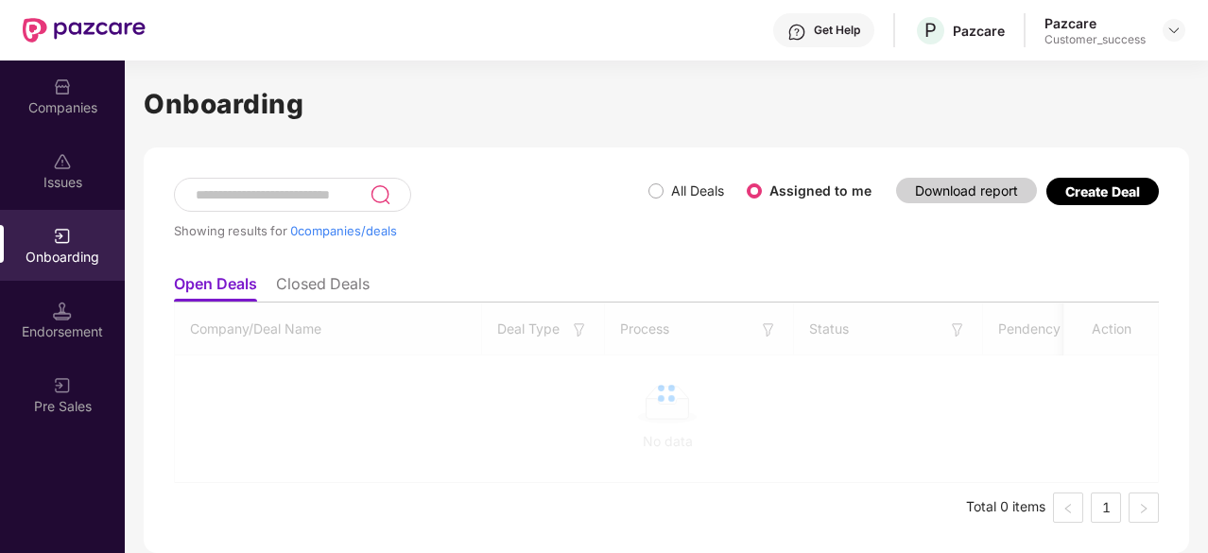
scroll to position [0, 0]
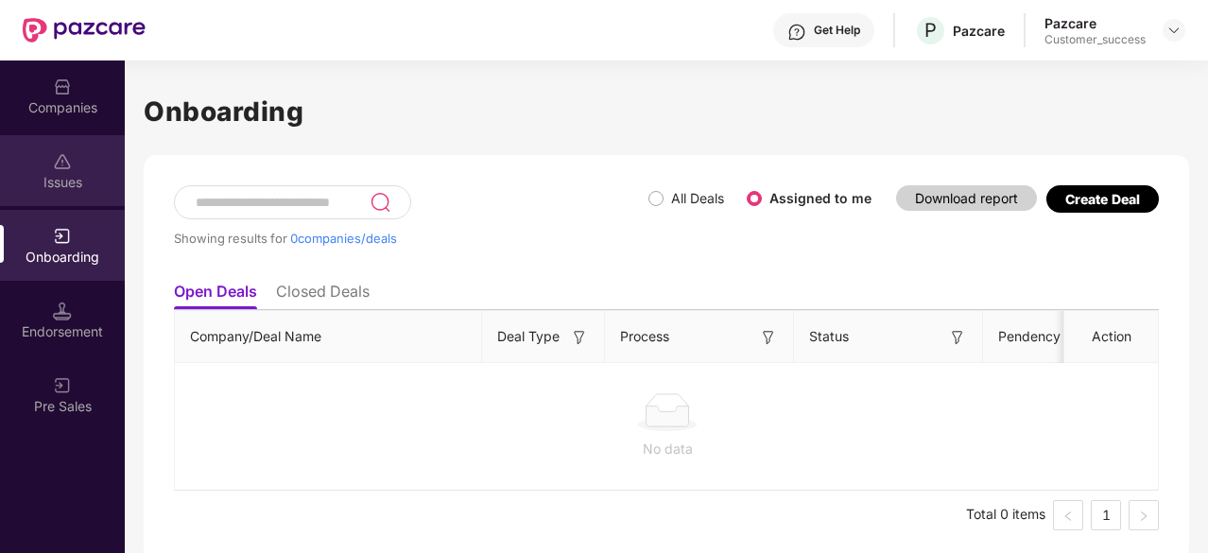
click at [71, 171] on div "Issues" at bounding box center [62, 170] width 125 height 71
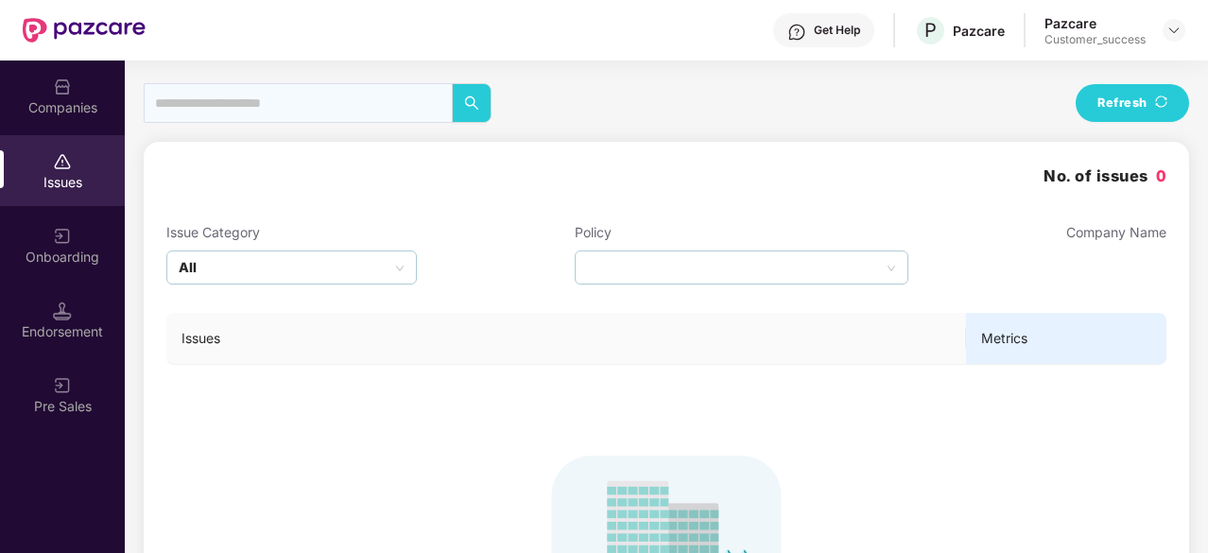
click at [72, 95] on div "Companies" at bounding box center [62, 95] width 125 height 71
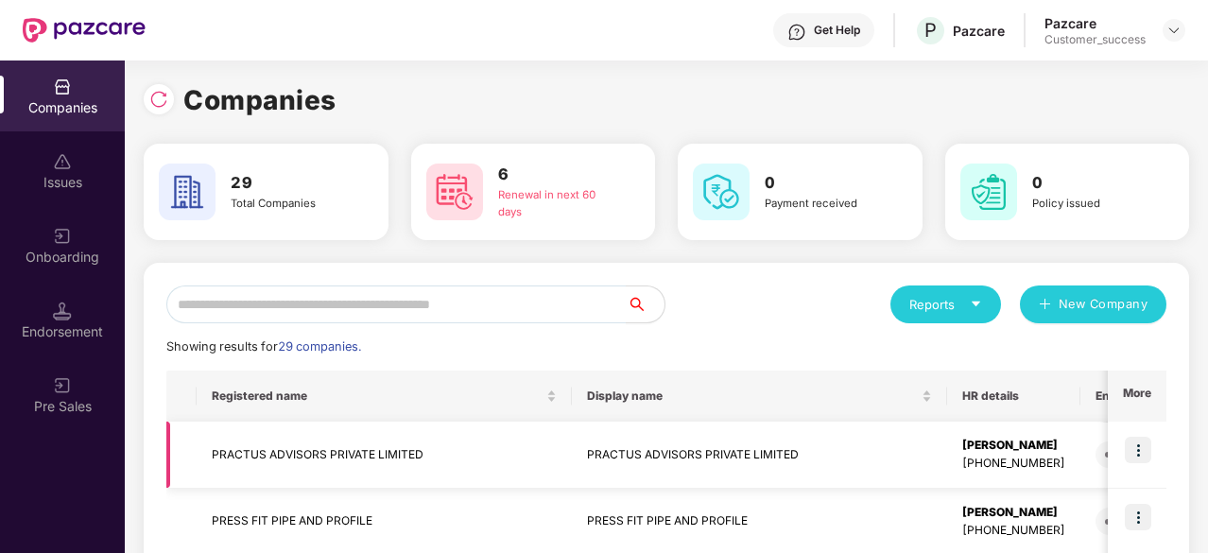
click at [622, 453] on td "PRACTUS ADVISORS PRIVATE LIMITED" at bounding box center [759, 455] width 375 height 67
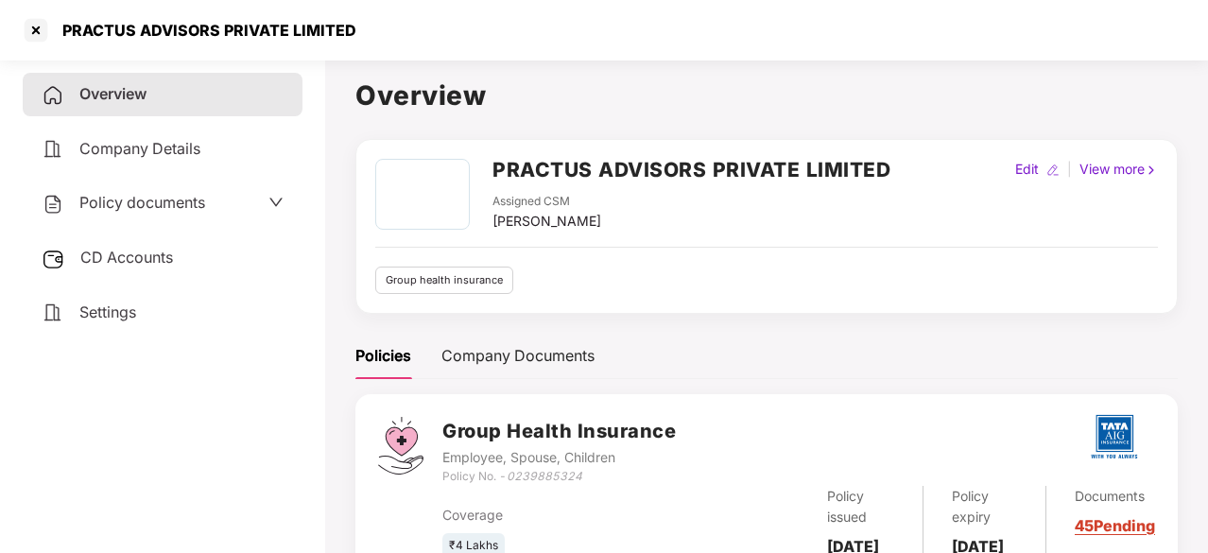
click at [142, 198] on span "Policy documents" at bounding box center [142, 202] width 126 height 19
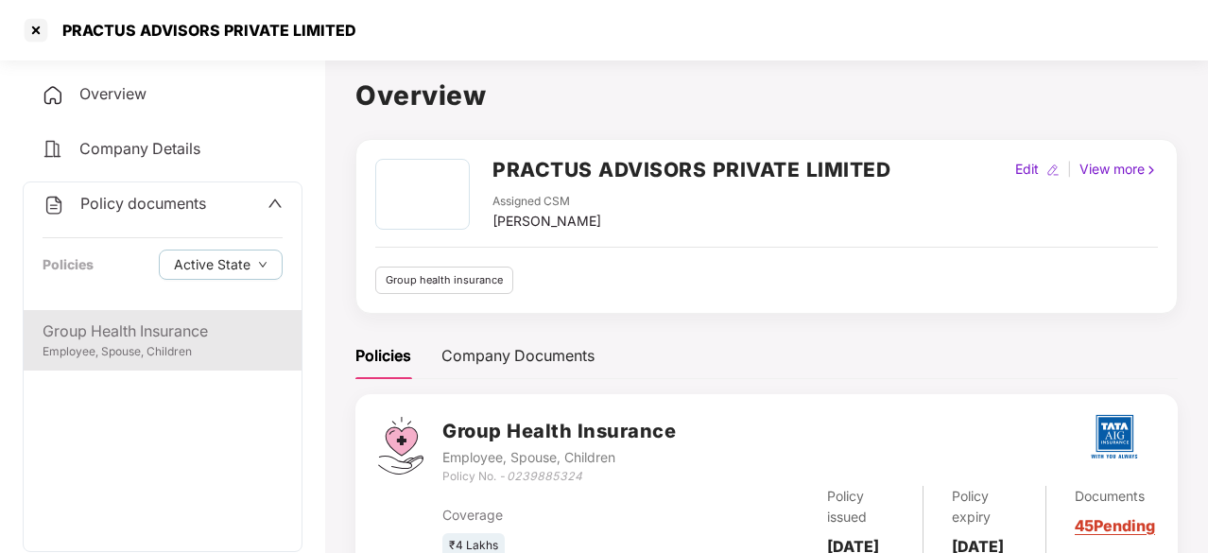
click at [106, 339] on div "Group Health Insurance" at bounding box center [163, 331] width 240 height 24
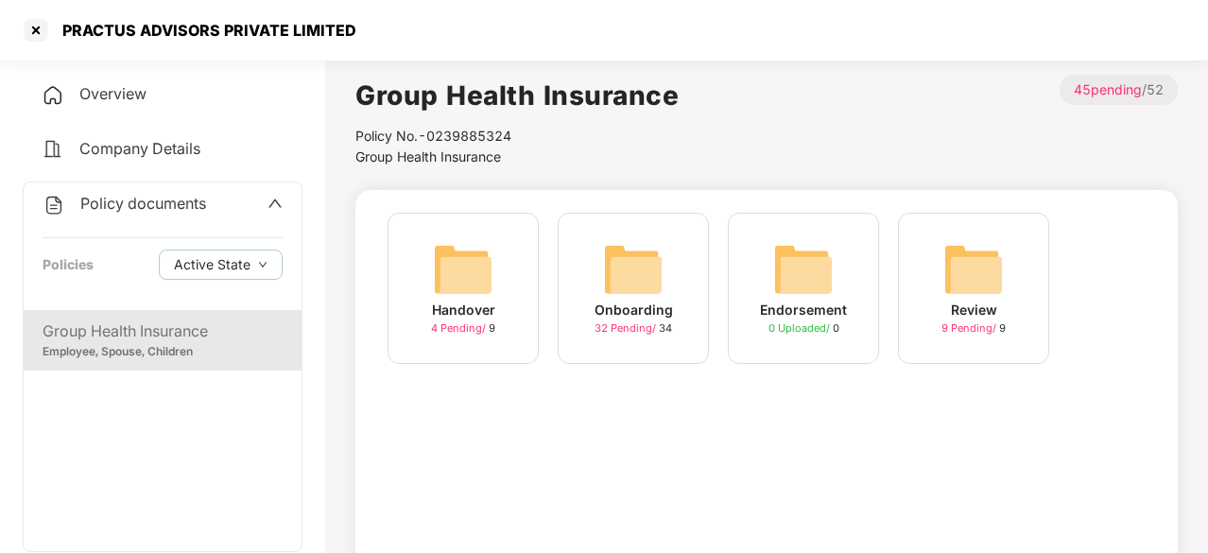
click at [648, 299] on img at bounding box center [633, 269] width 60 height 60
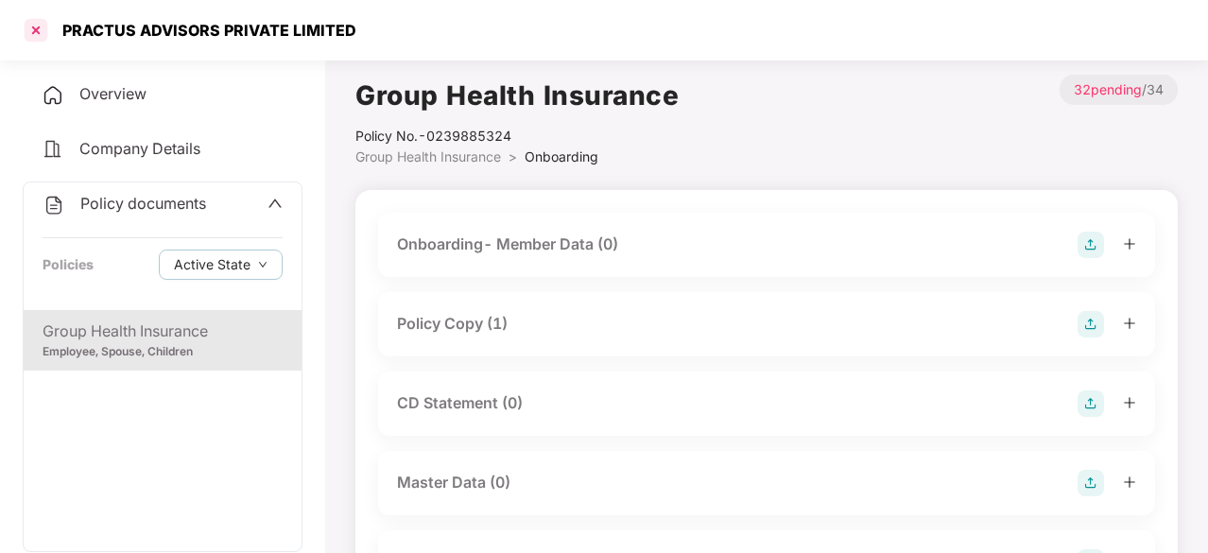
click at [33, 28] on div at bounding box center [36, 30] width 30 height 30
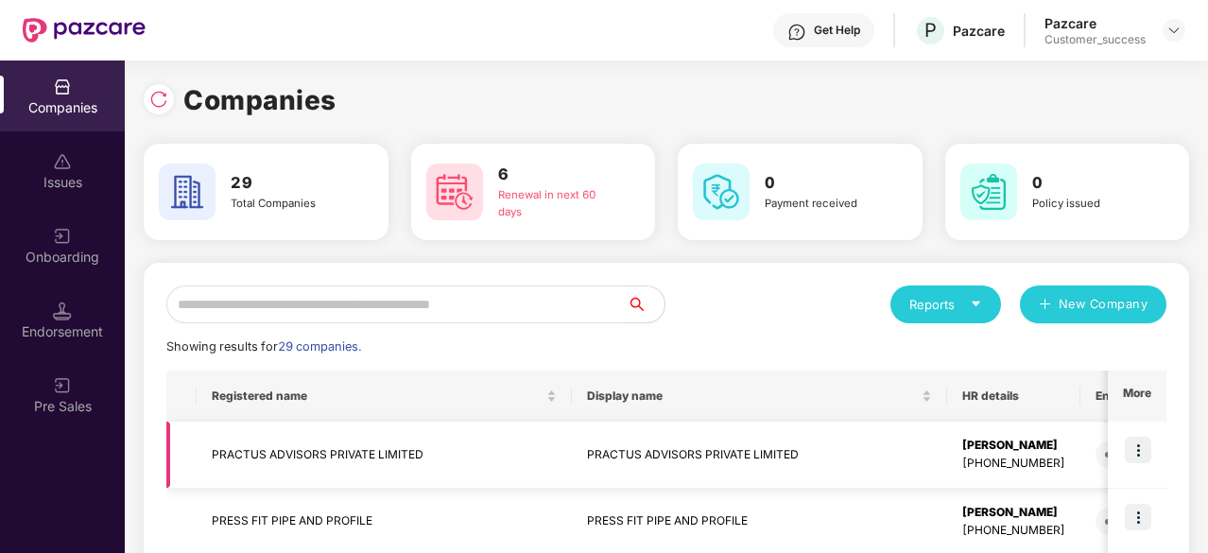
click at [301, 455] on td "PRACTUS ADVISORS PRIVATE LIMITED" at bounding box center [384, 455] width 375 height 67
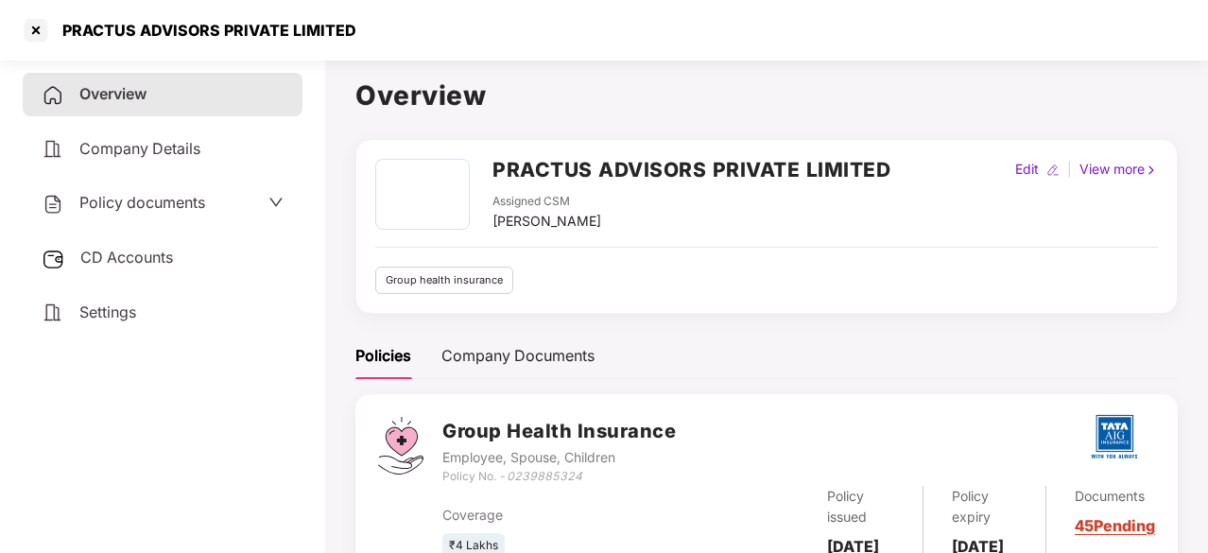
click at [191, 209] on span "Policy documents" at bounding box center [142, 202] width 126 height 19
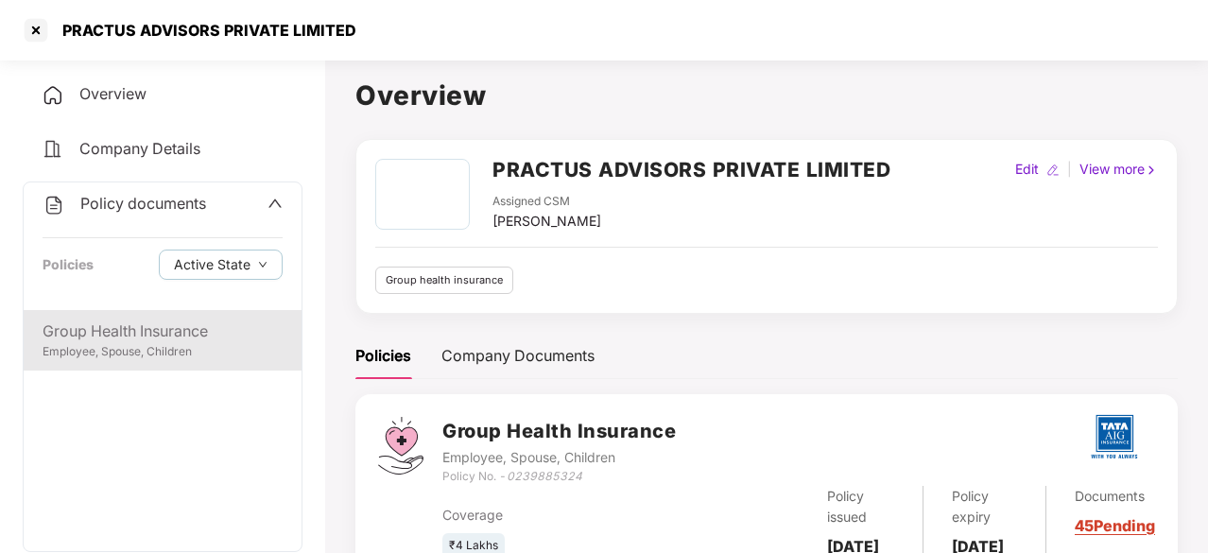
click at [144, 366] on div "Group Health Insurance Employee, Spouse, Children" at bounding box center [163, 340] width 278 height 60
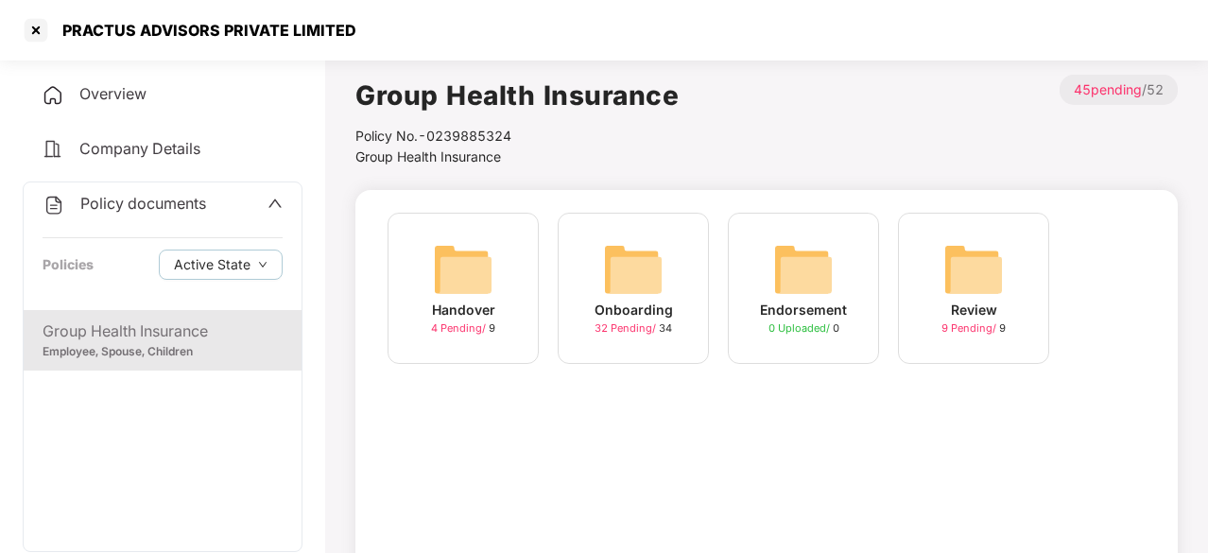
click at [503, 296] on div "Handover 4 Pending / 9" at bounding box center [463, 288] width 151 height 151
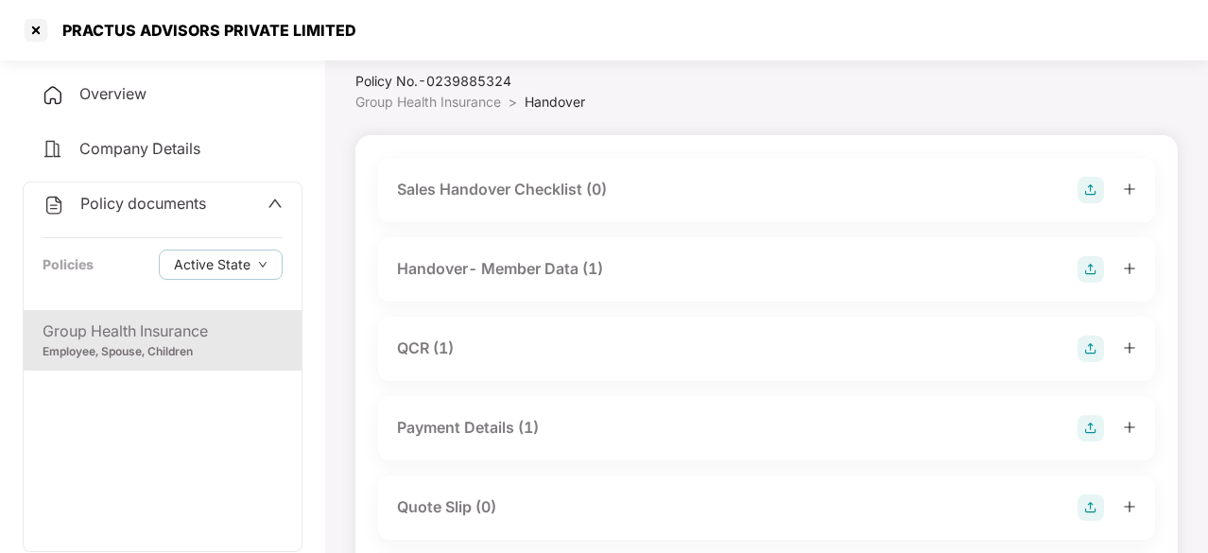
scroll to position [48, 0]
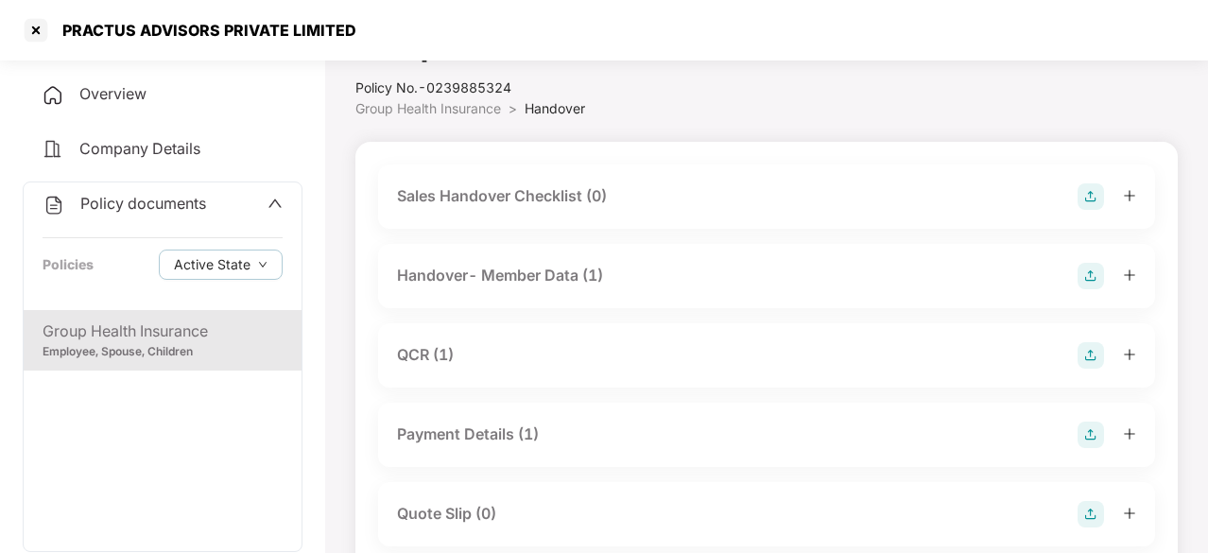
click at [195, 332] on div "Group Health Insurance" at bounding box center [163, 331] width 240 height 24
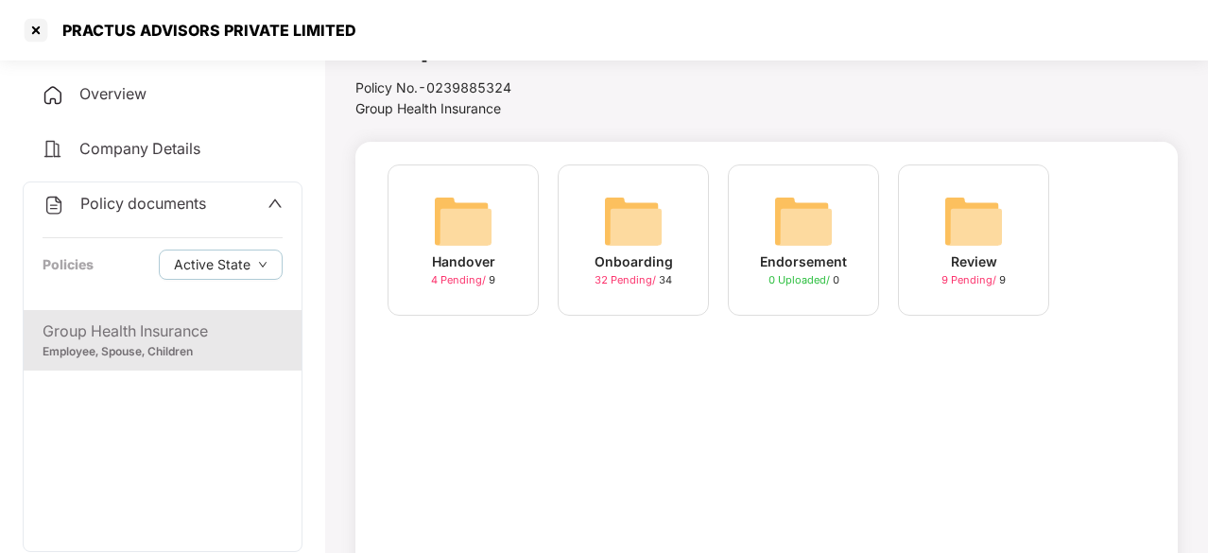
click at [616, 216] on img at bounding box center [633, 221] width 60 height 60
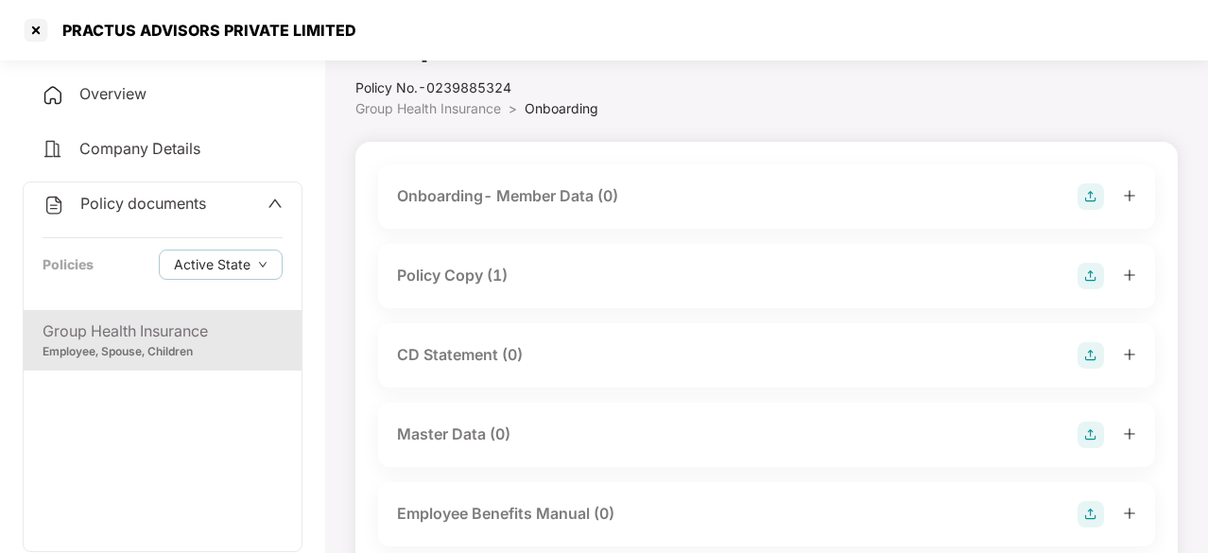
click at [454, 281] on div "Policy Copy (1)" at bounding box center [452, 276] width 111 height 24
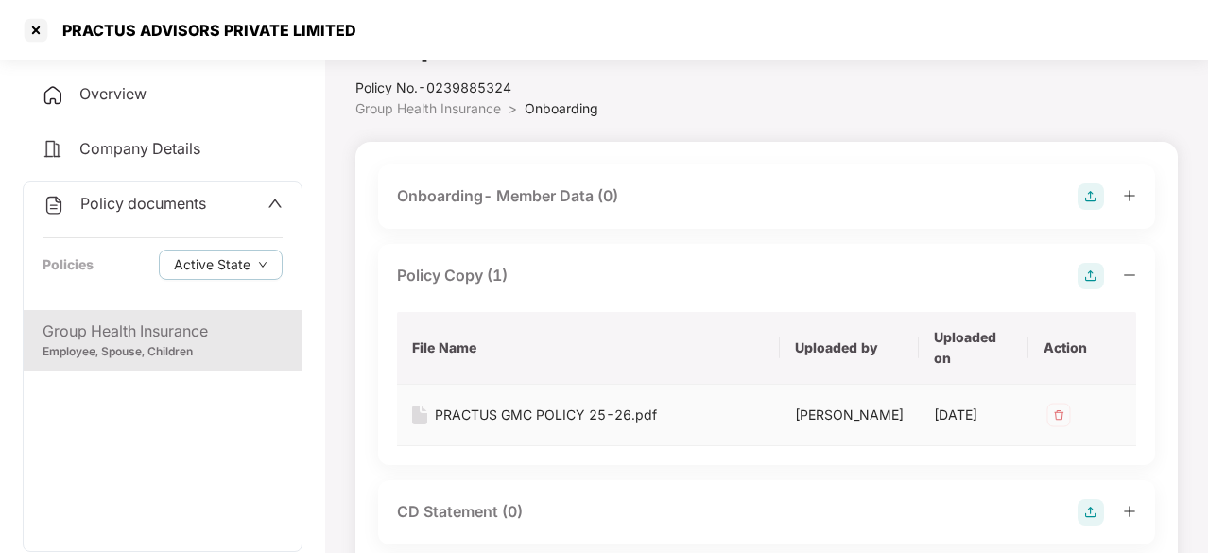
click at [529, 413] on div "PRACTUS GMC POLICY 25-26.pdf" at bounding box center [546, 415] width 222 height 21
